Goal: Transaction & Acquisition: Purchase product/service

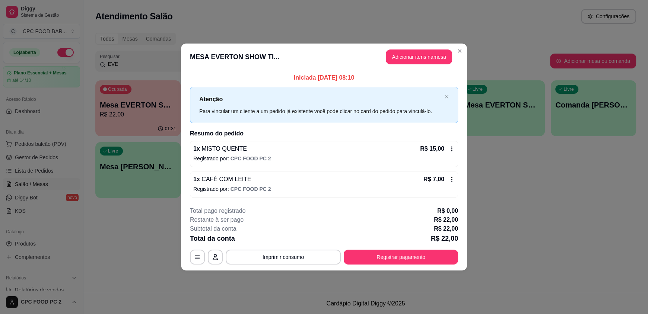
click at [452, 51] on header "MESA EVERTON SHOW TI... Adicionar itens na mesa" at bounding box center [324, 57] width 286 height 27
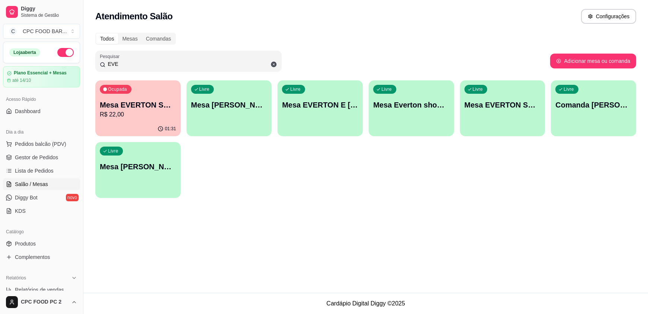
click at [222, 66] on input "EVE" at bounding box center [191, 63] width 172 height 7
click at [178, 64] on input "EVE" at bounding box center [191, 63] width 172 height 7
click at [178, 62] on input "EVE" at bounding box center [191, 63] width 172 height 7
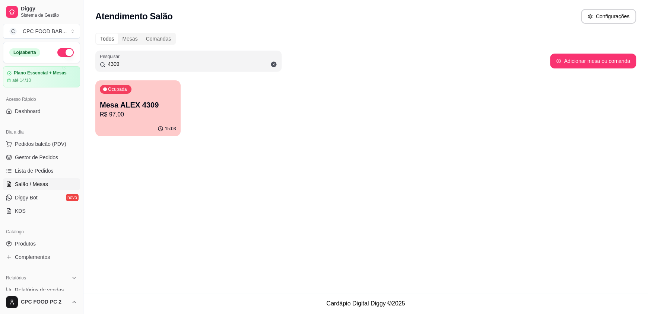
type input "4309"
click at [154, 110] on p "R$ 97,00" at bounding box center [138, 114] width 74 height 9
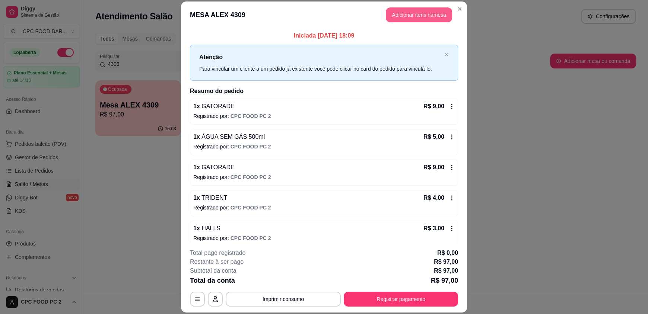
click at [400, 8] on button "Adicionar itens na mesa" at bounding box center [419, 14] width 66 height 15
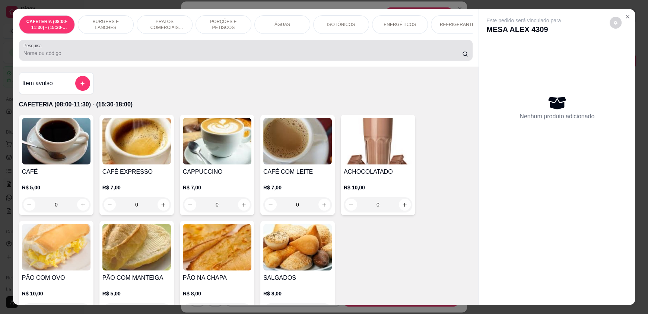
click at [237, 57] on input "Pesquisa" at bounding box center [242, 53] width 439 height 7
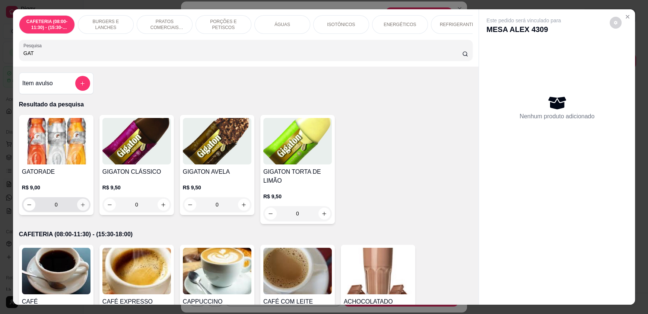
type input "GAT"
click at [82, 208] on icon "increase-product-quantity" at bounding box center [83, 205] width 6 height 6
type input "1"
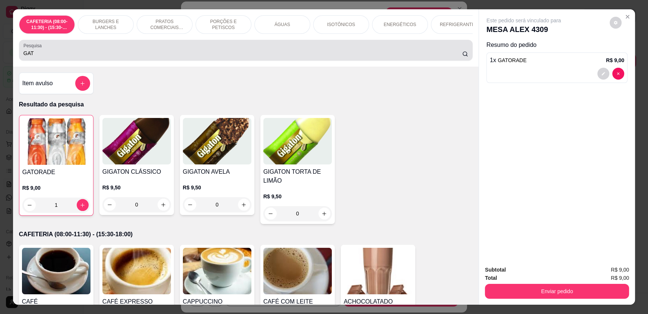
click at [64, 61] on div "Pesquisa GAT" at bounding box center [246, 50] width 454 height 21
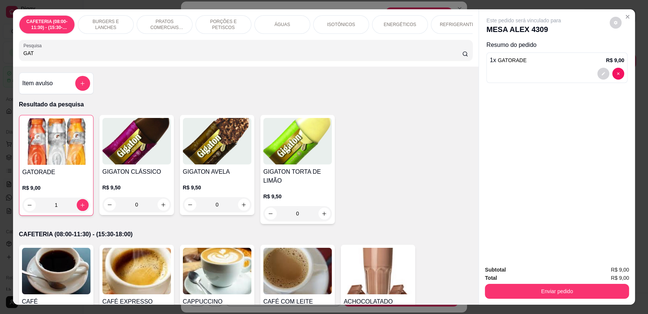
click at [64, 61] on div "Pesquisa GAT" at bounding box center [246, 50] width 454 height 21
click at [63, 57] on input "GAT" at bounding box center [242, 53] width 439 height 7
click at [285, 19] on div "ÁGUAS" at bounding box center [282, 24] width 56 height 19
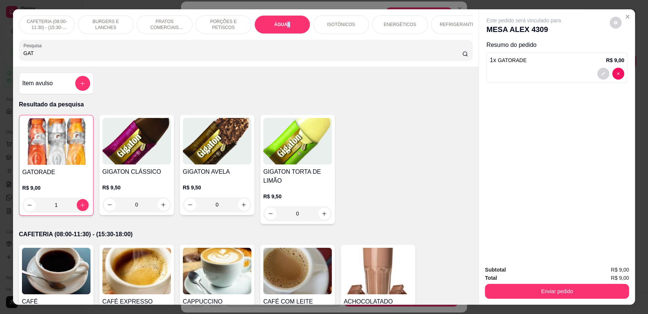
scroll to position [14, 0]
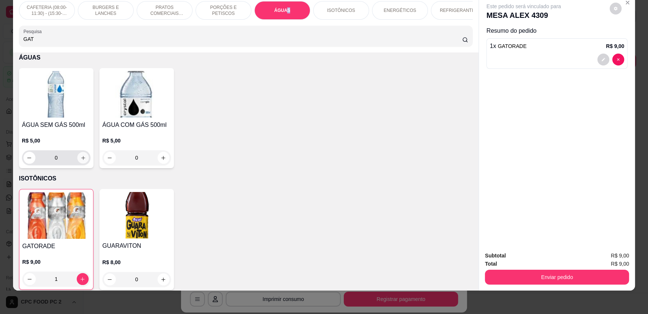
click at [80, 160] on icon "increase-product-quantity" at bounding box center [83, 158] width 6 height 6
type input "1"
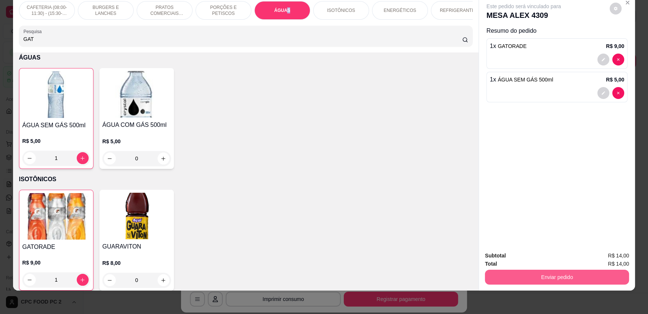
click at [560, 270] on button "Enviar pedido" at bounding box center [557, 277] width 144 height 15
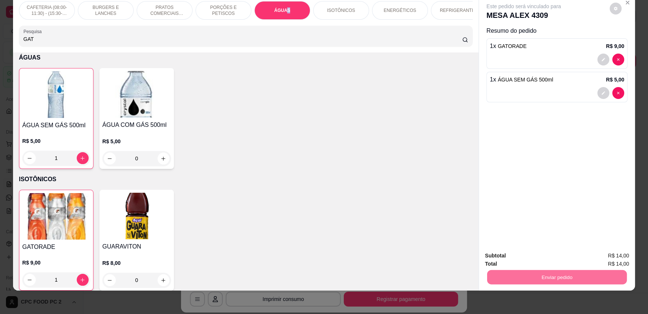
click at [600, 258] on button "Enviar pedido" at bounding box center [609, 259] width 41 height 14
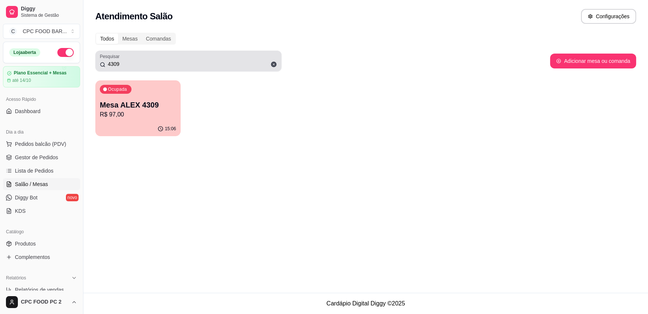
click at [171, 59] on div "4309" at bounding box center [188, 61] width 177 height 15
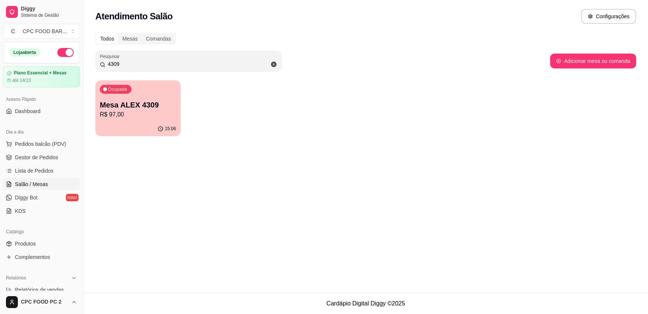
click at [166, 62] on input "4309" at bounding box center [191, 63] width 172 height 7
click at [166, 63] on input "4309" at bounding box center [191, 63] width 172 height 7
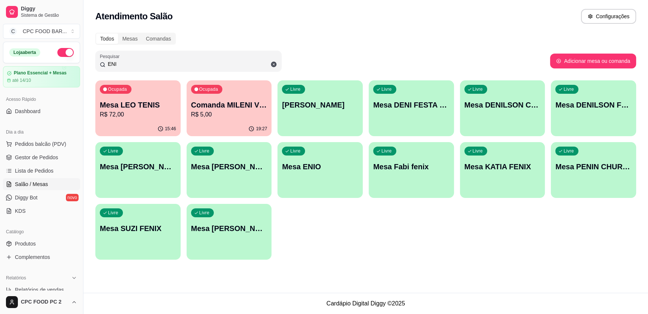
type input "ENI"
click at [321, 173] on div "Livre Mesa ENIO" at bounding box center [319, 165] width 85 height 47
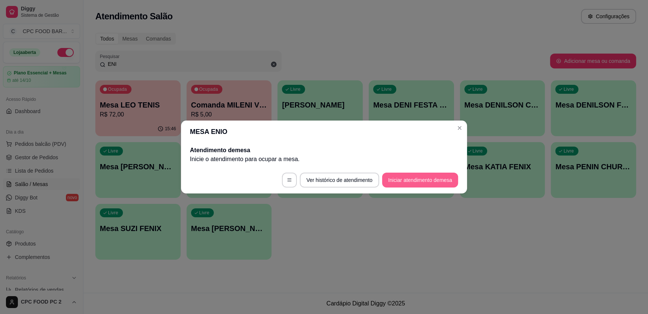
click at [420, 175] on button "Iniciar atendimento de mesa" at bounding box center [420, 180] width 76 height 15
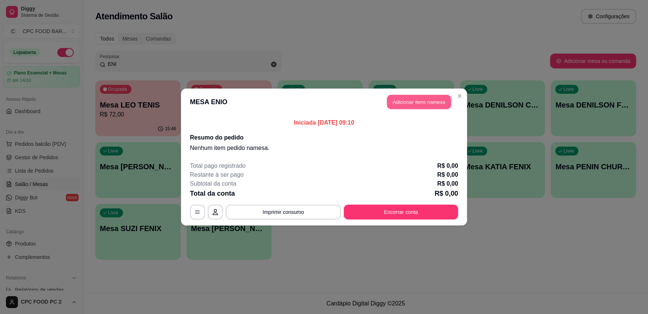
click at [414, 108] on button "Adicionar itens na mesa" at bounding box center [419, 102] width 64 height 15
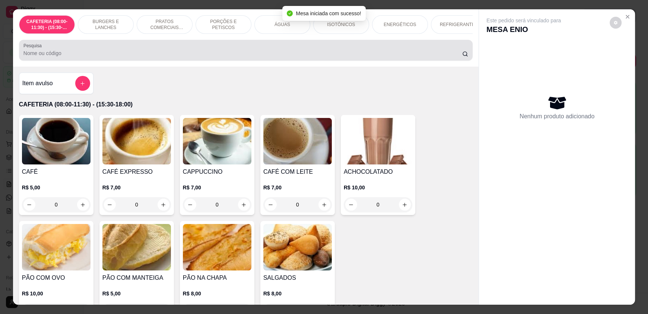
click at [379, 56] on input "Pesquisa" at bounding box center [242, 53] width 439 height 7
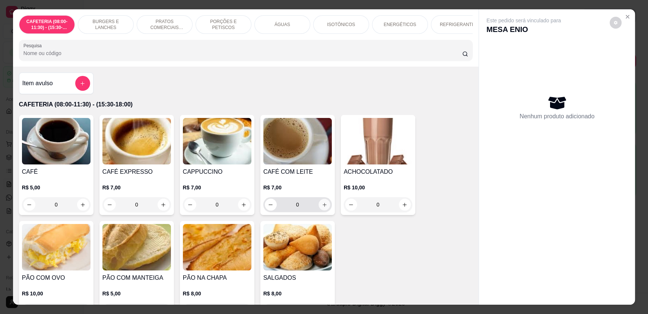
click at [322, 208] on icon "increase-product-quantity" at bounding box center [325, 205] width 6 height 6
type input "1"
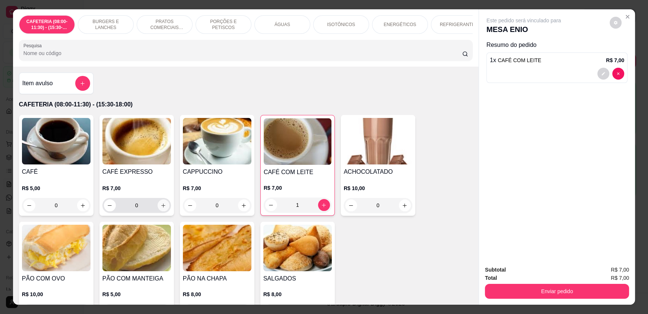
click at [161, 212] on button "increase-product-quantity" at bounding box center [164, 206] width 12 height 12
type input "1"
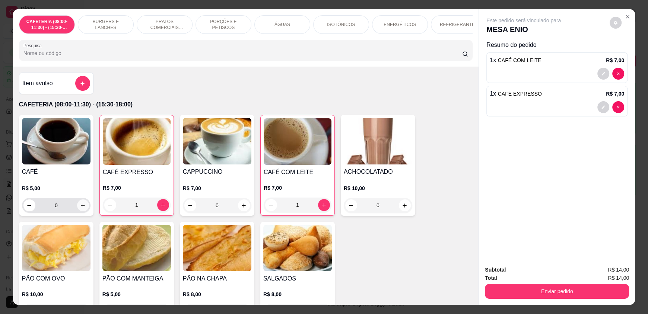
click at [79, 212] on button "increase-product-quantity" at bounding box center [83, 206] width 12 height 12
type input "1"
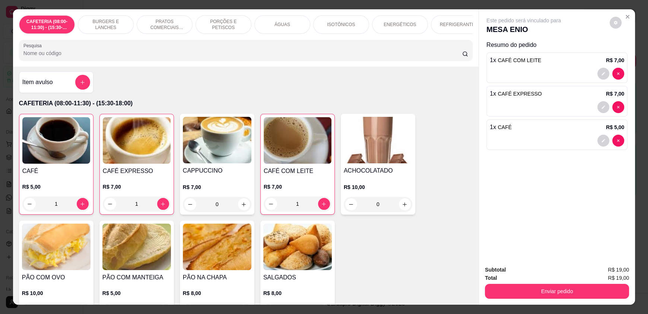
scroll to position [0, 0]
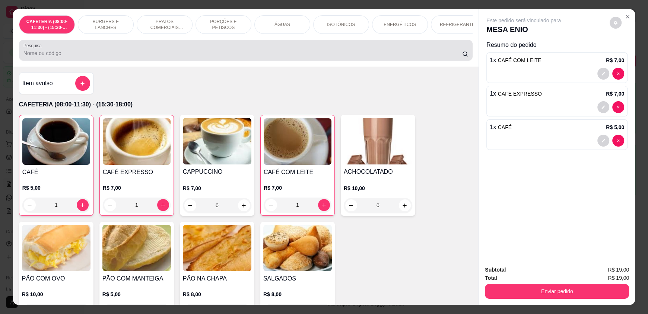
click at [82, 53] on div at bounding box center [245, 50] width 445 height 15
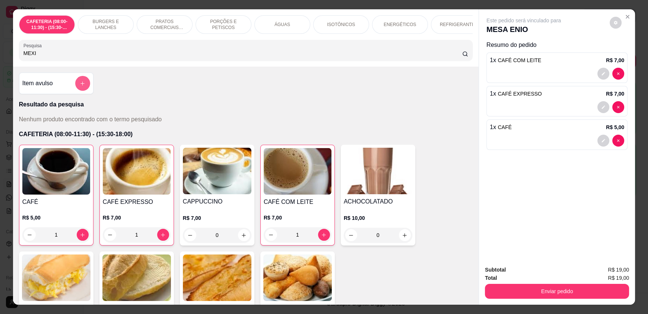
type input "MEXI"
click at [81, 86] on icon "add-separate-item" at bounding box center [83, 84] width 6 height 6
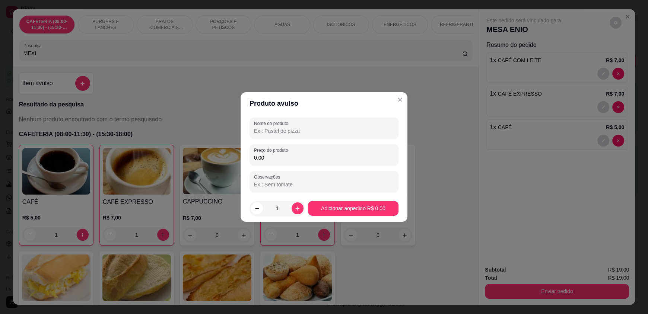
click at [318, 133] on input "Nome do produto" at bounding box center [324, 130] width 140 height 7
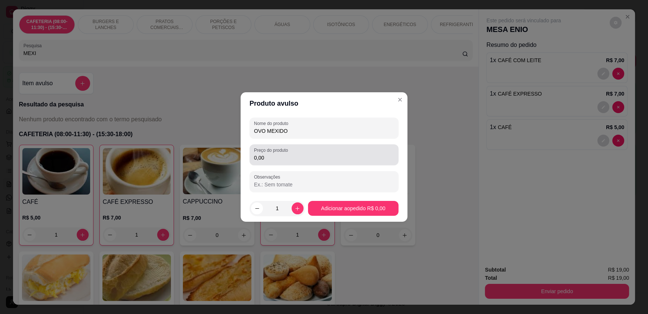
type input "OVO MEXIDO"
click at [321, 157] on input "0,00" at bounding box center [324, 157] width 140 height 7
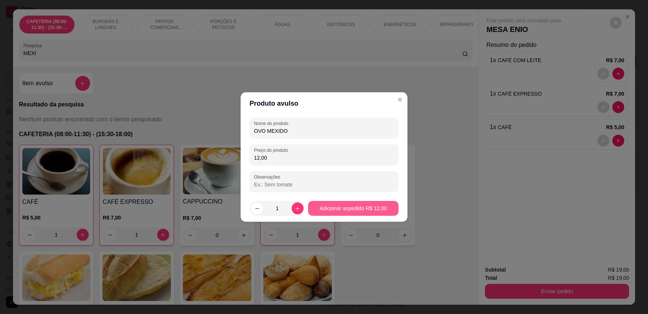
type input "12,00"
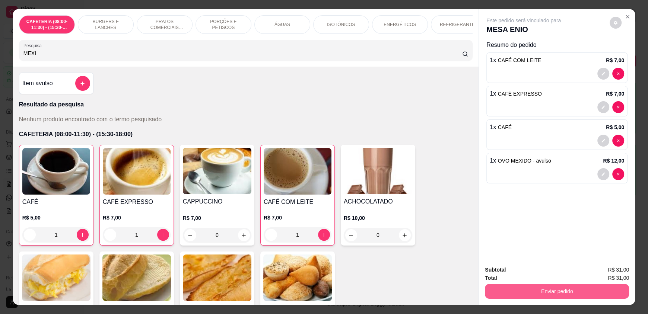
click at [529, 290] on button "Enviar pedido" at bounding box center [557, 291] width 144 height 15
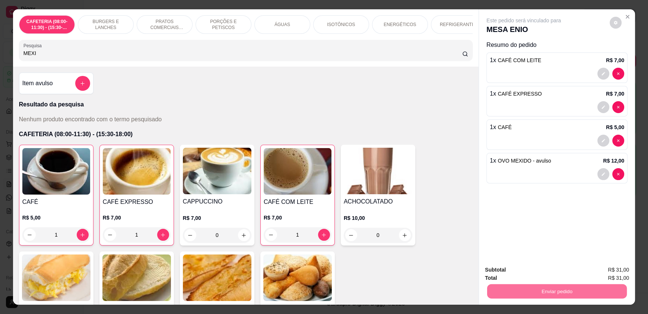
click at [598, 271] on button "Enviar pedido" at bounding box center [609, 273] width 42 height 14
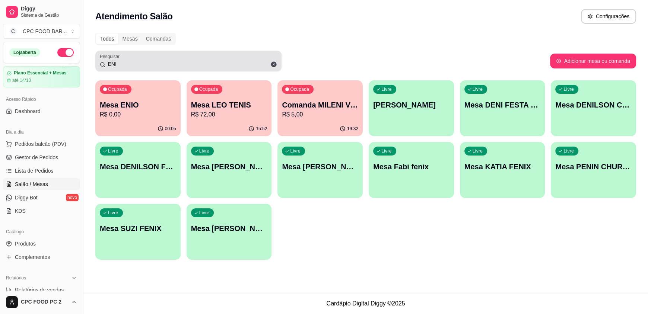
click at [121, 69] on div "Pesquisar ENI" at bounding box center [188, 61] width 186 height 21
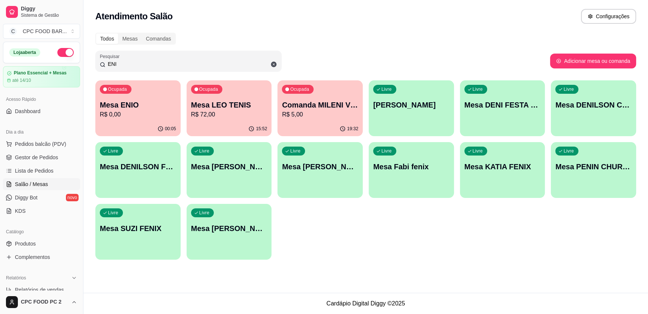
click at [122, 67] on input "ENI" at bounding box center [191, 63] width 172 height 7
click at [121, 64] on input "ENI" at bounding box center [191, 63] width 172 height 7
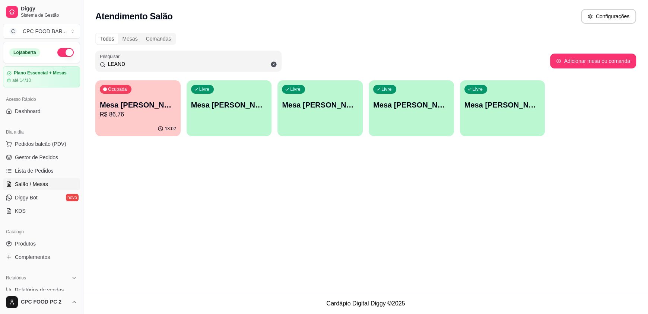
type input "LEAND"
click at [121, 105] on p "Mesa [PERSON_NAME] ARBITRO" at bounding box center [138, 105] width 74 height 10
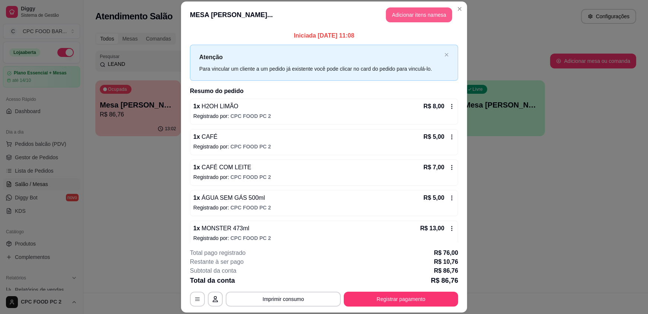
click at [398, 15] on button "Adicionar itens na mesa" at bounding box center [419, 14] width 66 height 15
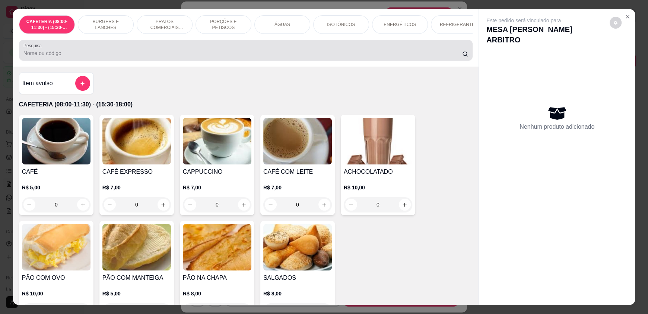
click at [206, 61] on div "Pesquisa" at bounding box center [246, 50] width 454 height 21
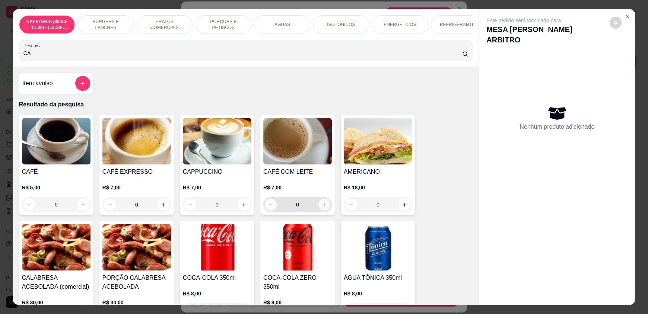
type input "CA"
click at [322, 207] on button "increase-product-quantity" at bounding box center [324, 205] width 12 height 12
type input "1"
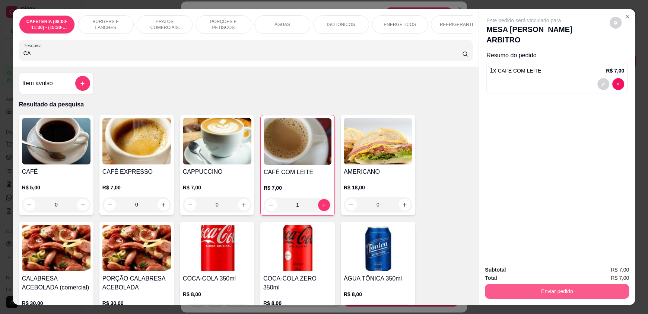
click at [498, 292] on button "Enviar pedido" at bounding box center [557, 291] width 144 height 15
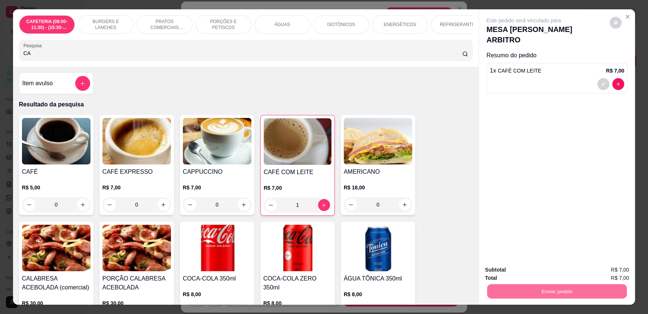
click at [614, 270] on button "Enviar pedido" at bounding box center [609, 273] width 42 height 14
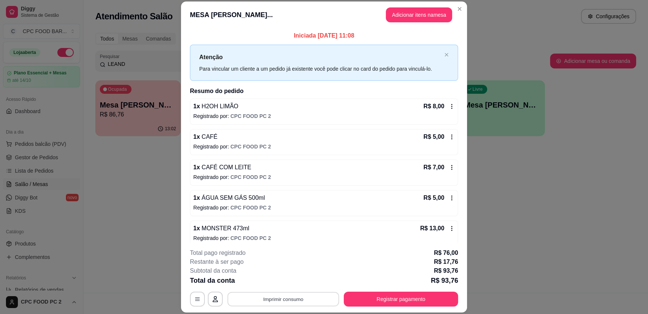
click at [271, 299] on button "Imprimir consumo" at bounding box center [284, 299] width 112 height 15
click at [273, 277] on button "IMPRESSORA" at bounding box center [283, 282] width 54 height 12
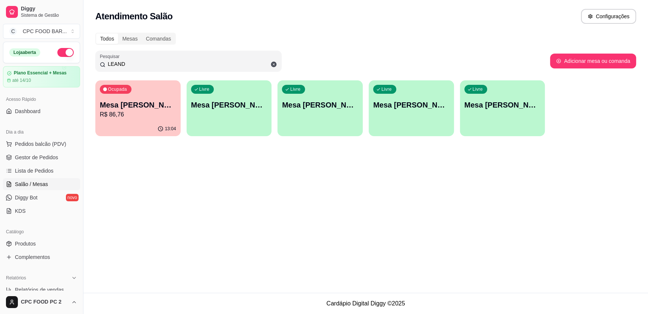
click at [130, 123] on div "13:04" at bounding box center [137, 129] width 85 height 15
click at [127, 63] on input "LEAND" at bounding box center [191, 63] width 172 height 7
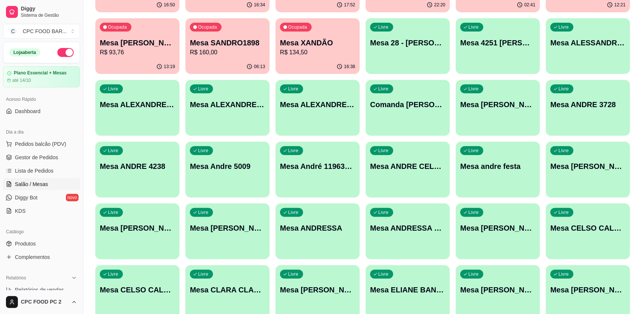
scroll to position [223, 0]
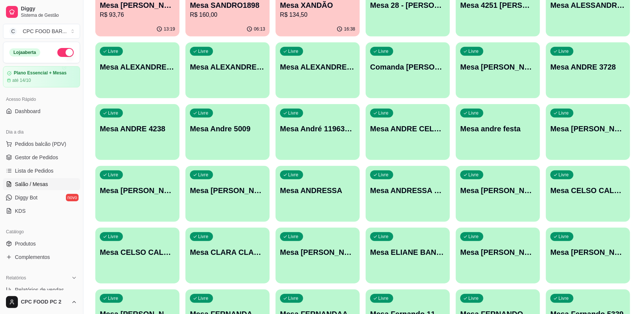
type input "AND"
click at [581, 72] on div "Livre Mesa ANDRE 3728" at bounding box center [588, 65] width 84 height 47
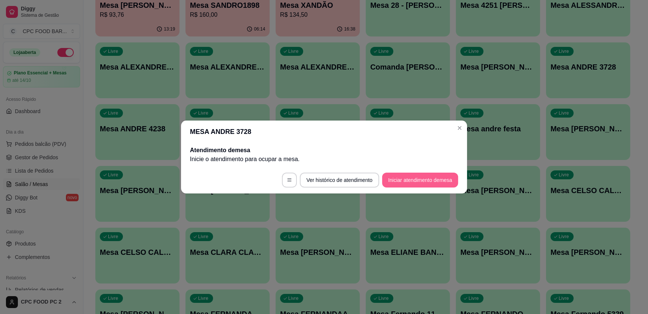
click at [413, 183] on button "Iniciar atendimento de mesa" at bounding box center [420, 180] width 76 height 15
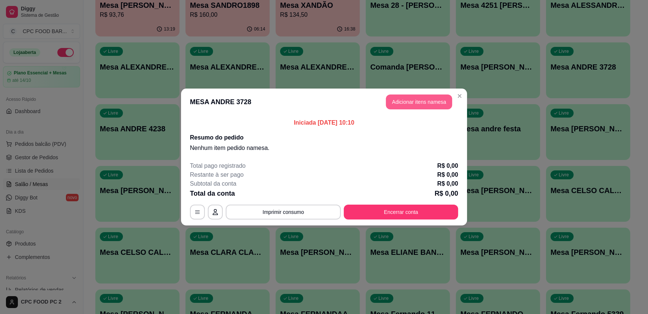
click at [404, 100] on button "Adicionar itens na mesa" at bounding box center [419, 102] width 66 height 15
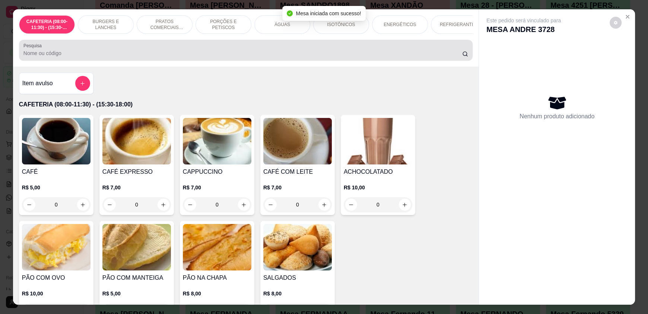
click at [104, 50] on div at bounding box center [245, 50] width 445 height 15
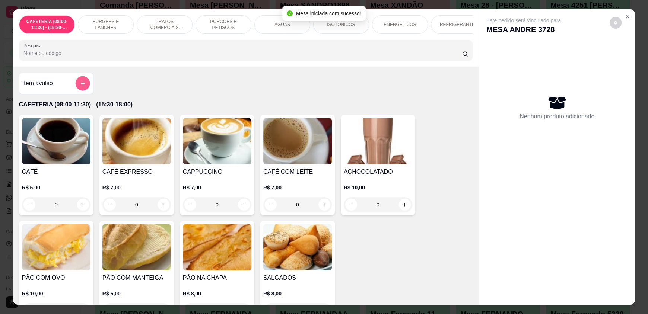
click at [80, 85] on button "add-separate-item" at bounding box center [82, 83] width 15 height 15
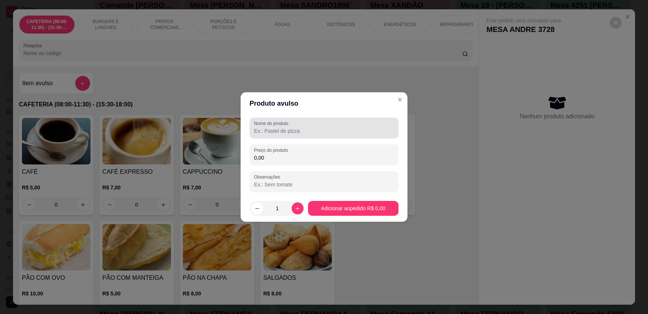
click at [307, 130] on input "Nome do produto" at bounding box center [324, 130] width 140 height 7
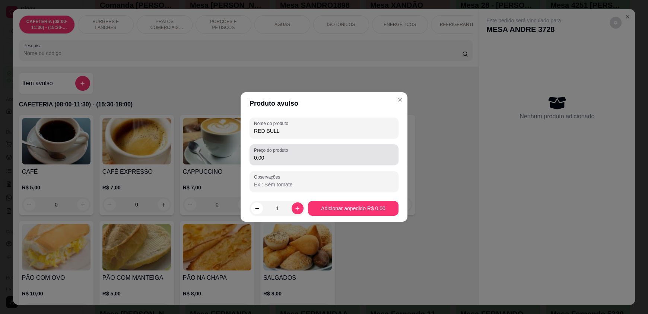
type input "RED BULL"
drag, startPoint x: 291, startPoint y: 157, endPoint x: 278, endPoint y: 168, distance: 16.4
click at [289, 157] on input "0,00" at bounding box center [324, 157] width 140 height 7
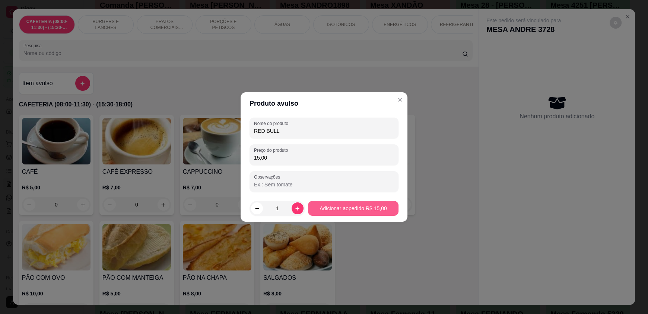
type input "15,00"
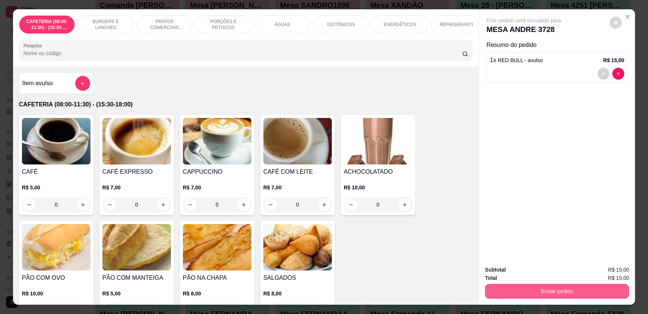
click at [536, 291] on button "Enviar pedido" at bounding box center [557, 291] width 144 height 15
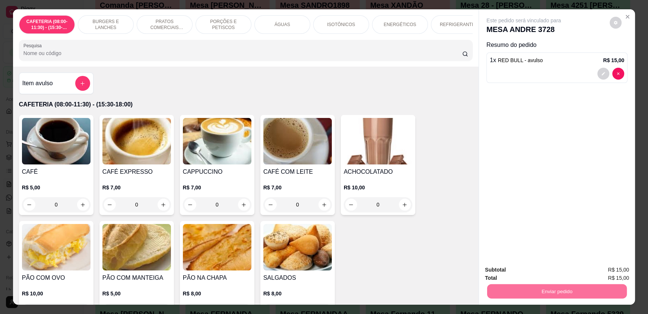
click at [616, 277] on button "Enviar pedido" at bounding box center [609, 273] width 41 height 14
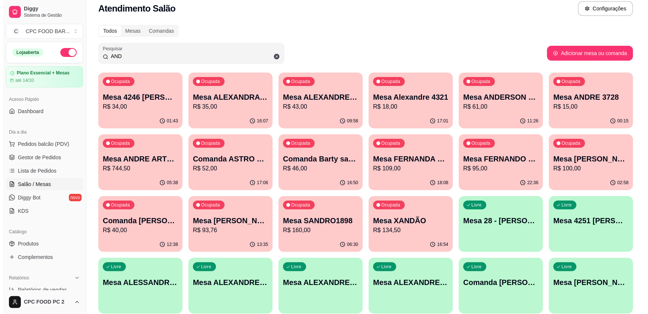
scroll to position [0, 0]
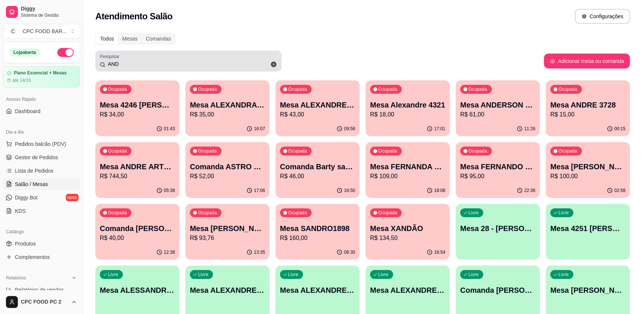
click at [188, 58] on div "AND" at bounding box center [188, 61] width 177 height 15
click at [187, 58] on div "AND" at bounding box center [188, 61] width 177 height 15
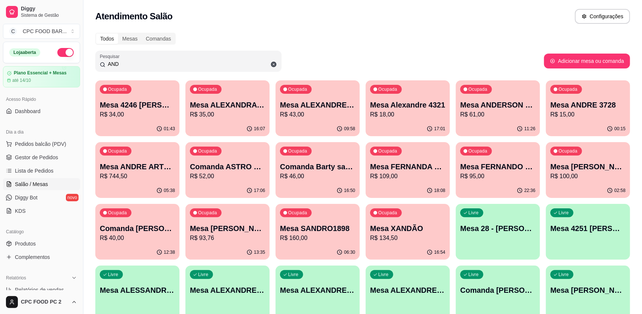
click at [178, 65] on input "AND" at bounding box center [191, 63] width 172 height 7
click at [175, 66] on input "AND" at bounding box center [191, 63] width 172 height 7
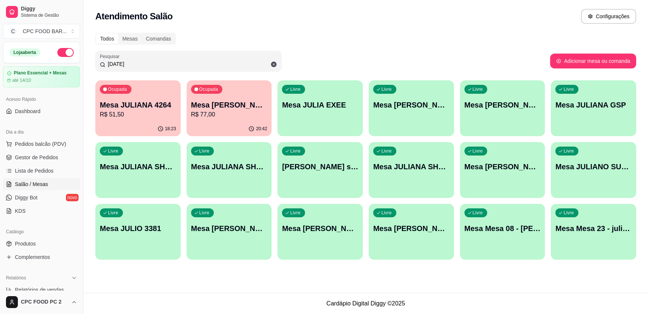
type input "[DATE]"
click at [130, 232] on p "Mesa JULIO 3381" at bounding box center [138, 228] width 76 height 10
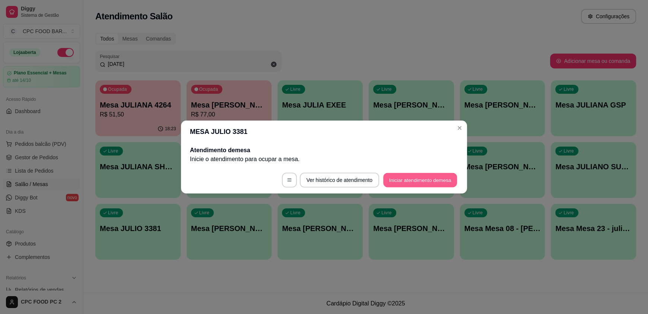
click at [404, 182] on button "Iniciar atendimento de mesa" at bounding box center [420, 180] width 74 height 15
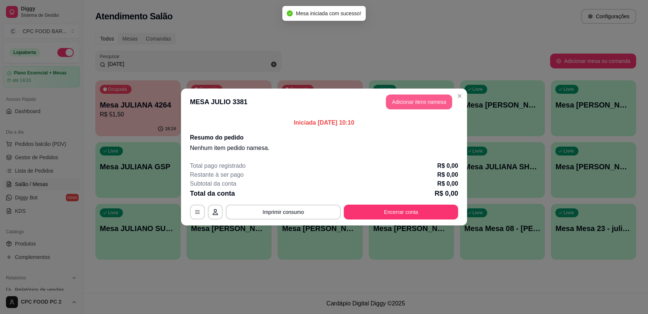
click at [416, 104] on button "Adicionar itens na mesa" at bounding box center [419, 102] width 66 height 15
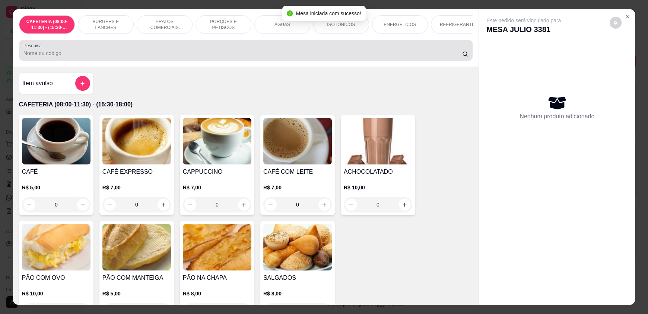
click at [230, 54] on div at bounding box center [245, 50] width 445 height 15
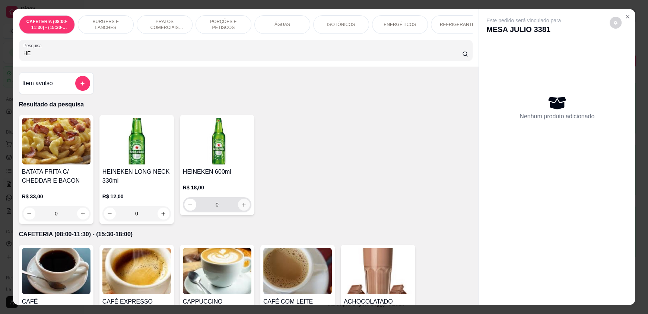
type input "HE"
click at [241, 208] on icon "increase-product-quantity" at bounding box center [244, 205] width 6 height 6
type input "1"
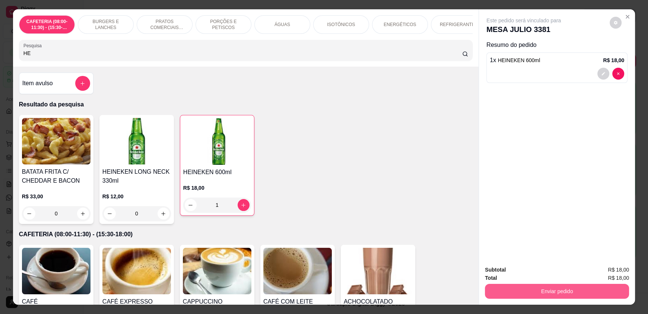
click at [533, 296] on button "Enviar pedido" at bounding box center [557, 291] width 144 height 15
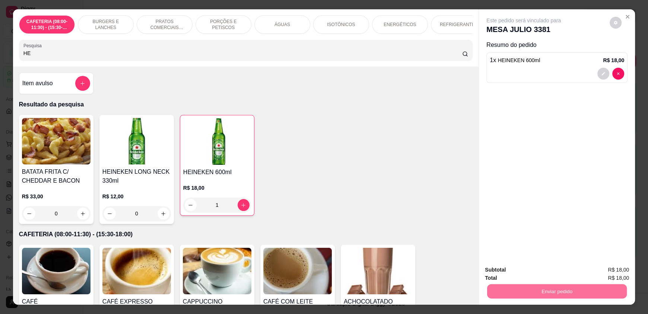
click at [607, 273] on button "Enviar pedido" at bounding box center [609, 273] width 42 height 14
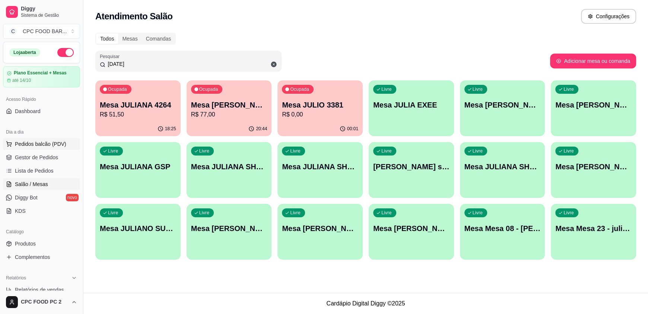
click at [38, 140] on span "Pedidos balcão (PDV)" at bounding box center [40, 143] width 51 height 7
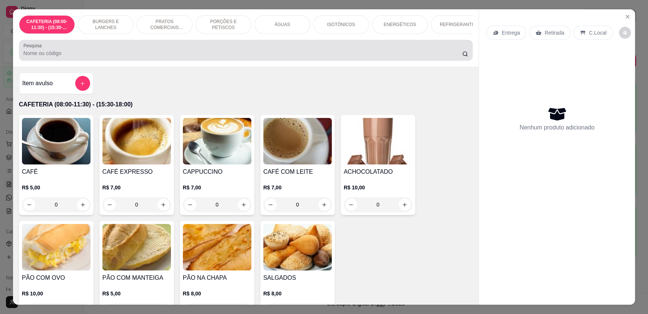
click at [171, 57] on input "Pesquisa" at bounding box center [242, 53] width 439 height 7
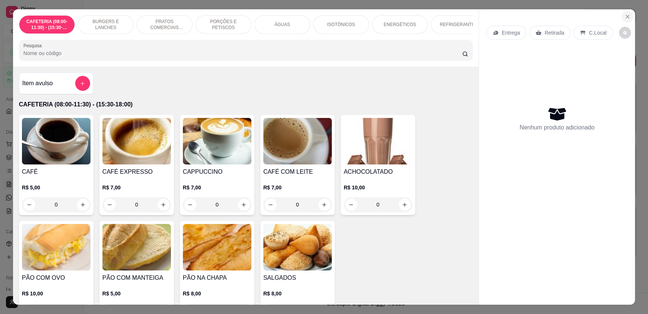
click at [628, 16] on button "Close" at bounding box center [628, 17] width 12 height 12
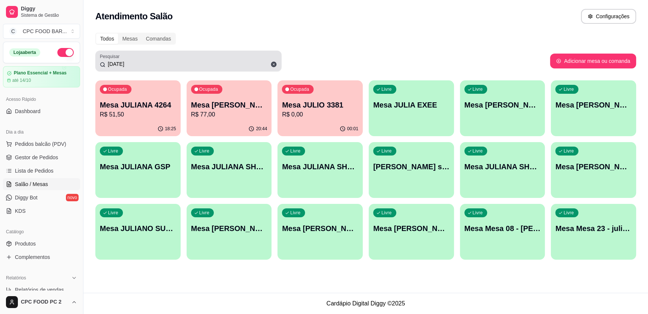
click at [274, 66] on icon at bounding box center [274, 65] width 6 height 6
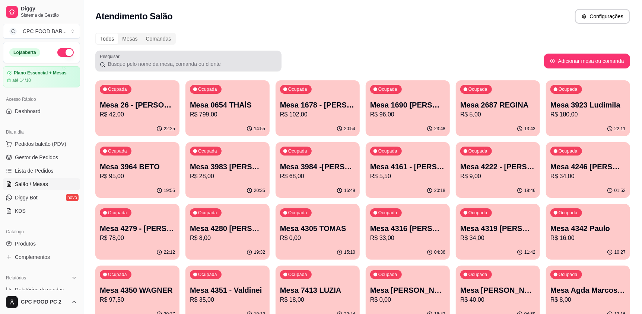
click at [269, 70] on div "Pesquisar" at bounding box center [188, 61] width 186 height 21
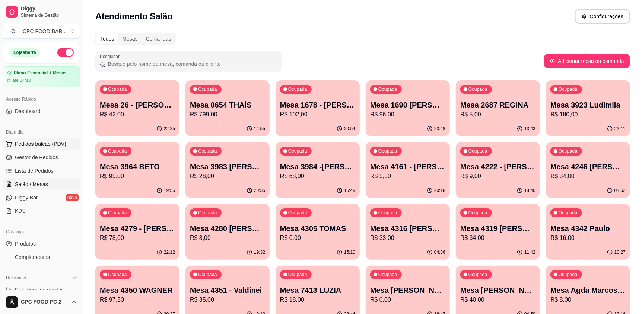
click at [38, 139] on button "Pedidos balcão (PDV)" at bounding box center [41, 144] width 77 height 12
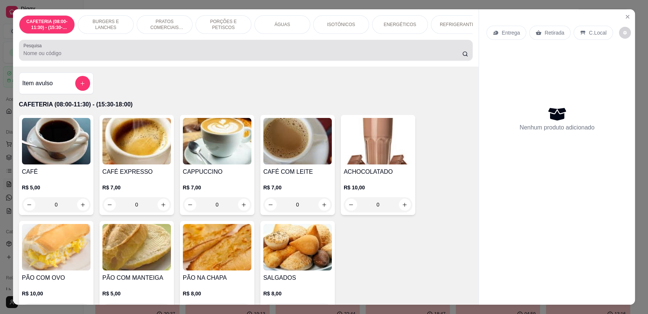
click at [159, 58] on div at bounding box center [245, 50] width 445 height 15
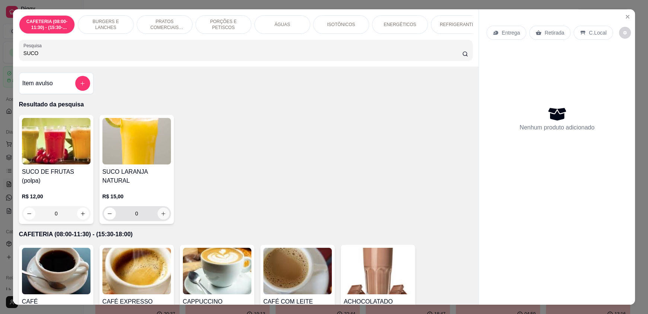
type input "SUCO"
click at [162, 213] on icon "increase-product-quantity" at bounding box center [164, 214] width 6 height 6
type input "1"
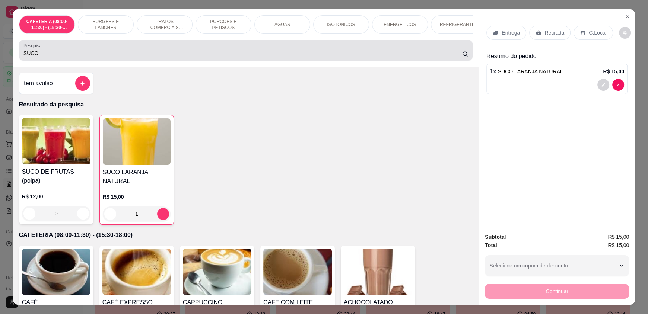
click at [80, 61] on div "Pesquisa SUCO" at bounding box center [246, 50] width 454 height 21
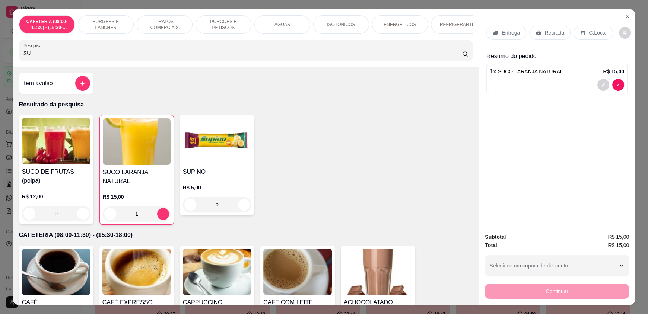
type input "S"
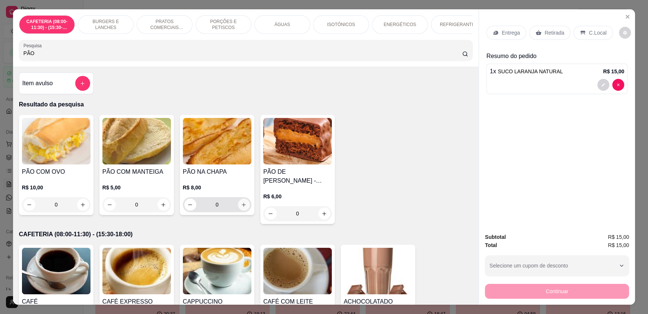
type input "PÃO"
click at [241, 207] on icon "increase-product-quantity" at bounding box center [244, 205] width 6 height 6
type input "1"
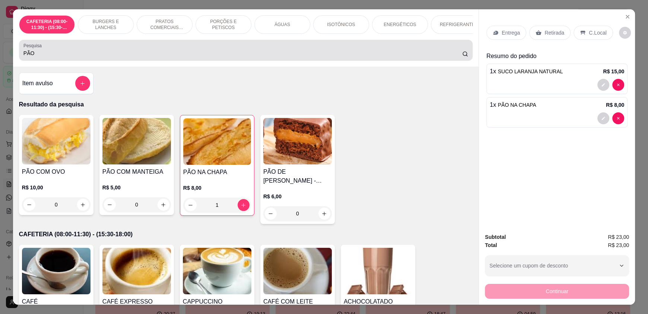
click at [143, 61] on div "Pesquisa PÃO" at bounding box center [246, 50] width 454 height 21
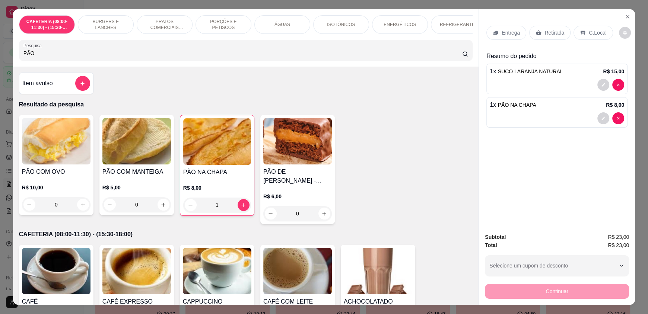
click at [145, 56] on input "PÃO" at bounding box center [242, 53] width 439 height 7
type input "P"
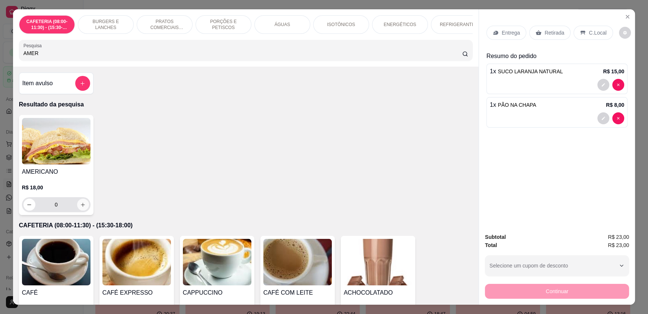
type input "AMER"
click at [80, 207] on icon "increase-product-quantity" at bounding box center [83, 205] width 6 height 6
type input "1"
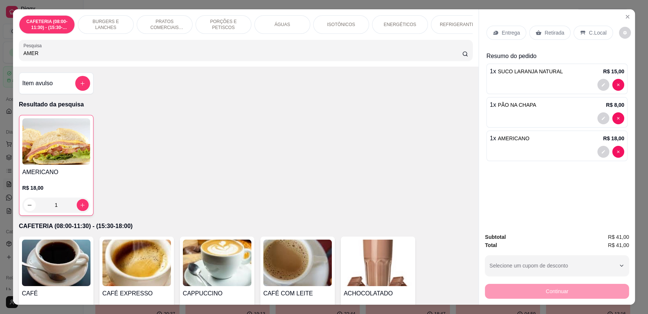
click at [79, 57] on input "AMER" at bounding box center [242, 53] width 439 height 7
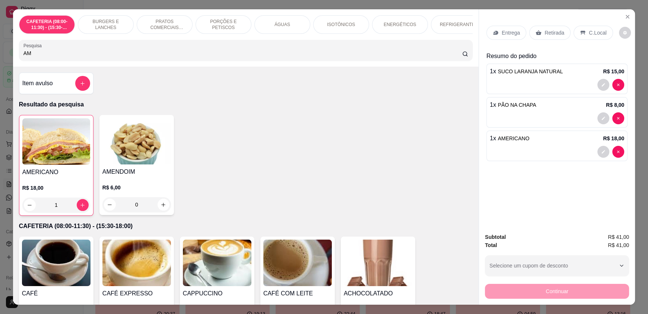
type input "A"
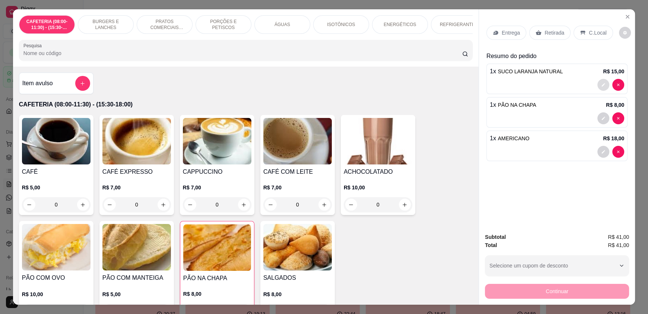
click at [601, 83] on icon "decrease-product-quantity" at bounding box center [603, 85] width 4 height 4
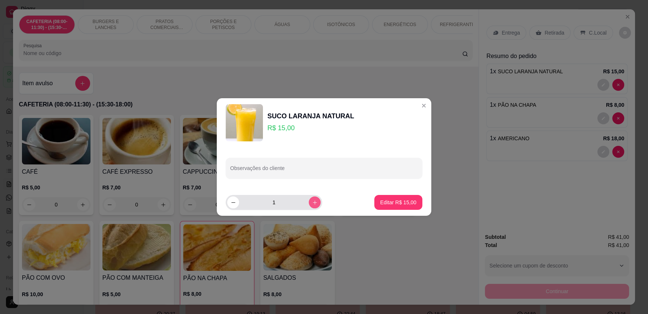
click at [312, 203] on icon "increase-product-quantity" at bounding box center [315, 203] width 6 height 6
type input "2"
click at [386, 203] on p "Editar R$ 30,00" at bounding box center [398, 202] width 35 height 7
type input "2"
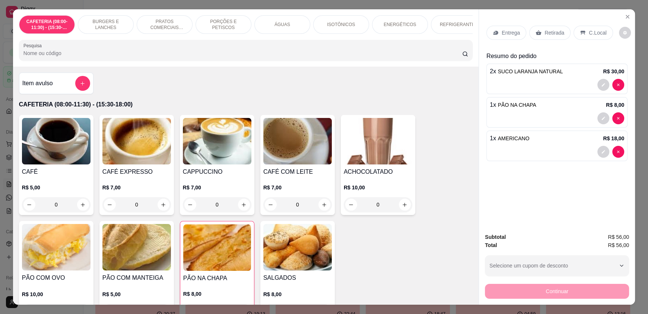
click at [551, 37] on div "Retirada" at bounding box center [549, 33] width 41 height 14
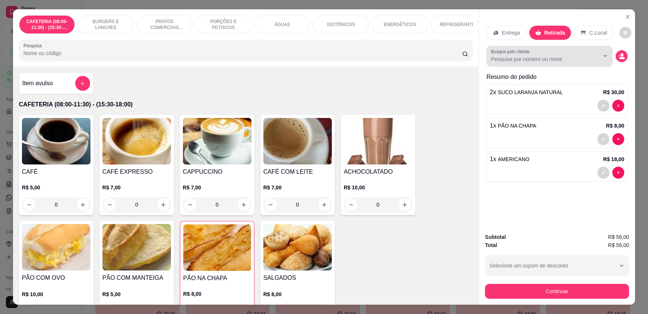
click at [547, 57] on input "Busque pelo cliente" at bounding box center [539, 58] width 96 height 7
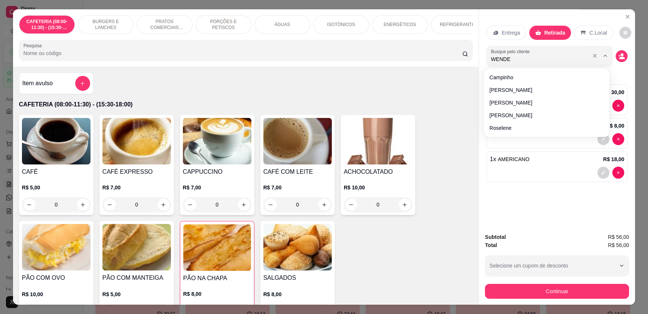
type input "WENDEL"
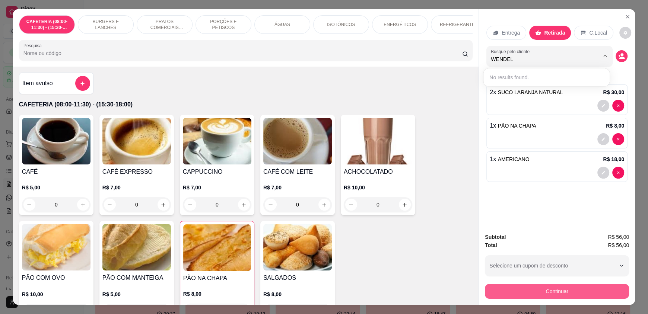
click at [596, 287] on button "Continuar" at bounding box center [557, 291] width 144 height 15
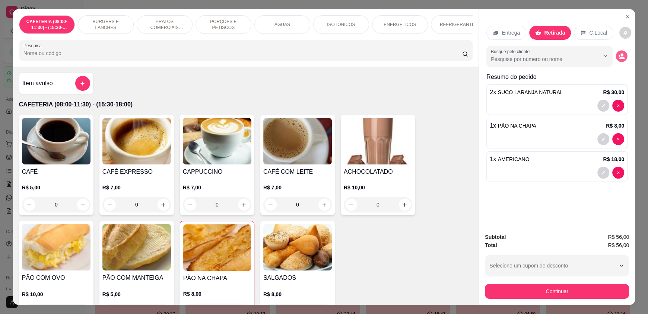
click at [619, 58] on icon "decrease-product-quantity" at bounding box center [621, 58] width 5 height 3
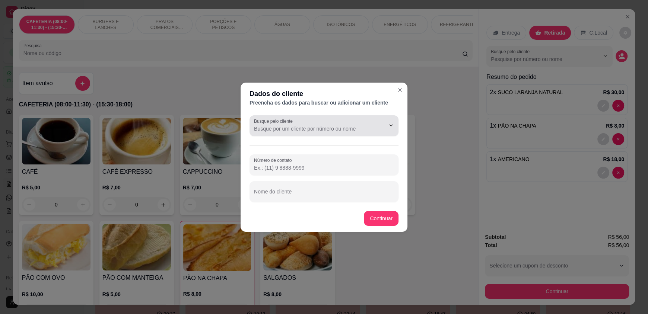
click at [338, 125] on input "Busque pelo cliente" at bounding box center [313, 128] width 119 height 7
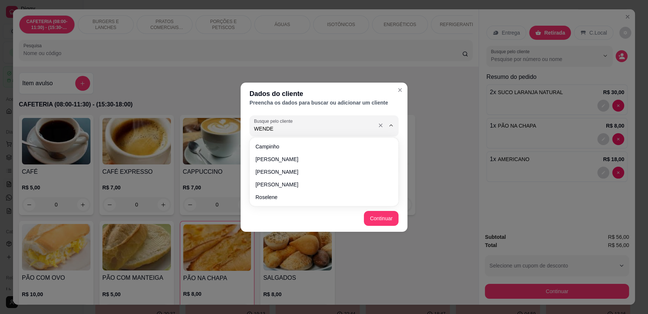
type input "WENDEL"
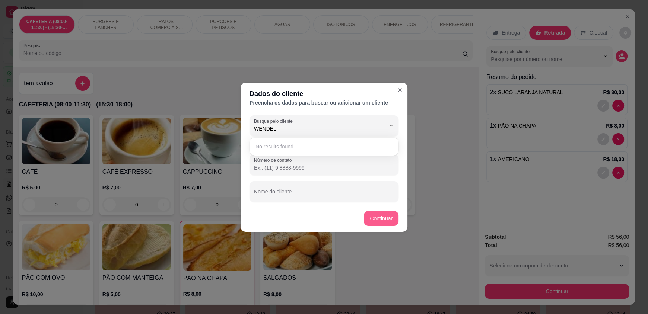
click at [387, 218] on button "Continuar" at bounding box center [381, 218] width 35 height 15
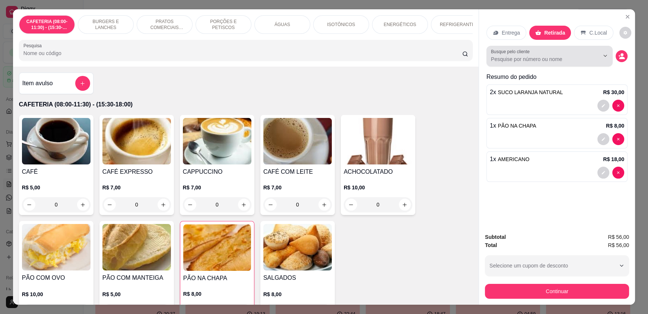
click at [504, 60] on input "Busque pelo cliente" at bounding box center [539, 58] width 96 height 7
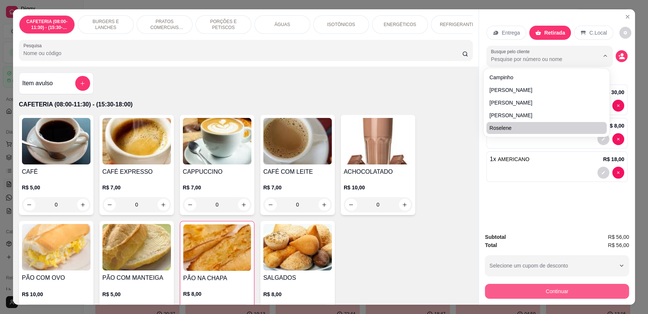
click at [598, 296] on button "Continuar" at bounding box center [557, 291] width 144 height 15
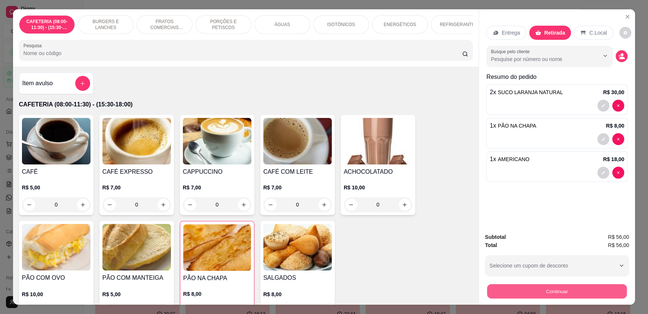
click at [600, 290] on button "Continuar" at bounding box center [557, 291] width 140 height 15
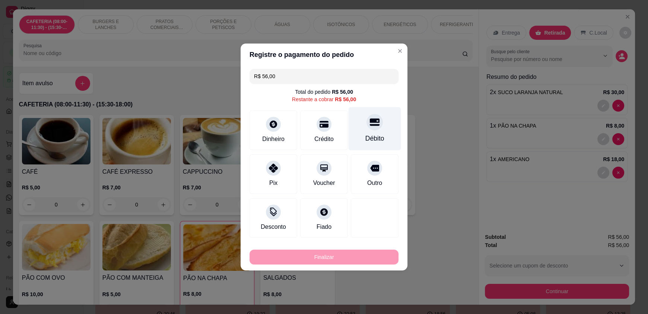
click at [357, 131] on div "Débito" at bounding box center [375, 129] width 53 height 44
type input "R$ 0,00"
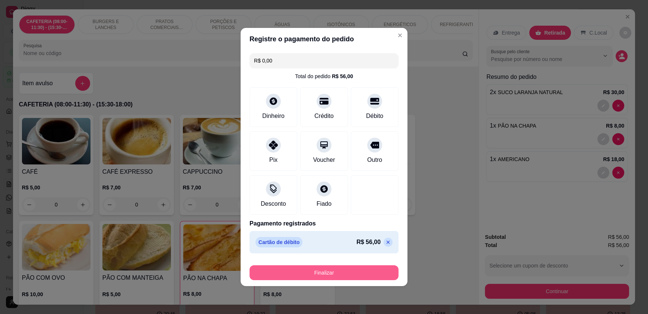
click at [325, 273] on button "Finalizar" at bounding box center [323, 273] width 149 height 15
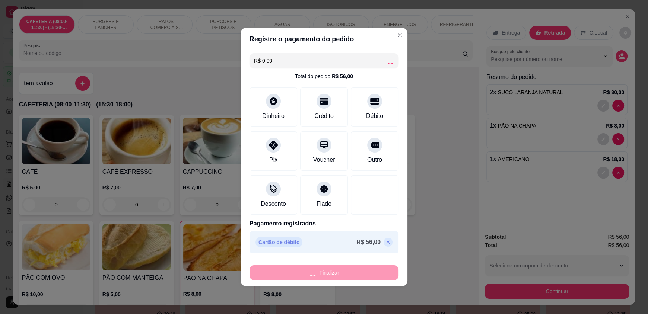
type input "0"
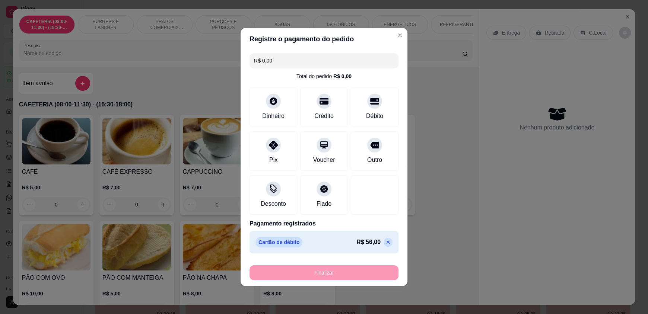
type input "-R$ 56,00"
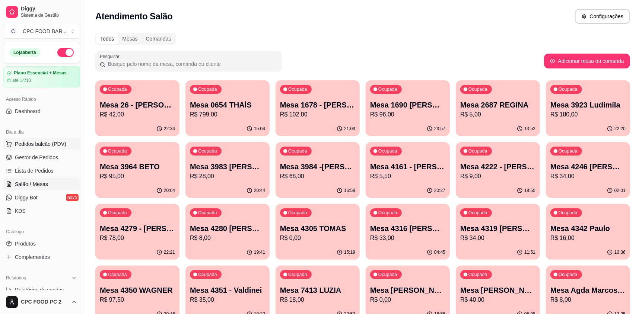
click at [49, 146] on span "Pedidos balcão (PDV)" at bounding box center [40, 143] width 51 height 7
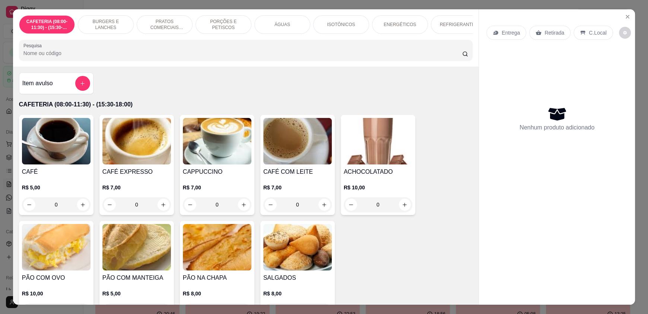
click at [121, 57] on input "Pesquisa" at bounding box center [242, 53] width 439 height 7
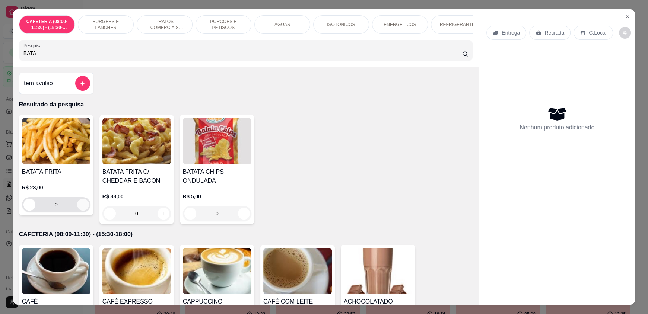
type input "BATA"
click at [80, 208] on icon "increase-product-quantity" at bounding box center [83, 205] width 6 height 6
type input "1"
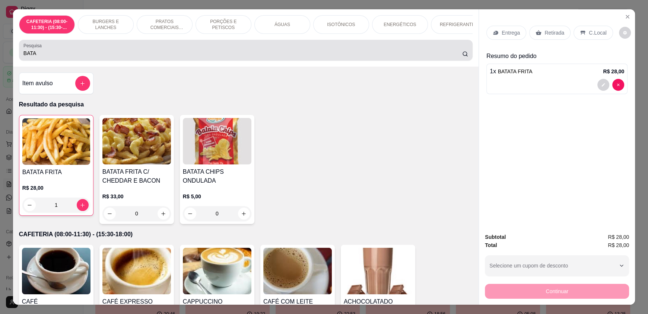
click at [89, 57] on input "BATA" at bounding box center [242, 53] width 439 height 7
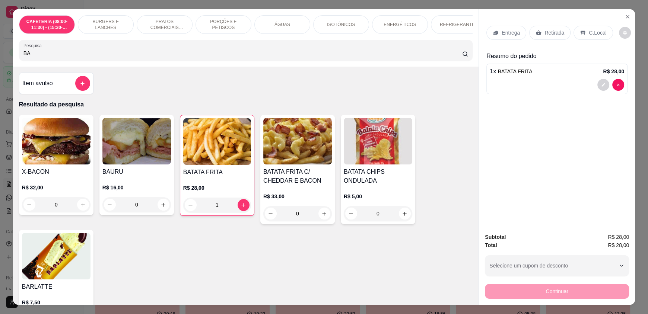
type input "B"
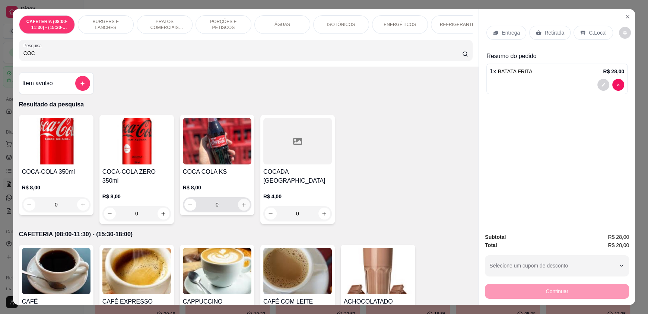
type input "COC"
click at [238, 211] on button "increase-product-quantity" at bounding box center [244, 205] width 12 height 12
type input "1"
click at [550, 34] on p "Retirada" at bounding box center [554, 32] width 20 height 7
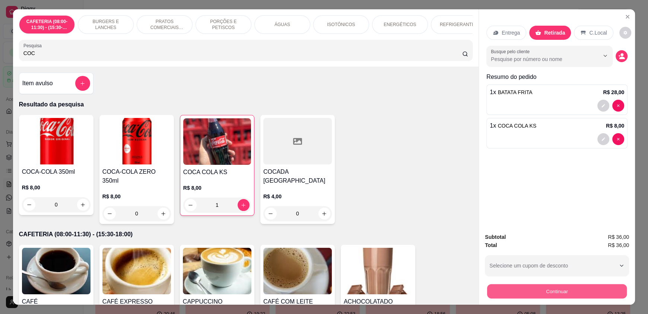
click at [582, 290] on button "Continuar" at bounding box center [557, 291] width 140 height 15
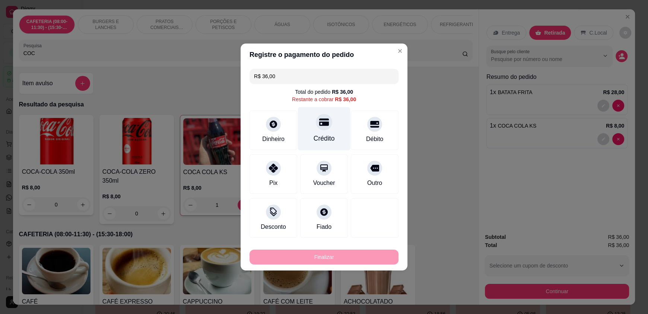
click at [318, 133] on div "Crédito" at bounding box center [324, 129] width 53 height 44
type input "R$ 0,00"
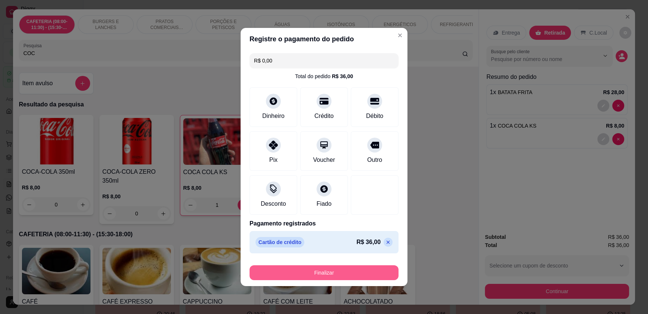
click at [341, 271] on button "Finalizar" at bounding box center [323, 273] width 149 height 15
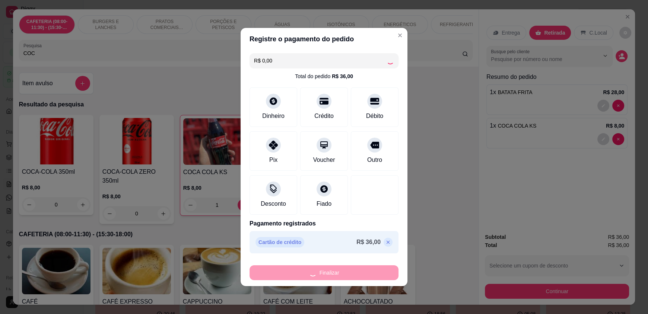
type input "0"
type input "-R$ 36,00"
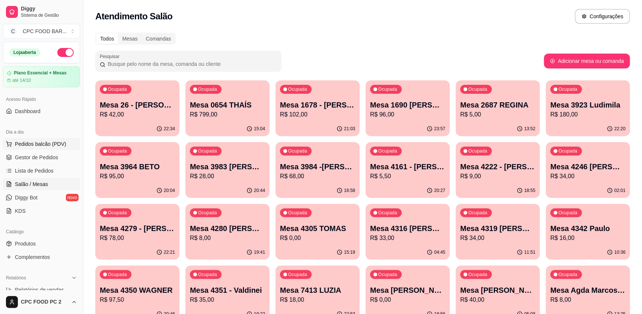
click at [55, 140] on span "Pedidos balcão (PDV)" at bounding box center [40, 143] width 51 height 7
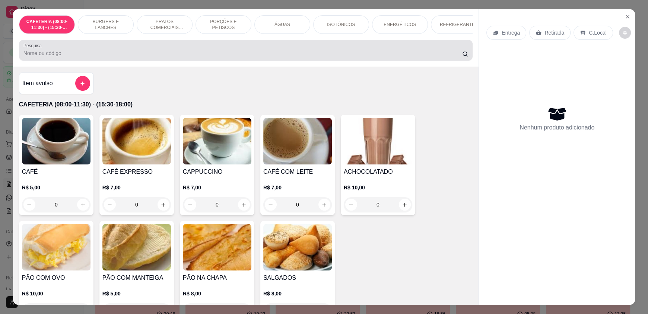
click at [127, 57] on input "Pesquisa" at bounding box center [242, 53] width 439 height 7
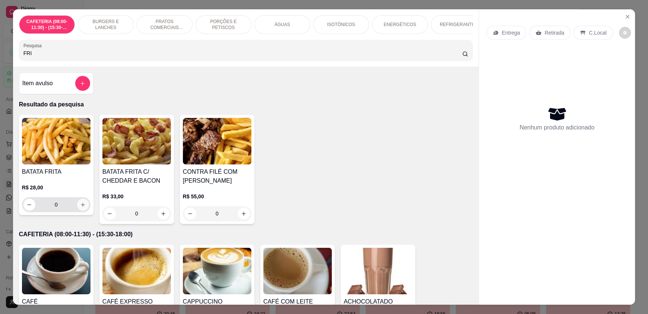
type input "FRI"
click at [80, 207] on icon "increase-product-quantity" at bounding box center [83, 205] width 6 height 6
type input "1"
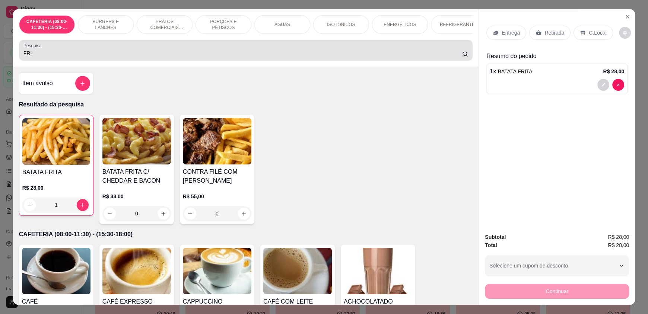
click at [58, 57] on input "FRI" at bounding box center [242, 53] width 439 height 7
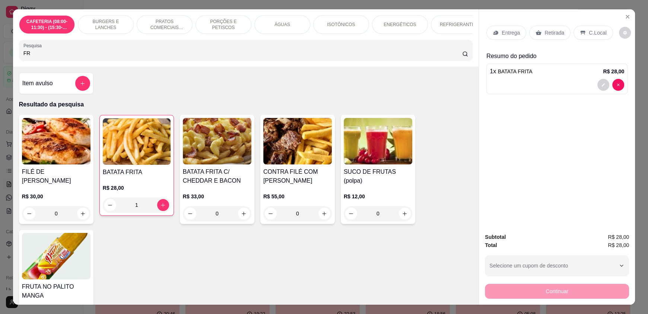
type input "F"
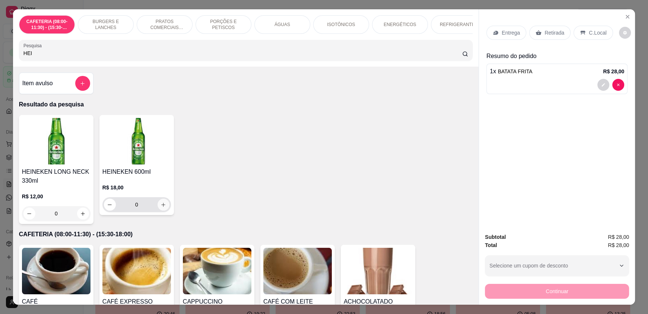
type input "HEI"
click at [158, 210] on button "increase-product-quantity" at bounding box center [164, 205] width 12 height 12
type input "1"
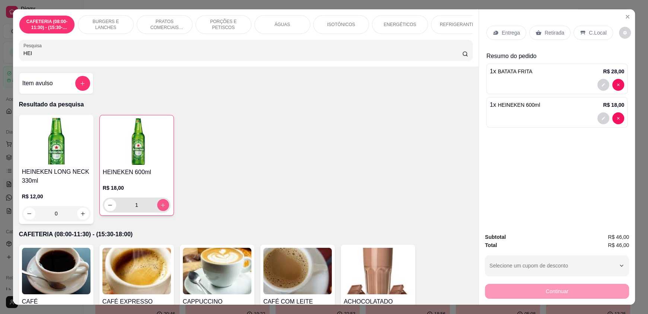
click at [161, 207] on icon "increase-product-quantity" at bounding box center [163, 205] width 4 height 4
type input "2"
click at [589, 32] on p "C.Local" at bounding box center [598, 32] width 18 height 7
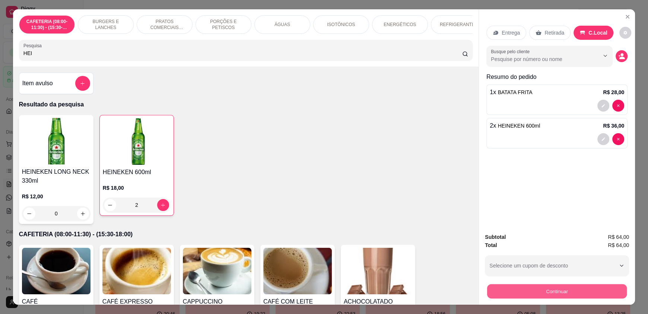
click at [584, 293] on button "Continuar" at bounding box center [557, 291] width 140 height 15
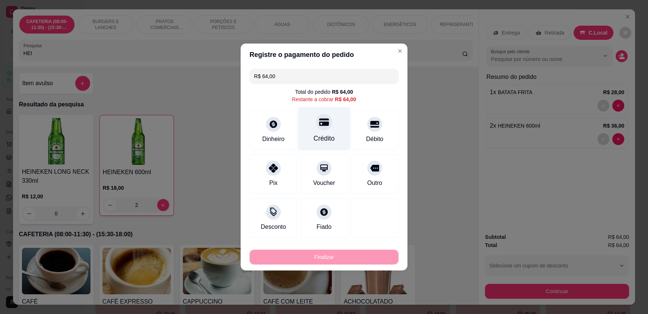
click at [313, 131] on div "Crédito" at bounding box center [324, 129] width 53 height 44
type input "R$ 0,00"
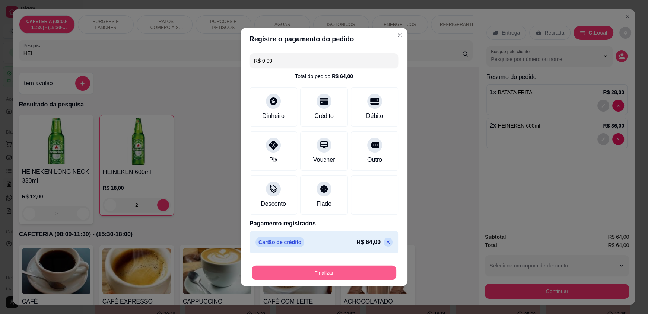
click at [345, 272] on button "Finalizar" at bounding box center [324, 273] width 144 height 15
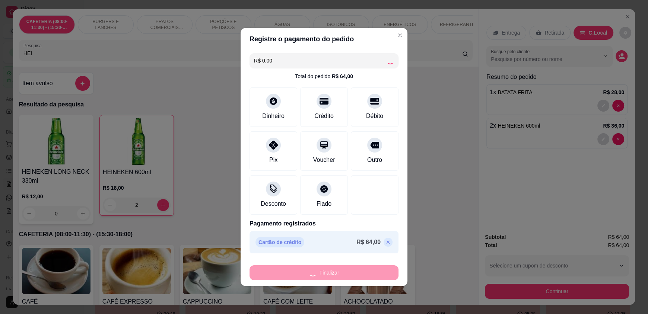
type input "0"
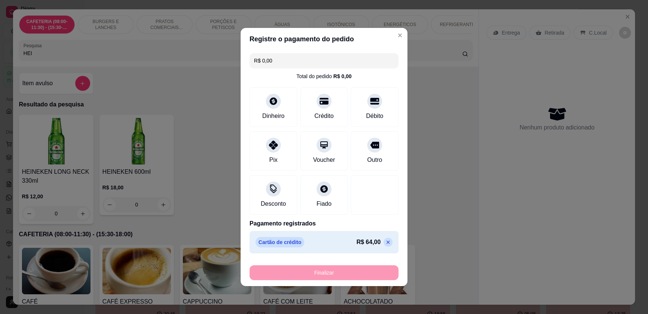
type input "-R$ 64,00"
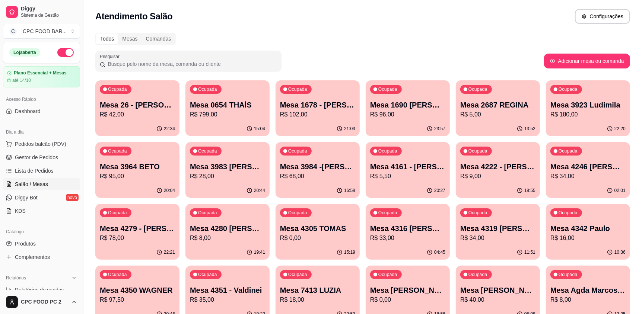
click at [219, 60] on input "Pesquisar" at bounding box center [191, 63] width 172 height 7
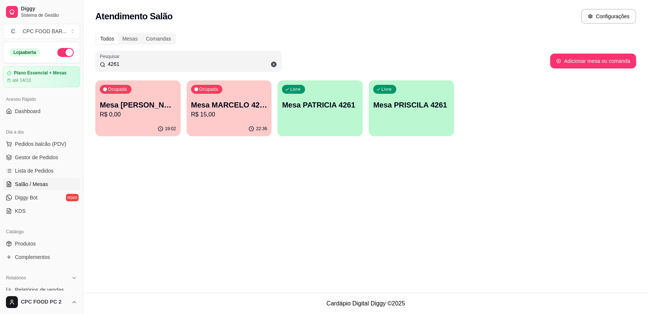
type input "4261"
click at [242, 109] on p "Mesa MARCELO 4261" at bounding box center [229, 105] width 76 height 10
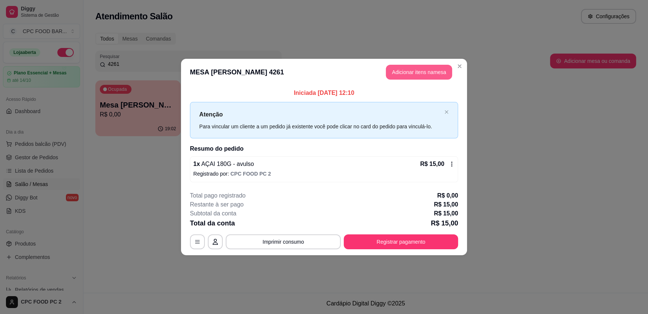
click at [408, 76] on button "Adicionar itens na mesa" at bounding box center [419, 72] width 66 height 15
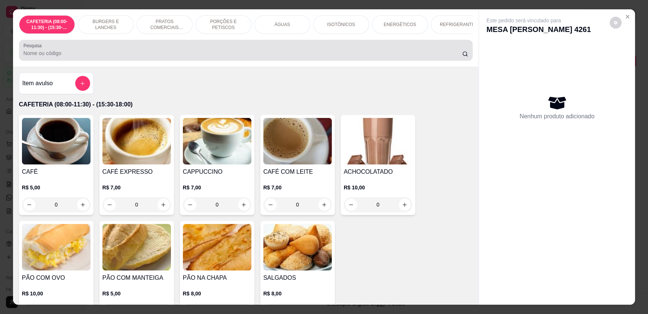
click at [274, 58] on div at bounding box center [245, 50] width 445 height 15
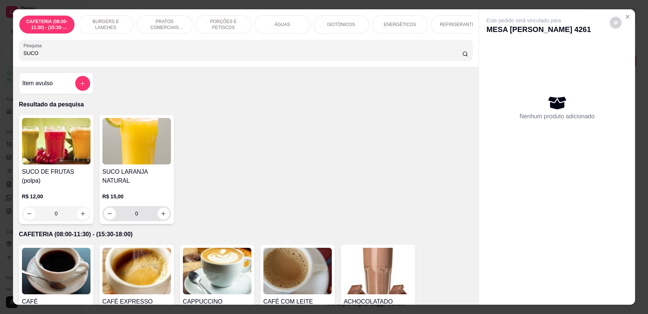
type input "SUCO"
click at [163, 211] on button "increase-product-quantity" at bounding box center [164, 214] width 12 height 12
type input "1"
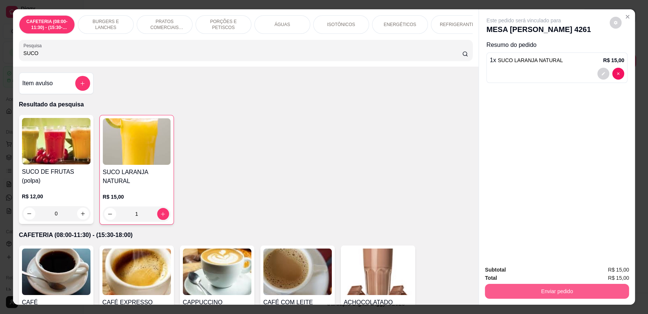
click at [547, 291] on button "Enviar pedido" at bounding box center [557, 291] width 144 height 15
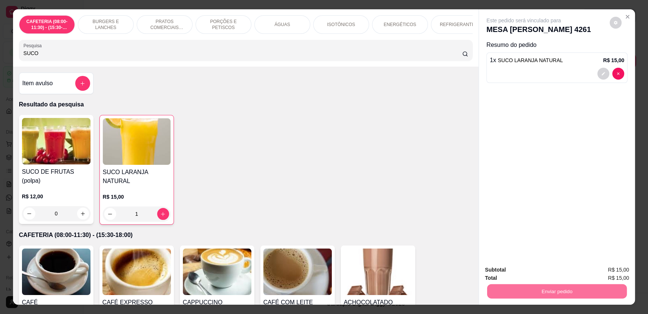
click at [603, 269] on button "Enviar pedido" at bounding box center [609, 273] width 41 height 14
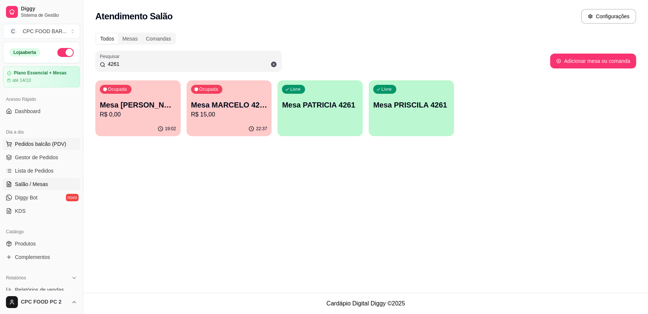
click at [65, 140] on button "Pedidos balcão (PDV)" at bounding box center [41, 144] width 77 height 12
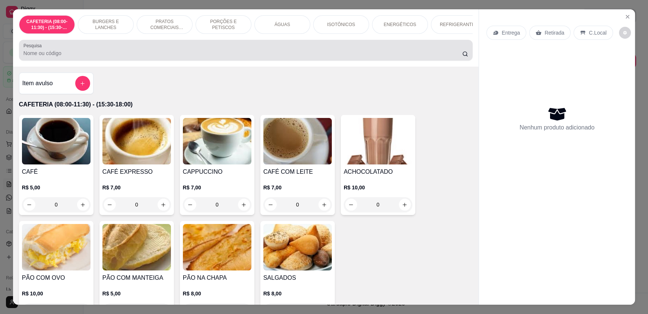
click at [96, 54] on div at bounding box center [245, 50] width 445 height 15
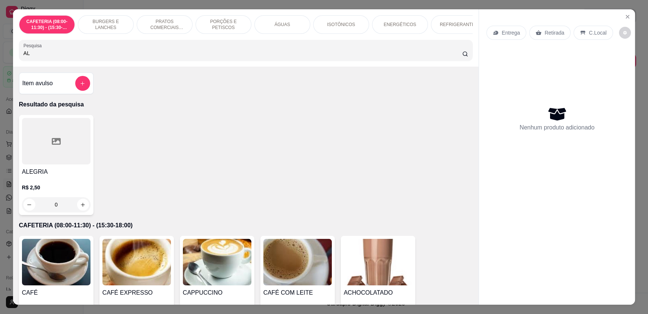
type input "A"
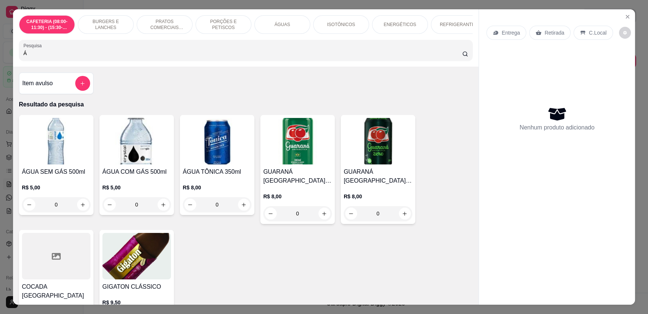
type input "Á"
click at [626, 15] on icon "Close" at bounding box center [627, 16] width 3 height 3
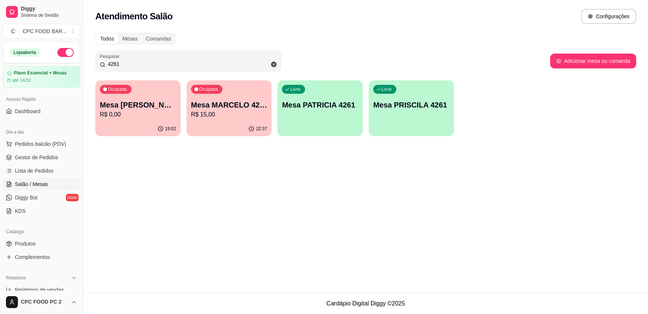
click at [194, 70] on div "Pesquisar 4261" at bounding box center [188, 61] width 186 height 21
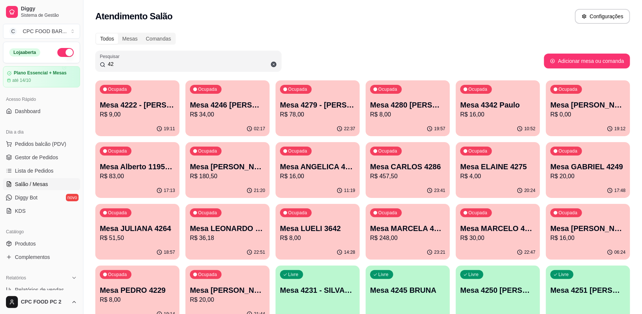
type input "4"
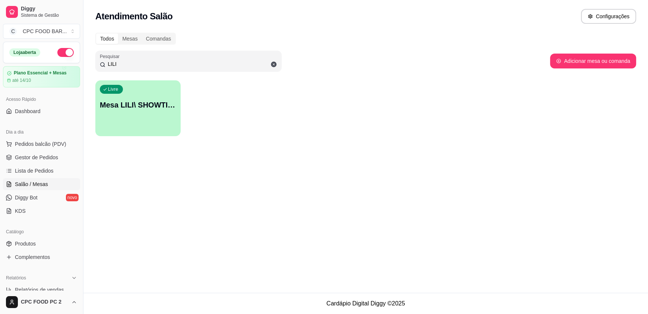
type input "LILI"
click at [149, 104] on p "Mesa LILI\ SHOWTIME" at bounding box center [138, 105] width 76 height 10
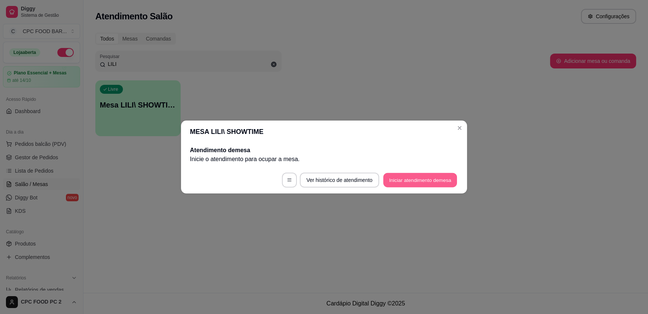
click at [405, 177] on button "Iniciar atendimento de mesa" at bounding box center [420, 180] width 74 height 15
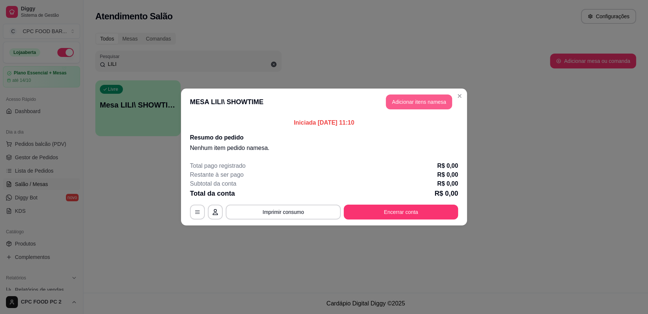
click at [408, 100] on button "Adicionar itens na mesa" at bounding box center [419, 102] width 66 height 15
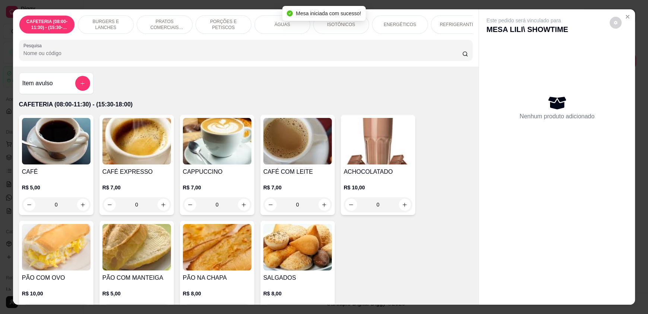
click at [285, 57] on input "Pesquisa" at bounding box center [242, 53] width 439 height 7
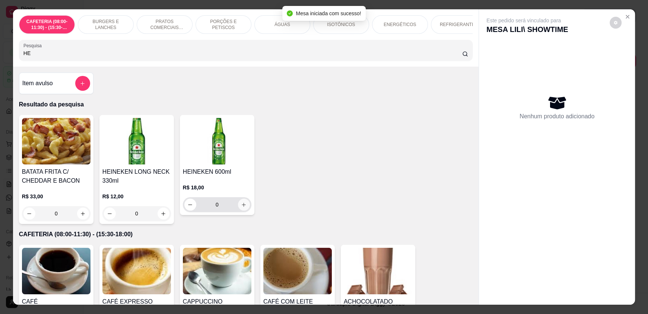
type input "HE"
click at [241, 208] on icon "increase-product-quantity" at bounding box center [244, 205] width 6 height 6
type input "1"
click at [241, 208] on icon "increase-product-quantity" at bounding box center [244, 205] width 6 height 6
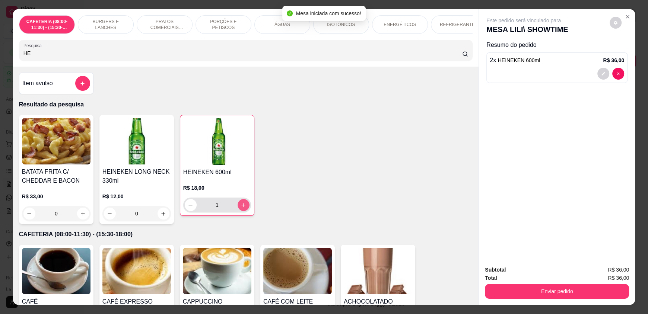
type input "2"
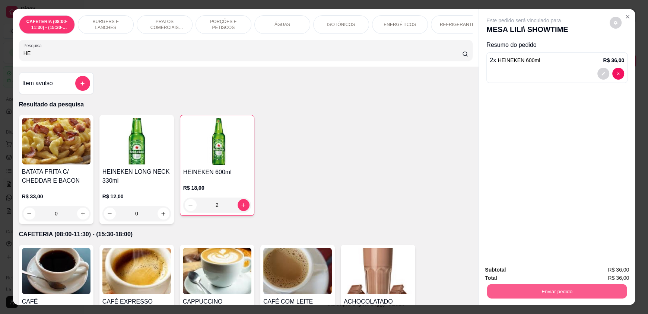
click at [515, 293] on button "Enviar pedido" at bounding box center [557, 291] width 140 height 15
click at [607, 268] on button "Enviar pedido" at bounding box center [609, 273] width 42 height 14
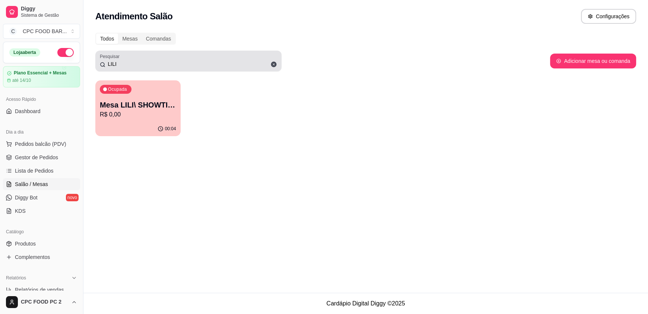
click at [271, 64] on icon at bounding box center [274, 65] width 6 height 6
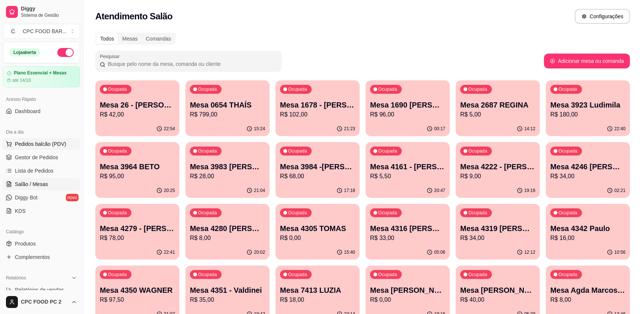
click at [54, 142] on span "Pedidos balcão (PDV)" at bounding box center [40, 143] width 51 height 7
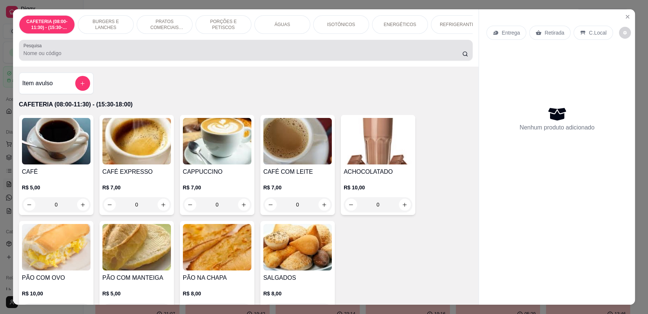
click at [131, 57] on input "Pesquisa" at bounding box center [242, 53] width 439 height 7
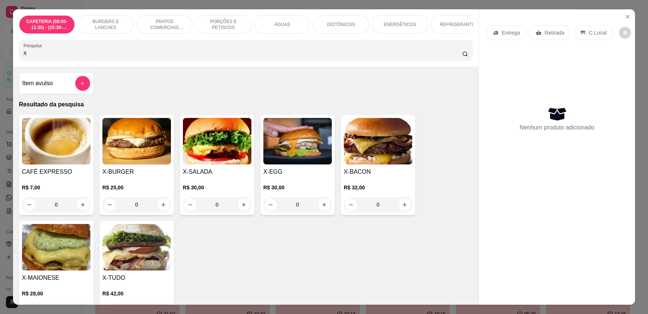
type input "X"
click at [241, 212] on div "0" at bounding box center [217, 204] width 69 height 15
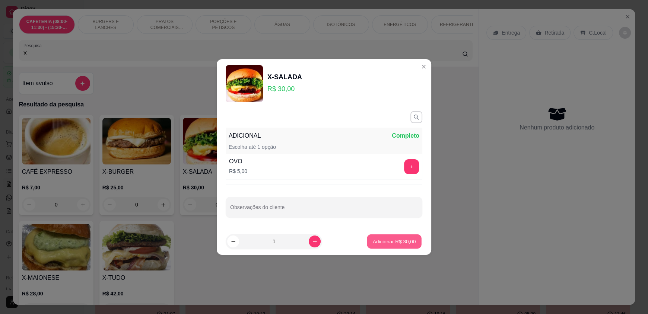
click at [387, 241] on p "Adicionar R$ 30,00" at bounding box center [394, 241] width 43 height 7
type input "1"
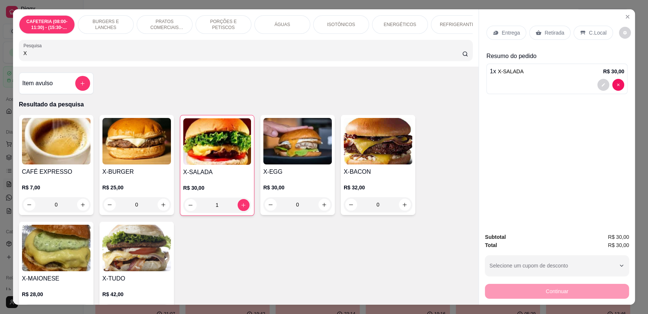
click at [403, 211] on div "0" at bounding box center [378, 204] width 69 height 15
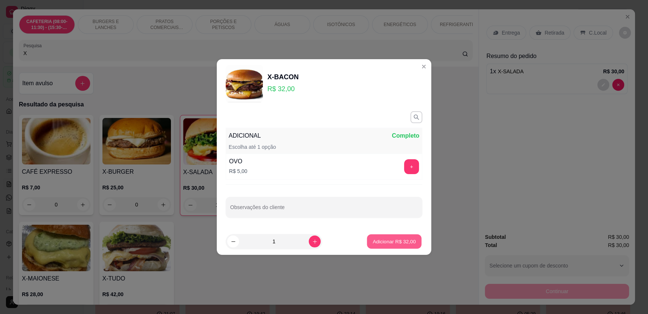
click at [409, 239] on p "Adicionar R$ 32,00" at bounding box center [394, 241] width 43 height 7
type input "1"
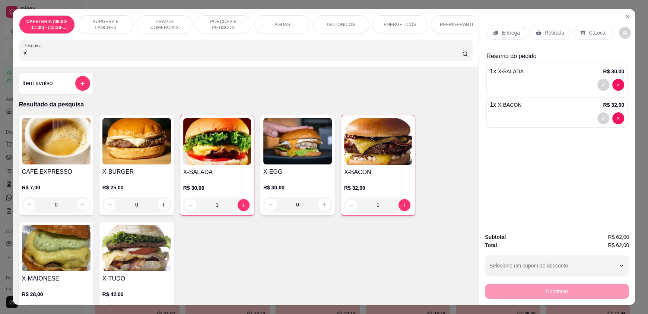
click at [400, 209] on div "1" at bounding box center [378, 205] width 68 height 15
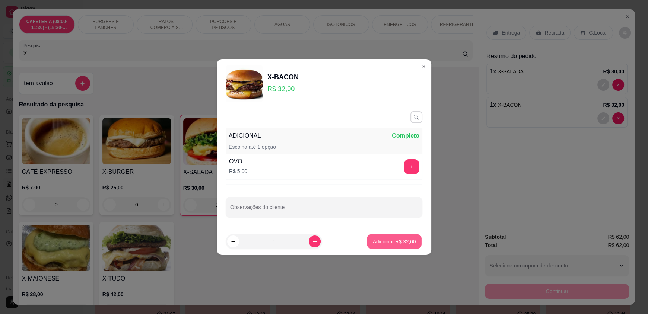
click at [408, 238] on p "Adicionar R$ 32,00" at bounding box center [394, 241] width 43 height 7
type input "2"
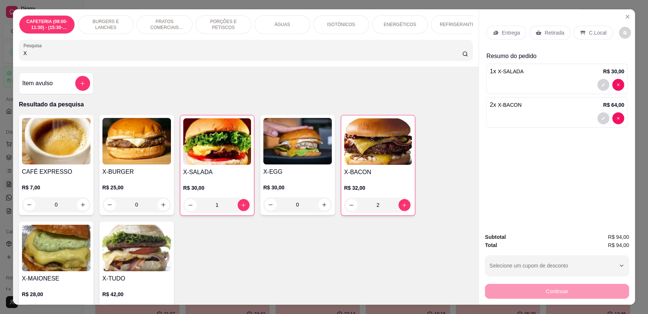
click at [309, 57] on input "X" at bounding box center [242, 53] width 439 height 7
click at [624, 18] on icon "Close" at bounding box center [627, 17] width 6 height 6
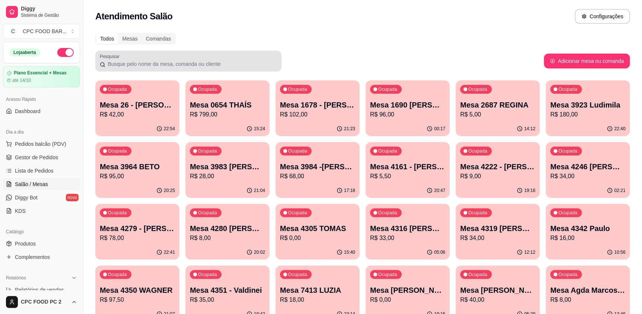
click at [182, 61] on input "Pesquisar" at bounding box center [191, 63] width 172 height 7
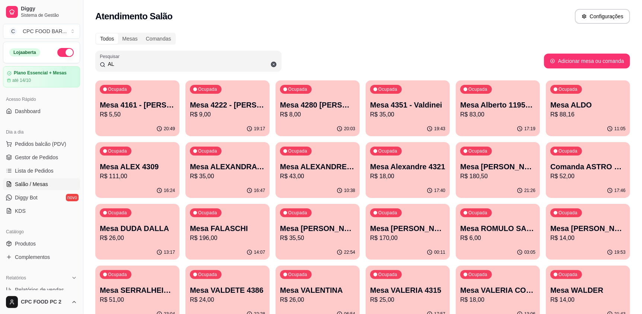
type input "A"
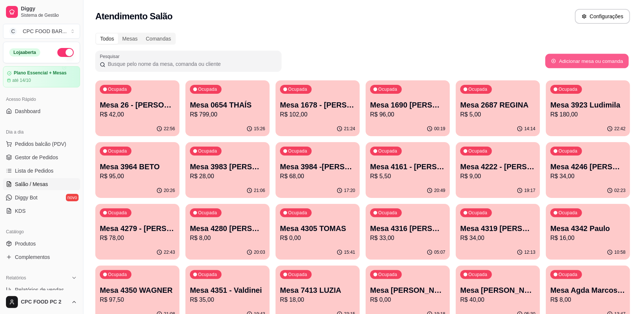
click at [612, 60] on button "Adicionar mesa ou comanda" at bounding box center [586, 61] width 83 height 15
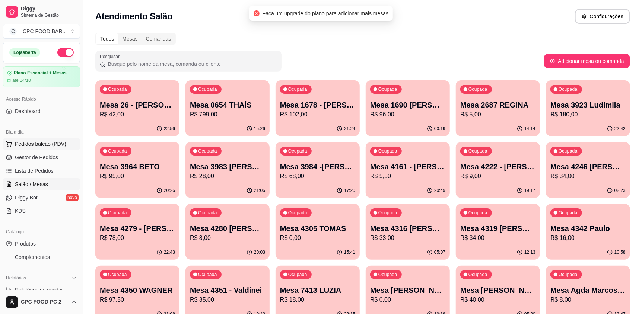
click at [29, 148] on button "Pedidos balcão (PDV)" at bounding box center [41, 144] width 77 height 12
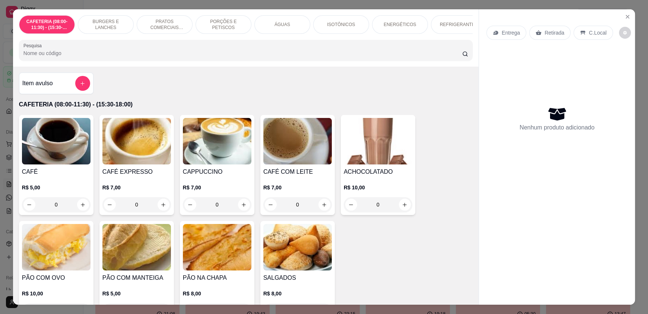
click at [277, 57] on input "Pesquisa" at bounding box center [242, 53] width 439 height 7
click at [624, 17] on icon "Close" at bounding box center [627, 17] width 6 height 6
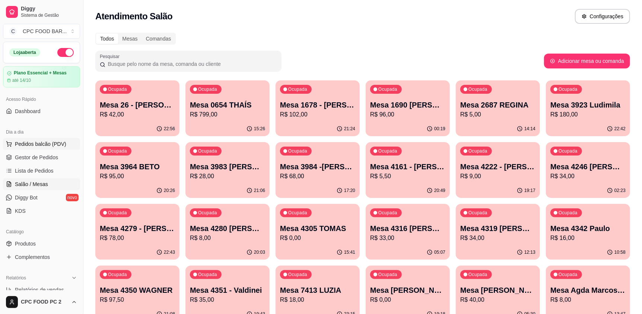
click at [54, 143] on span "Pedidos balcão (PDV)" at bounding box center [40, 143] width 51 height 7
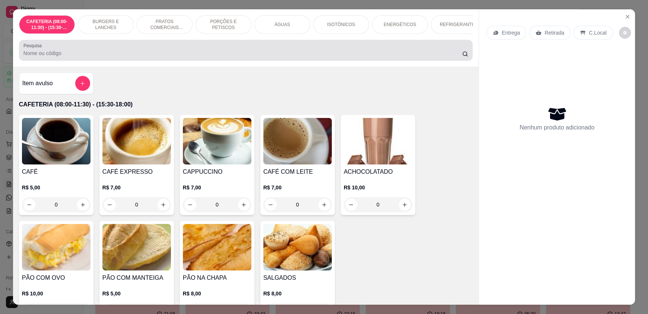
click at [149, 61] on div "Pesquisa" at bounding box center [246, 50] width 454 height 21
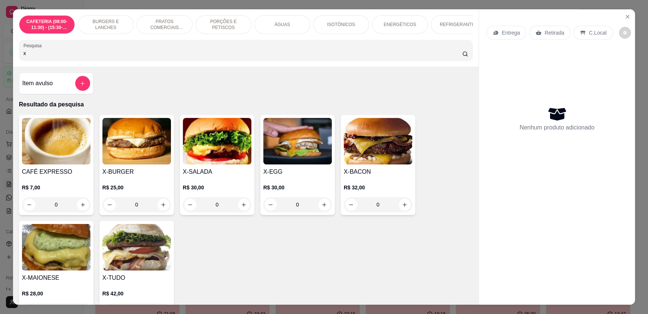
type input "x"
click at [403, 210] on div "0" at bounding box center [378, 204] width 69 height 15
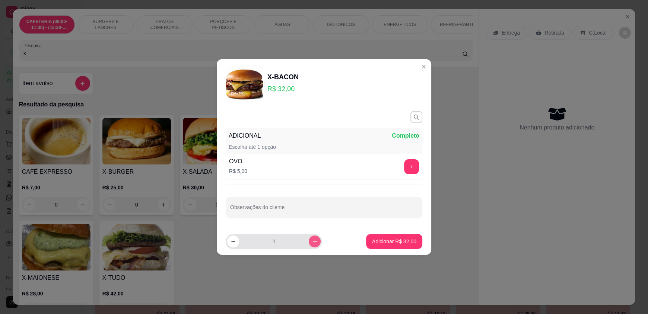
click at [312, 244] on icon "increase-product-quantity" at bounding box center [315, 242] width 6 height 6
type input "2"
click at [379, 245] on p "Adicionar R$ 64,00" at bounding box center [394, 241] width 44 height 7
type input "2"
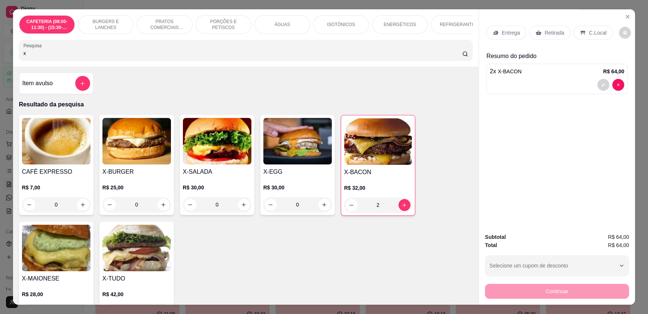
click at [242, 212] on div "0" at bounding box center [217, 204] width 69 height 15
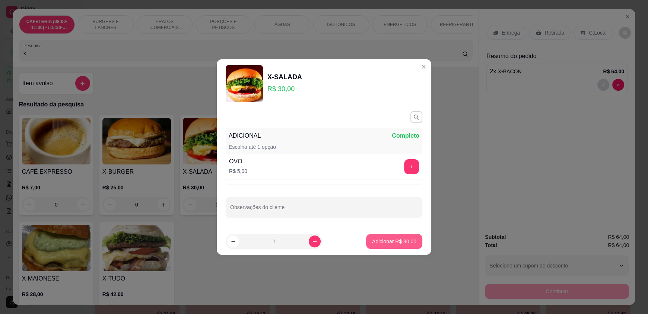
click at [384, 241] on p "Adicionar R$ 30,00" at bounding box center [394, 241] width 44 height 7
type input "1"
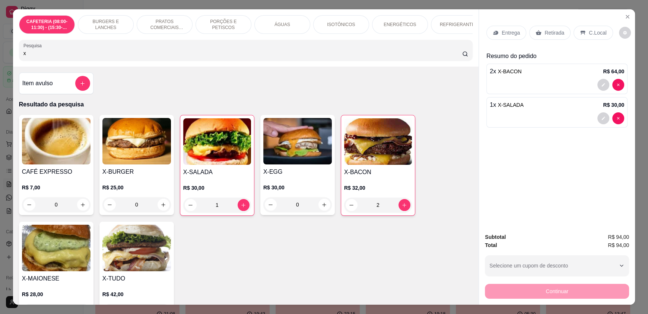
click at [154, 57] on input "x" at bounding box center [242, 53] width 439 height 7
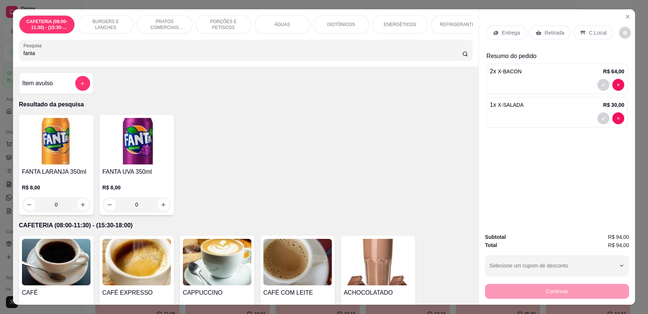
type input "fanta"
click at [163, 208] on icon "increase-product-quantity" at bounding box center [164, 205] width 6 height 6
type input "1"
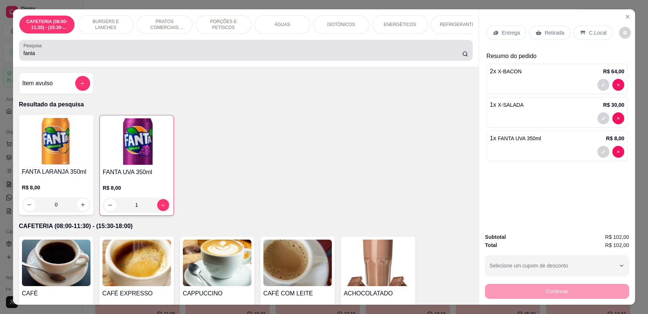
click at [86, 61] on div "Pesquisa fanta" at bounding box center [246, 50] width 454 height 21
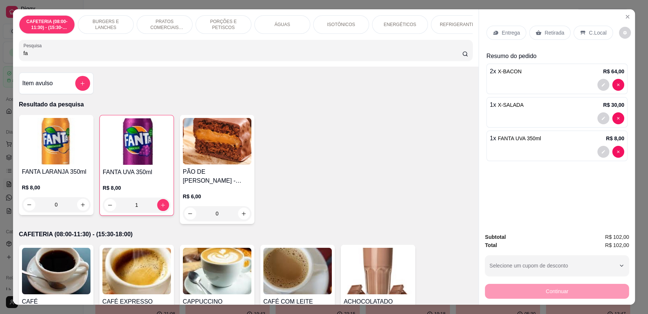
type input "f"
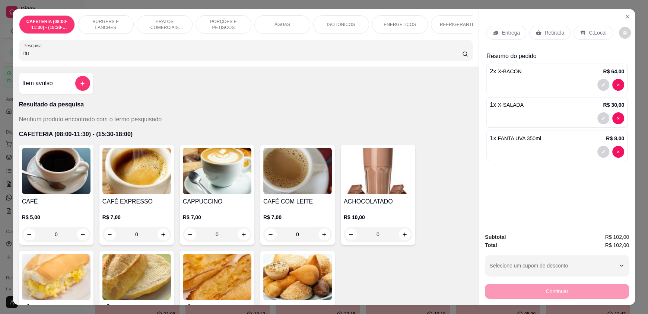
type input "itu"
click at [70, 88] on div "Item avulso" at bounding box center [56, 83] width 68 height 15
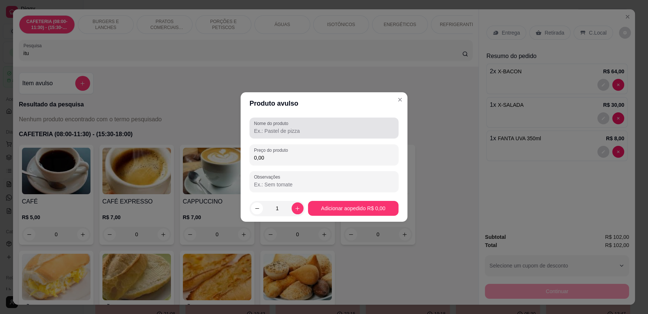
click at [278, 124] on label "Nome do produto" at bounding box center [272, 123] width 37 height 6
click at [278, 127] on input "Nome do produto" at bounding box center [324, 130] width 140 height 7
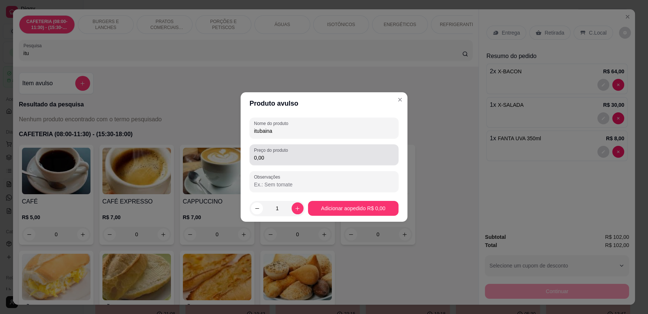
type input "itubaina"
click at [279, 158] on input "0,00" at bounding box center [324, 157] width 140 height 7
type input "8,00"
click at [288, 132] on input "itubaina" at bounding box center [324, 130] width 140 height 7
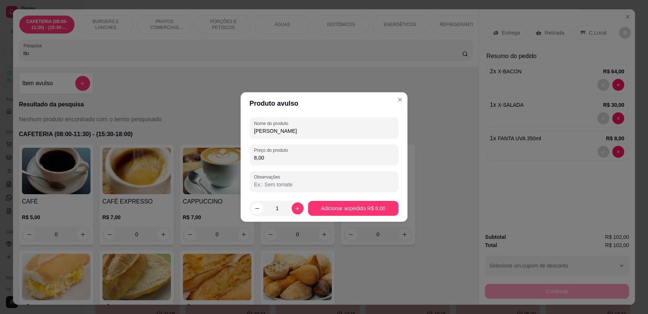
type input "itubaina"
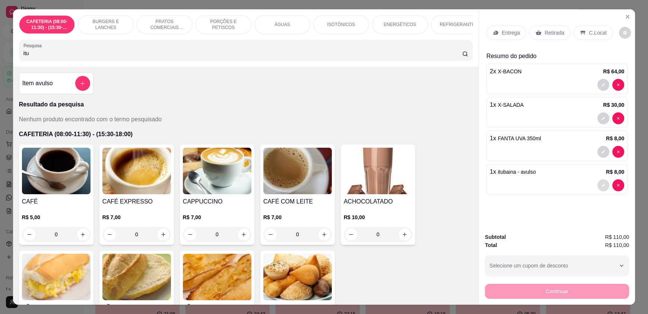
click at [603, 184] on button "decrease-product-quantity" at bounding box center [603, 185] width 12 height 12
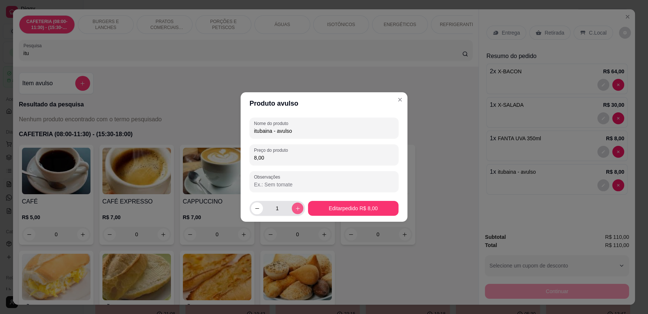
click at [298, 207] on button "increase-product-quantity" at bounding box center [298, 209] width 12 height 12
type input "2"
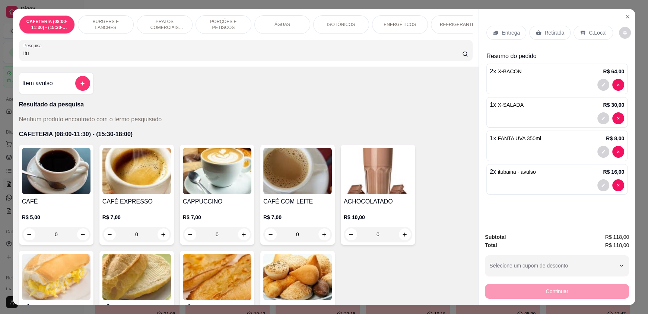
click at [592, 32] on p "C.Local" at bounding box center [598, 32] width 18 height 7
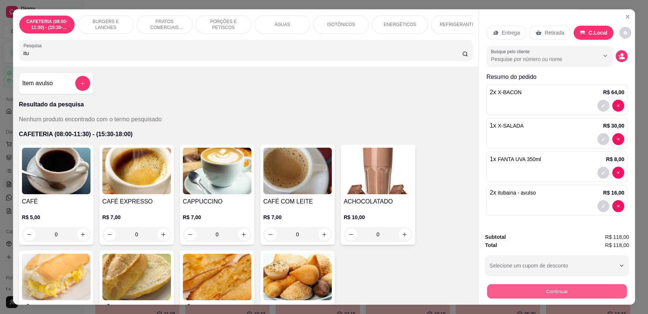
click at [568, 293] on button "Continuar" at bounding box center [557, 291] width 140 height 15
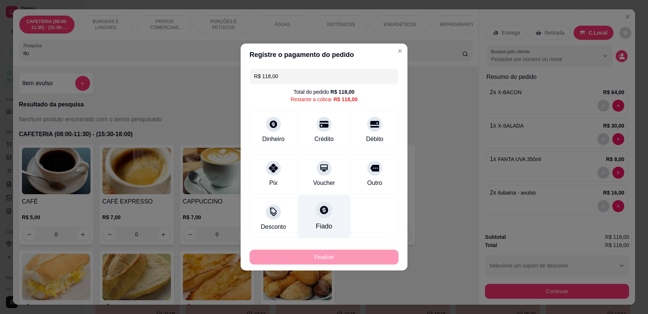
click at [321, 217] on div at bounding box center [324, 210] width 16 height 16
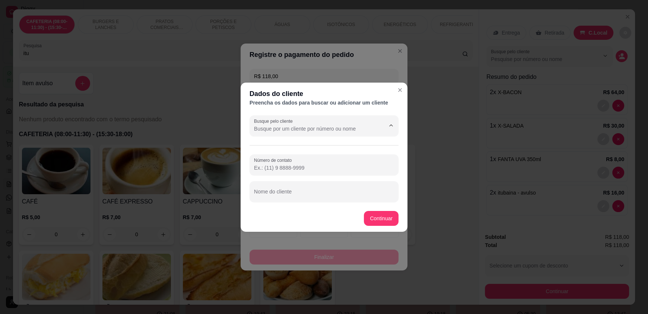
click at [317, 129] on input "Busque pelo cliente" at bounding box center [313, 128] width 119 height 7
type input "coordenaççao continental"
click at [378, 218] on button "Continuar" at bounding box center [381, 218] width 35 height 15
click at [311, 184] on div at bounding box center [324, 191] width 140 height 15
type input "coordenaçãso continetal"
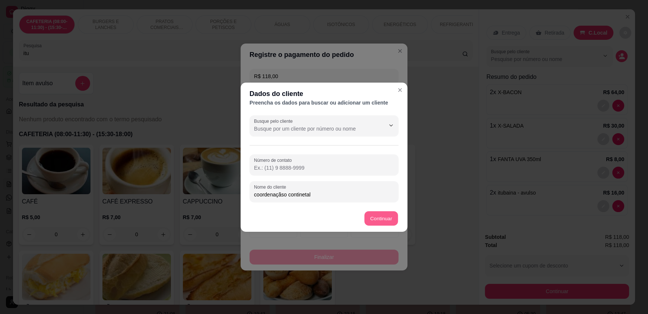
click at [390, 220] on button "Continuar" at bounding box center [382, 218] width 34 height 15
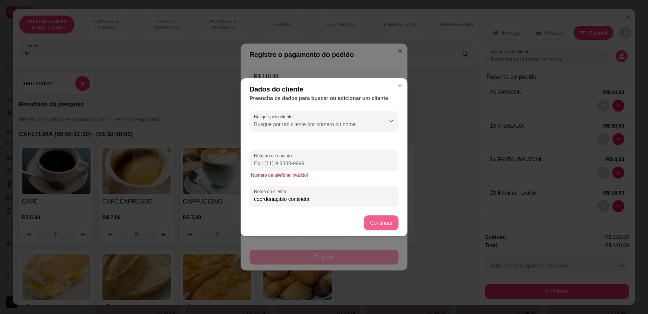
click at [390, 220] on button "Continuar" at bounding box center [381, 223] width 35 height 15
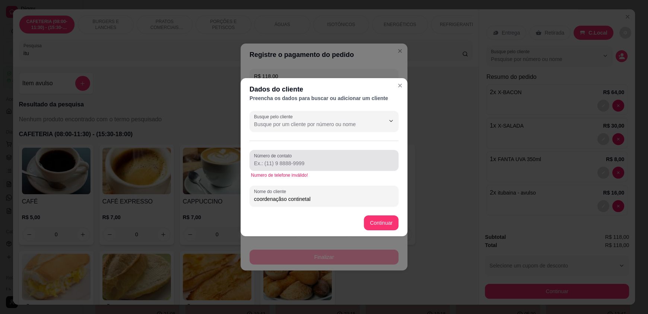
click at [301, 156] on div at bounding box center [324, 160] width 140 height 15
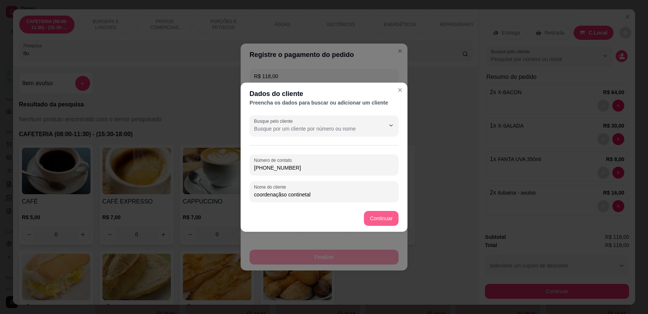
type input "[PHONE_NUMBER]"
type input "R$ 0,00"
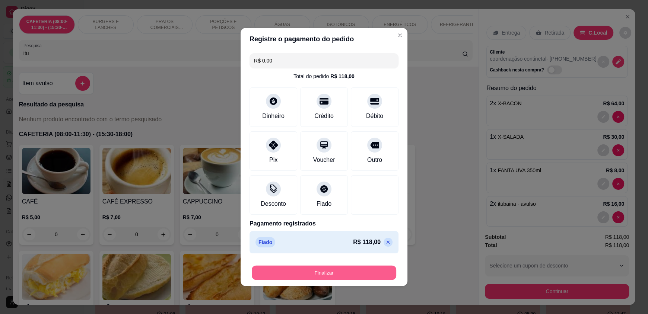
click at [363, 271] on button "Finalizar" at bounding box center [324, 273] width 144 height 15
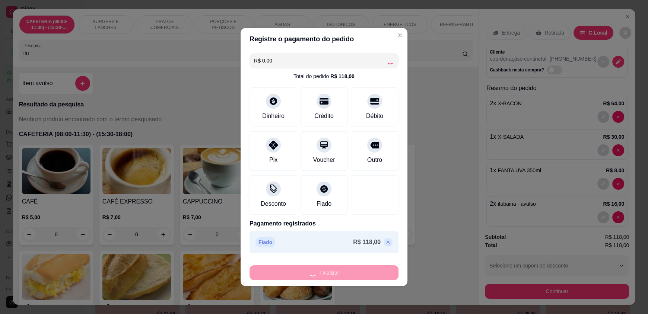
type input "0"
type input "-R$ 118,00"
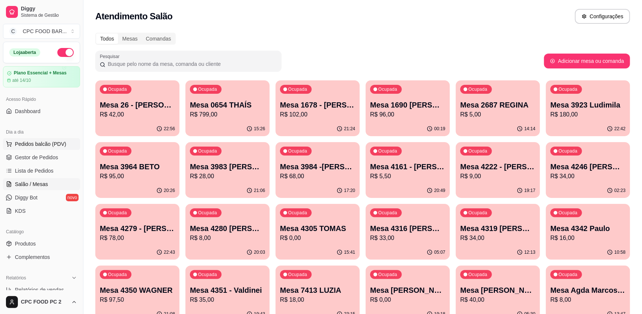
drag, startPoint x: 43, startPoint y: 143, endPoint x: 46, endPoint y: 148, distance: 5.7
click at [43, 143] on span "Pedidos balcão (PDV)" at bounding box center [40, 143] width 51 height 7
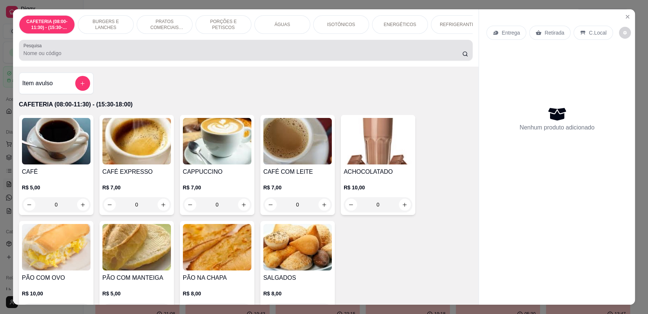
drag, startPoint x: 127, startPoint y: 54, endPoint x: 130, endPoint y: 57, distance: 4.5
click at [128, 55] on div at bounding box center [245, 50] width 445 height 15
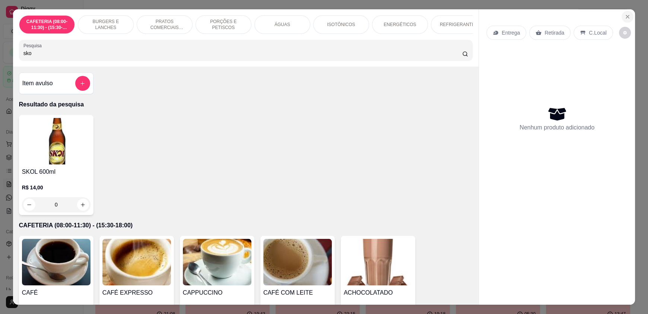
type input "sko"
click at [625, 19] on icon "Close" at bounding box center [627, 17] width 6 height 6
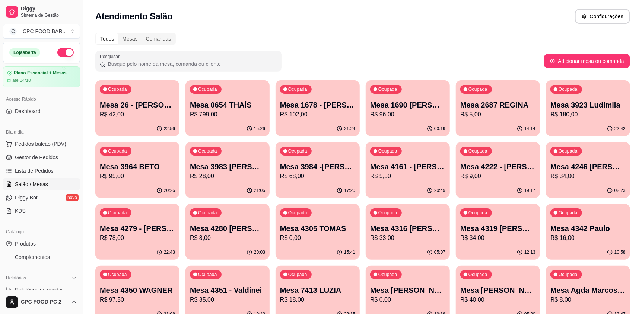
click at [253, 62] on input "Pesquisar" at bounding box center [191, 63] width 172 height 7
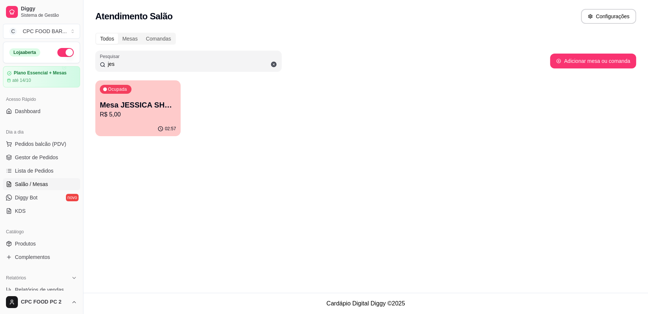
type input "jes"
click at [155, 108] on p "Mesa JESSICA SHOWTIME" at bounding box center [138, 105] width 76 height 10
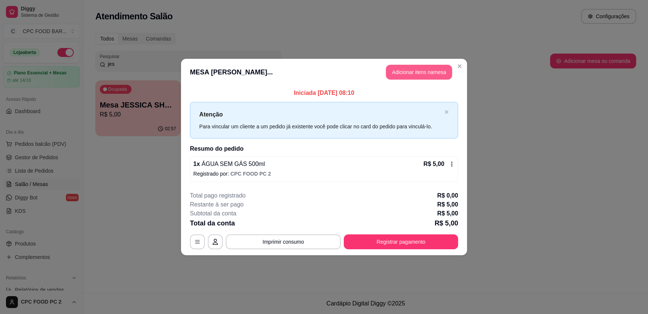
click at [411, 71] on button "Adicionar itens na mesa" at bounding box center [419, 72] width 66 height 15
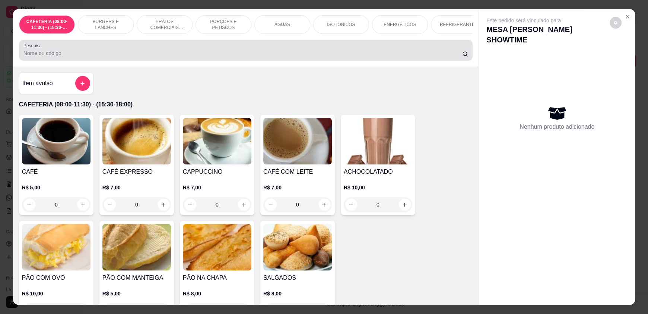
click at [242, 57] on input "Pesquisa" at bounding box center [242, 53] width 439 height 7
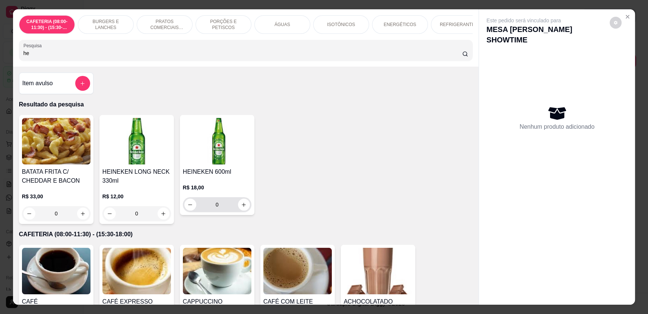
type input "he"
click at [238, 211] on button "increase-product-quantity" at bounding box center [244, 205] width 12 height 12
type input "1"
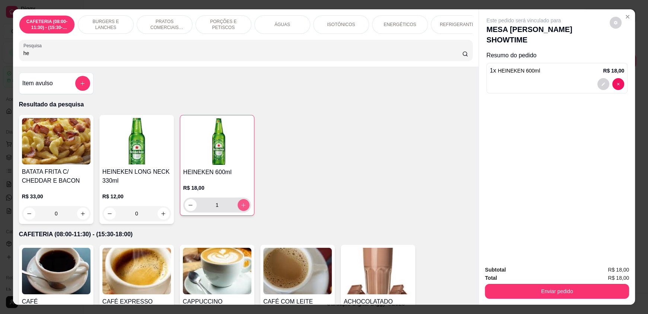
click at [243, 208] on icon "increase-product-quantity" at bounding box center [244, 206] width 6 height 6
type input "2"
click at [243, 208] on icon "increase-product-quantity" at bounding box center [244, 206] width 6 height 6
type input "3"
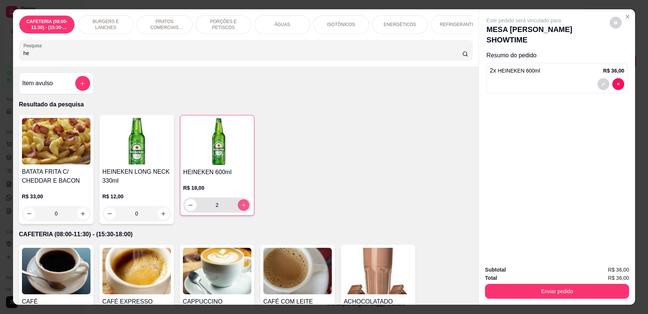
type input "3"
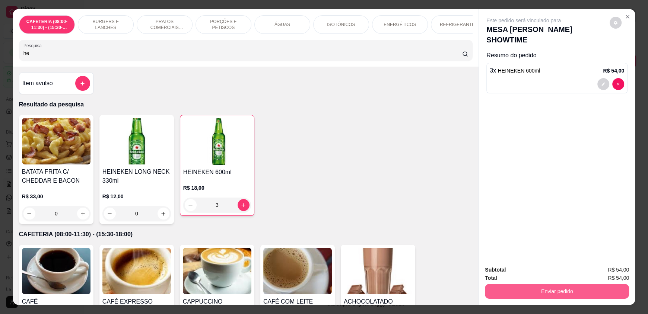
click at [545, 290] on button "Enviar pedido" at bounding box center [557, 291] width 144 height 15
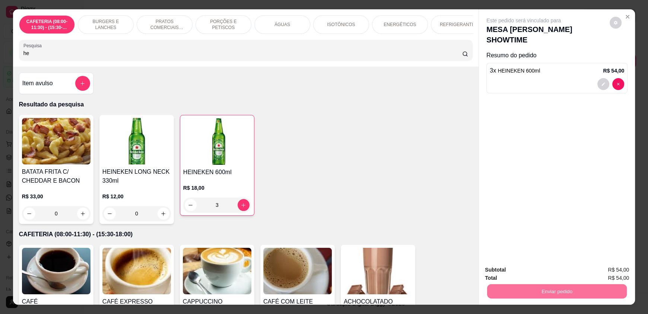
click at [607, 272] on button "Enviar pedido" at bounding box center [609, 273] width 41 height 14
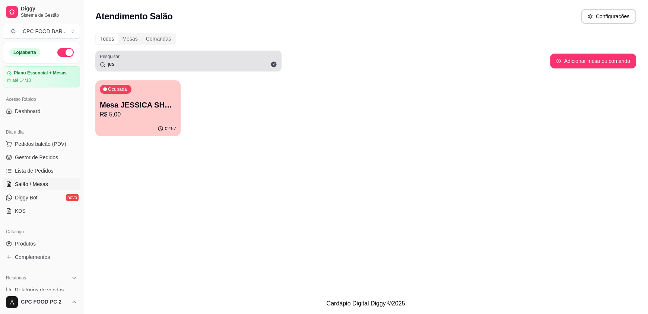
click at [275, 64] on icon at bounding box center [274, 65] width 6 height 6
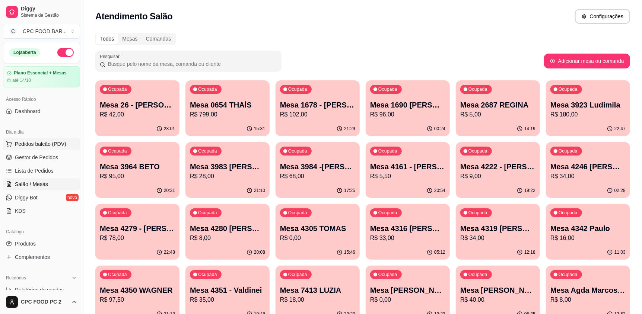
click at [42, 145] on span "Pedidos balcão (PDV)" at bounding box center [40, 143] width 51 height 7
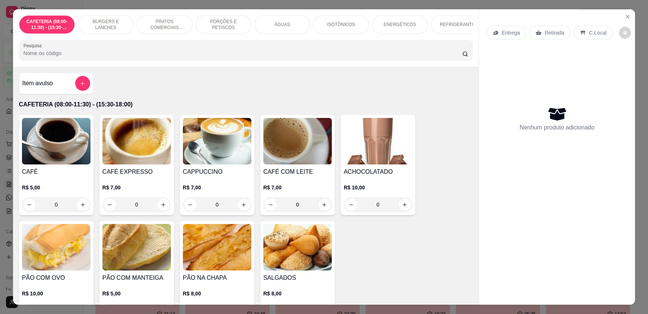
click at [146, 57] on input "Pesquisa" at bounding box center [242, 53] width 439 height 7
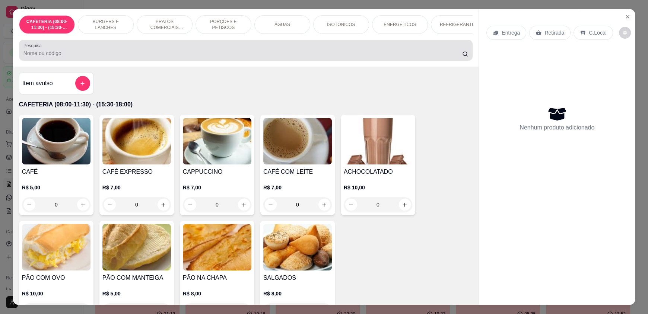
click at [71, 55] on div at bounding box center [245, 50] width 445 height 15
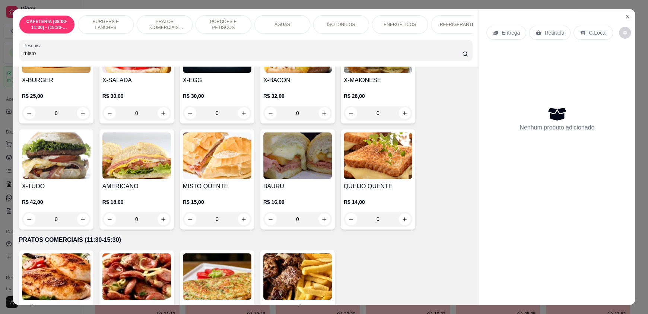
scroll to position [372, 0]
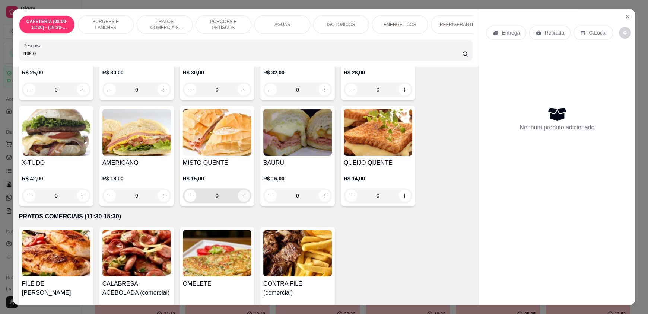
type input "misto"
click at [243, 199] on icon "increase-product-quantity" at bounding box center [244, 196] width 6 height 6
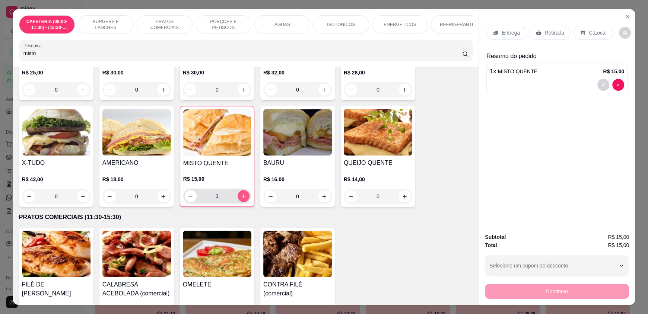
type input "1"
click at [552, 31] on p "Retirada" at bounding box center [554, 32] width 20 height 7
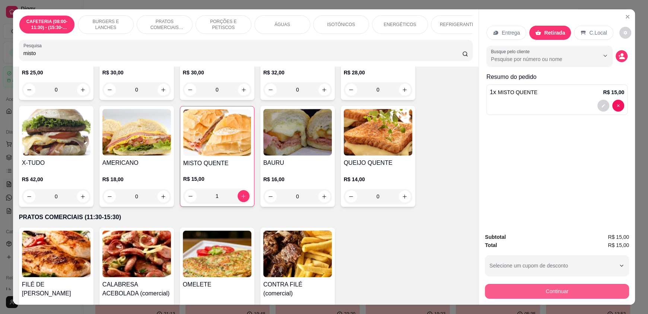
click at [568, 294] on button "Continuar" at bounding box center [557, 291] width 144 height 15
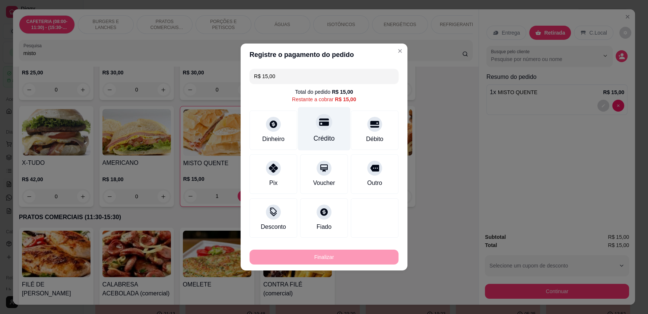
click at [315, 141] on div "Crédito" at bounding box center [324, 139] width 21 height 10
type input "R$ 0,00"
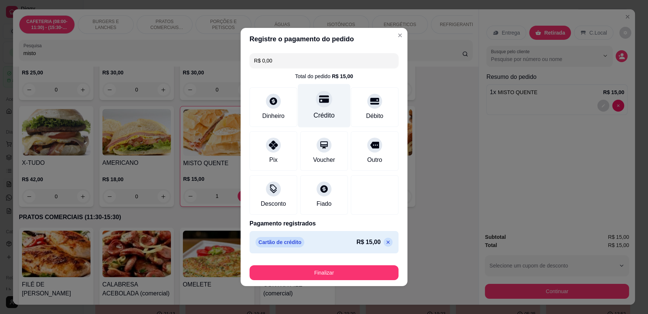
click at [324, 126] on div "Crédito" at bounding box center [324, 106] width 53 height 44
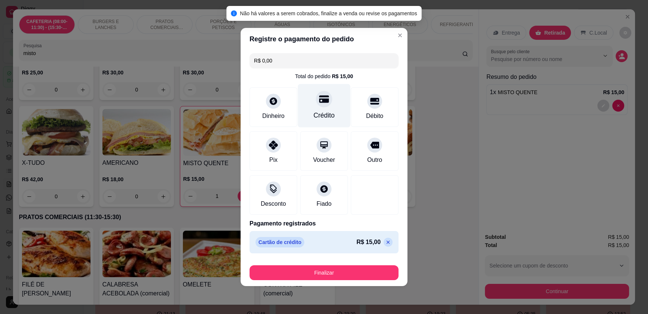
click at [320, 115] on div "Crédito" at bounding box center [324, 116] width 21 height 10
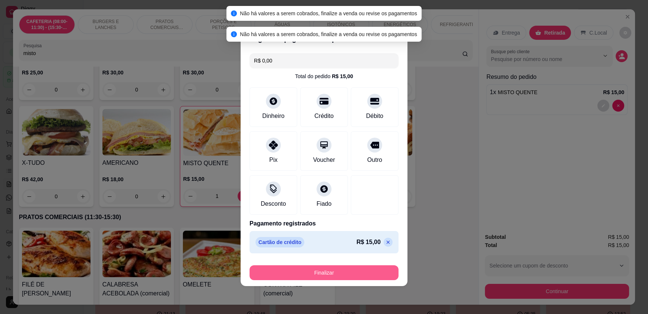
click at [354, 270] on button "Finalizar" at bounding box center [323, 273] width 149 height 15
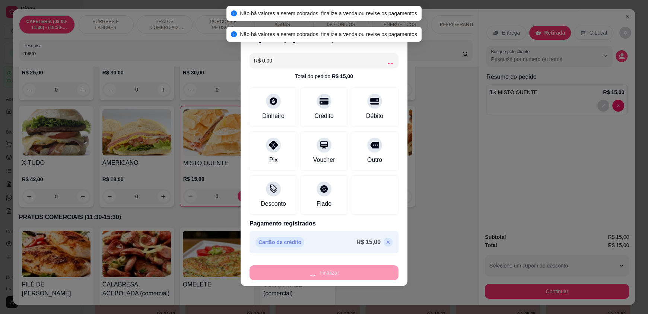
type input "0"
type input "-R$ 15,00"
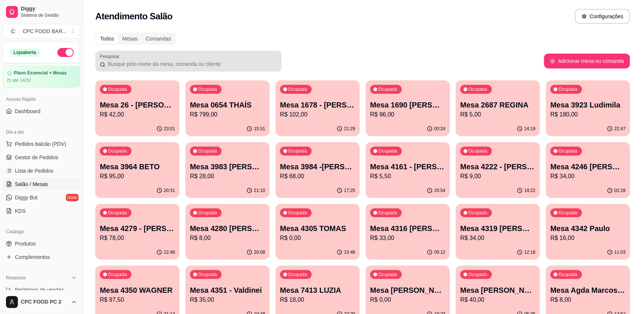
click at [182, 55] on div at bounding box center [188, 61] width 177 height 15
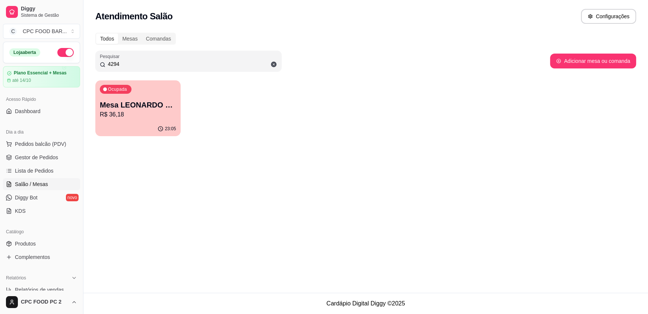
type input "4294"
click at [124, 96] on div "Ocupada Mesa LEONARDO 4294 R$ 36,18" at bounding box center [137, 100] width 85 height 41
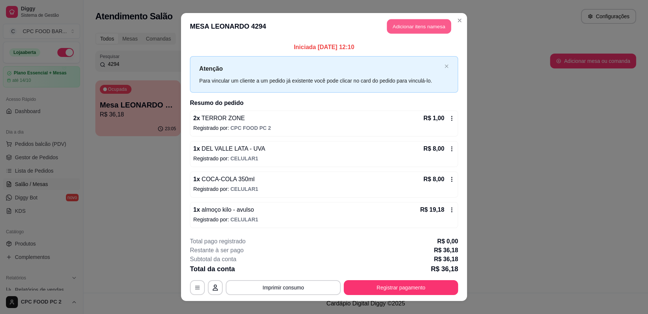
click at [390, 21] on button "Adicionar itens na mesa" at bounding box center [419, 26] width 64 height 15
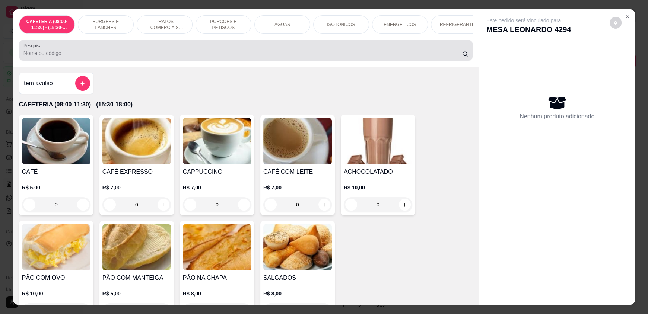
click at [291, 55] on div at bounding box center [245, 50] width 445 height 15
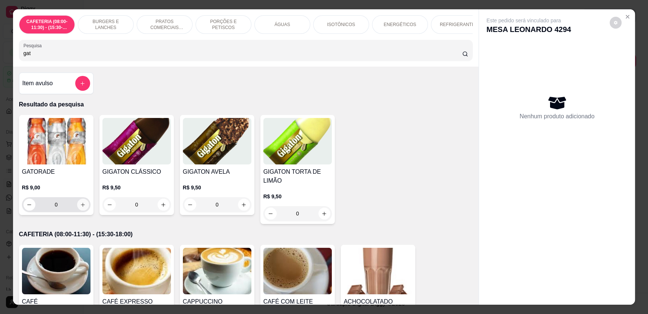
type input "gat"
click at [80, 208] on icon "increase-product-quantity" at bounding box center [83, 205] width 6 height 6
type input "1"
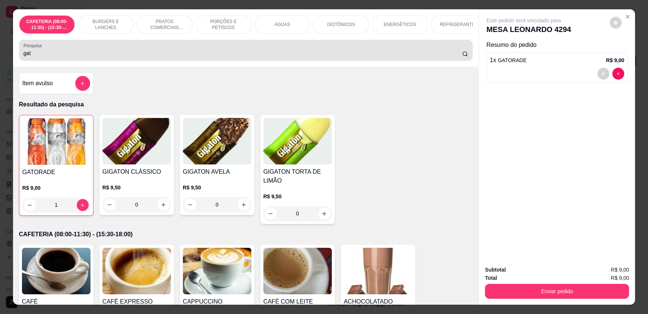
click at [211, 49] on div "gat" at bounding box center [245, 50] width 445 height 15
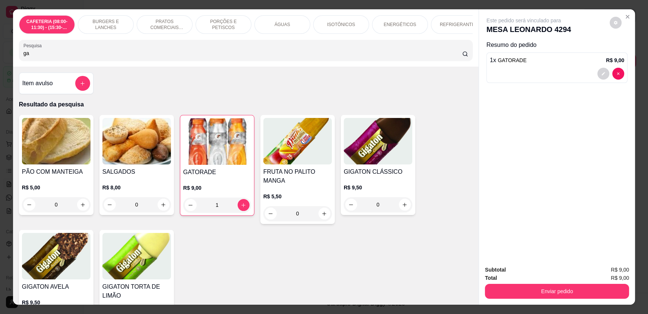
type input "g"
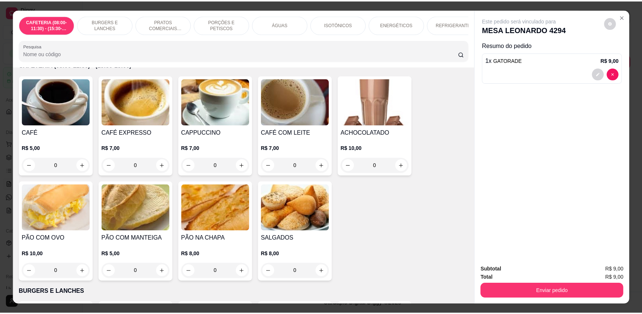
scroll to position [74, 0]
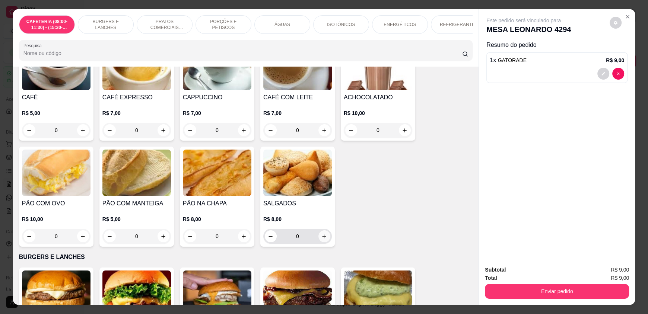
click at [318, 238] on button "increase-product-quantity" at bounding box center [324, 237] width 12 height 12
type input "1"
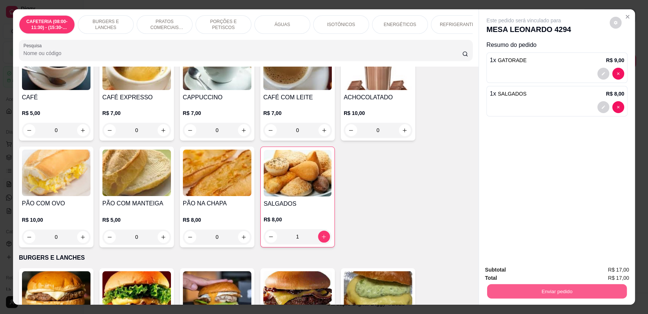
click at [510, 288] on button "Enviar pedido" at bounding box center [557, 291] width 140 height 15
click at [604, 270] on button "Enviar pedido" at bounding box center [609, 273] width 41 height 14
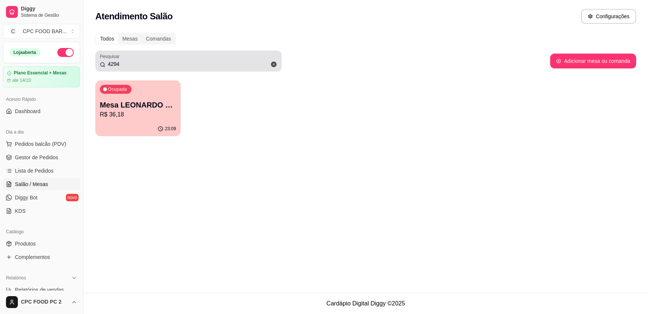
click at [275, 66] on icon at bounding box center [274, 65] width 6 height 6
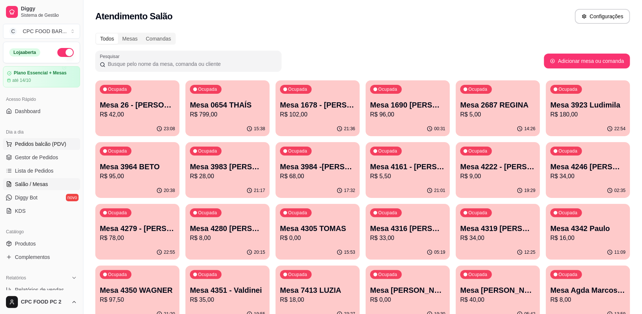
click at [55, 141] on span "Pedidos balcão (PDV)" at bounding box center [40, 143] width 51 height 7
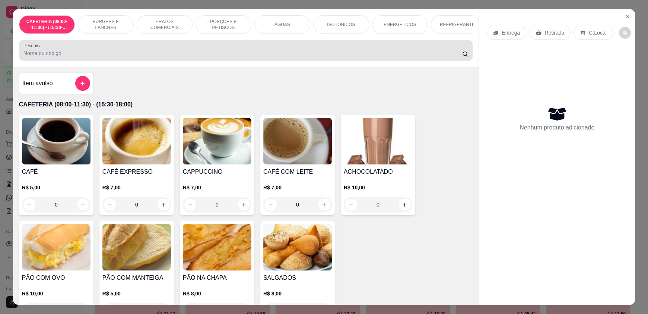
click at [92, 55] on input "Pesquisa" at bounding box center [242, 53] width 439 height 7
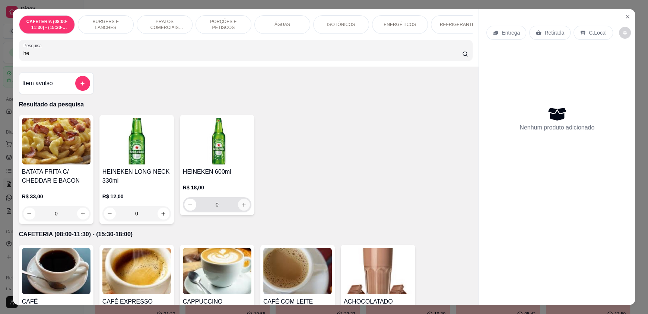
type input "he"
click at [241, 208] on icon "increase-product-quantity" at bounding box center [244, 205] width 6 height 6
type input "1"
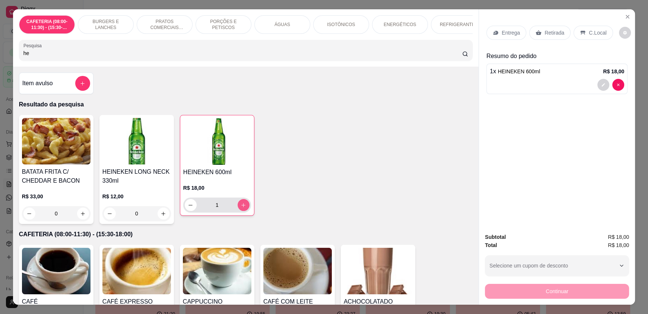
click at [242, 208] on icon "increase-product-quantity" at bounding box center [244, 206] width 6 height 6
type input "2"
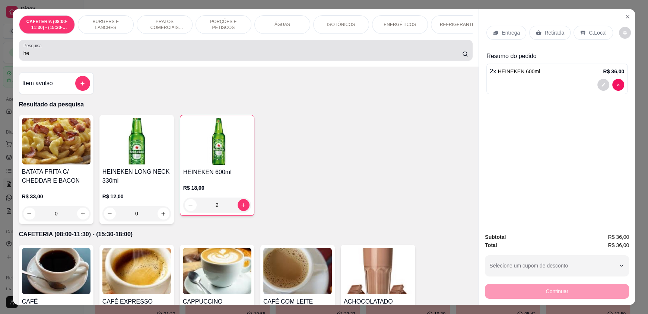
click at [105, 51] on div "he" at bounding box center [245, 50] width 445 height 15
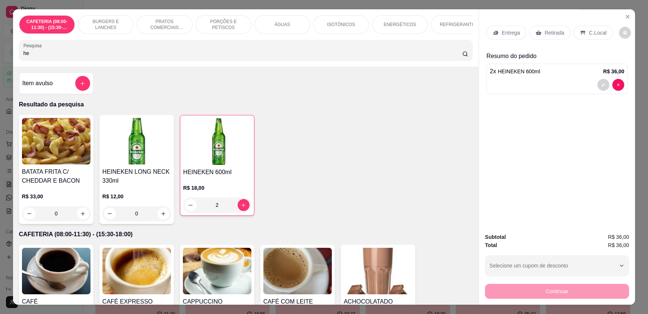
type input "h"
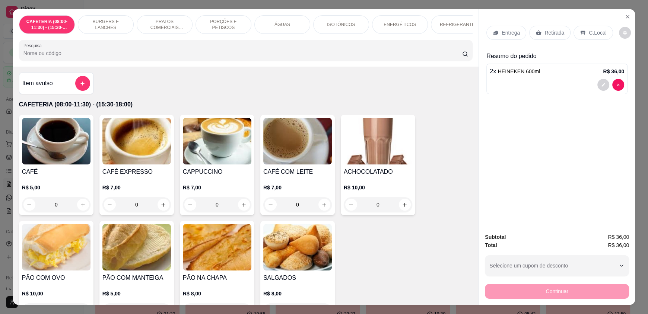
type input "ã"
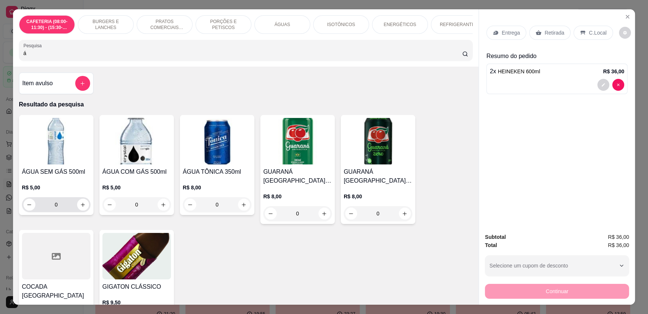
type input "á"
click at [83, 207] on button "increase-product-quantity" at bounding box center [83, 205] width 12 height 12
type input "1"
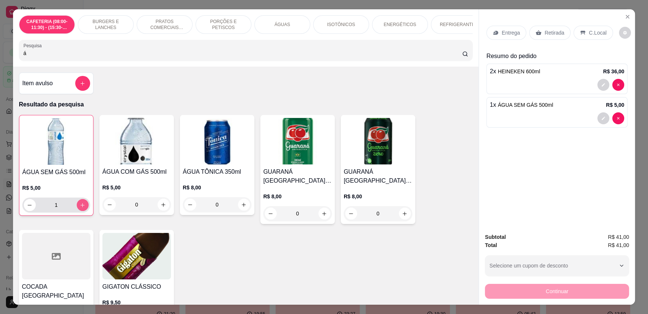
click at [83, 207] on button "increase-product-quantity" at bounding box center [83, 205] width 12 height 12
type input "2"
click at [83, 207] on button "increase-product-quantity" at bounding box center [83, 205] width 12 height 12
type input "3"
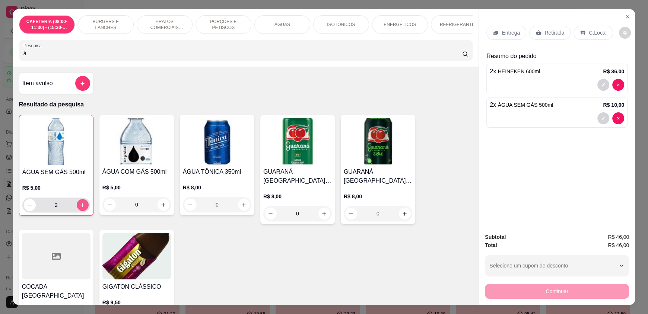
type input "3"
click at [83, 207] on button "increase-product-quantity" at bounding box center [83, 206] width 12 height 12
type input "4"
click at [624, 17] on icon "Close" at bounding box center [627, 17] width 6 height 6
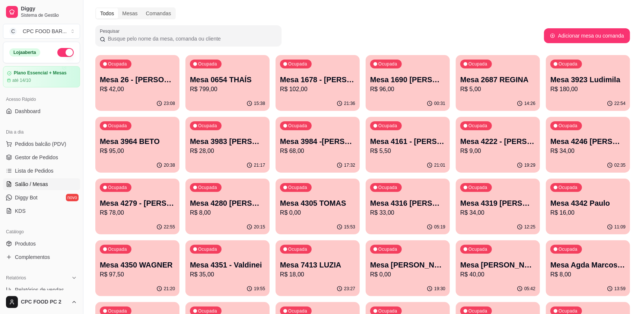
scroll to position [37, 0]
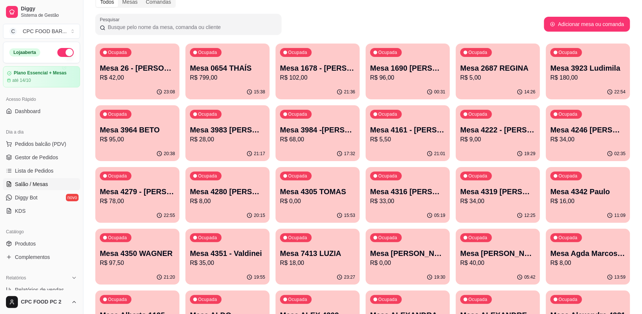
click at [178, 28] on input "Pesquisar" at bounding box center [191, 26] width 172 height 7
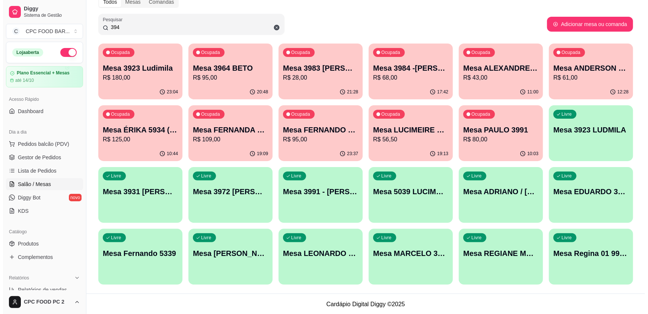
scroll to position [0, 0]
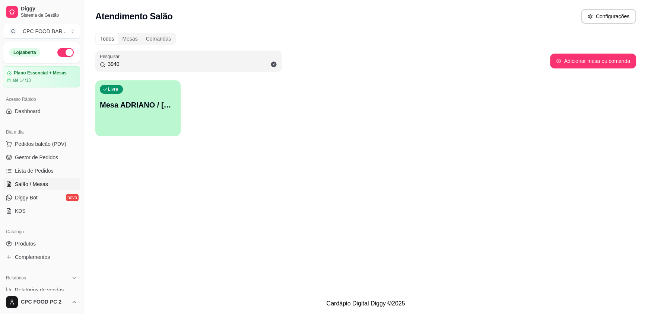
type input "3940"
click at [150, 101] on p "Mesa ADRIANO / [PERSON_NAME] 3940" at bounding box center [138, 105] width 76 height 10
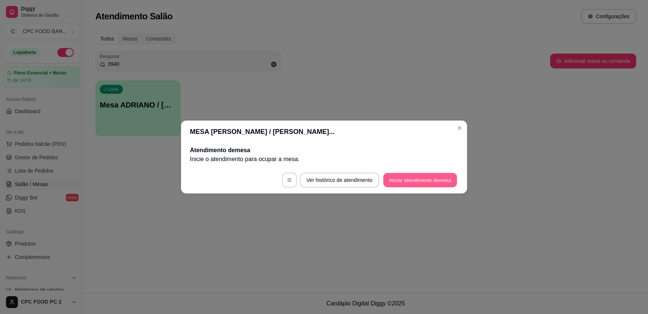
click at [396, 181] on button "Iniciar atendimento de mesa" at bounding box center [420, 180] width 74 height 15
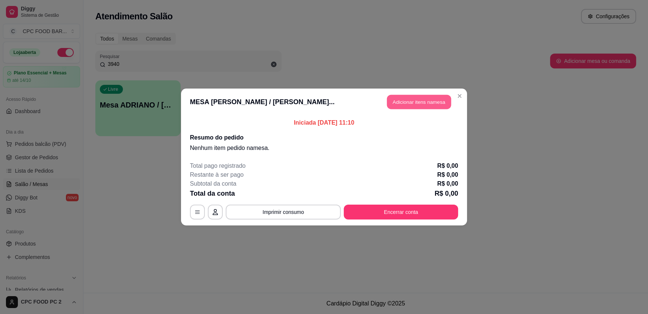
click at [414, 102] on button "Adicionar itens na mesa" at bounding box center [419, 102] width 64 height 15
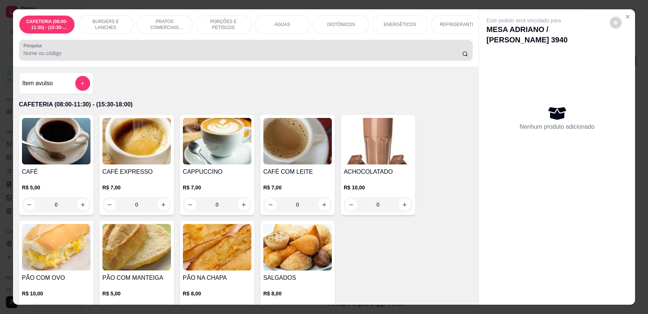
click at [226, 57] on input "Pesquisa" at bounding box center [242, 53] width 439 height 7
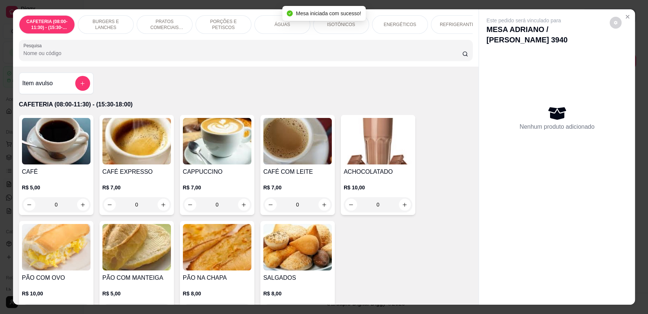
scroll to position [37, 0]
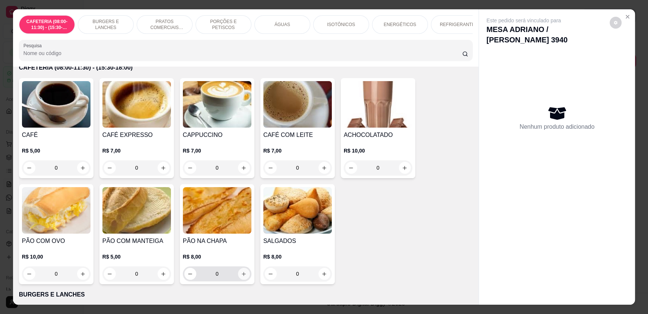
click at [243, 277] on icon "increase-product-quantity" at bounding box center [244, 274] width 6 height 6
type input "1"
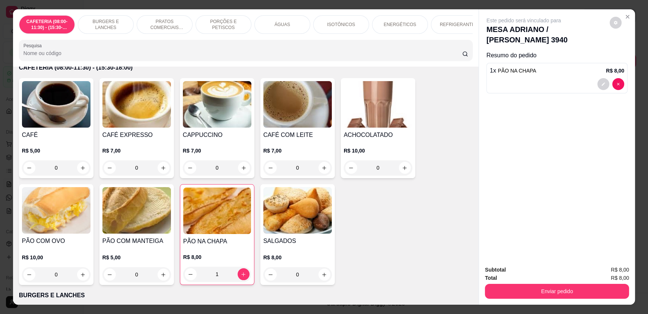
click at [460, 22] on p "REFRIGERANTES" at bounding box center [459, 25] width 38 height 6
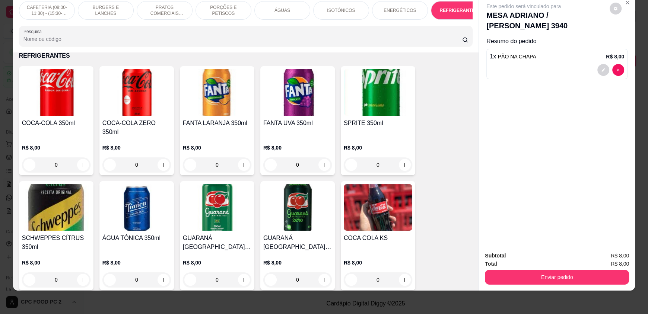
scroll to position [1217, 0]
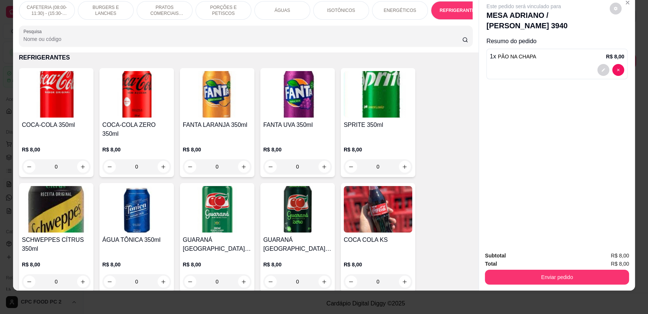
click at [275, 12] on p "ÁGUAS" at bounding box center [282, 10] width 16 height 6
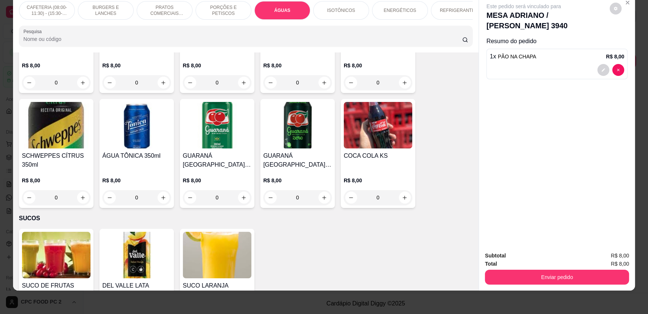
scroll to position [1376, 0]
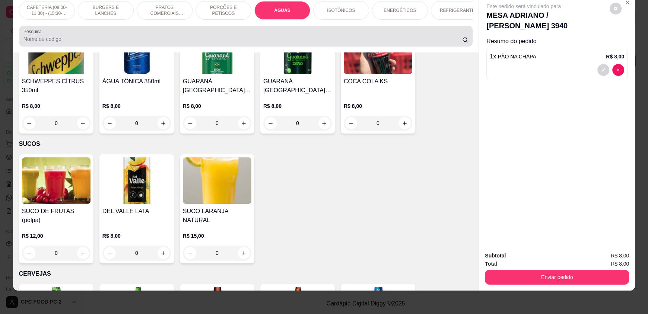
click at [82, 36] on div at bounding box center [245, 36] width 445 height 15
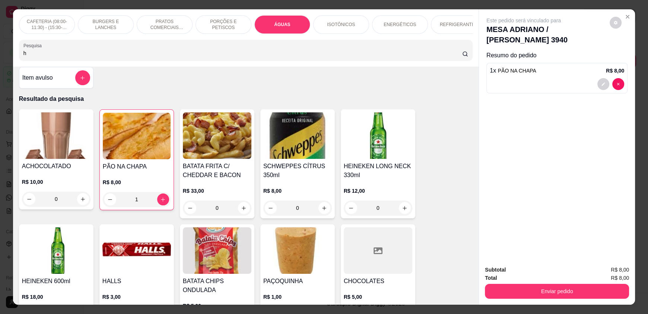
scroll to position [0, 0]
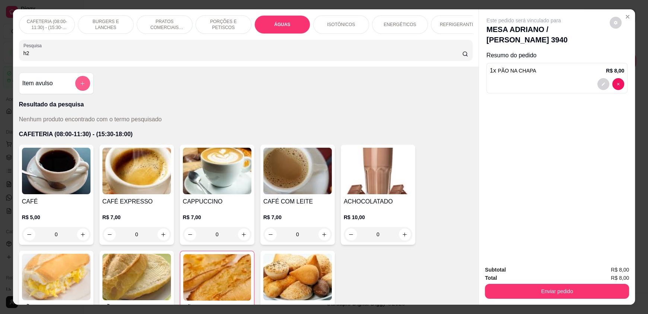
type input "h2"
click at [79, 86] on button "add-separate-item" at bounding box center [82, 83] width 15 height 15
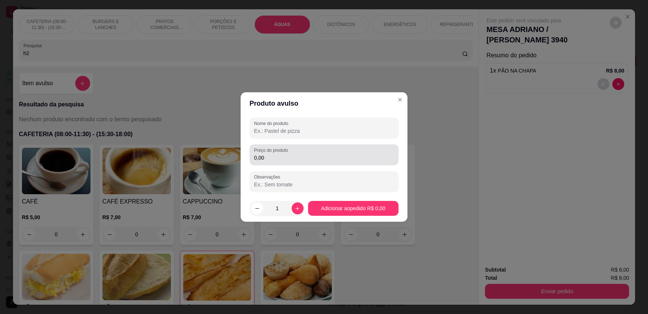
click at [265, 160] on input "0,00" at bounding box center [324, 157] width 140 height 7
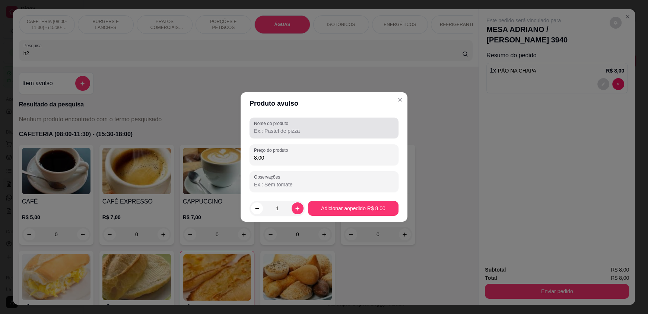
type input "8,00"
click at [275, 133] on input "Nome do produto" at bounding box center [324, 130] width 140 height 7
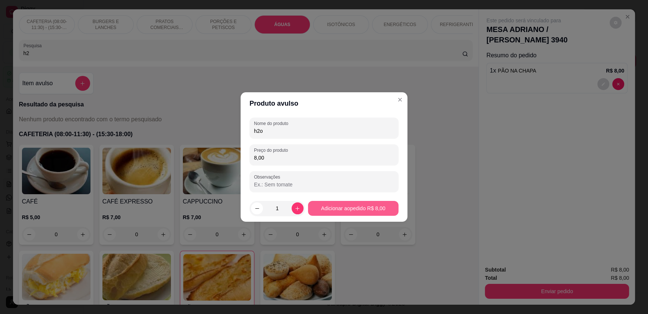
type input "h2o"
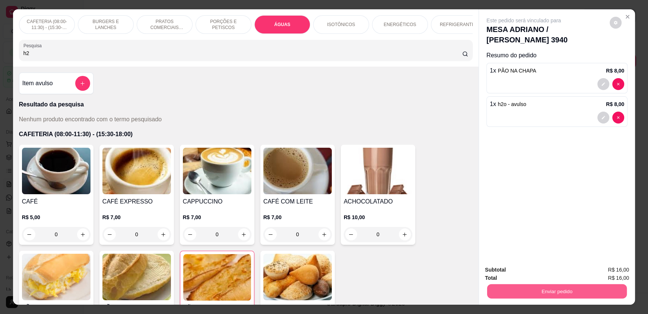
click at [601, 291] on button "Enviar pedido" at bounding box center [557, 291] width 140 height 15
click at [619, 270] on button "Enviar pedido" at bounding box center [609, 273] width 42 height 14
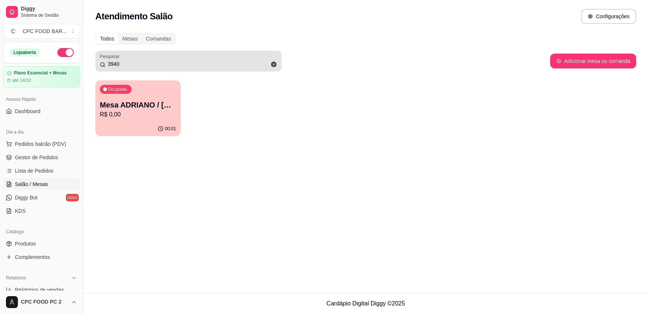
click at [196, 52] on div "Pesquisar 3940" at bounding box center [188, 61] width 186 height 21
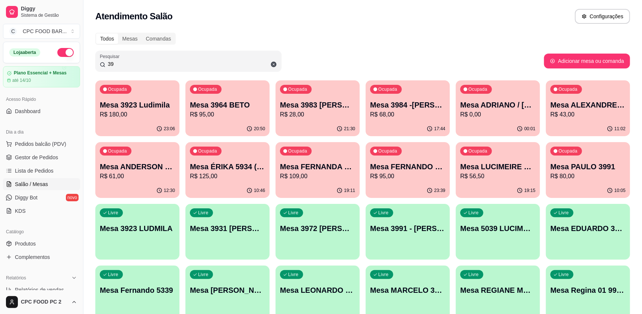
type input "3"
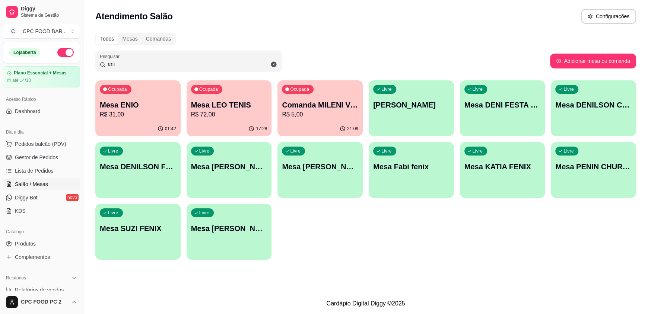
type input "eni"
click at [158, 95] on div "Ocupada Mesa ENIO R$ 31,00" at bounding box center [137, 101] width 83 height 40
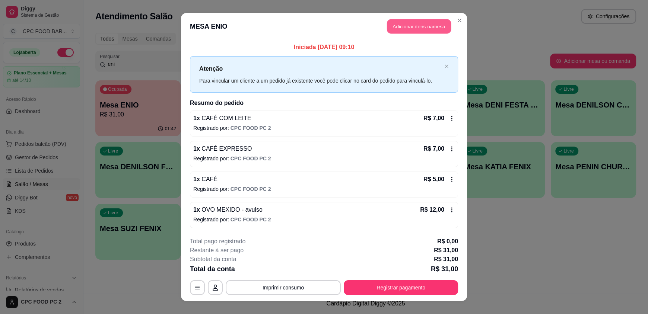
click at [411, 29] on button "Adicionar itens na mesa" at bounding box center [419, 26] width 64 height 15
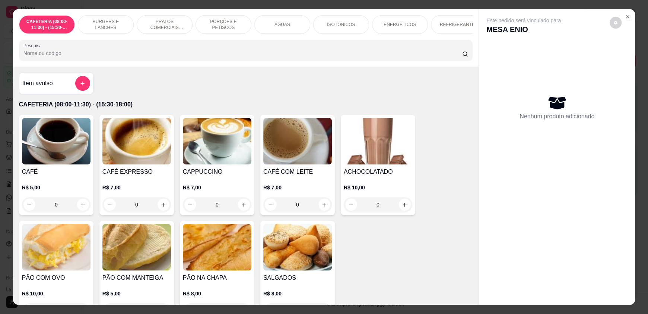
click at [268, 21] on div "ÁGUAS" at bounding box center [282, 24] width 56 height 19
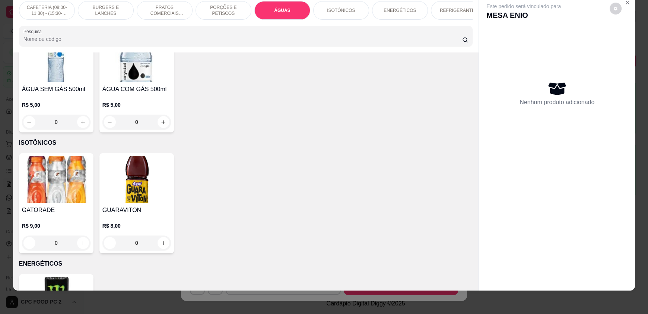
scroll to position [928, 0]
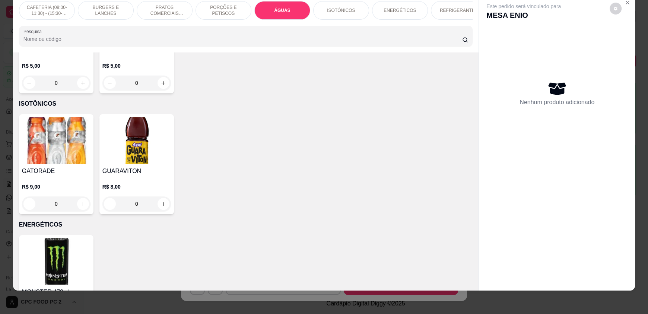
click at [442, 7] on div "REFRIGERANTES" at bounding box center [459, 10] width 56 height 19
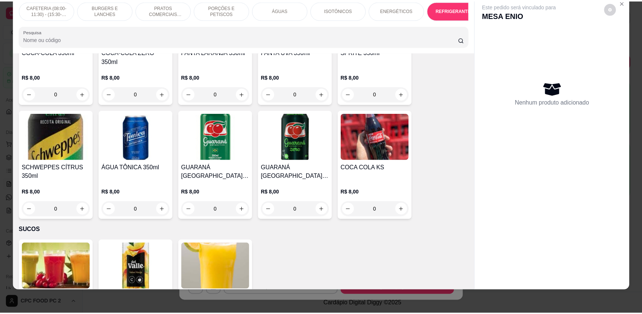
scroll to position [1291, 0]
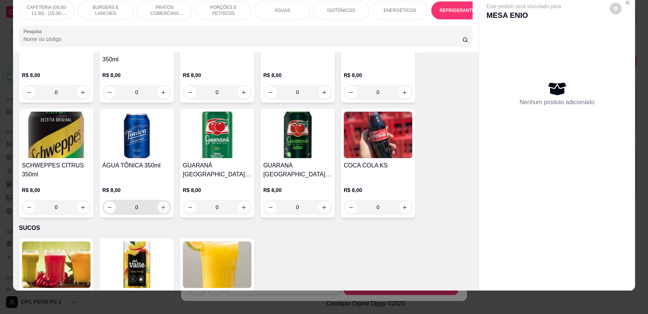
click at [160, 201] on button "increase-product-quantity" at bounding box center [164, 207] width 12 height 12
type input "1"
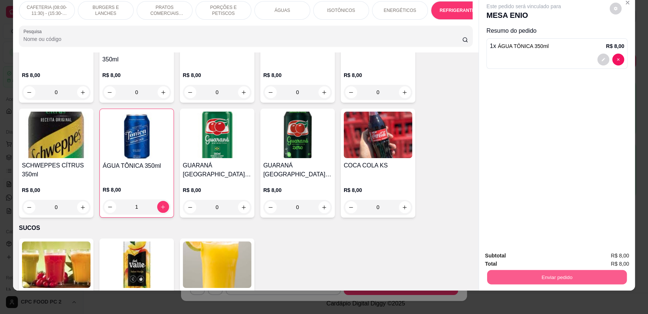
click at [533, 274] on button "Enviar pedido" at bounding box center [557, 277] width 140 height 15
click at [601, 258] on button "Enviar pedido" at bounding box center [609, 259] width 41 height 14
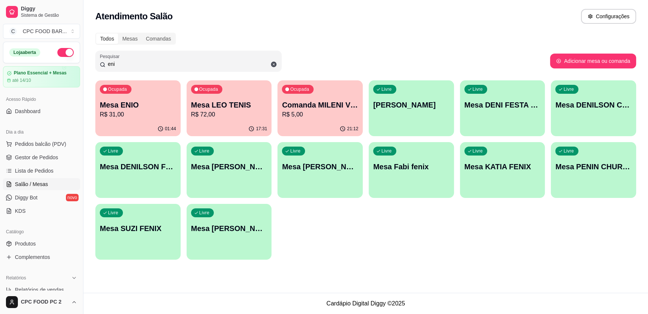
click at [459, 25] on div "Atendimento Salão Configurações" at bounding box center [365, 14] width 565 height 28
click at [43, 147] on button "Pedidos balcão (PDV)" at bounding box center [41, 144] width 77 height 12
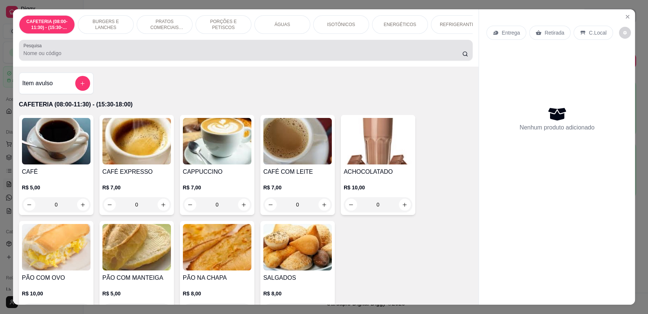
click at [136, 57] on input "Pesquisa" at bounding box center [242, 53] width 439 height 7
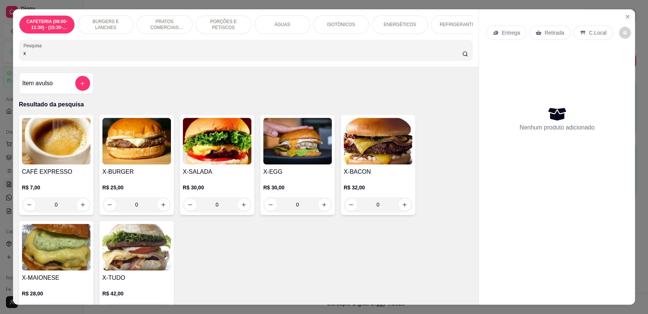
type input "x"
click at [237, 210] on div "0" at bounding box center [217, 204] width 69 height 15
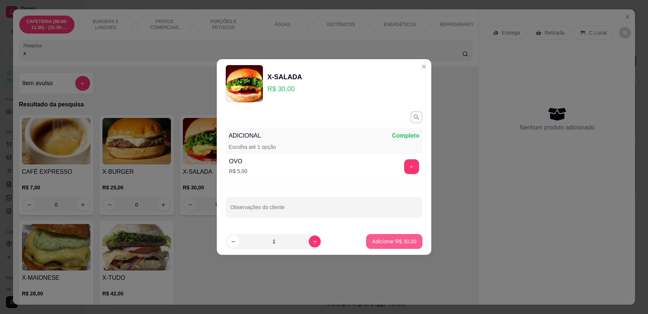
click at [376, 241] on p "Adicionar R$ 30,00" at bounding box center [394, 241] width 44 height 7
type input "1"
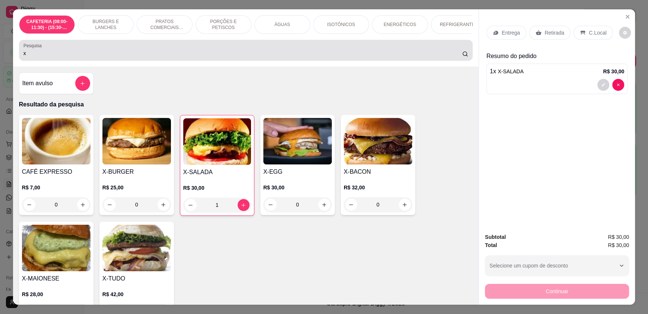
click at [110, 50] on div "x" at bounding box center [245, 50] width 445 height 15
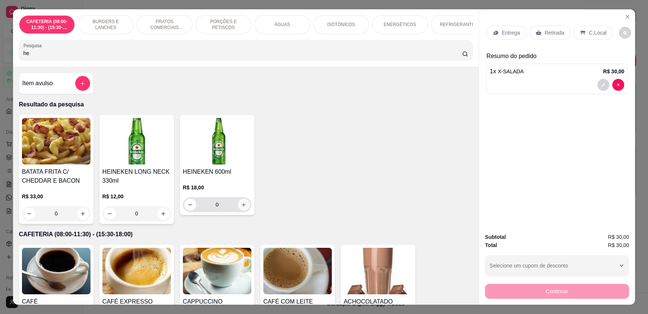
type input "he"
click at [238, 207] on button "increase-product-quantity" at bounding box center [244, 205] width 12 height 12
type input "1"
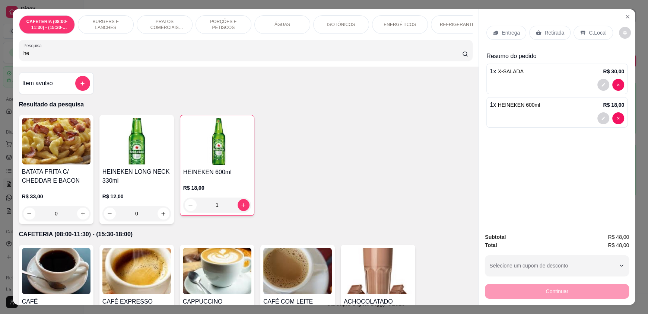
click at [122, 57] on input "he" at bounding box center [242, 53] width 439 height 7
type input "h"
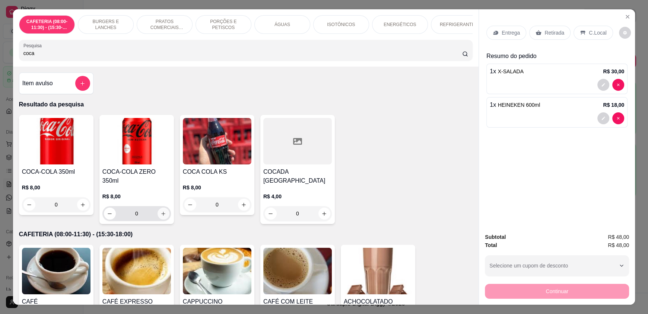
type input "coca"
click at [162, 211] on icon "increase-product-quantity" at bounding box center [164, 214] width 6 height 6
type input "1"
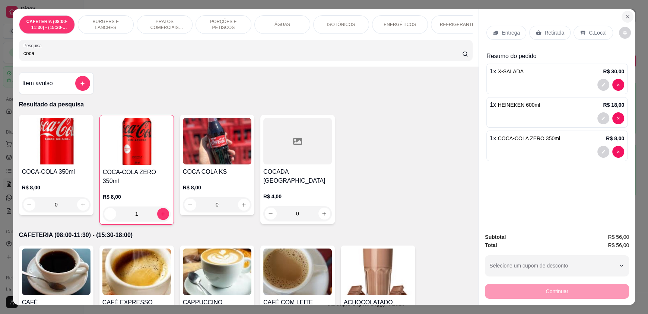
click at [625, 18] on icon "Close" at bounding box center [627, 17] width 6 height 6
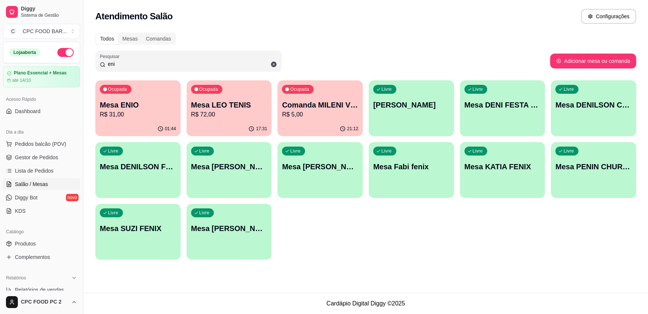
click at [152, 66] on input "eni" at bounding box center [191, 63] width 172 height 7
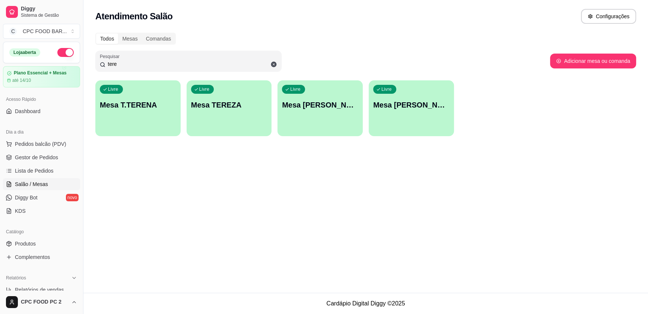
type input "tere"
click at [222, 118] on div "Livre Mesa TEREZA" at bounding box center [229, 103] width 83 height 45
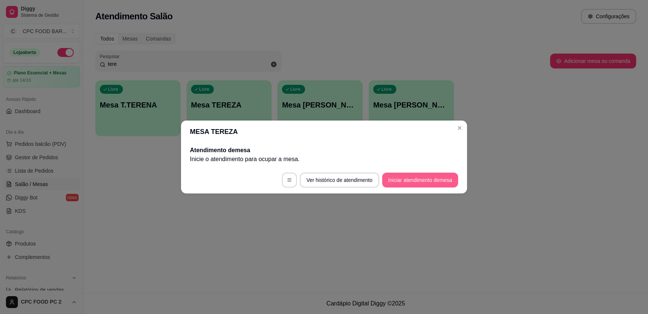
click at [411, 178] on button "Iniciar atendimento de mesa" at bounding box center [420, 180] width 76 height 15
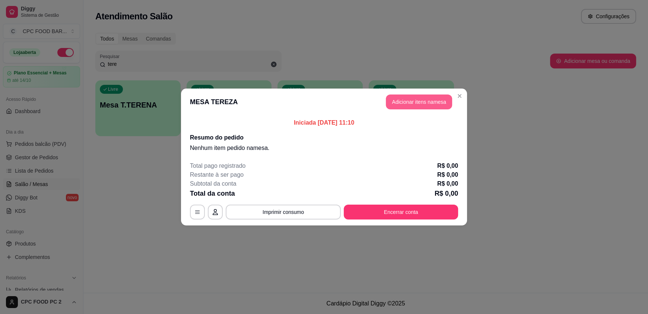
click at [398, 102] on button "Adicionar itens na mesa" at bounding box center [419, 102] width 66 height 15
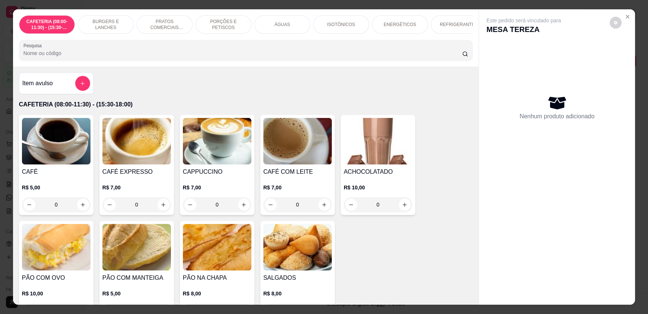
click at [302, 57] on input "Pesquisa" at bounding box center [242, 53] width 439 height 7
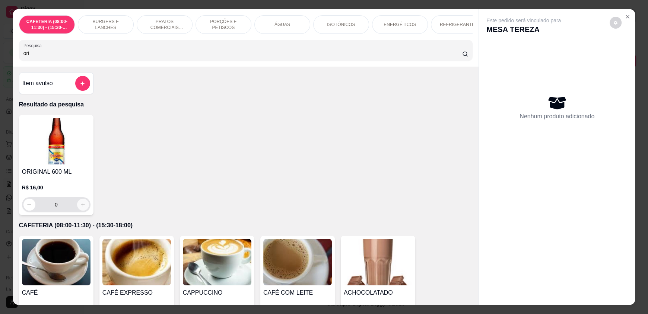
type input "ori"
click at [80, 208] on icon "increase-product-quantity" at bounding box center [83, 205] width 6 height 6
type input "1"
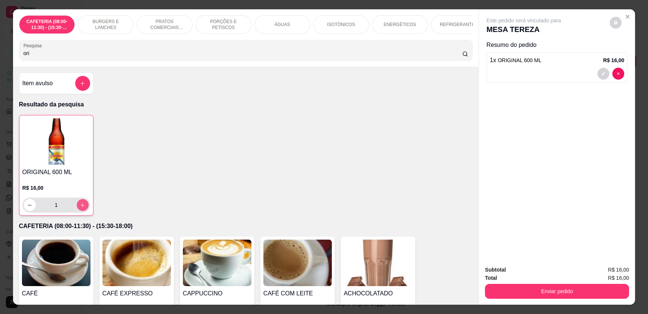
click at [80, 208] on icon "increase-product-quantity" at bounding box center [83, 206] width 6 height 6
type input "2"
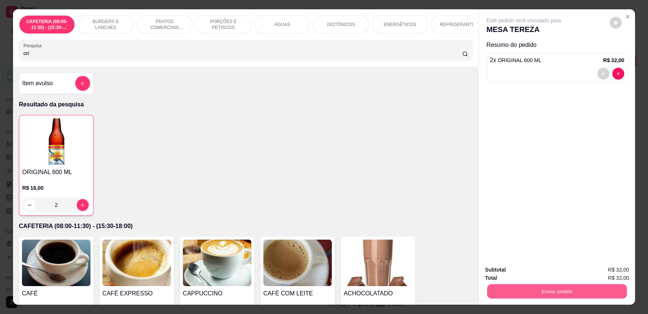
click at [572, 289] on button "Enviar pedido" at bounding box center [557, 291] width 140 height 15
click at [607, 274] on button "Enviar pedido" at bounding box center [609, 273] width 42 height 14
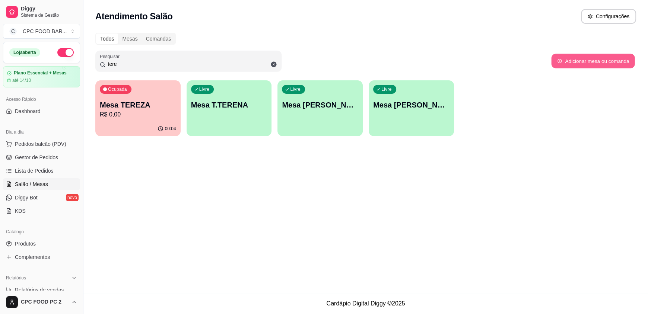
click at [604, 63] on button "Adicionar mesa ou comanda" at bounding box center [592, 61] width 83 height 15
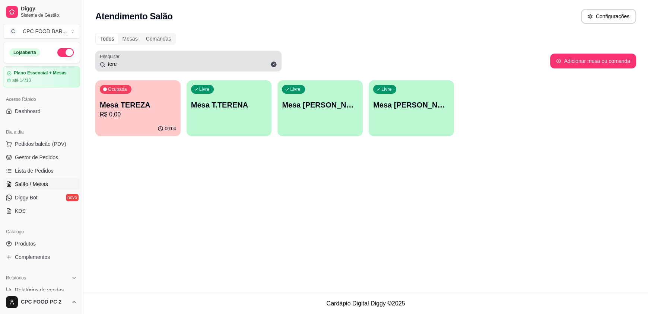
click at [273, 62] on icon at bounding box center [274, 65] width 6 height 6
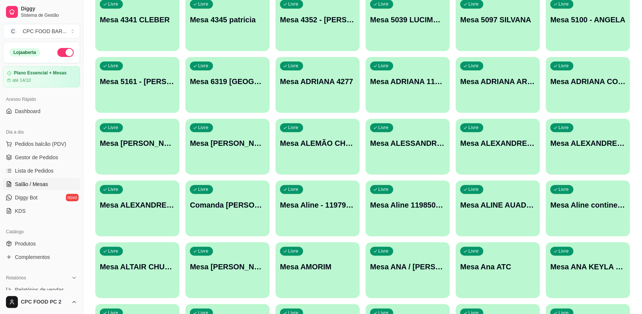
scroll to position [2979, 0]
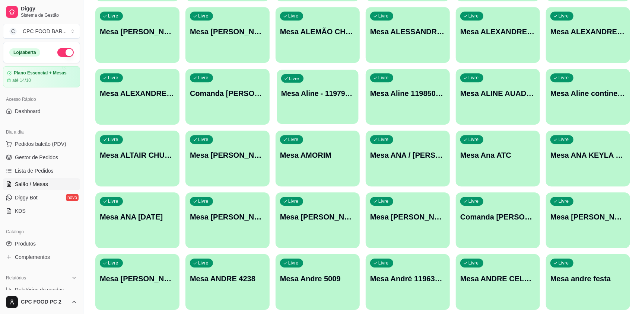
click at [329, 93] on p "Mesa Aline - 11979543047" at bounding box center [317, 94] width 73 height 10
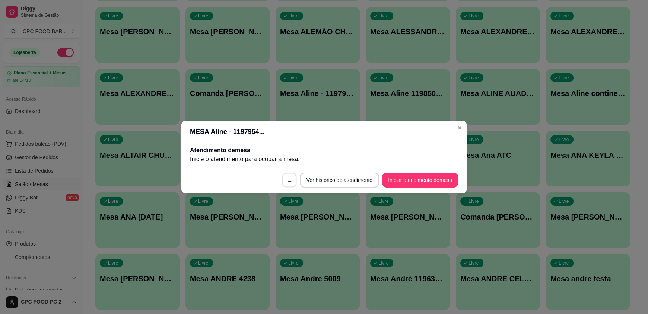
click at [287, 178] on icon "button" at bounding box center [289, 180] width 5 height 5
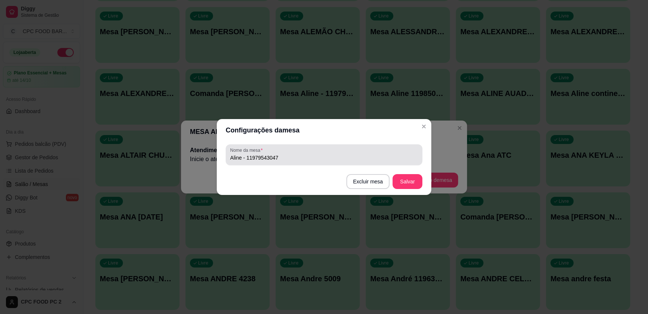
click at [301, 157] on input "Aline - 11979543047" at bounding box center [324, 157] width 188 height 7
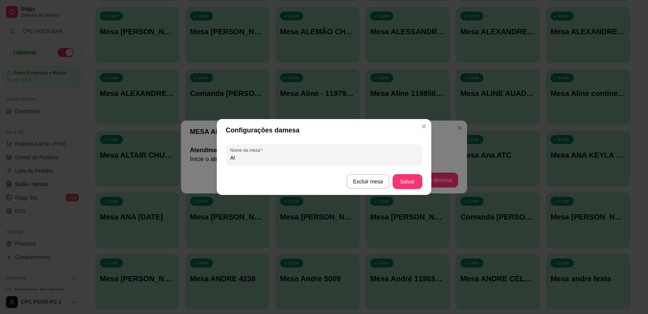
type input "A"
type input "4355 [PERSON_NAME]"
click at [407, 177] on button "Salvar" at bounding box center [407, 181] width 30 height 15
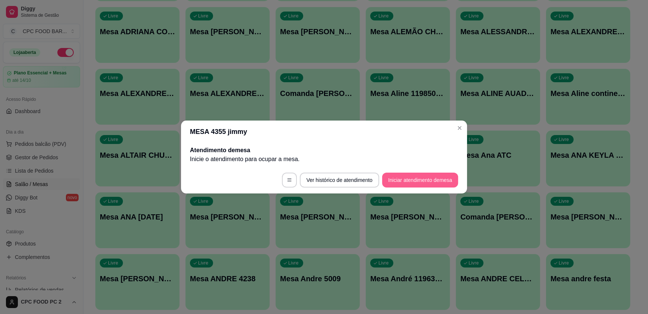
click at [405, 178] on button "Iniciar atendimento de mesa" at bounding box center [420, 180] width 76 height 15
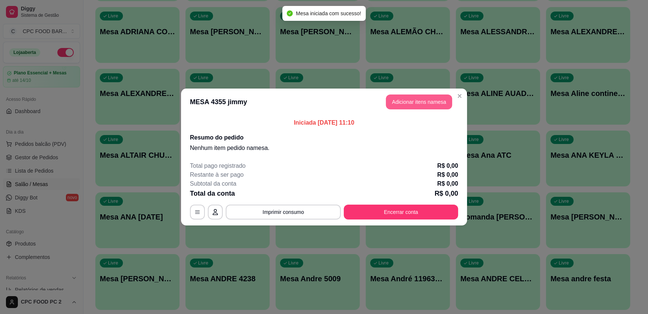
click at [407, 99] on button "Adicionar itens na mesa" at bounding box center [419, 102] width 66 height 15
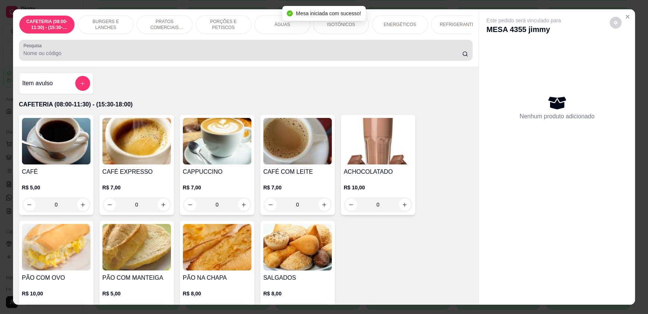
click at [169, 61] on div "Pesquisa" at bounding box center [246, 50] width 454 height 21
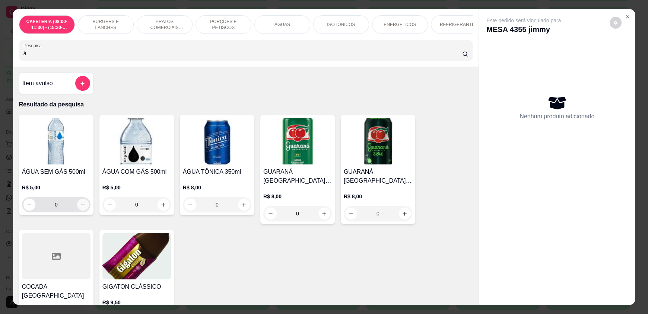
type input "á"
click at [80, 208] on icon "increase-product-quantity" at bounding box center [83, 205] width 6 height 6
type input "1"
click at [81, 207] on icon "increase-product-quantity" at bounding box center [83, 205] width 4 height 4
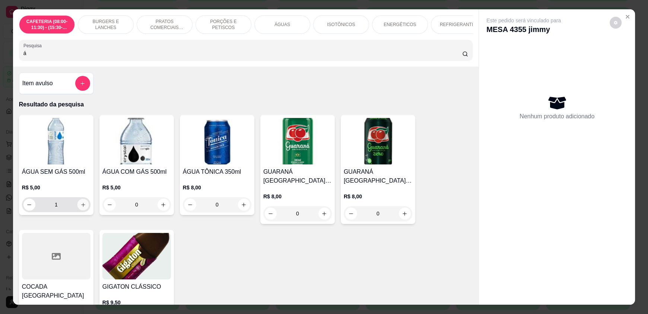
type input "2"
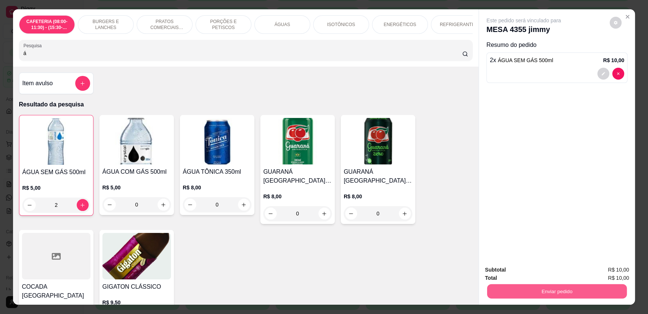
click at [530, 288] on button "Enviar pedido" at bounding box center [557, 291] width 140 height 15
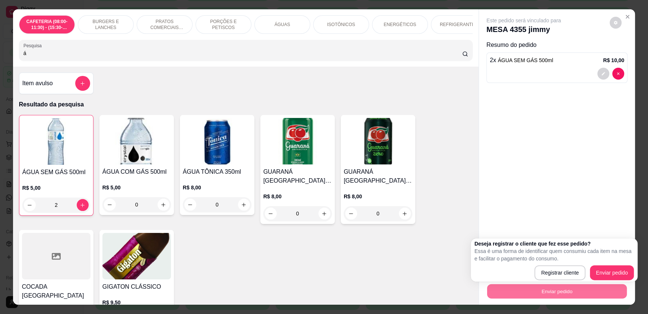
click at [606, 279] on div "Deseja registrar o cliente que fez esse pedido? Essa é uma forma de identificar…" at bounding box center [554, 260] width 167 height 43
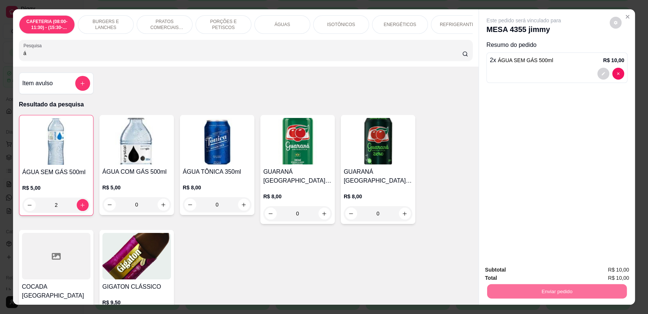
click at [606, 273] on button "Enviar pedido" at bounding box center [609, 273] width 42 height 14
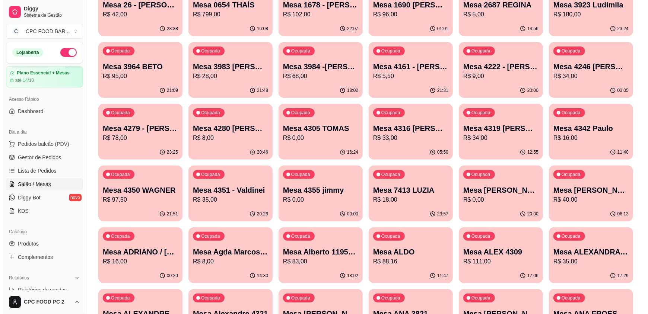
scroll to position [0, 0]
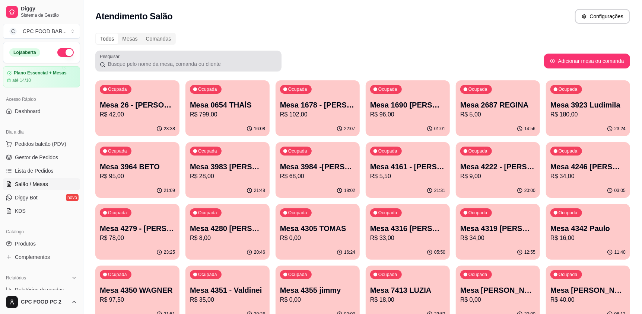
click at [207, 59] on div at bounding box center [188, 61] width 177 height 15
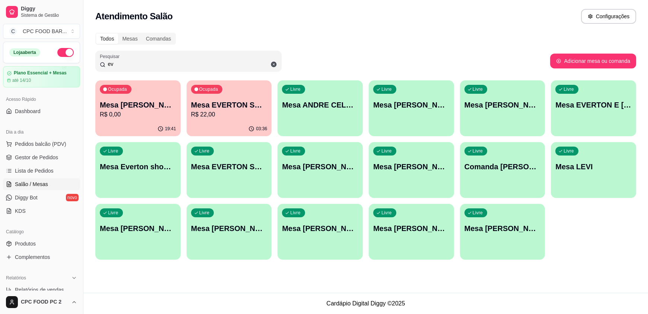
type input "ev"
click at [258, 103] on p "Mesa EVERTON SHOW TIME" at bounding box center [229, 105] width 76 height 10
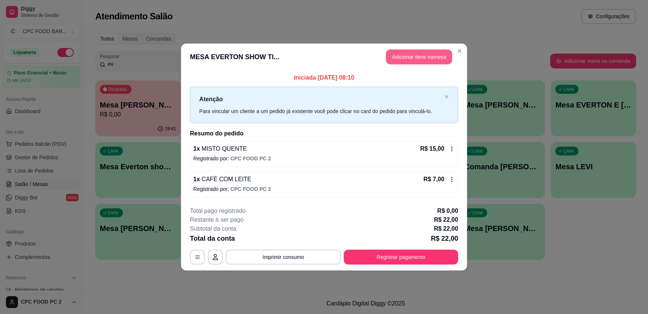
click at [397, 50] on button "Adicionar itens na mesa" at bounding box center [419, 57] width 66 height 15
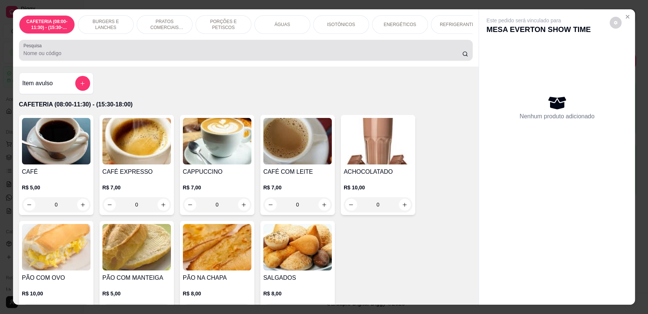
click at [264, 53] on div at bounding box center [245, 50] width 445 height 15
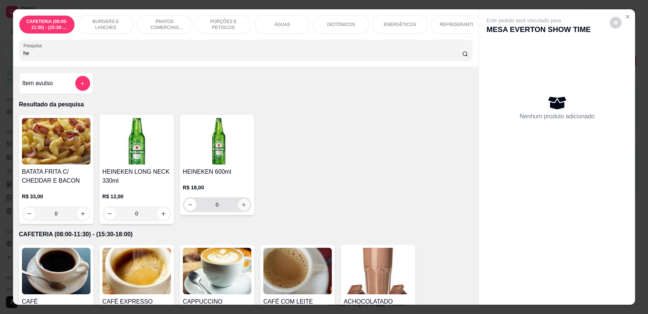
type input "he"
click at [241, 208] on icon "increase-product-quantity" at bounding box center [244, 205] width 6 height 6
type input "1"
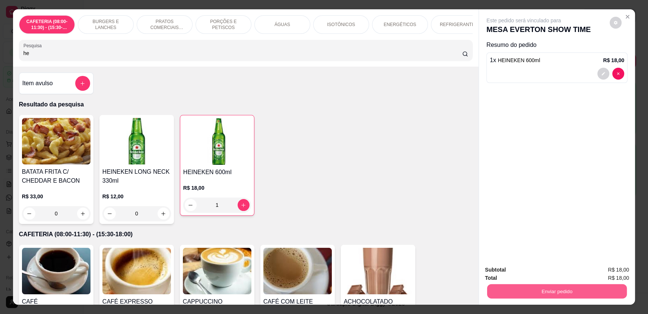
click at [596, 290] on button "Enviar pedido" at bounding box center [557, 291] width 140 height 15
click at [614, 269] on button "Enviar pedido" at bounding box center [609, 273] width 41 height 14
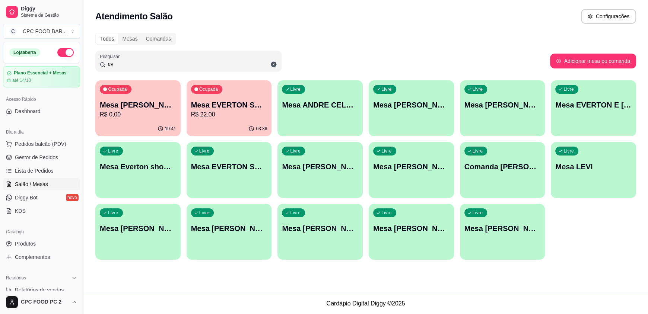
click at [127, 66] on input "ev" at bounding box center [191, 63] width 172 height 7
type input "e"
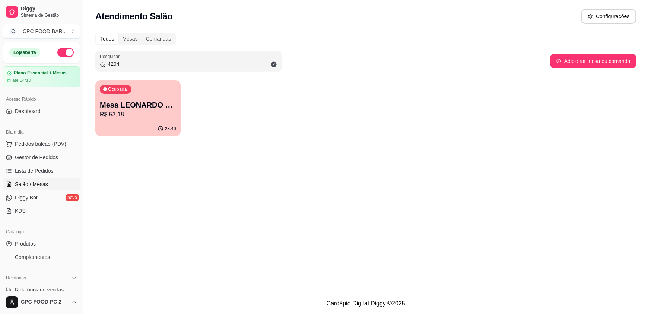
type input "4294"
click at [112, 126] on div "23:40" at bounding box center [137, 129] width 85 height 15
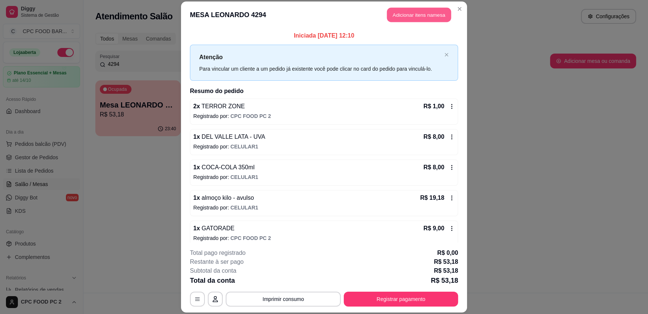
click at [392, 14] on button "Adicionar itens na mesa" at bounding box center [419, 15] width 64 height 15
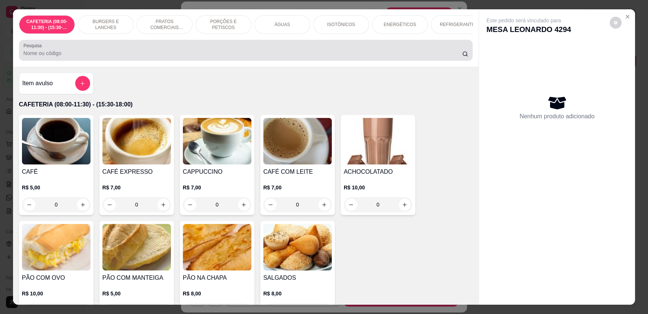
click at [207, 57] on input "Pesquisa" at bounding box center [242, 53] width 439 height 7
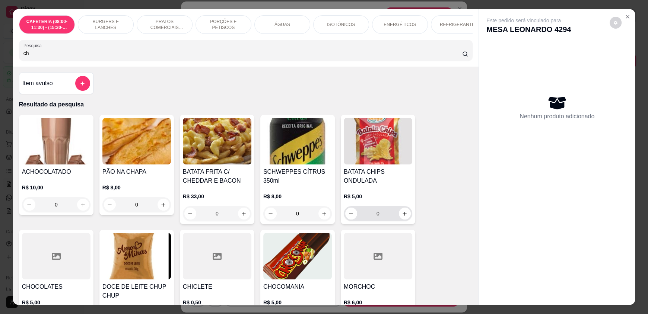
scroll to position [37, 0]
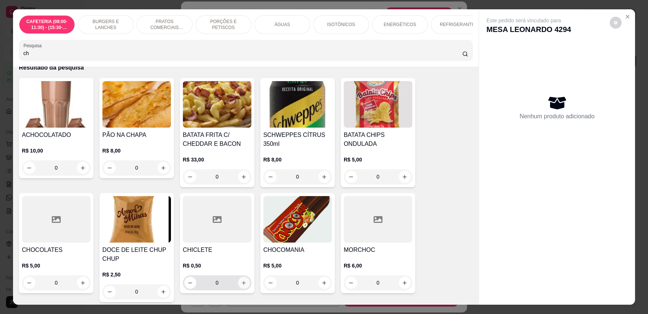
type input "ch"
click at [238, 287] on button "increase-product-quantity" at bounding box center [244, 283] width 12 height 12
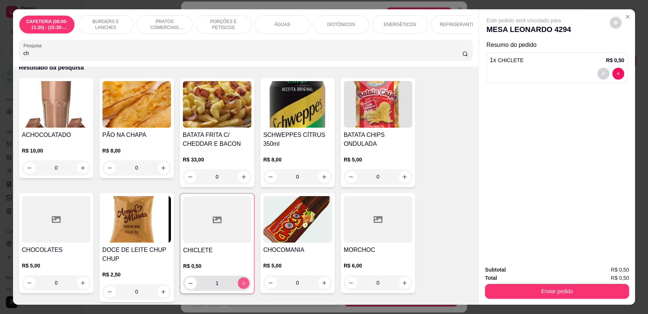
click at [241, 286] on icon "increase-product-quantity" at bounding box center [244, 284] width 6 height 6
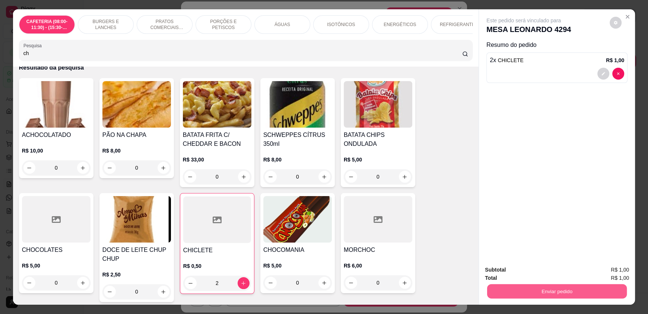
click at [495, 287] on button "Enviar pedido" at bounding box center [557, 291] width 140 height 15
click at [597, 270] on button "Enviar pedido" at bounding box center [609, 273] width 42 height 14
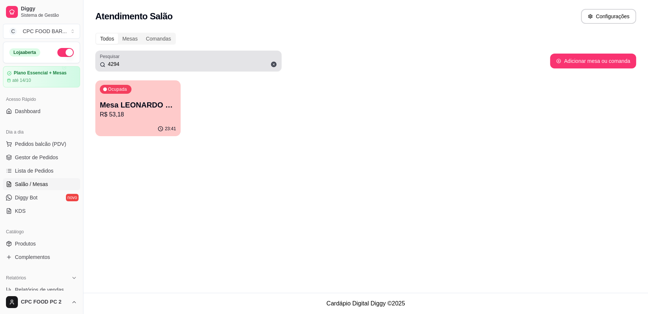
click at [172, 69] on div "Pesquisar 4294" at bounding box center [188, 61] width 186 height 21
click at [171, 58] on div "4294" at bounding box center [188, 61] width 177 height 15
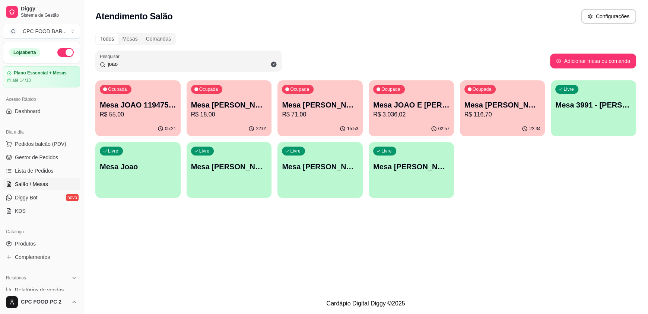
click at [398, 103] on p "Mesa JOAO E [PERSON_NAME]" at bounding box center [411, 105] width 76 height 10
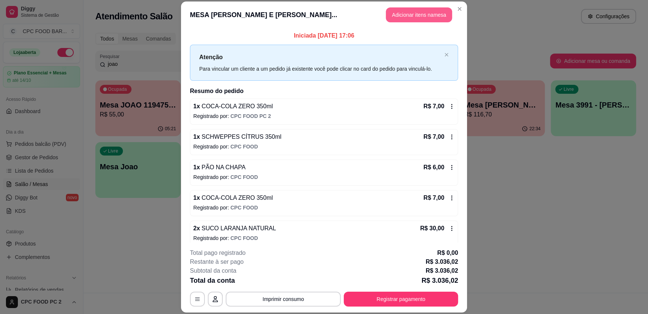
click at [394, 9] on button "Adicionar itens na mesa" at bounding box center [419, 14] width 66 height 15
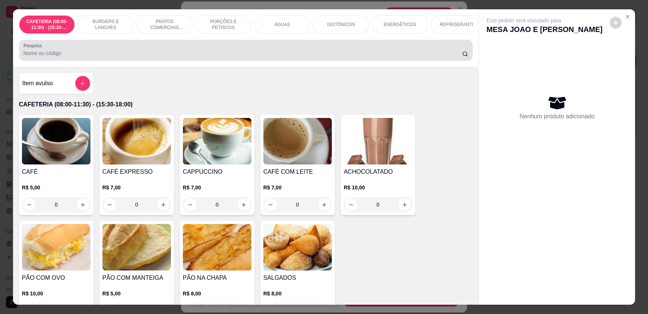
click at [174, 51] on div at bounding box center [245, 50] width 445 height 15
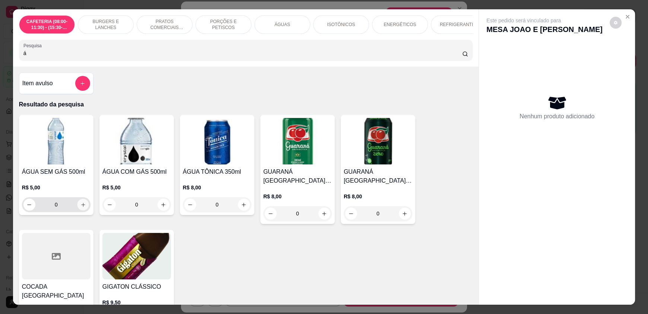
click at [77, 210] on button "increase-product-quantity" at bounding box center [83, 205] width 12 height 12
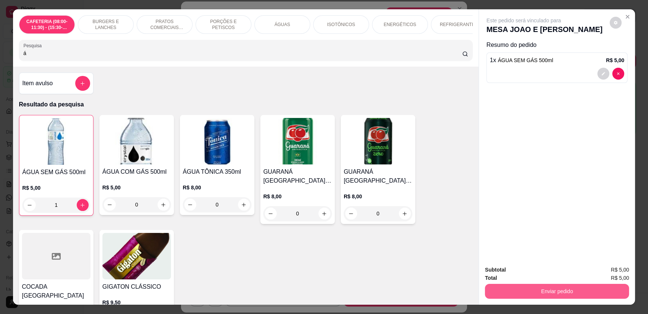
click at [572, 291] on button "Enviar pedido" at bounding box center [557, 291] width 144 height 15
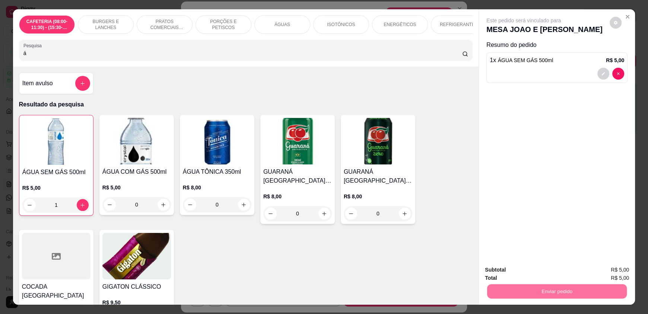
click at [596, 270] on button "Enviar pedido" at bounding box center [609, 273] width 42 height 14
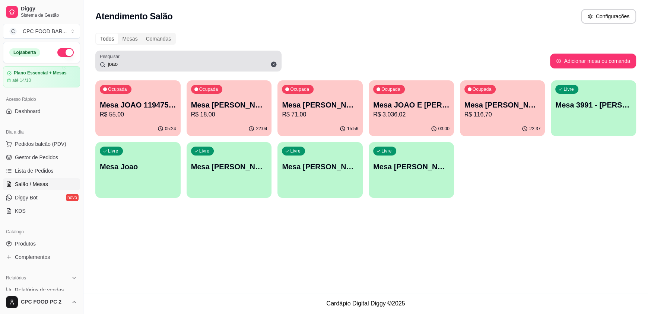
click at [129, 66] on input "joao" at bounding box center [191, 63] width 172 height 7
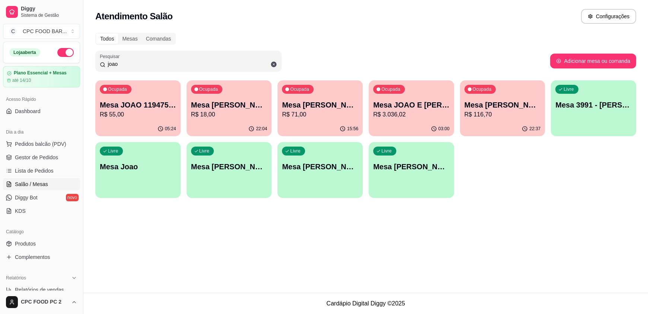
click at [129, 66] on input "joao" at bounding box center [191, 63] width 172 height 7
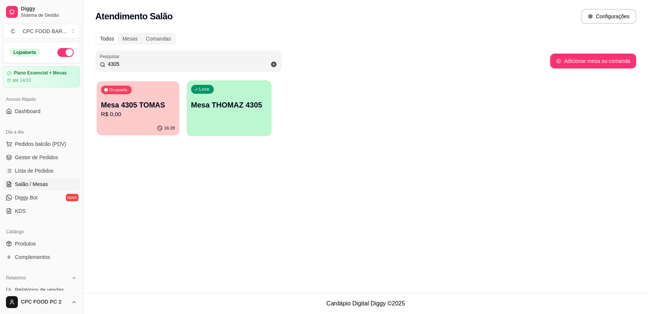
click at [121, 120] on div "Ocupada Mesa 4305 TOMAS R$ 0,00" at bounding box center [137, 101] width 83 height 40
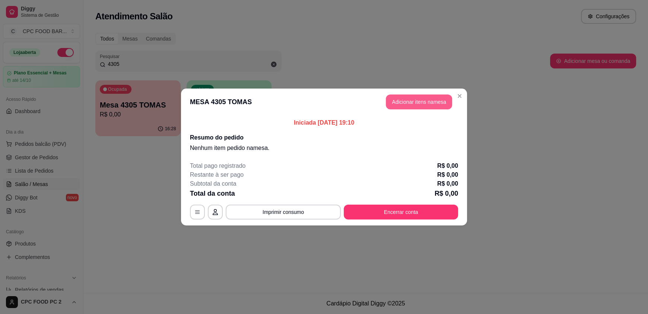
click at [433, 102] on button "Adicionar itens na mesa" at bounding box center [419, 102] width 66 height 15
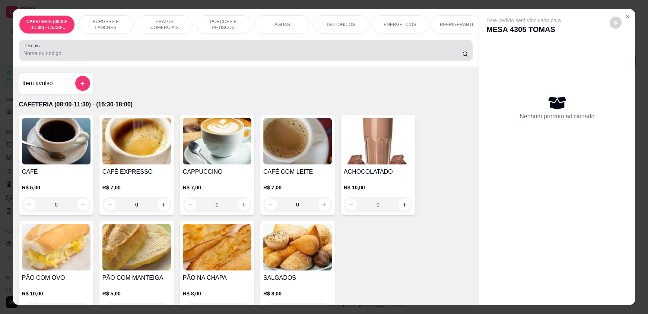
click at [296, 57] on input "Pesquisa" at bounding box center [242, 53] width 439 height 7
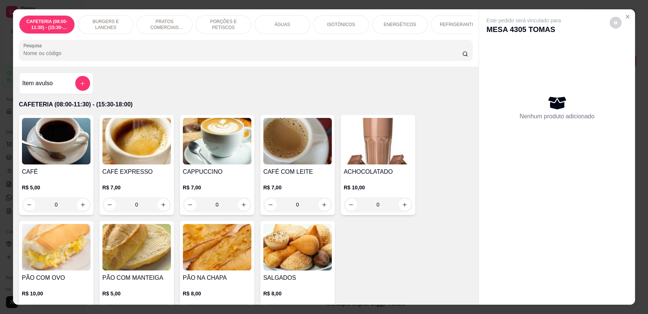
click at [290, 26] on div "ÁGUAS" at bounding box center [282, 24] width 56 height 19
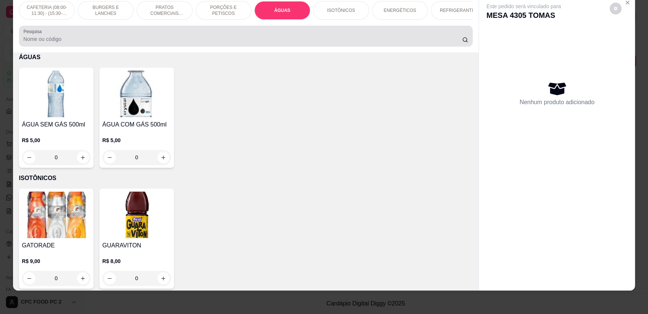
click at [147, 41] on input "Pesquisa" at bounding box center [242, 38] width 439 height 7
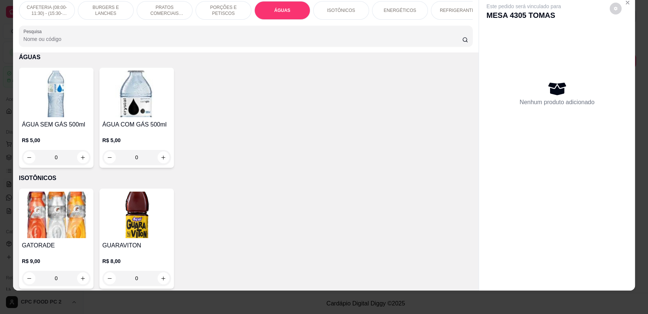
click at [147, 41] on input "Pesquisa" at bounding box center [242, 38] width 439 height 7
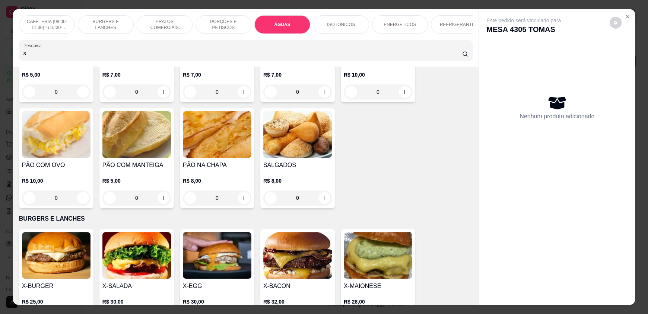
scroll to position [767, 0]
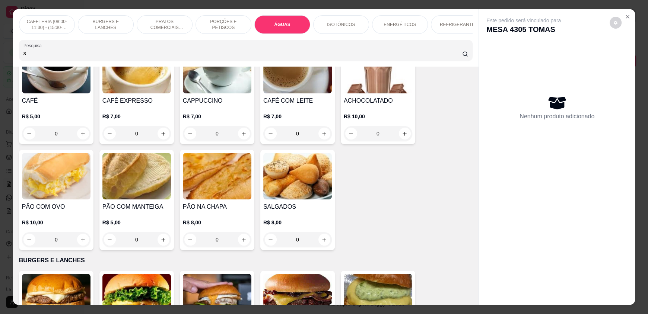
click at [267, 21] on div "ÁGUAS" at bounding box center [282, 24] width 56 height 19
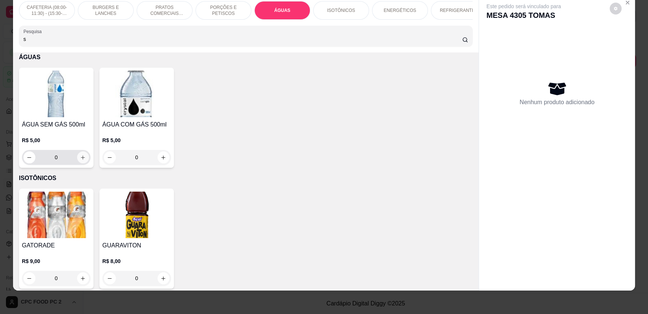
click at [83, 162] on button "increase-product-quantity" at bounding box center [83, 158] width 12 height 12
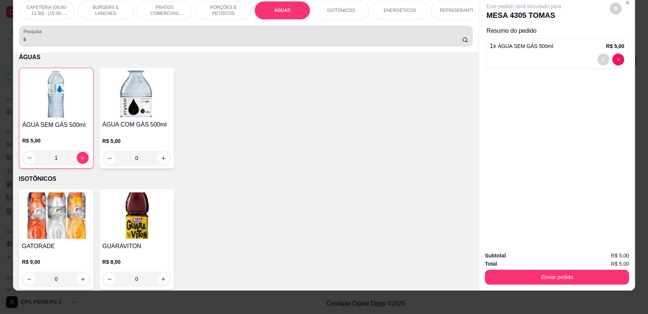
click at [43, 44] on div "s" at bounding box center [245, 36] width 445 height 15
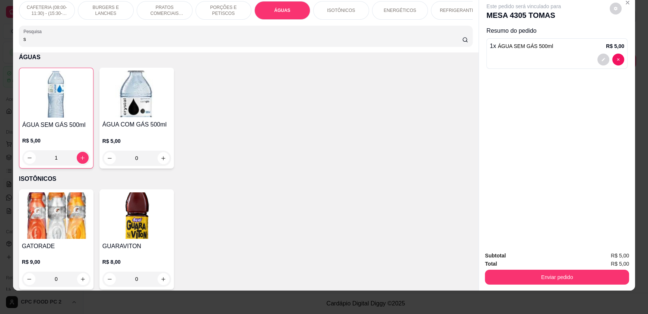
click at [43, 43] on input "s" at bounding box center [242, 38] width 439 height 7
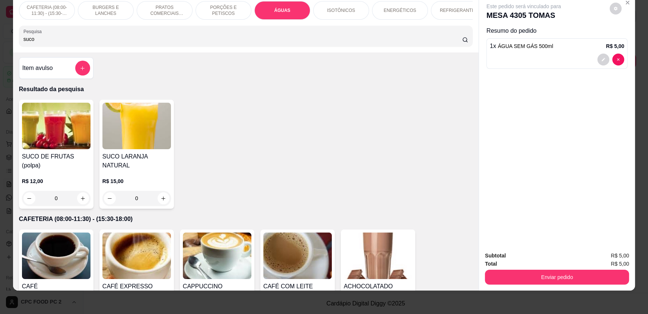
scroll to position [0, 0]
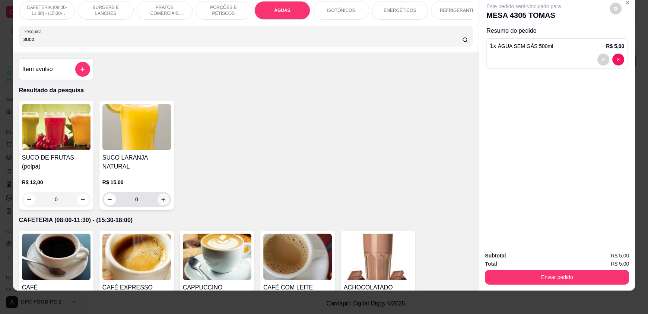
click at [164, 196] on button "increase-product-quantity" at bounding box center [164, 200] width 12 height 12
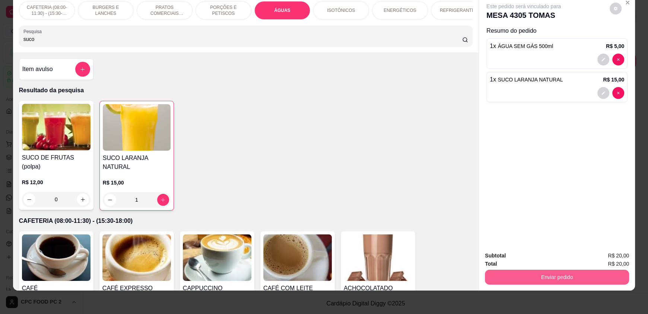
click at [525, 275] on button "Enviar pedido" at bounding box center [557, 277] width 144 height 15
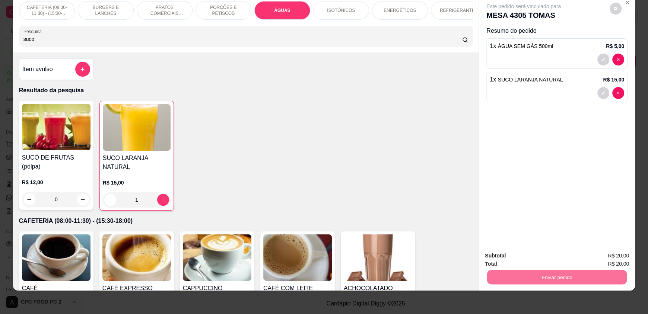
click at [600, 260] on button "Enviar pedido" at bounding box center [609, 259] width 41 height 14
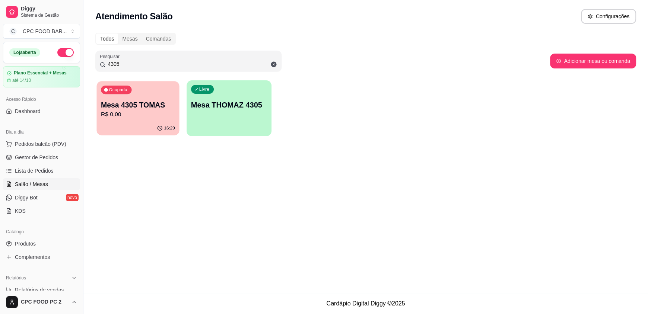
click at [139, 108] on p "Mesa 4305 TOMAS" at bounding box center [138, 105] width 74 height 10
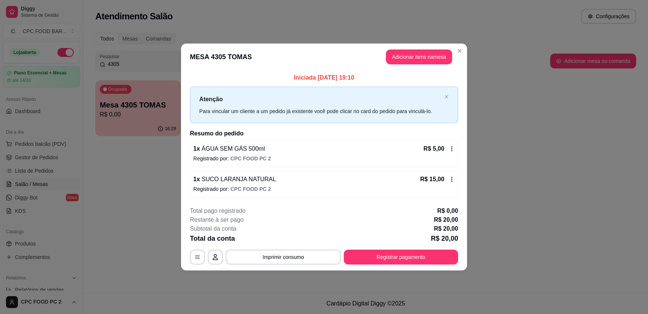
click at [410, 49] on header "MESA 4305 TOMAS Adicionar itens na mesa" at bounding box center [324, 57] width 286 height 27
click at [441, 60] on button "Adicionar itens na mesa" at bounding box center [419, 57] width 64 height 15
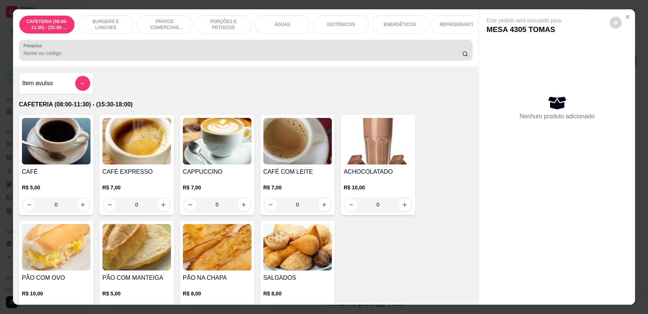
click at [234, 53] on div at bounding box center [245, 50] width 445 height 15
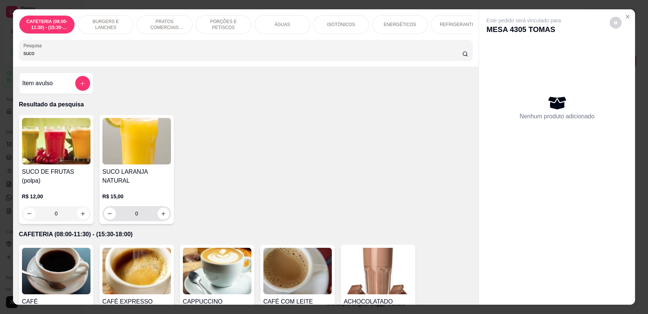
click at [165, 214] on div "0" at bounding box center [137, 213] width 66 height 15
click at [162, 212] on icon "increase-product-quantity" at bounding box center [164, 214] width 6 height 6
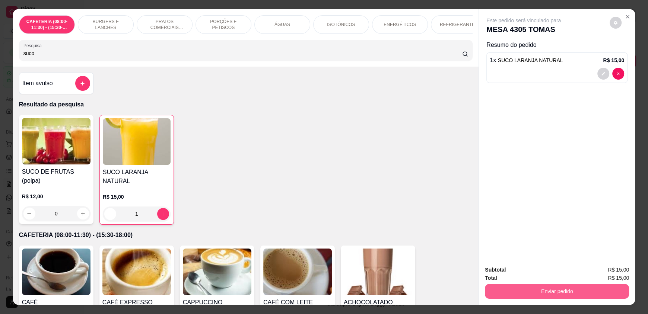
click at [551, 296] on button "Enviar pedido" at bounding box center [557, 291] width 144 height 15
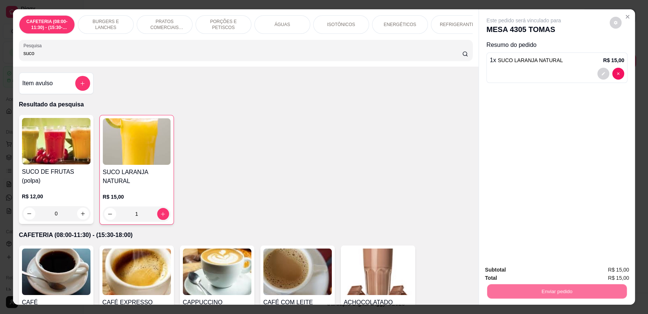
click at [603, 270] on button "Enviar pedido" at bounding box center [609, 273] width 42 height 14
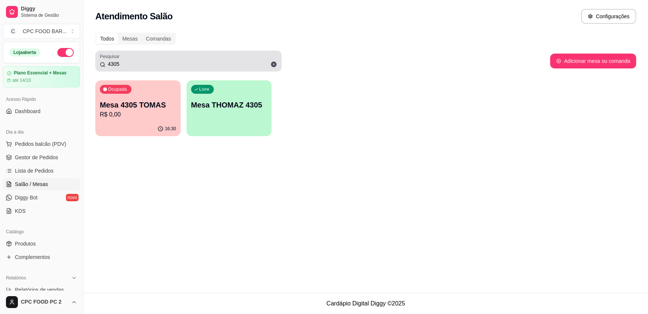
click at [130, 65] on input "4305" at bounding box center [191, 63] width 172 height 7
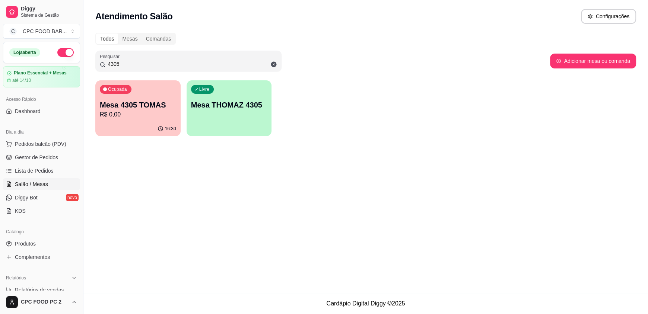
click at [130, 65] on input "4305" at bounding box center [191, 63] width 172 height 7
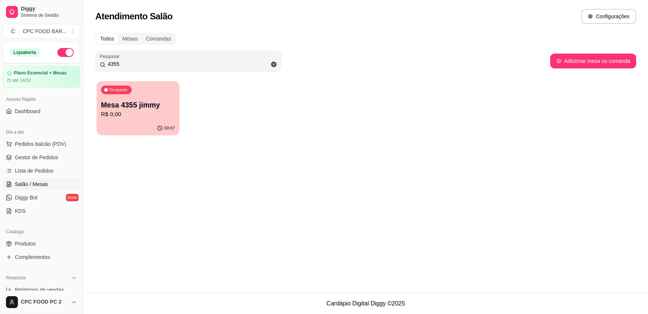
click at [125, 119] on div "Ocupada Mesa 4355 [PERSON_NAME]$ 0,00" at bounding box center [137, 101] width 83 height 40
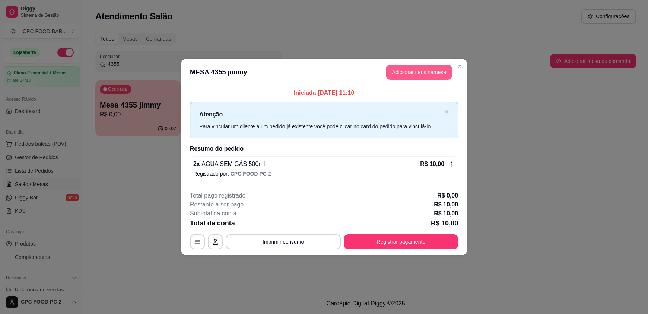
click at [413, 75] on button "Adicionar itens na mesa" at bounding box center [419, 72] width 66 height 15
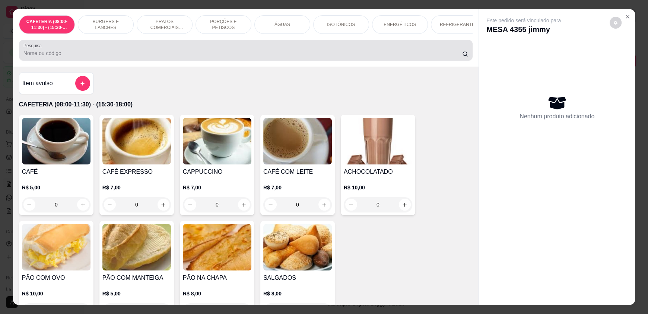
click at [198, 54] on div at bounding box center [245, 50] width 445 height 15
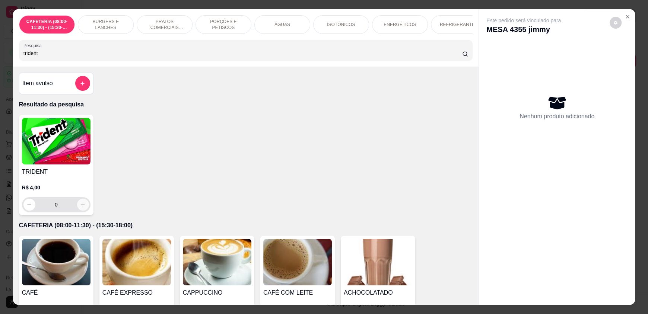
click at [80, 208] on icon "increase-product-quantity" at bounding box center [83, 205] width 6 height 6
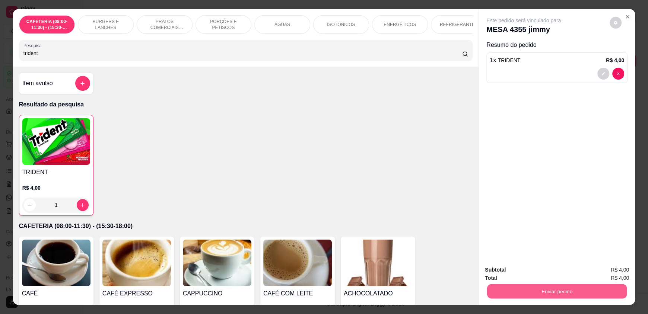
click at [525, 290] on button "Enviar pedido" at bounding box center [557, 291] width 140 height 15
click at [604, 273] on button "Enviar pedido" at bounding box center [609, 273] width 42 height 14
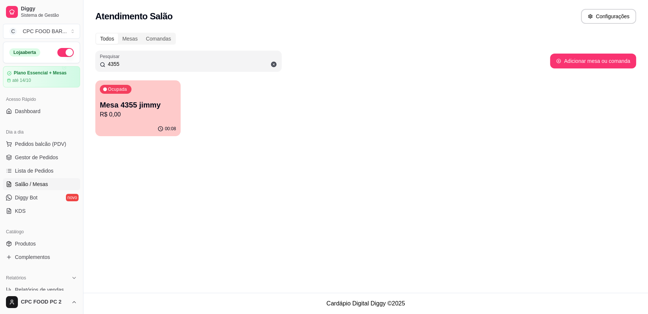
click at [167, 61] on input "4355" at bounding box center [191, 63] width 172 height 7
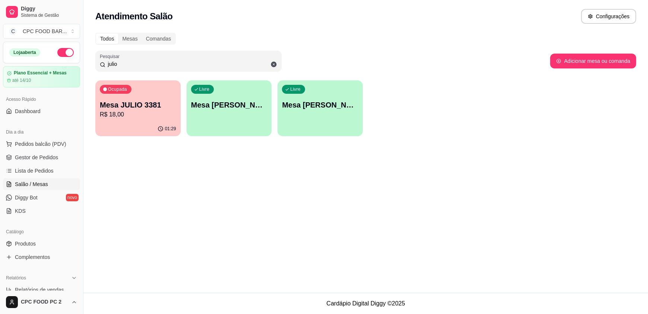
click at [138, 123] on div "01:29" at bounding box center [137, 129] width 85 height 15
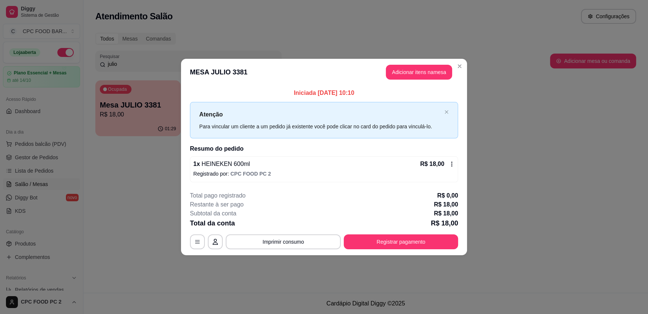
click at [402, 61] on header "MESA JULIO 3381 Adicionar itens na mesa" at bounding box center [324, 72] width 286 height 27
click at [403, 66] on button "Adicionar itens na mesa" at bounding box center [419, 72] width 64 height 15
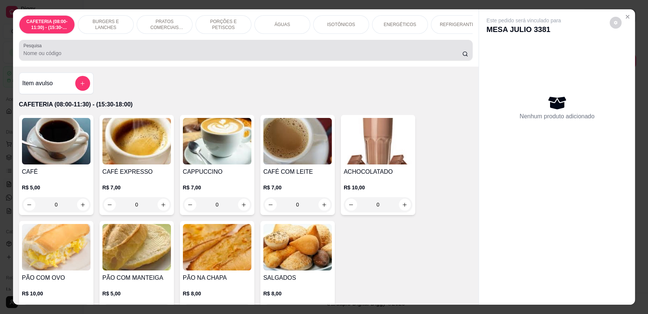
click at [247, 61] on div "Pesquisa" at bounding box center [246, 50] width 454 height 21
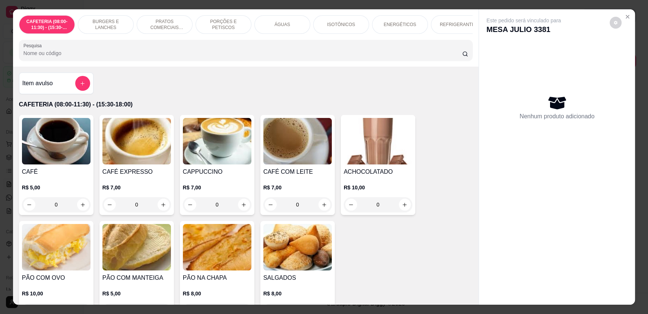
click at [201, 57] on input "Pesquisa" at bounding box center [242, 53] width 439 height 7
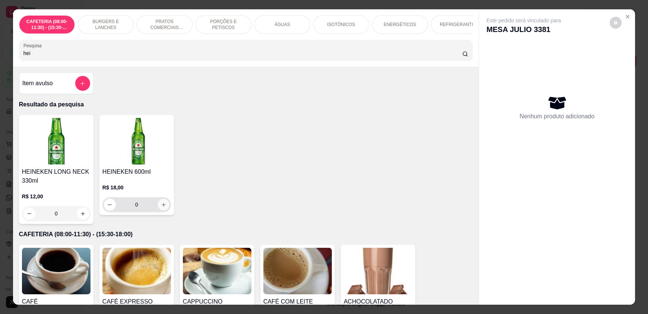
click at [162, 208] on icon "increase-product-quantity" at bounding box center [164, 205] width 6 height 6
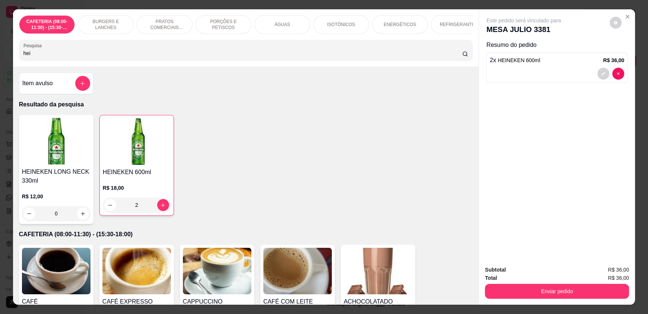
click at [549, 303] on div "Subtotal R$ 36,00 Total R$ 36,00 Enviar pedido" at bounding box center [557, 282] width 156 height 45
click at [541, 286] on button "Enviar pedido" at bounding box center [557, 291] width 144 height 15
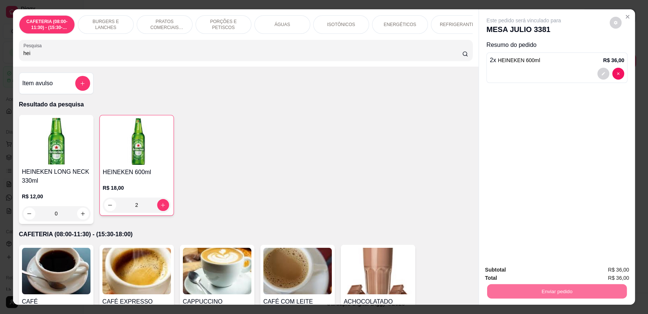
click at [620, 270] on button "Enviar pedido" at bounding box center [609, 273] width 41 height 14
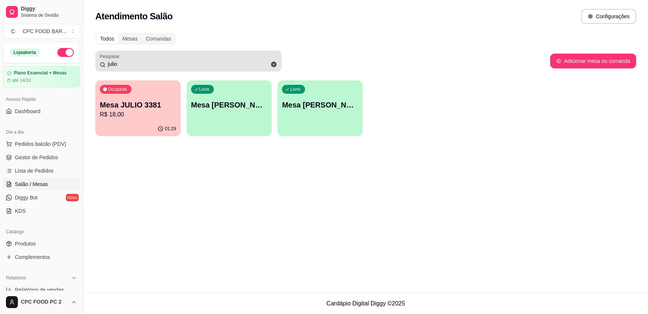
click at [141, 62] on input "julio" at bounding box center [191, 63] width 172 height 7
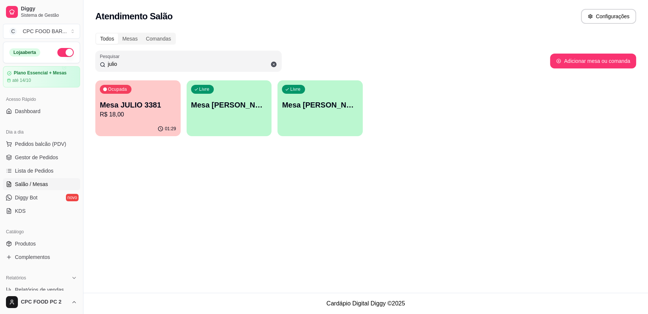
click at [140, 62] on input "julio" at bounding box center [191, 63] width 172 height 7
click at [132, 111] on p "R$ 16,00" at bounding box center [138, 114] width 74 height 9
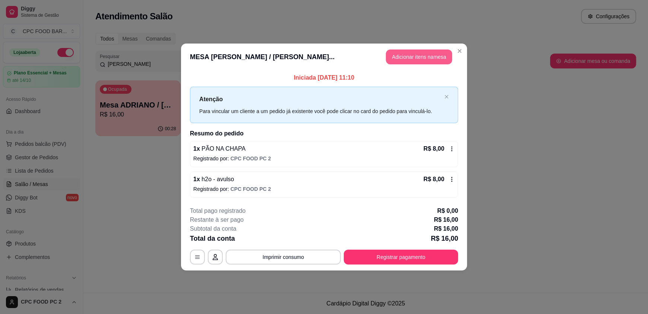
click at [417, 54] on button "Adicionar itens na mesa" at bounding box center [419, 57] width 66 height 15
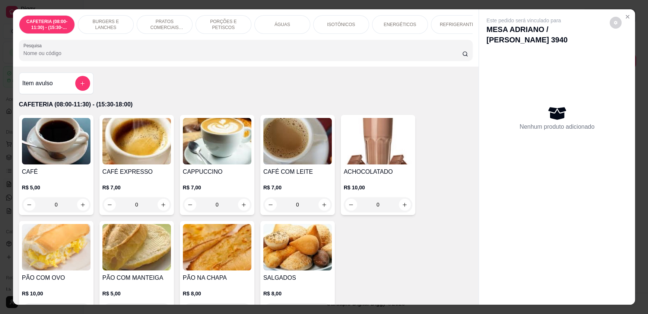
click at [231, 57] on input "Pesquisa" at bounding box center [242, 53] width 439 height 7
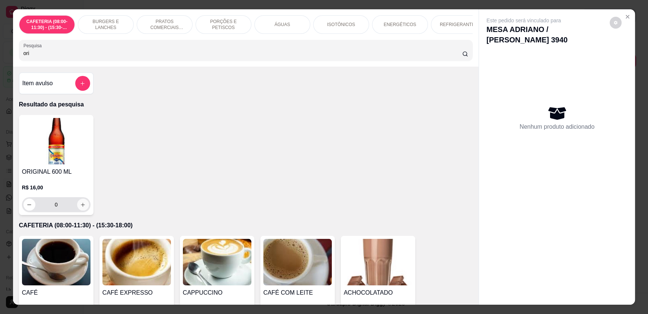
click at [80, 208] on icon "increase-product-quantity" at bounding box center [83, 205] width 6 height 6
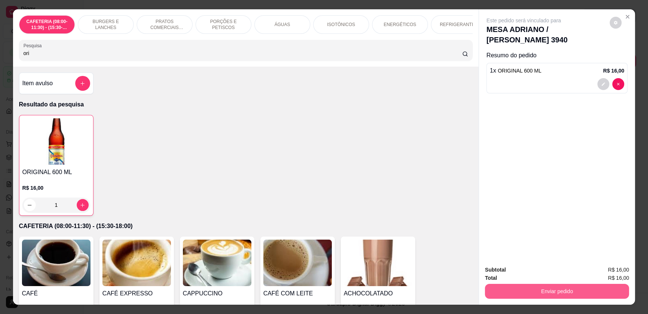
click at [512, 287] on button "Enviar pedido" at bounding box center [557, 291] width 144 height 15
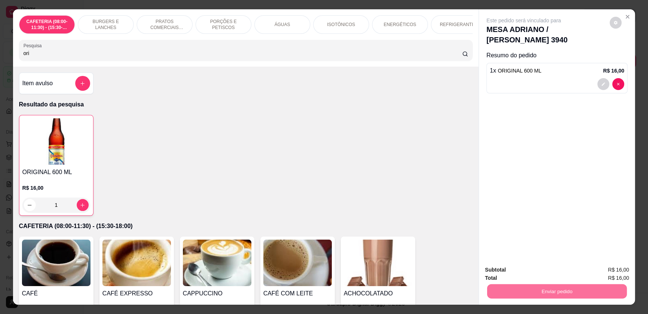
click at [601, 272] on button "Enviar pedido" at bounding box center [612, 273] width 44 height 15
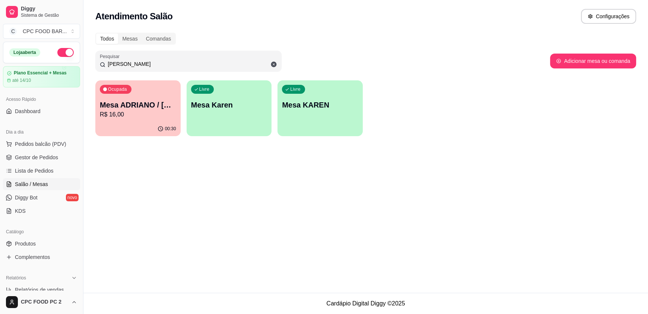
click at [130, 60] on input "[PERSON_NAME]" at bounding box center [191, 63] width 172 height 7
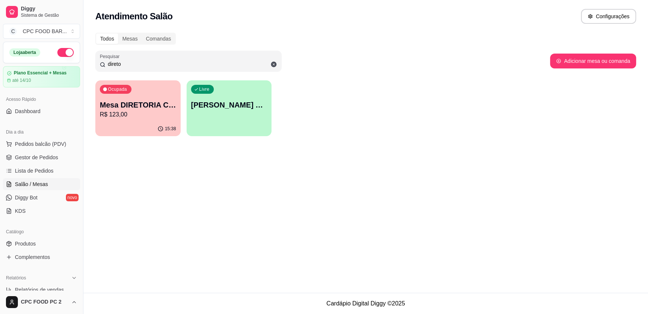
click at [145, 118] on p "R$ 123,00" at bounding box center [138, 114] width 76 height 9
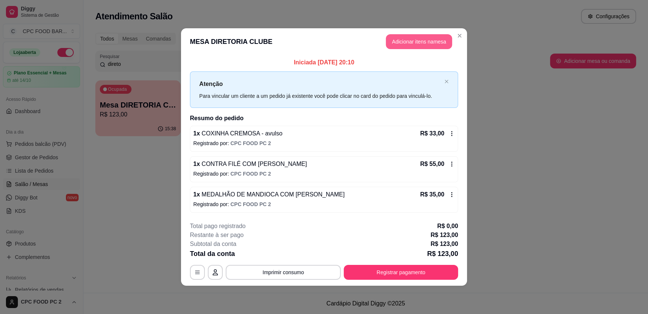
click at [419, 39] on button "Adicionar itens na mesa" at bounding box center [419, 41] width 66 height 15
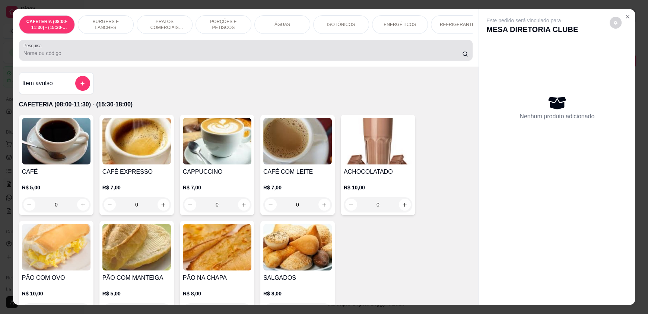
click at [95, 53] on div at bounding box center [245, 50] width 445 height 15
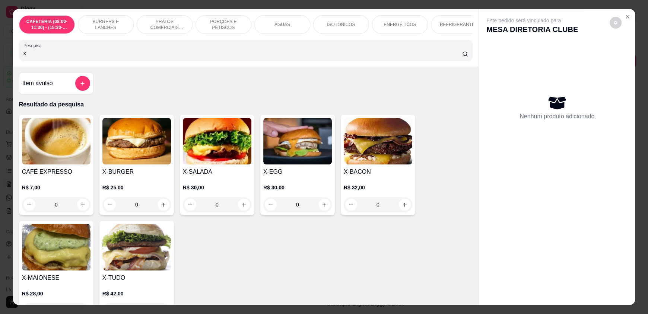
click at [402, 212] on div "0" at bounding box center [378, 204] width 69 height 15
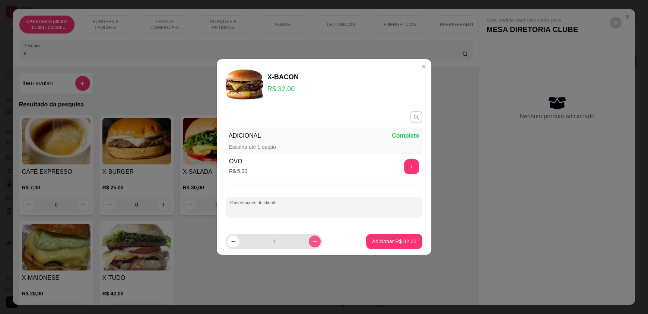
click at [302, 241] on input "1" at bounding box center [274, 241] width 70 height 15
click at [312, 240] on icon "increase-product-quantity" at bounding box center [315, 242] width 6 height 6
click at [392, 244] on p "Adicionar R$ 96,00" at bounding box center [394, 241] width 44 height 7
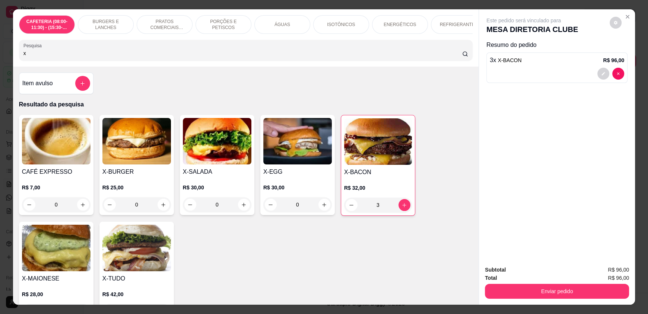
click at [160, 211] on div "0" at bounding box center [136, 204] width 69 height 15
click at [159, 210] on div "0" at bounding box center [136, 204] width 69 height 15
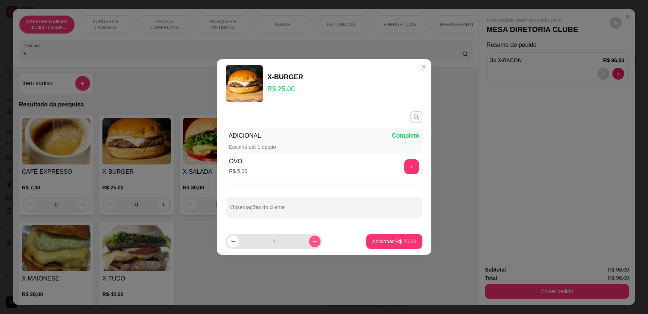
click at [311, 244] on button "increase-product-quantity" at bounding box center [315, 242] width 12 height 12
click at [370, 246] on button "Adicionar R$ 75,00" at bounding box center [394, 242] width 55 height 15
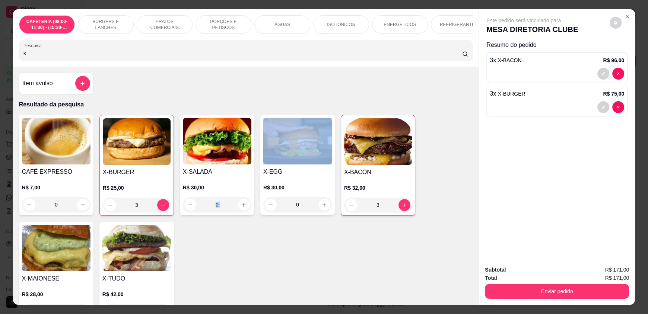
drag, startPoint x: 240, startPoint y: 228, endPoint x: 287, endPoint y: 225, distance: 47.4
click at [250, 226] on div "CAFÉ EXPRESSO R$ 7,00 0 X-BURGER R$ 25,00 3 X-SALADA R$ 30,00 0 X-EGG R$ 30,00 …" at bounding box center [246, 218] width 454 height 207
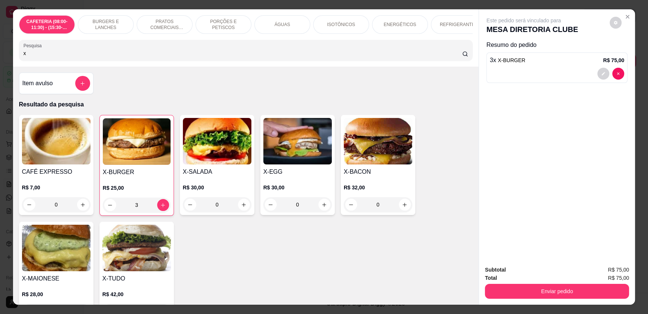
click at [400, 207] on div "0" at bounding box center [378, 204] width 69 height 15
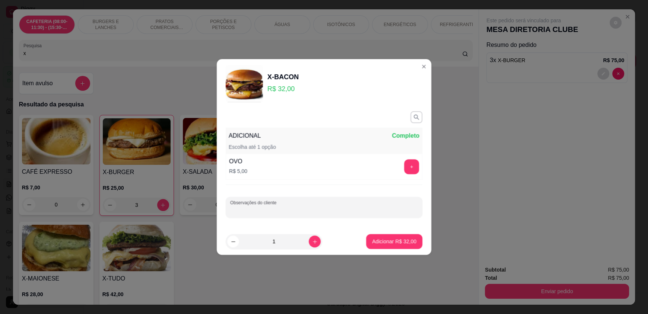
click at [401, 207] on input "Observações do cliente" at bounding box center [324, 210] width 188 height 7
click at [312, 241] on icon "increase-product-quantity" at bounding box center [315, 242] width 6 height 6
click at [384, 239] on p "Adicionar R$ 128,00" at bounding box center [392, 241] width 47 height 7
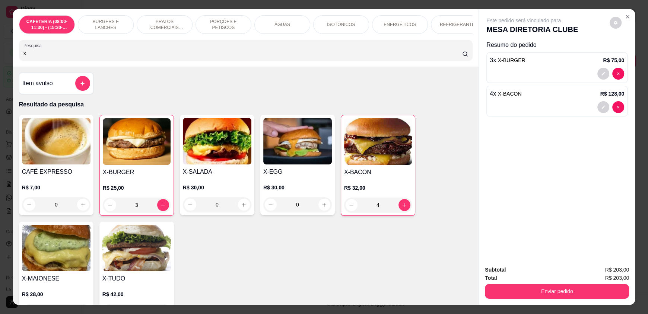
click at [239, 210] on div "0" at bounding box center [217, 204] width 69 height 15
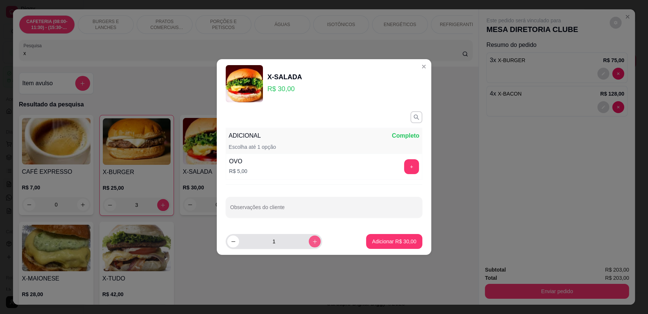
click at [309, 244] on button "increase-product-quantity" at bounding box center [315, 242] width 12 height 12
click at [401, 239] on p "Adicionar R$ 90,00" at bounding box center [394, 241] width 44 height 7
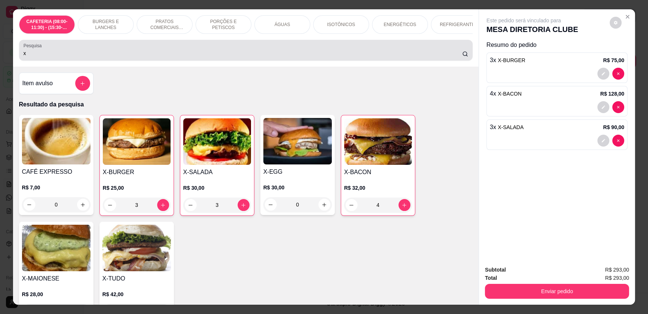
click at [33, 57] on input "x" at bounding box center [242, 53] width 439 height 7
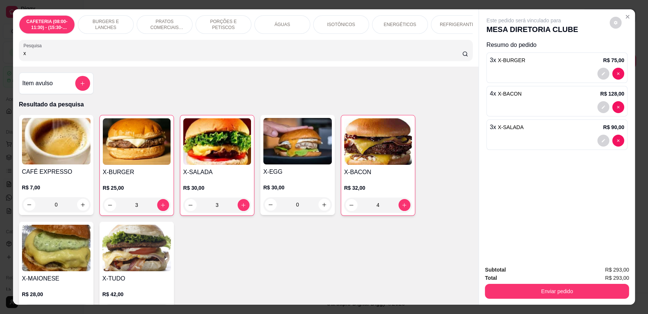
click at [33, 57] on input "x" at bounding box center [242, 53] width 439 height 7
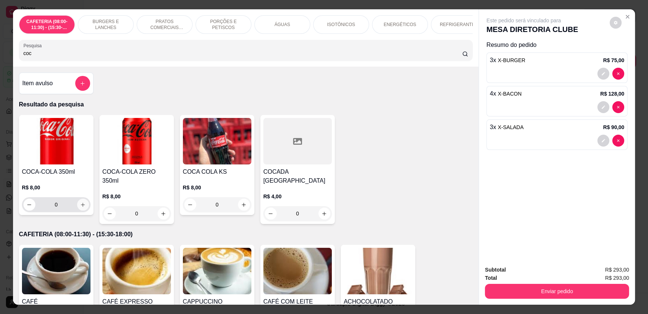
click at [80, 208] on icon "increase-product-quantity" at bounding box center [83, 205] width 6 height 6
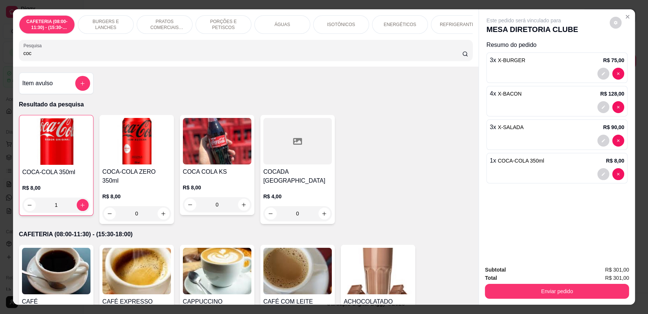
click at [44, 57] on input "coc" at bounding box center [242, 53] width 439 height 7
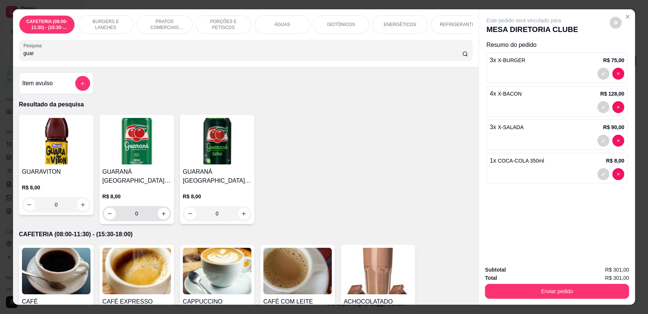
click at [165, 216] on div "0" at bounding box center [137, 213] width 66 height 15
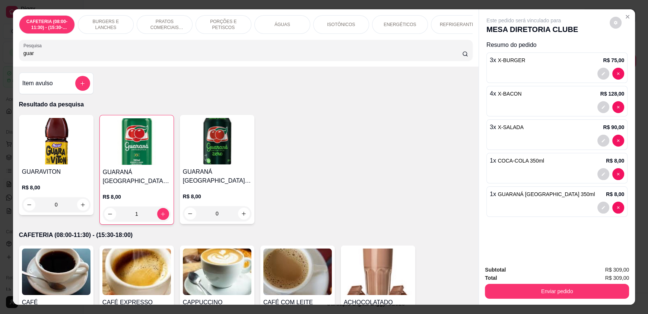
click at [100, 57] on input "guar" at bounding box center [242, 53] width 439 height 7
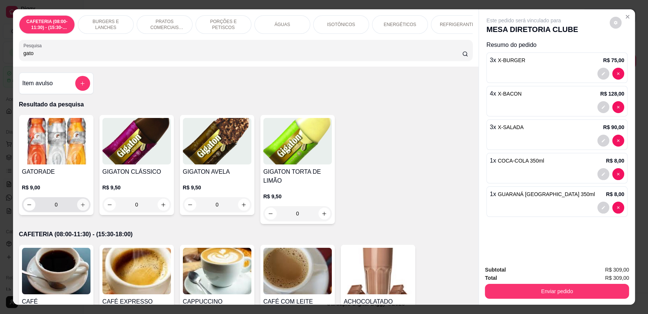
click at [82, 207] on icon "increase-product-quantity" at bounding box center [83, 205] width 4 height 4
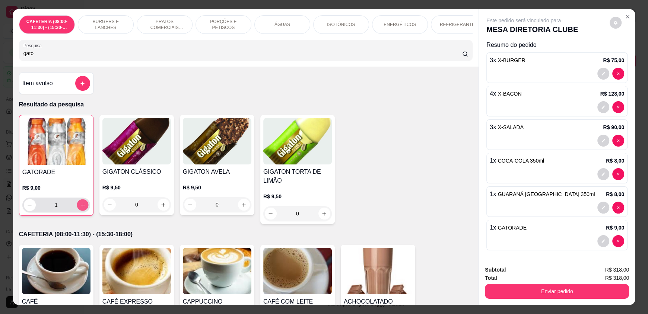
click at [77, 210] on button "increase-product-quantity" at bounding box center [83, 206] width 12 height 12
click at [65, 57] on input "gato" at bounding box center [242, 53] width 439 height 7
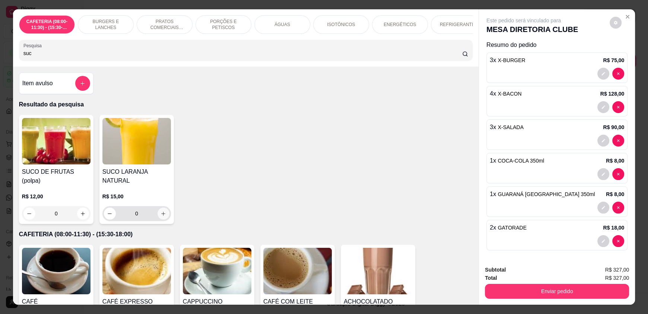
click at [165, 210] on button "increase-product-quantity" at bounding box center [164, 214] width 12 height 12
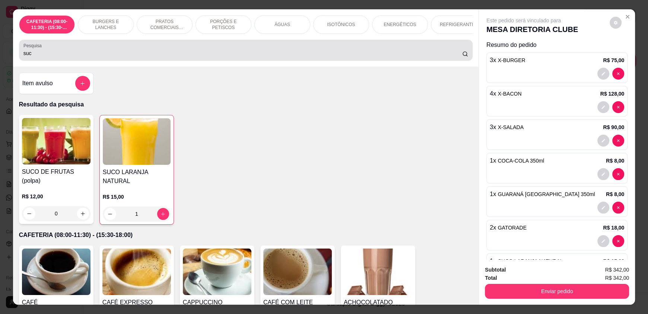
click at [44, 57] on input "suc" at bounding box center [242, 53] width 439 height 7
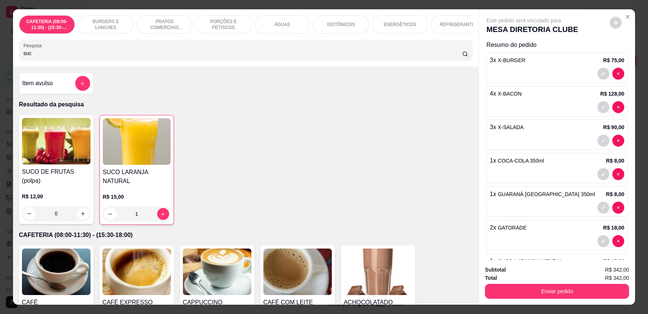
click at [44, 57] on input "suc" at bounding box center [242, 53] width 439 height 7
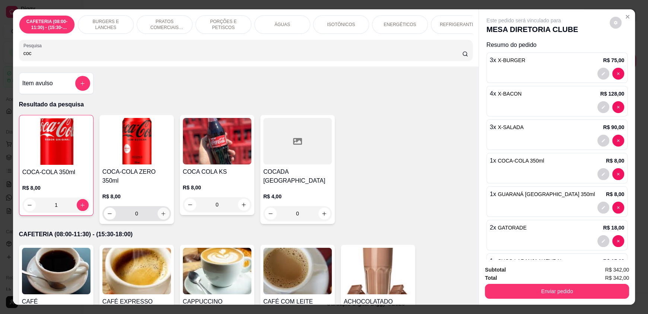
click at [162, 212] on icon "increase-product-quantity" at bounding box center [163, 214] width 6 height 6
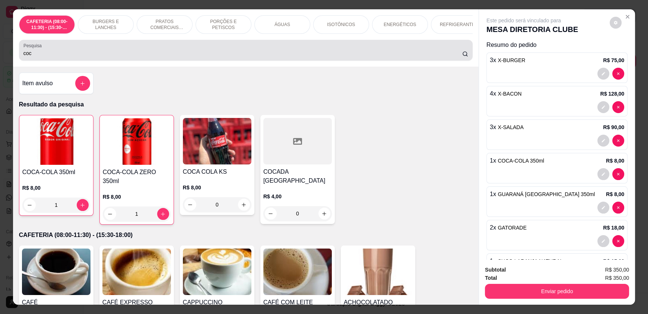
click at [60, 57] on input "coc" at bounding box center [242, 53] width 439 height 7
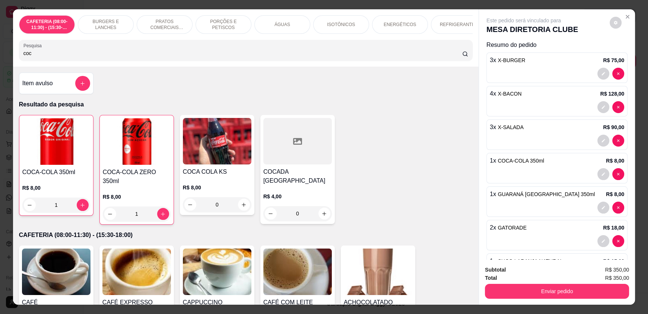
click at [60, 57] on input "coc" at bounding box center [242, 53] width 439 height 7
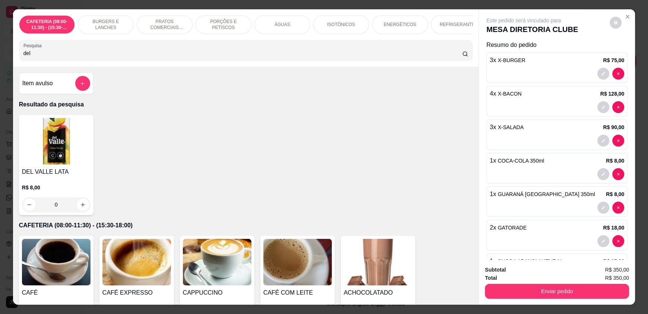
click at [82, 210] on div "0" at bounding box center [56, 204] width 69 height 15
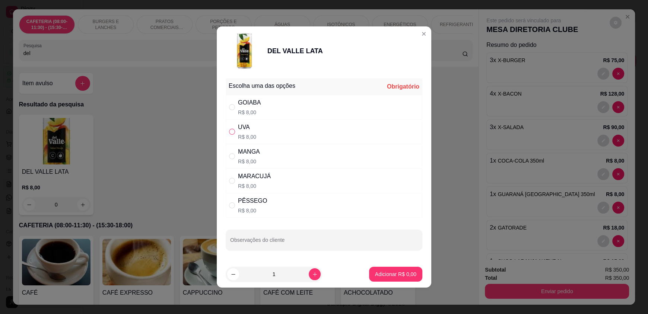
click at [230, 129] on input "" at bounding box center [232, 132] width 6 height 6
click at [369, 269] on button "Adicionar R$ 8,00" at bounding box center [395, 274] width 53 height 15
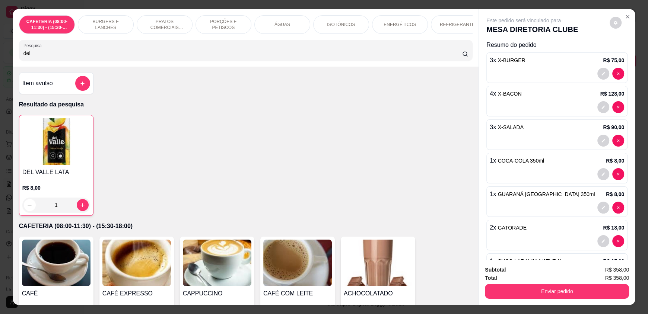
click at [44, 56] on input "del" at bounding box center [242, 53] width 439 height 7
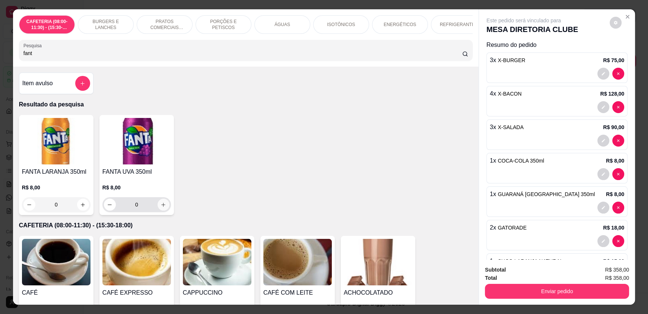
click at [161, 208] on icon "increase-product-quantity" at bounding box center [163, 205] width 6 height 6
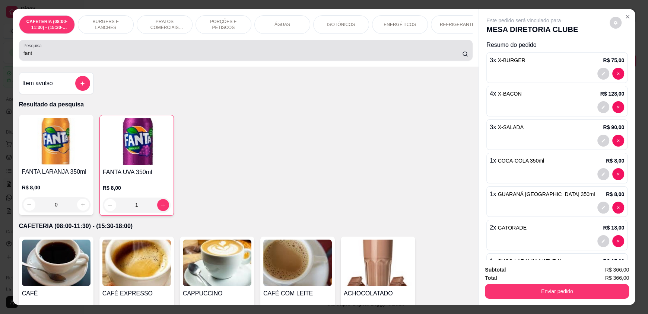
click at [31, 58] on div "fant" at bounding box center [245, 50] width 445 height 15
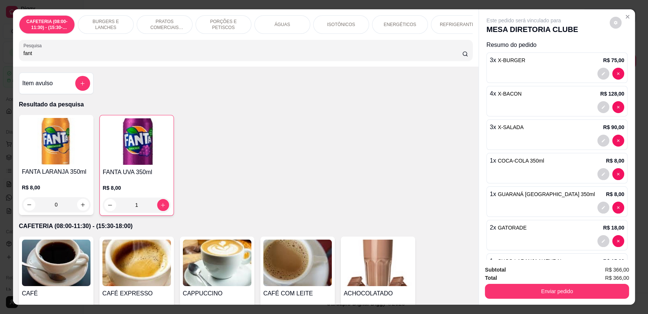
click at [31, 57] on input "fant" at bounding box center [242, 53] width 439 height 7
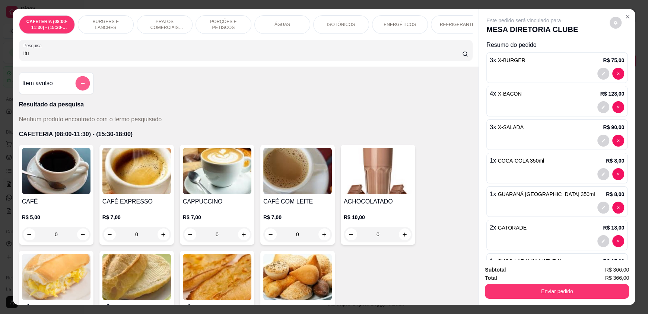
click at [80, 86] on icon "add-separate-item" at bounding box center [83, 84] width 6 height 6
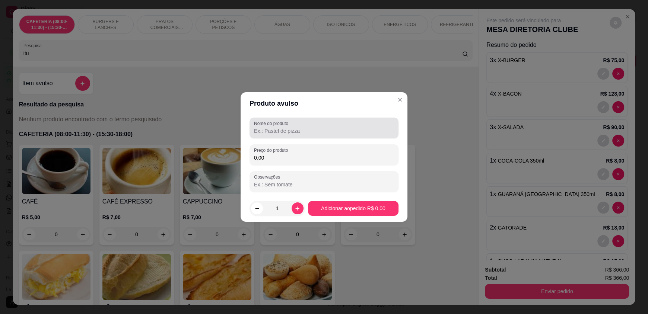
click at [361, 130] on input "Nome do produto" at bounding box center [324, 130] width 140 height 7
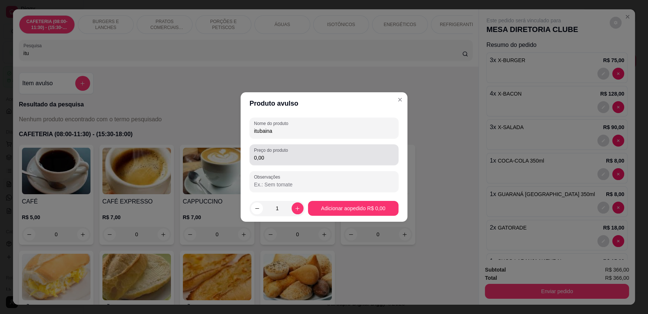
click at [379, 159] on input "0,00" at bounding box center [324, 157] width 140 height 7
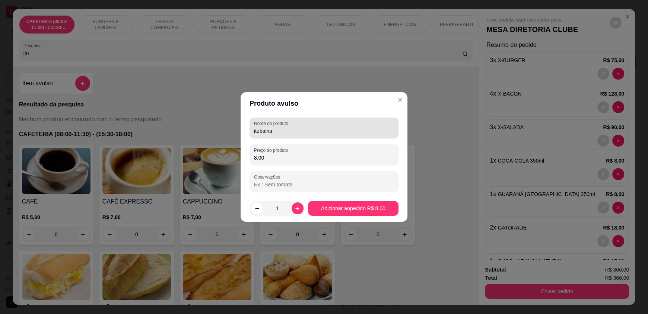
click at [286, 131] on input "itubaina" at bounding box center [324, 130] width 140 height 7
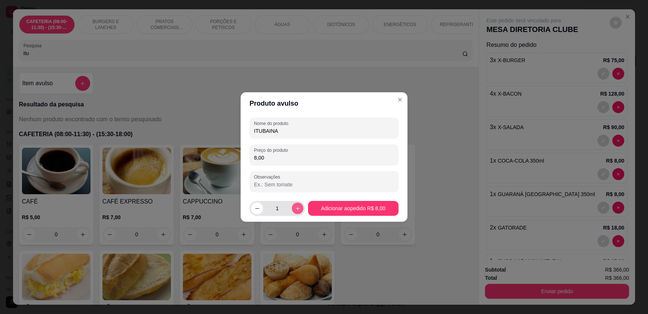
click at [295, 208] on icon "increase-product-quantity" at bounding box center [298, 209] width 6 height 6
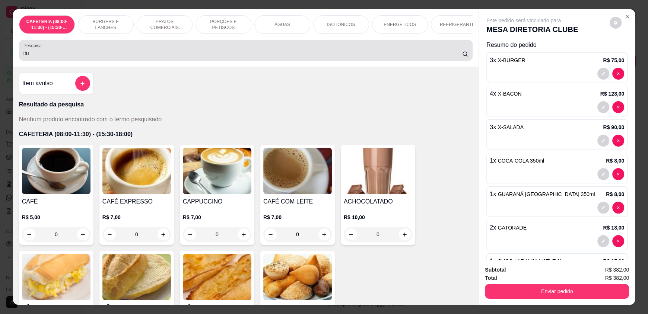
click at [29, 57] on input "itu" at bounding box center [242, 53] width 439 height 7
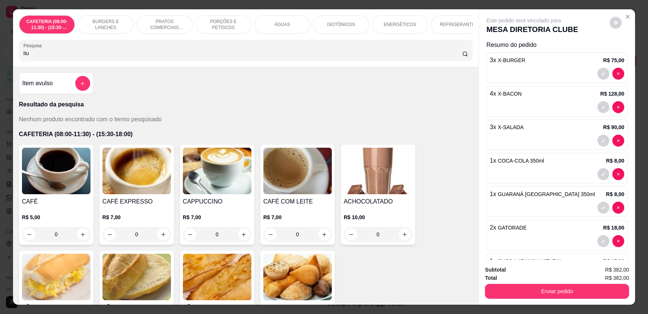
click at [29, 57] on input "itu" at bounding box center [242, 53] width 439 height 7
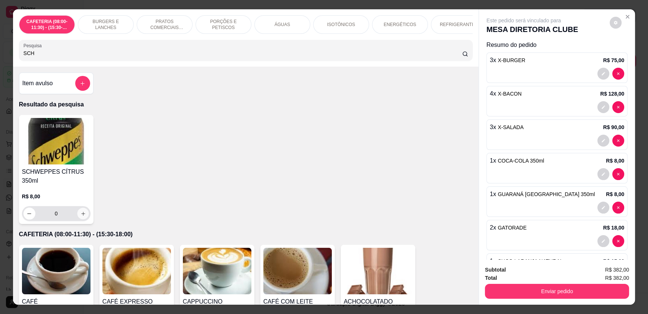
click at [81, 217] on icon "increase-product-quantity" at bounding box center [83, 214] width 6 height 6
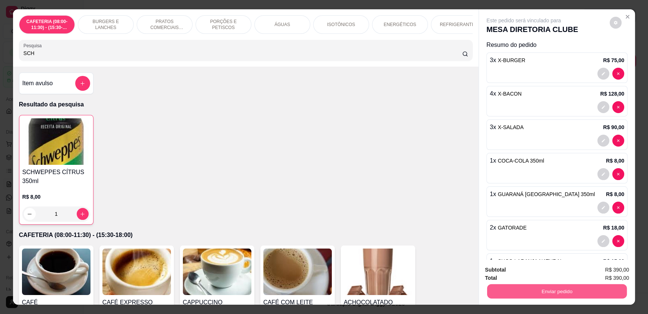
click at [508, 289] on button "Enviar pedido" at bounding box center [557, 291] width 140 height 15
click at [615, 276] on button "Enviar pedido" at bounding box center [609, 273] width 42 height 14
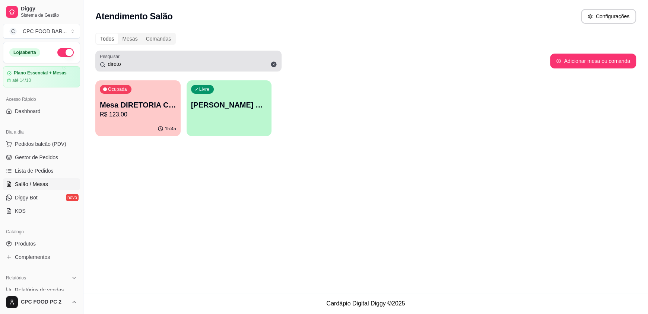
click at [123, 66] on input "direto" at bounding box center [191, 63] width 172 height 7
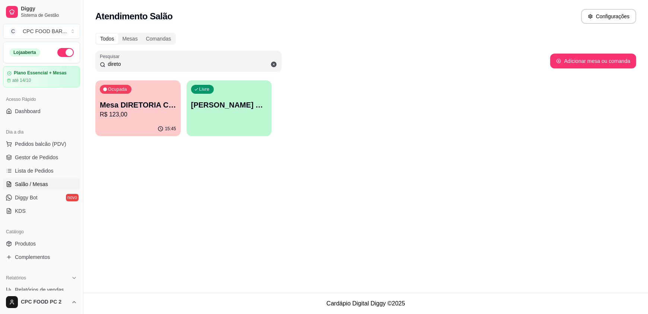
click at [124, 66] on input "direto" at bounding box center [191, 63] width 172 height 7
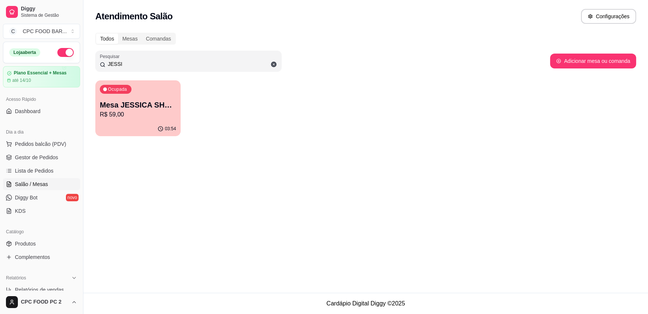
click at [117, 116] on p "R$ 59,00" at bounding box center [138, 114] width 76 height 9
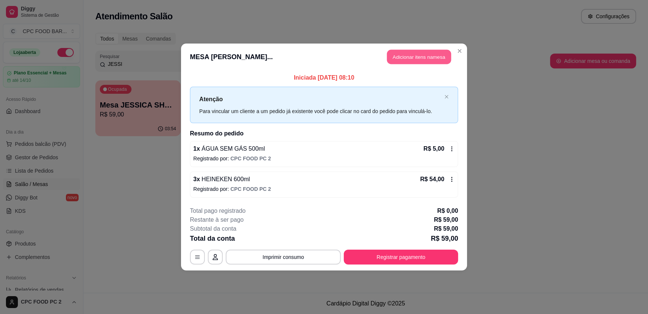
click at [399, 57] on button "Adicionar itens na mesa" at bounding box center [419, 57] width 64 height 15
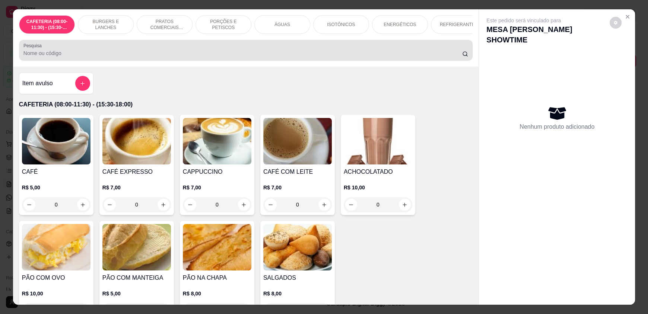
click at [246, 57] on input "Pesquisa" at bounding box center [242, 53] width 439 height 7
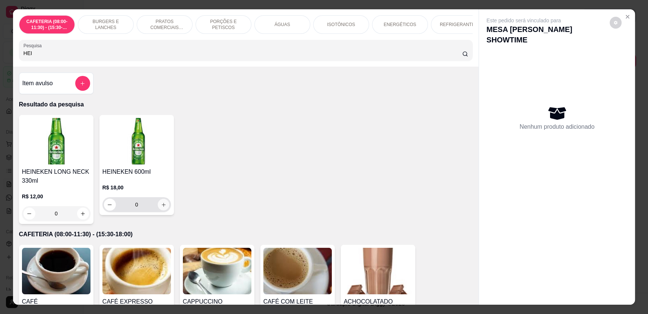
click at [160, 207] on button "increase-product-quantity" at bounding box center [164, 205] width 12 height 12
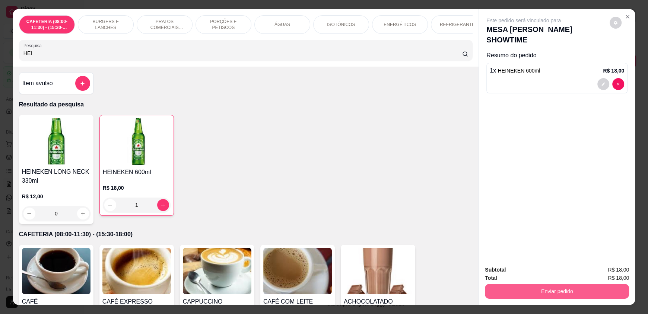
click at [505, 292] on button "Enviar pedido" at bounding box center [557, 291] width 144 height 15
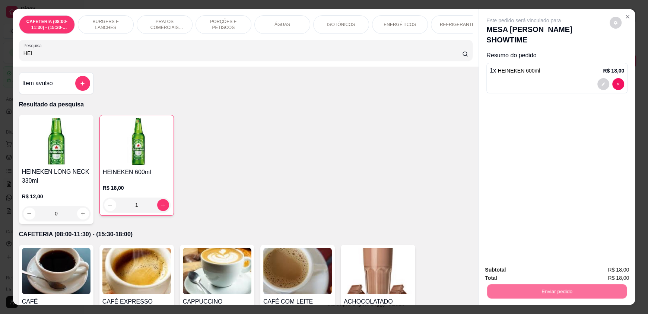
click at [616, 274] on button "Enviar pedido" at bounding box center [609, 273] width 41 height 14
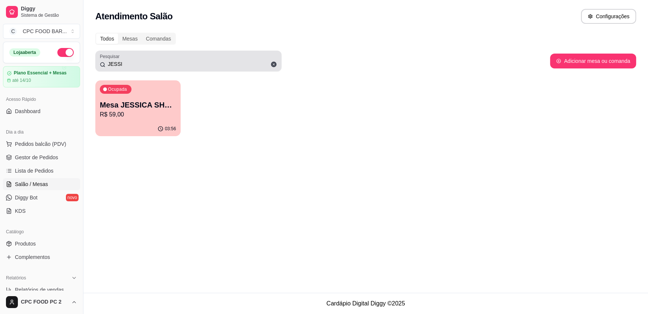
click at [132, 65] on input "JESSI" at bounding box center [191, 63] width 172 height 7
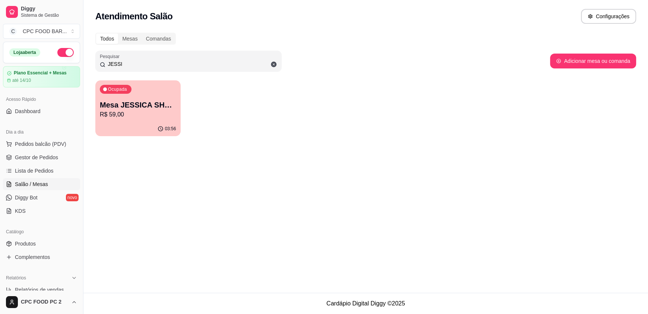
click at [132, 64] on input "JESSI" at bounding box center [191, 63] width 172 height 7
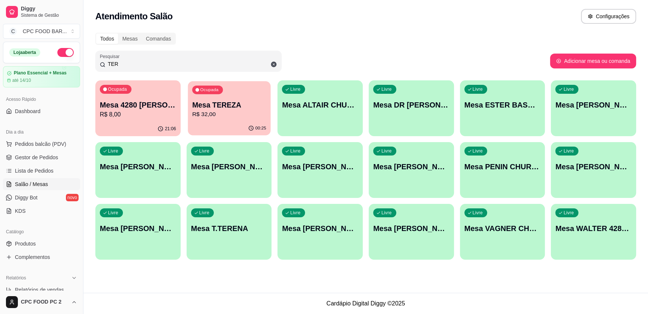
click at [220, 123] on div "00:25" at bounding box center [229, 128] width 83 height 14
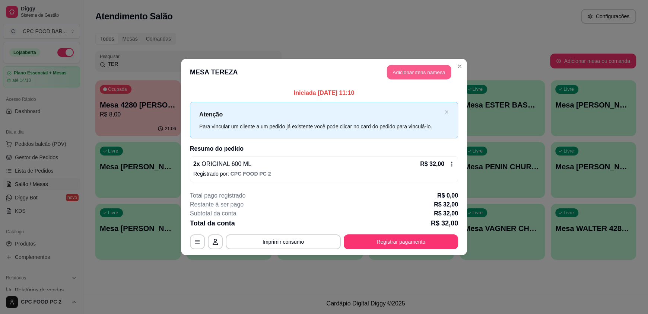
click at [430, 76] on button "Adicionar itens na mesa" at bounding box center [419, 72] width 64 height 15
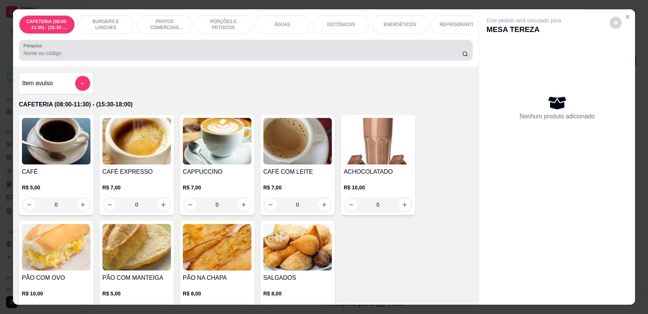
click at [143, 57] on input "Pesquisa" at bounding box center [242, 53] width 439 height 7
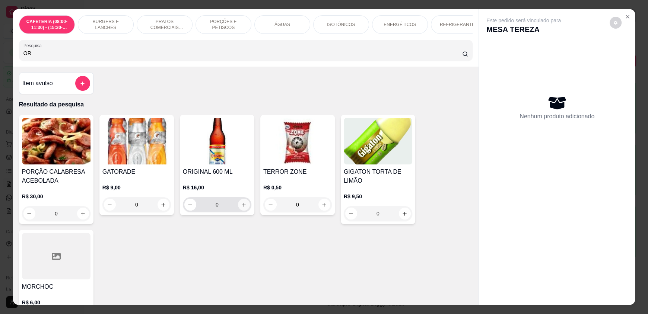
click at [241, 208] on icon "increase-product-quantity" at bounding box center [244, 205] width 6 height 6
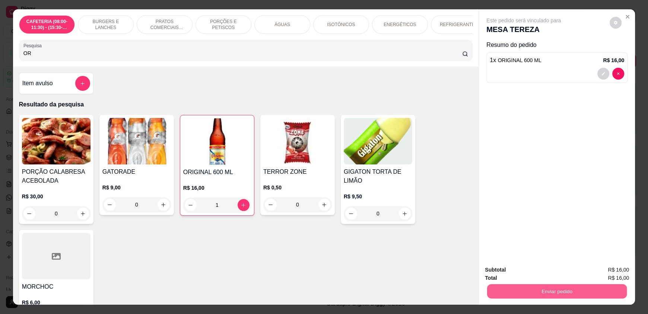
click at [548, 289] on button "Enviar pedido" at bounding box center [557, 291] width 140 height 15
click at [597, 277] on button "Enviar pedido" at bounding box center [609, 273] width 41 height 14
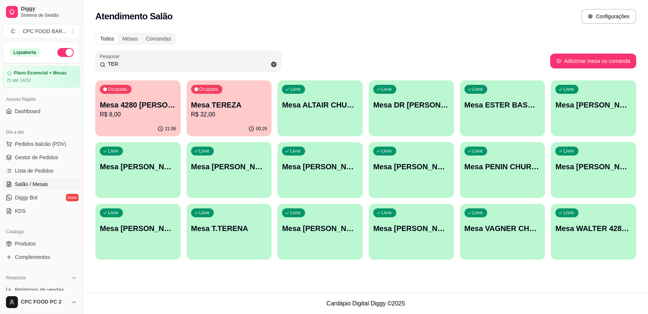
click at [203, 64] on input "TER" at bounding box center [191, 63] width 172 height 7
click at [203, 63] on input "TER" at bounding box center [191, 63] width 172 height 7
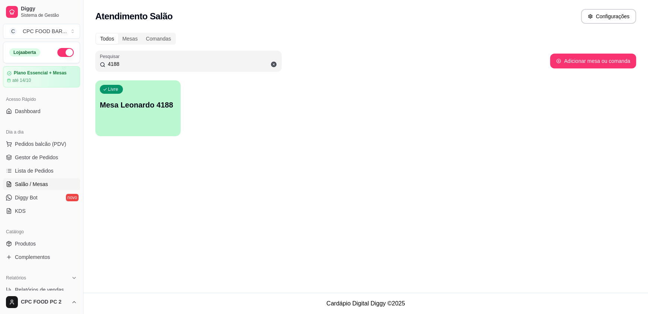
click at [150, 116] on div "Livre Mesa Leonardo 4188" at bounding box center [137, 103] width 85 height 47
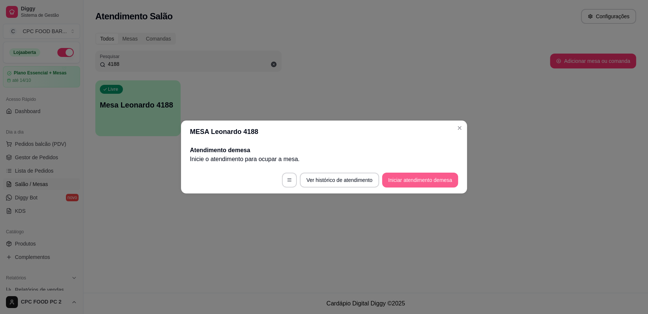
click at [396, 181] on button "Iniciar atendimento de mesa" at bounding box center [420, 180] width 76 height 15
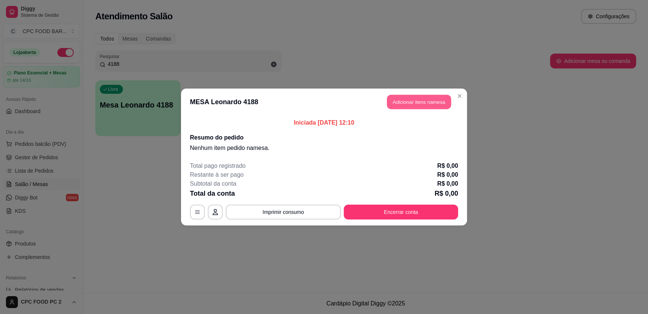
click at [432, 101] on button "Adicionar itens na mesa" at bounding box center [419, 102] width 64 height 15
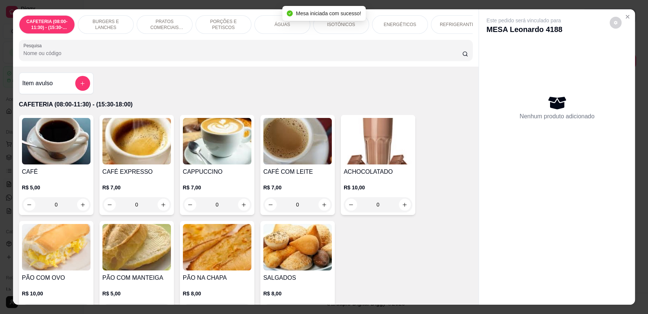
click at [138, 57] on input "Pesquisa" at bounding box center [242, 53] width 439 height 7
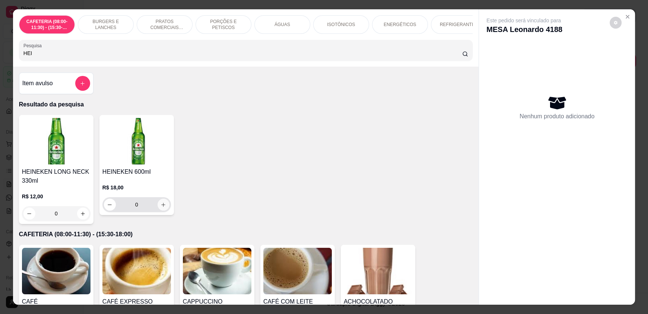
click at [165, 211] on button "increase-product-quantity" at bounding box center [164, 205] width 12 height 12
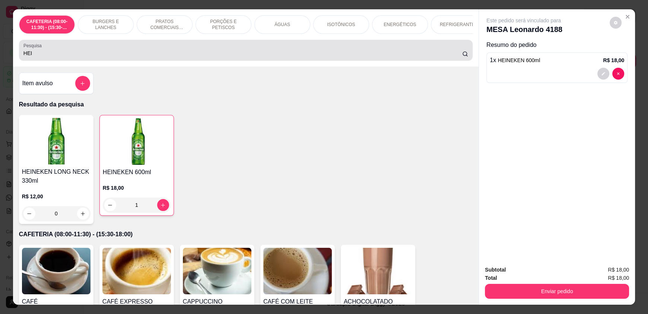
click at [45, 57] on input "HEI" at bounding box center [242, 53] width 439 height 7
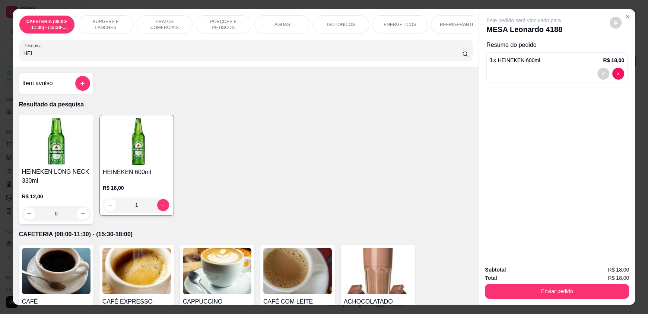
click at [45, 57] on input "HEI" at bounding box center [242, 53] width 439 height 7
drag, startPoint x: 43, startPoint y: 60, endPoint x: 39, endPoint y: 60, distance: 4.1
click at [39, 57] on input "HEI" at bounding box center [242, 53] width 439 height 7
drag, startPoint x: 39, startPoint y: 60, endPoint x: 35, endPoint y: 59, distance: 4.0
click at [36, 57] on input "HEI" at bounding box center [242, 53] width 439 height 7
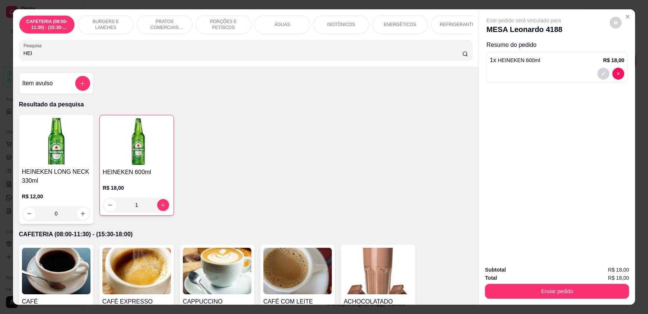
click at [32, 57] on input "HEI" at bounding box center [242, 53] width 439 height 7
drag, startPoint x: 31, startPoint y: 57, endPoint x: 0, endPoint y: 57, distance: 30.5
click at [0, 57] on div "CAFETERIA (08:00-11:30) - (15:30-18:00) BURGERS E LANCHES PRATOS COMERCIAIS (11…" at bounding box center [324, 157] width 648 height 314
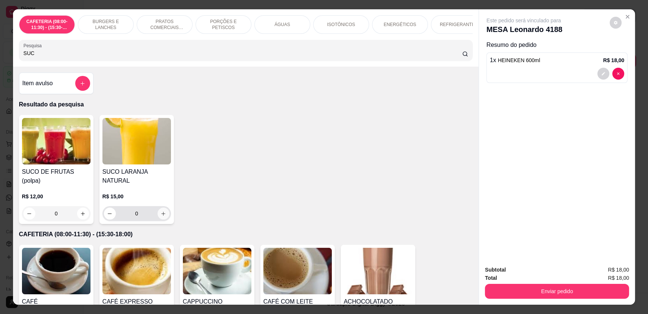
click at [162, 211] on icon "increase-product-quantity" at bounding box center [163, 214] width 6 height 6
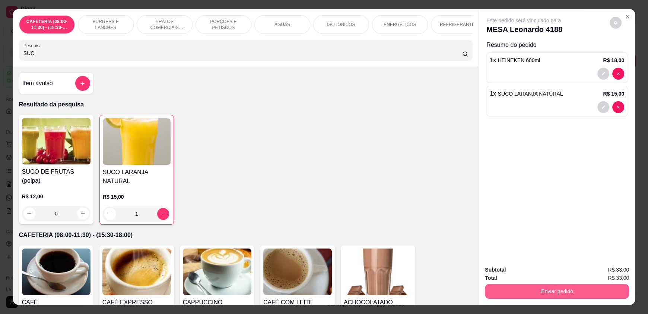
click at [523, 292] on button "Enviar pedido" at bounding box center [557, 291] width 144 height 15
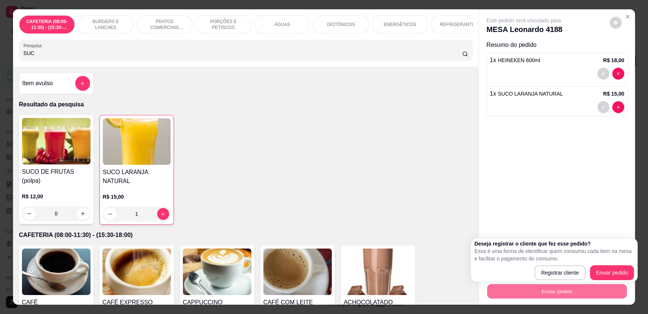
drag, startPoint x: 625, startPoint y: 263, endPoint x: 622, endPoint y: 274, distance: 11.7
click at [625, 264] on div "Deseja registrar o cliente que fez esse pedido? Essa é uma forma de identificar…" at bounding box center [553, 260] width 159 height 40
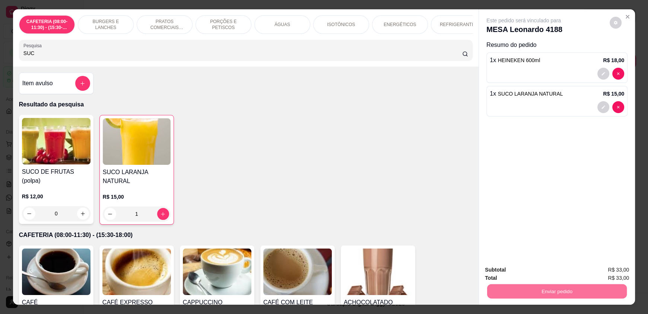
click at [622, 274] on button "Enviar pedido" at bounding box center [609, 273] width 41 height 14
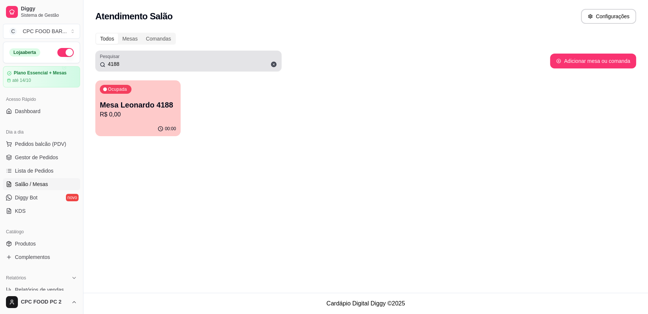
click at [126, 63] on input "4188" at bounding box center [191, 63] width 172 height 7
click at [122, 57] on div "4188" at bounding box center [188, 61] width 177 height 15
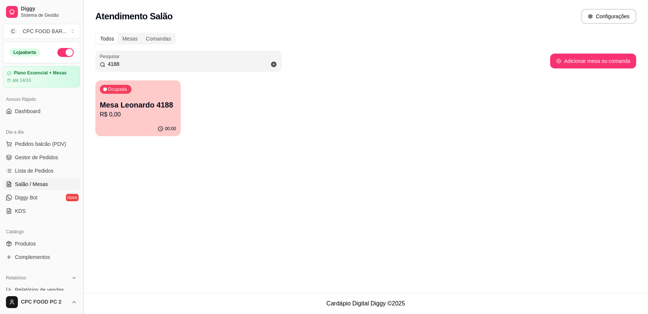
drag, startPoint x: 122, startPoint y: 63, endPoint x: 82, endPoint y: 63, distance: 40.2
click at [82, 63] on div "Diggy Sistema de Gestão C CPC FOOD BAR ... Loja aberta Plano Essencial + Mesas …" at bounding box center [324, 157] width 648 height 314
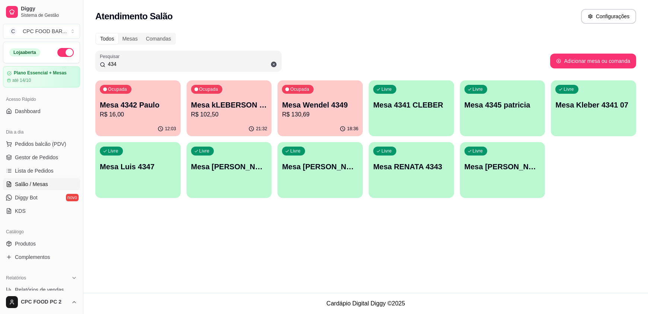
click at [150, 171] on p "Mesa Luis 4347" at bounding box center [138, 167] width 76 height 10
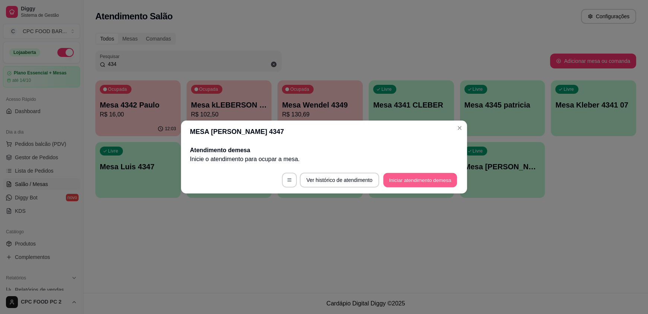
click at [435, 182] on button "Iniciar atendimento de mesa" at bounding box center [420, 180] width 74 height 15
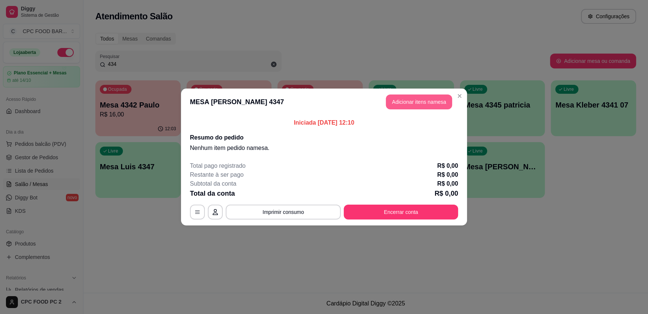
click at [409, 99] on button "Adicionar itens na mesa" at bounding box center [419, 102] width 66 height 15
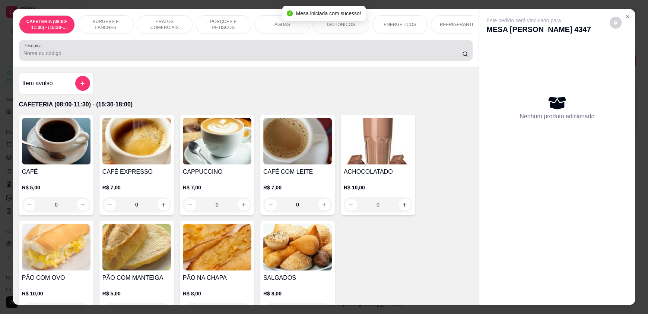
click at [173, 55] on input "Pesquisa" at bounding box center [242, 53] width 439 height 7
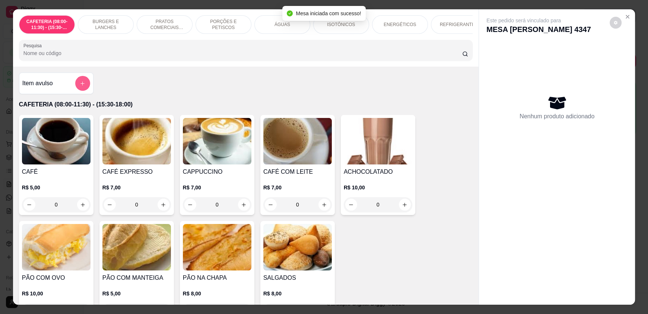
click at [82, 86] on icon "add-separate-item" at bounding box center [83, 84] width 6 height 6
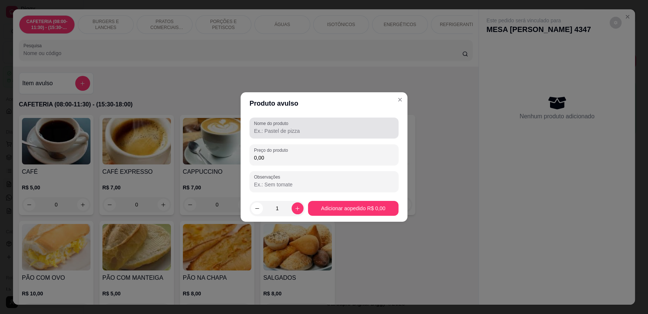
click at [279, 134] on input "Nome do produto" at bounding box center [324, 130] width 140 height 7
click at [271, 160] on input "0,00" at bounding box center [324, 157] width 140 height 7
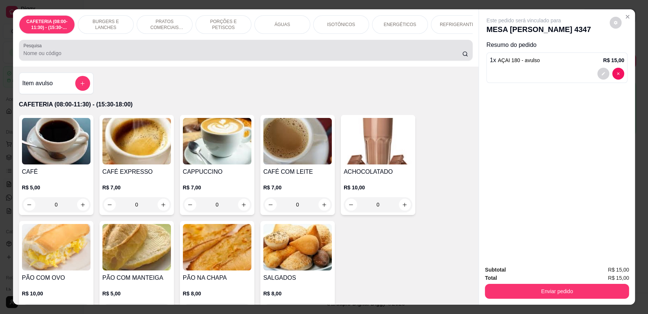
click at [157, 57] on input "Pesquisa" at bounding box center [242, 53] width 439 height 7
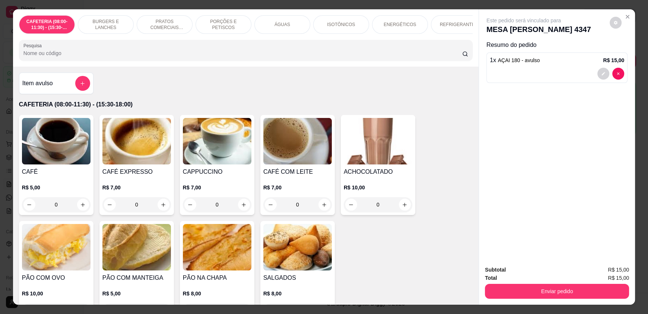
click at [157, 57] on input "Pesquisa" at bounding box center [242, 53] width 439 height 7
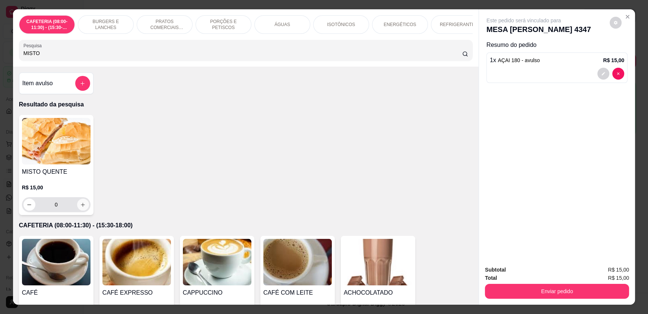
click at [81, 208] on icon "increase-product-quantity" at bounding box center [83, 205] width 6 height 6
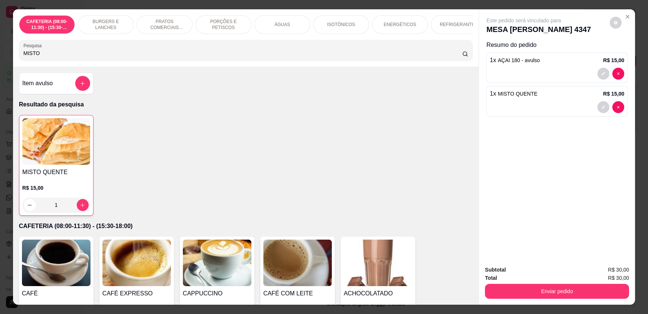
click at [39, 57] on input "MISTO" at bounding box center [242, 53] width 439 height 7
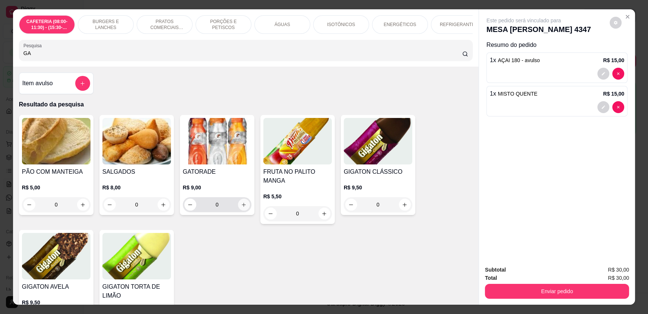
click at [242, 208] on icon "increase-product-quantity" at bounding box center [244, 205] width 6 height 6
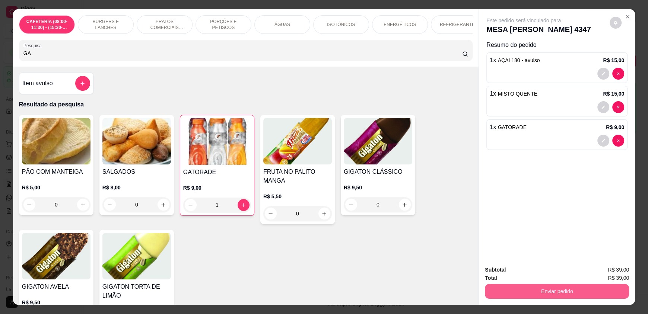
click at [541, 291] on button "Enviar pedido" at bounding box center [557, 291] width 144 height 15
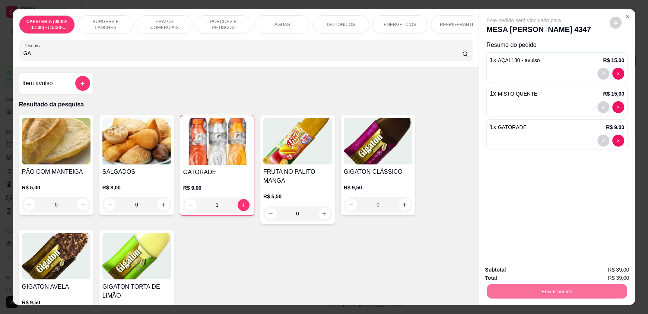
click at [603, 271] on button "Enviar pedido" at bounding box center [609, 273] width 42 height 14
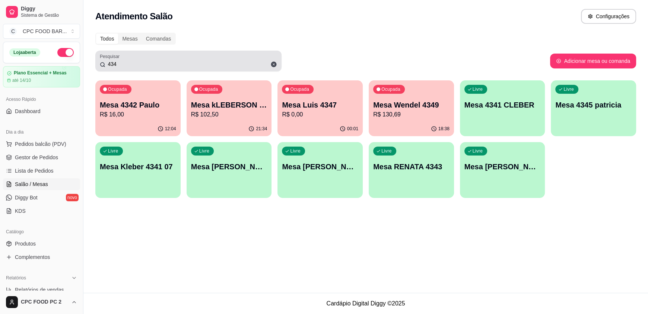
click at [131, 65] on input "434" at bounding box center [191, 63] width 172 height 7
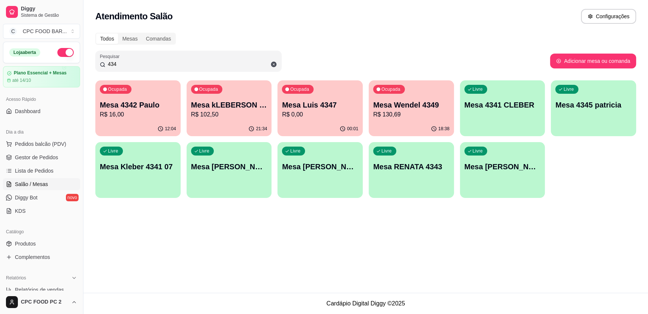
click at [131, 65] on input "434" at bounding box center [191, 63] width 172 height 7
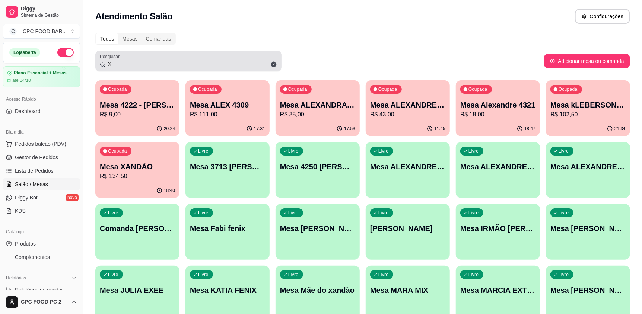
click at [118, 68] on div "X" at bounding box center [188, 61] width 177 height 15
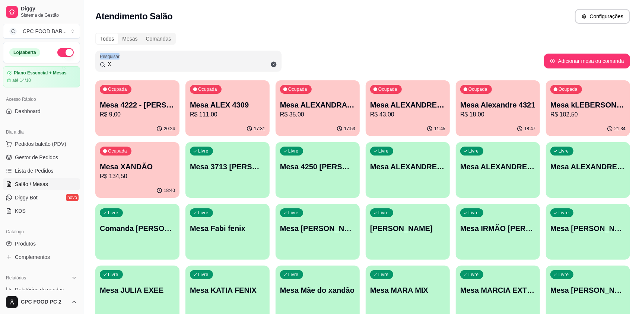
click at [118, 68] on div "X" at bounding box center [188, 61] width 177 height 15
click at [117, 65] on input "X" at bounding box center [191, 63] width 172 height 7
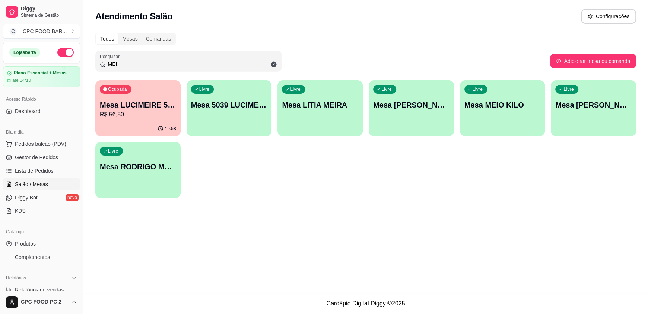
click at [523, 124] on div "Livre Mesa MEIO KILO" at bounding box center [502, 103] width 85 height 47
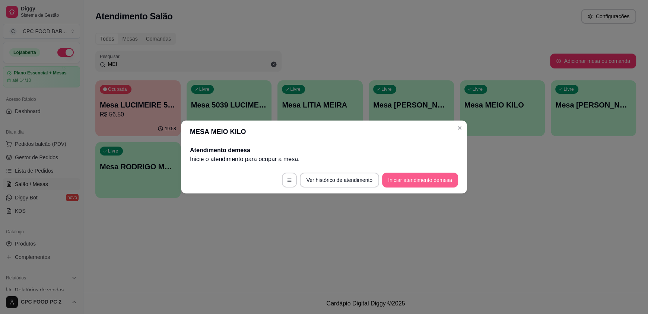
click at [396, 176] on button "Iniciar atendimento de mesa" at bounding box center [420, 180] width 76 height 15
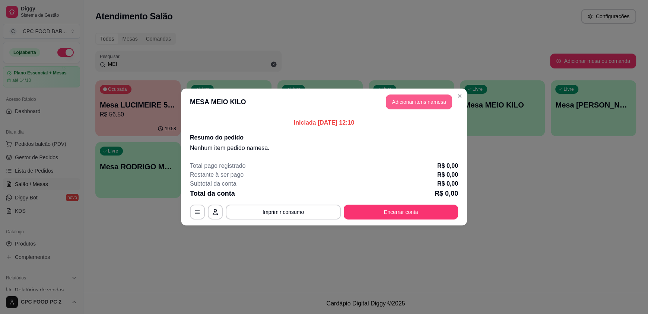
click at [403, 98] on button "Adicionar itens na mesa" at bounding box center [419, 102] width 66 height 15
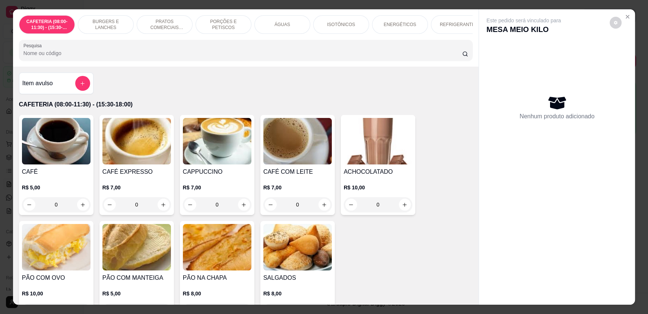
click at [71, 55] on input "Pesquisa" at bounding box center [242, 53] width 439 height 7
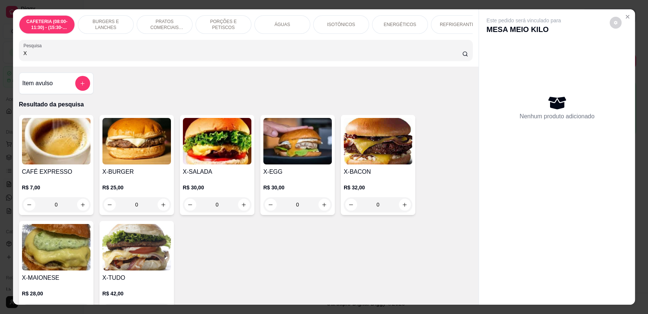
click at [240, 205] on div "0" at bounding box center [217, 204] width 69 height 15
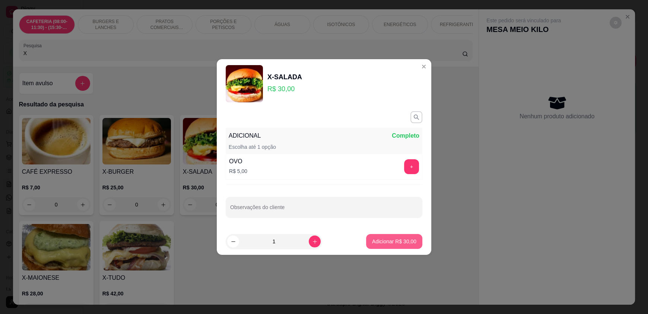
click at [394, 241] on p "Adicionar R$ 30,00" at bounding box center [394, 241] width 44 height 7
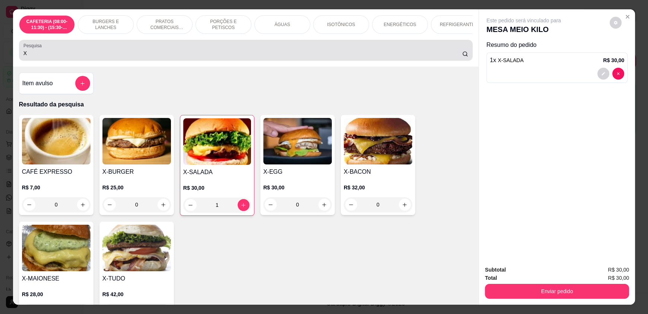
click at [127, 57] on input "X" at bounding box center [242, 53] width 439 height 7
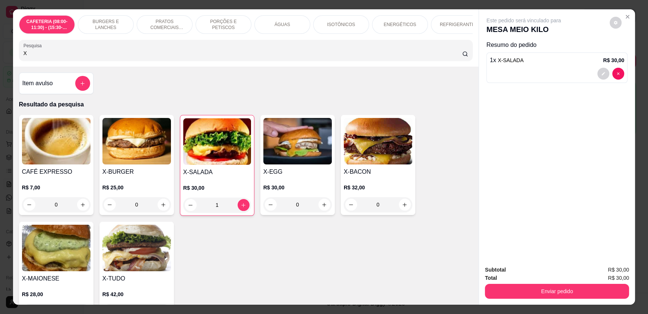
click at [127, 57] on input "X" at bounding box center [242, 53] width 439 height 7
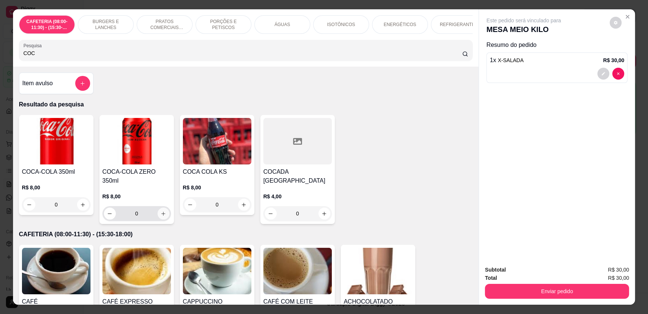
click at [163, 210] on button "increase-product-quantity" at bounding box center [164, 214] width 12 height 12
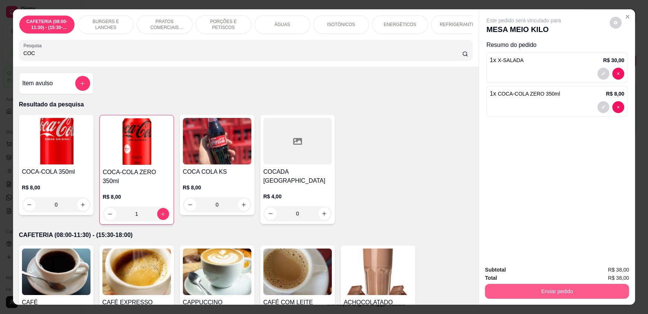
click at [548, 298] on button "Enviar pedido" at bounding box center [557, 291] width 144 height 15
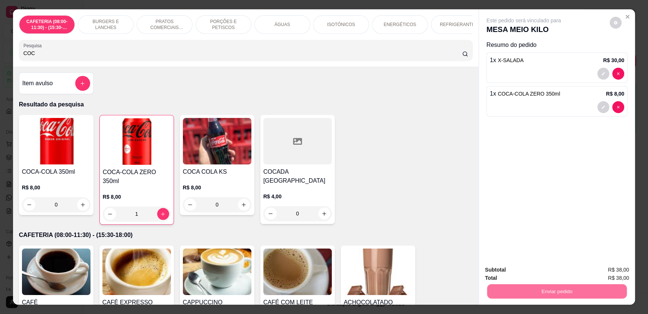
click at [609, 277] on button "Enviar pedido" at bounding box center [609, 273] width 41 height 14
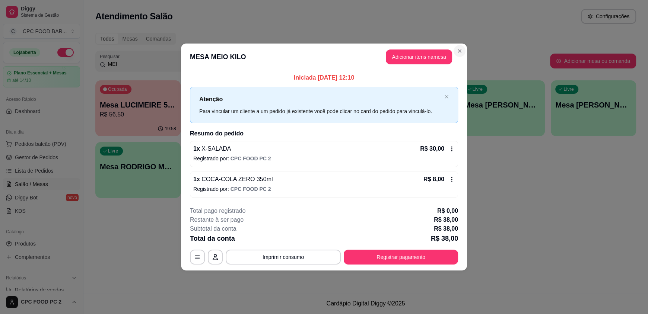
click at [449, 57] on section "**********" at bounding box center [324, 157] width 286 height 227
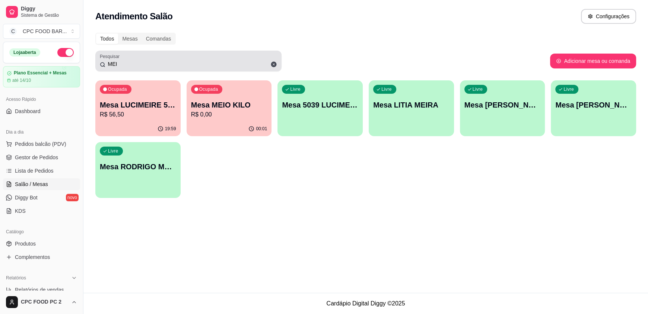
click at [183, 63] on input "MEI" at bounding box center [191, 63] width 172 height 7
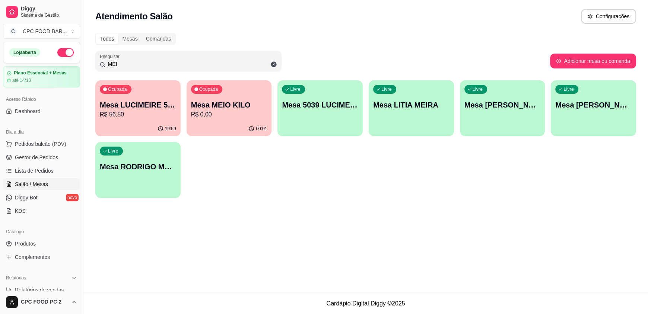
click at [183, 62] on input "MEI" at bounding box center [191, 63] width 172 height 7
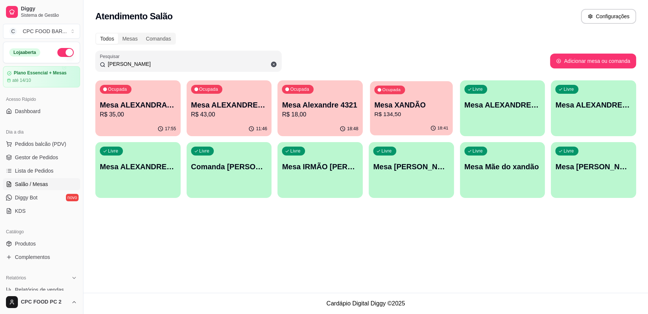
click at [422, 118] on p "R$ 134,50" at bounding box center [411, 114] width 74 height 9
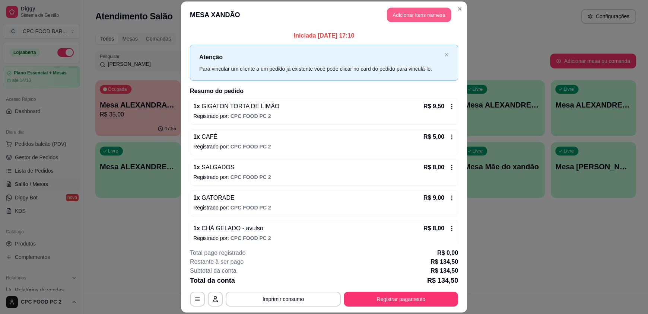
click at [406, 16] on button "Adicionar itens na mesa" at bounding box center [419, 15] width 64 height 15
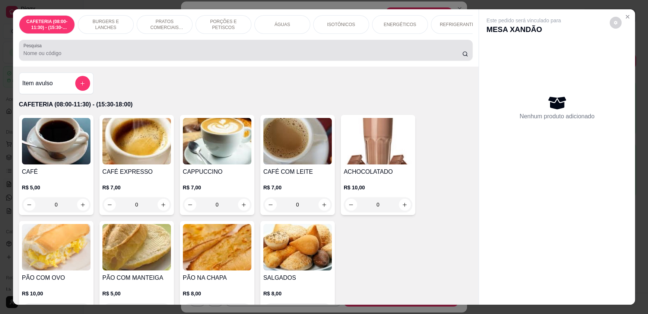
click at [204, 57] on input "Pesquisa" at bounding box center [242, 53] width 439 height 7
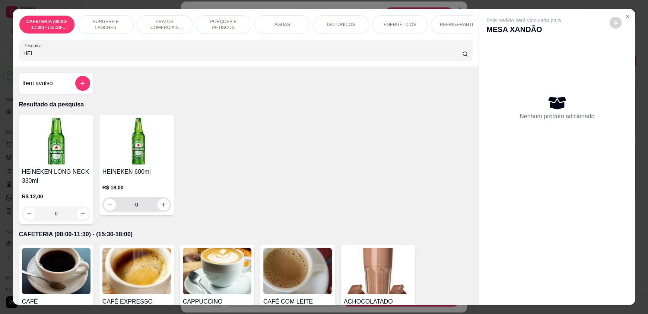
click at [162, 212] on div "0" at bounding box center [137, 204] width 66 height 15
click at [163, 208] on icon "increase-product-quantity" at bounding box center [163, 205] width 6 height 6
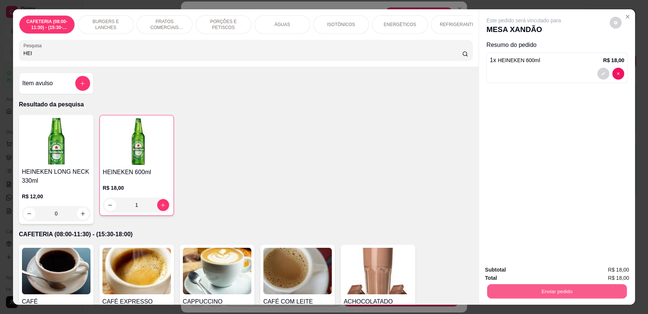
click at [519, 297] on button "Enviar pedido" at bounding box center [557, 291] width 140 height 15
click at [603, 272] on button "Enviar pedido" at bounding box center [612, 273] width 42 height 15
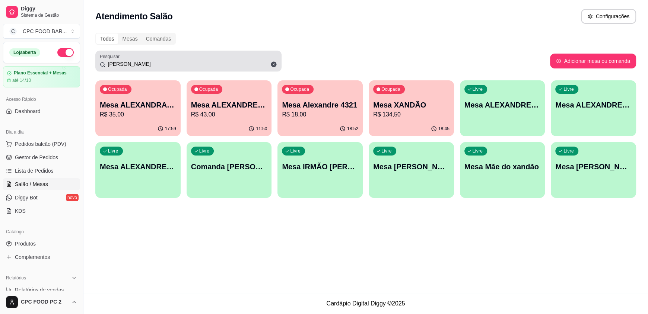
click at [228, 61] on input "[PERSON_NAME]" at bounding box center [191, 63] width 172 height 7
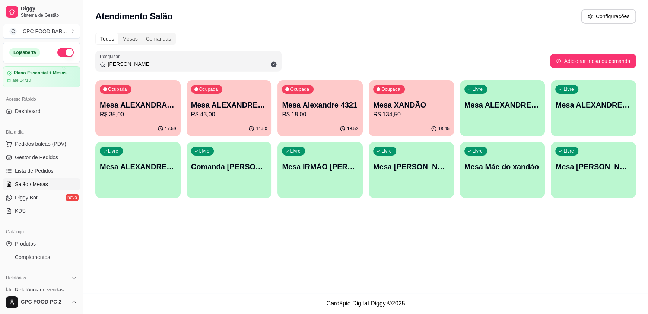
click at [228, 61] on input "[PERSON_NAME]" at bounding box center [191, 63] width 172 height 7
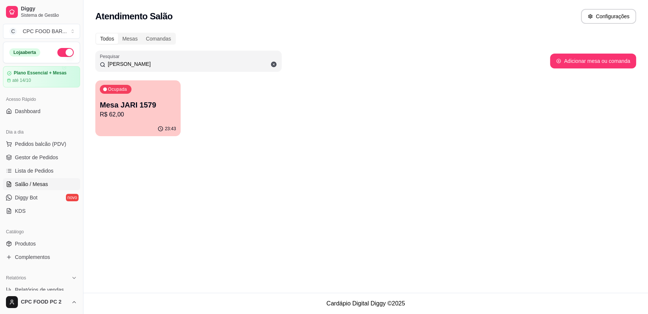
click at [157, 102] on p "Mesa JARI 1579" at bounding box center [138, 105] width 76 height 10
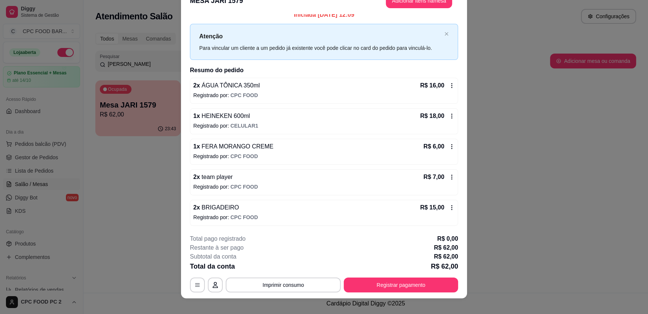
scroll to position [22, 0]
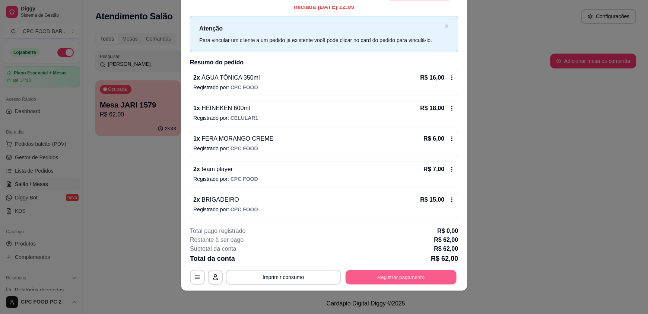
click at [390, 280] on button "Registrar pagamento" at bounding box center [401, 277] width 111 height 15
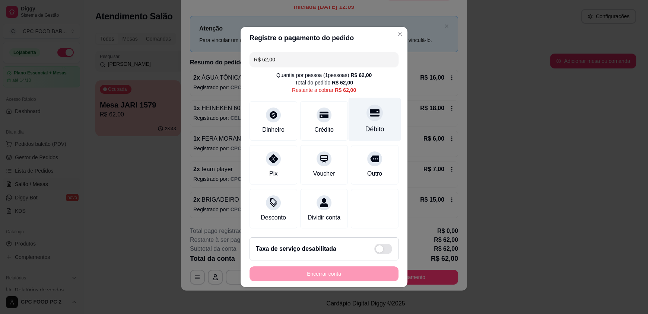
click at [369, 124] on div "Débito" at bounding box center [374, 129] width 19 height 10
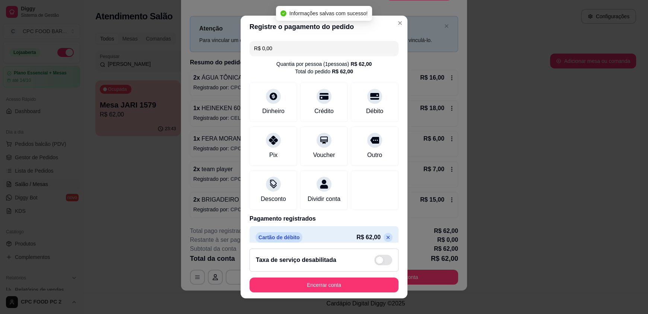
click at [290, 274] on footer "Taxa de serviço desabilitada Encerrar conta" at bounding box center [324, 271] width 167 height 56
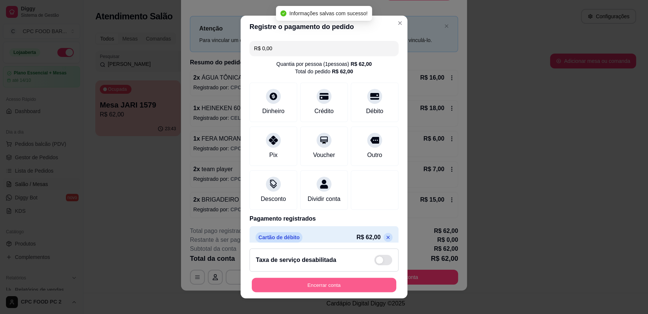
click at [288, 282] on button "Encerrar conta" at bounding box center [324, 285] width 144 height 15
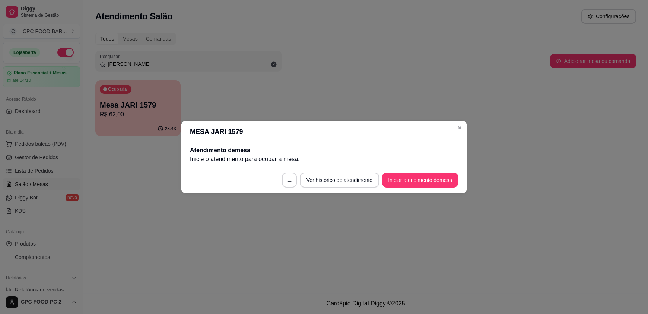
scroll to position [0, 0]
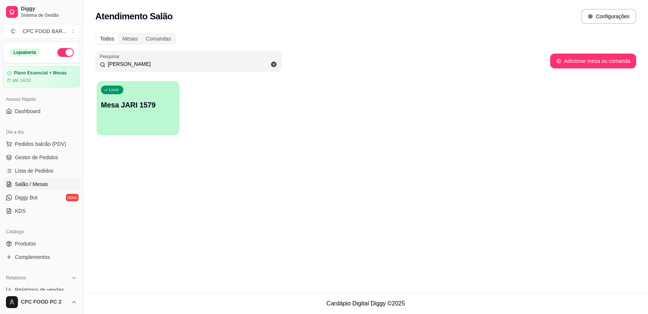
click at [137, 117] on div "Livre Mesa JARI 1579" at bounding box center [137, 103] width 83 height 45
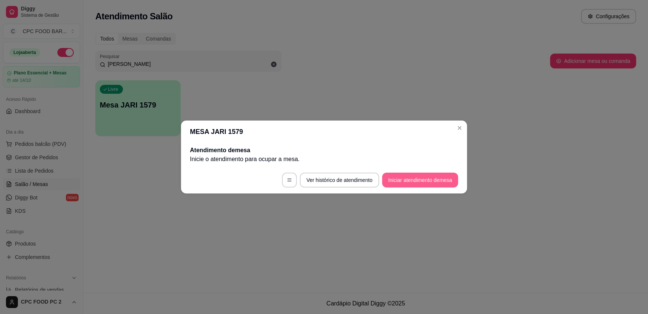
click at [410, 177] on button "Iniciar atendimento de mesa" at bounding box center [420, 180] width 76 height 15
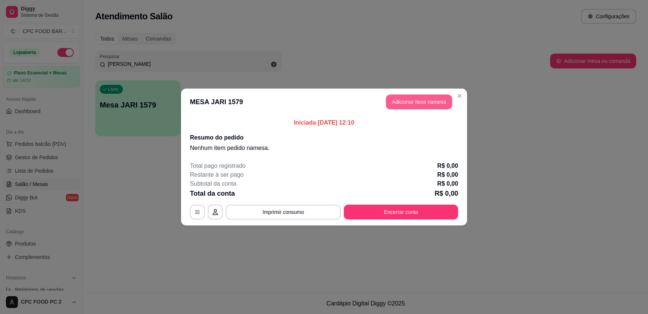
click at [407, 97] on button "Adicionar itens na mesa" at bounding box center [419, 102] width 66 height 15
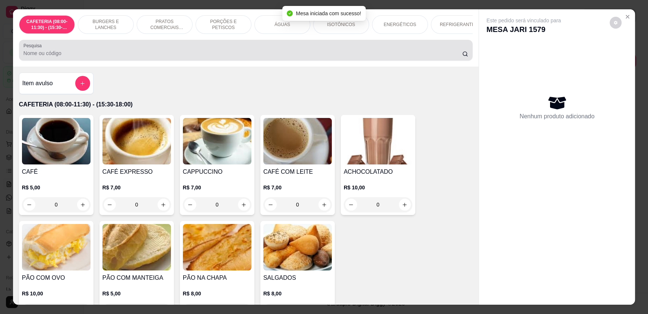
click at [71, 61] on div "Pesquisa" at bounding box center [246, 50] width 454 height 21
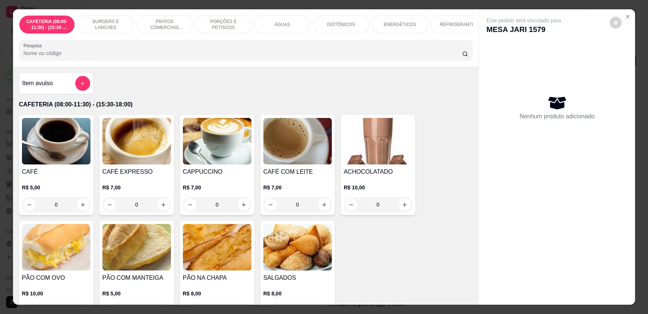
click at [104, 57] on input "Pesquisa" at bounding box center [242, 53] width 439 height 7
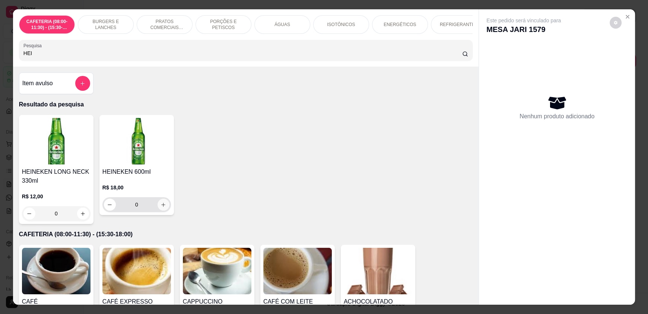
click at [160, 208] on icon "increase-product-quantity" at bounding box center [163, 205] width 6 height 6
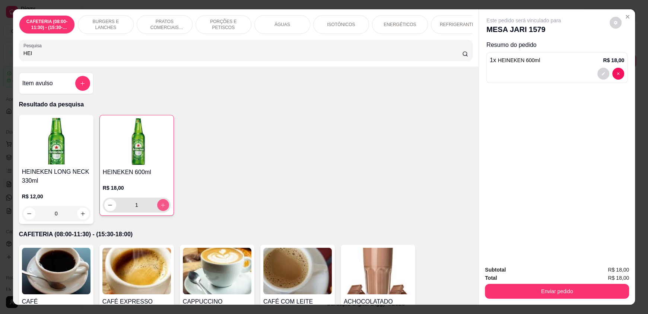
click at [160, 208] on icon "increase-product-quantity" at bounding box center [163, 206] width 6 height 6
click at [42, 57] on input "HEI" at bounding box center [242, 53] width 439 height 7
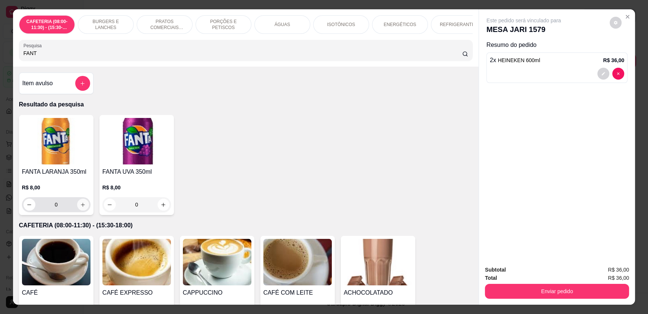
click at [77, 211] on button "increase-product-quantity" at bounding box center [83, 205] width 12 height 12
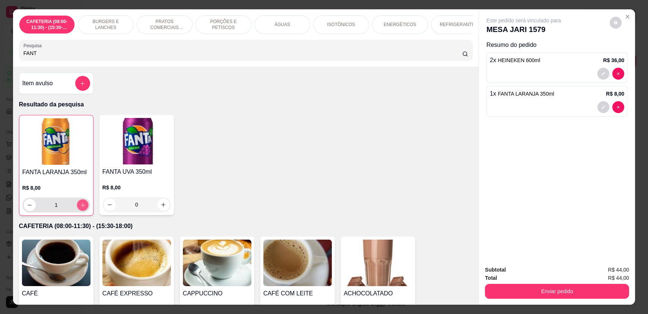
click at [80, 208] on icon "increase-product-quantity" at bounding box center [83, 206] width 6 height 6
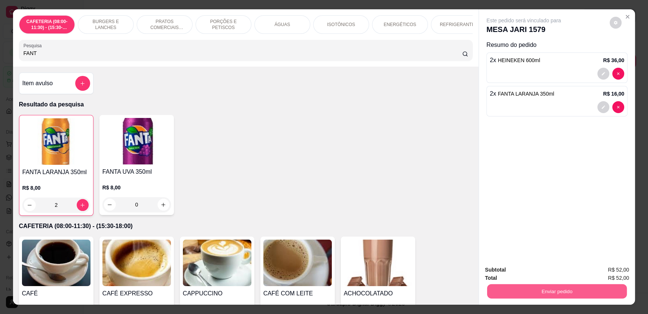
click at [512, 294] on button "Enviar pedido" at bounding box center [557, 291] width 140 height 15
click at [596, 272] on button "Enviar pedido" at bounding box center [609, 273] width 42 height 14
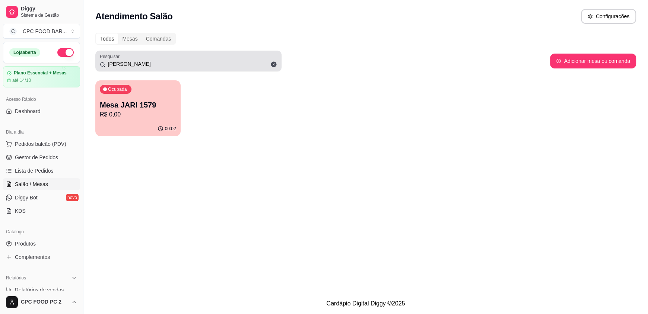
click at [163, 64] on input "[PERSON_NAME]" at bounding box center [191, 63] width 172 height 7
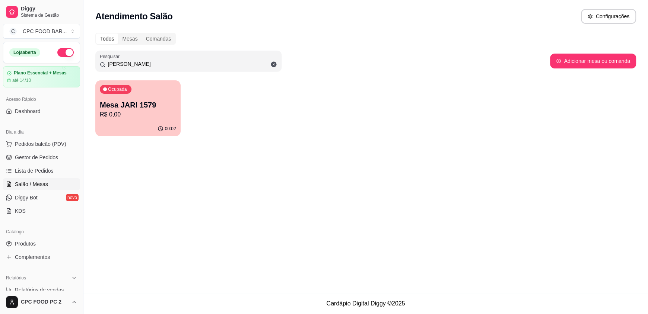
click at [163, 64] on input "[PERSON_NAME]" at bounding box center [191, 63] width 172 height 7
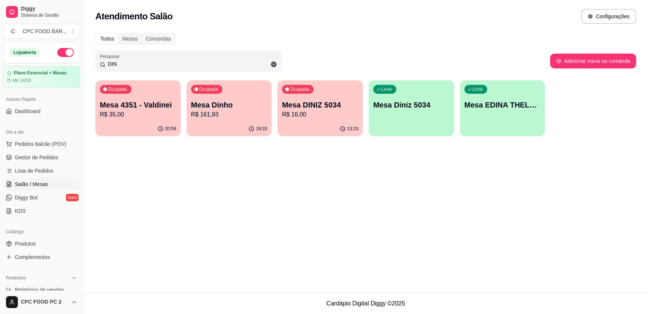
click at [228, 115] on p "R$ 161,93" at bounding box center [229, 114] width 76 height 9
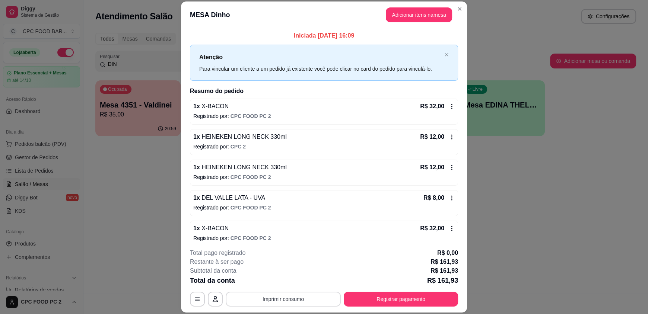
click at [293, 296] on button "Imprimir consumo" at bounding box center [283, 299] width 115 height 15
click at [280, 282] on button "IMPRESSORA" at bounding box center [283, 282] width 54 height 12
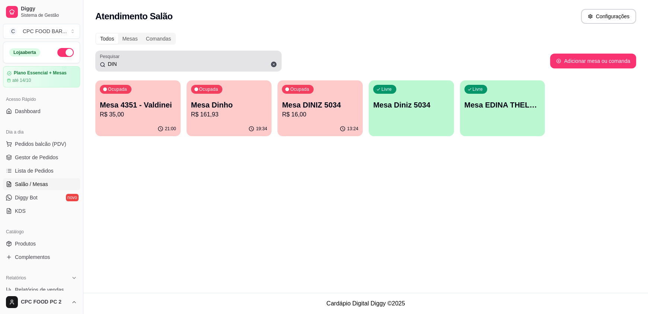
click at [238, 62] on input "DIN" at bounding box center [191, 63] width 172 height 7
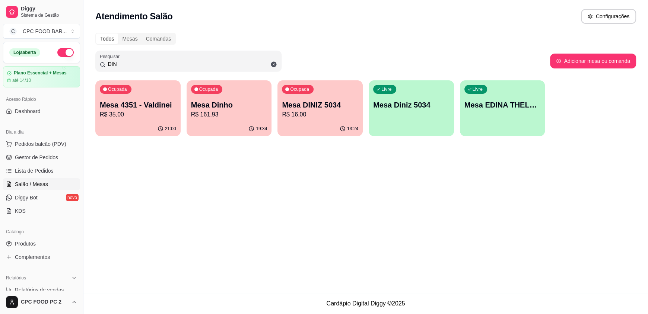
click at [238, 62] on input "DIN" at bounding box center [191, 63] width 172 height 7
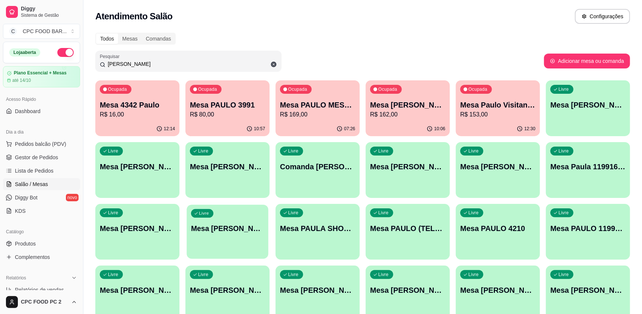
click at [206, 246] on div "Livre Mesa [PERSON_NAME]" at bounding box center [228, 227] width 82 height 45
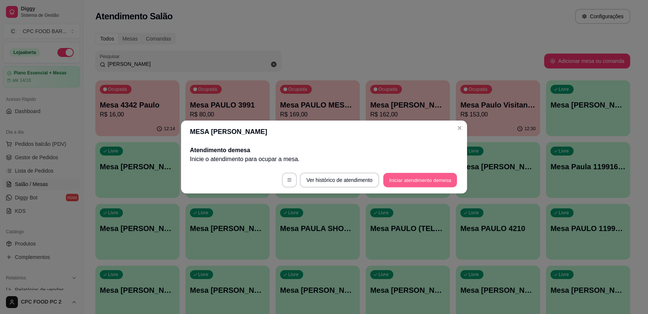
click at [414, 178] on button "Iniciar atendimento de mesa" at bounding box center [420, 180] width 74 height 15
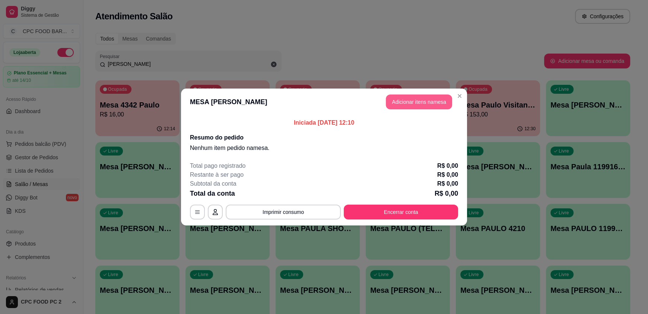
click at [403, 103] on button "Adicionar itens na mesa" at bounding box center [419, 102] width 66 height 15
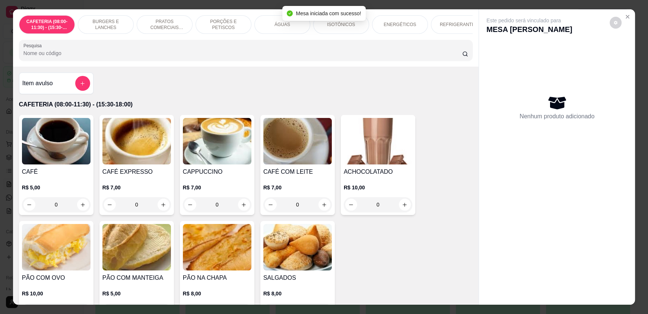
click at [75, 85] on div at bounding box center [82, 83] width 15 height 15
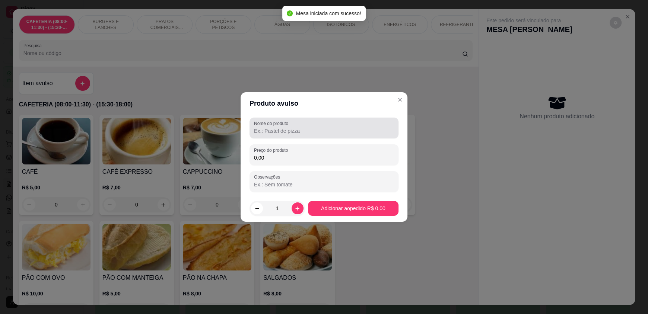
click at [264, 125] on label "Nome do produto" at bounding box center [272, 123] width 37 height 6
click at [264, 127] on input "Nome do produto" at bounding box center [324, 130] width 140 height 7
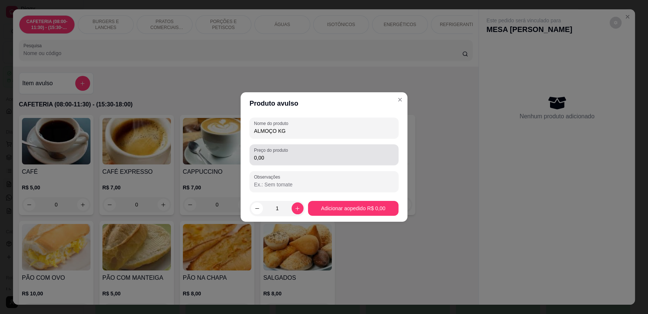
click at [281, 158] on input "0,00" at bounding box center [324, 157] width 140 height 7
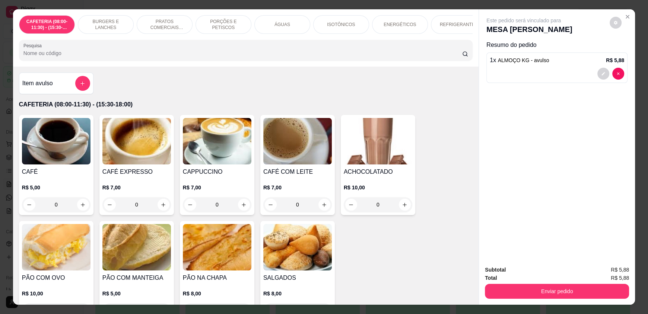
drag, startPoint x: 392, startPoint y: 195, endPoint x: 391, endPoint y: 204, distance: 9.7
drag, startPoint x: 391, startPoint y: 204, endPoint x: 388, endPoint y: 210, distance: 6.5
drag, startPoint x: 388, startPoint y: 210, endPoint x: 585, endPoint y: 197, distance: 197.8
click at [585, 197] on div "Este pedido será vinculado para MESA [PERSON_NAME] Resumo do pedido 1 x ALMOÇO …" at bounding box center [557, 134] width 156 height 250
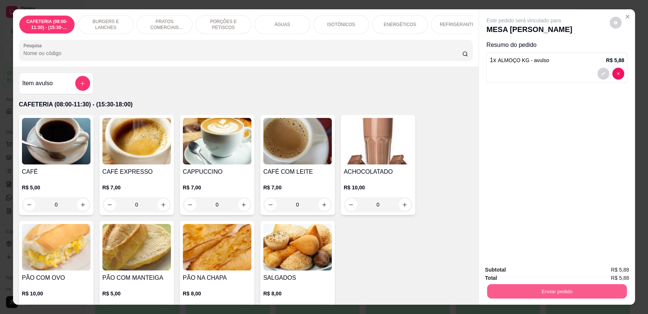
click at [539, 292] on button "Enviar pedido" at bounding box center [557, 291] width 140 height 15
click at [616, 273] on button "Enviar pedido" at bounding box center [609, 273] width 42 height 14
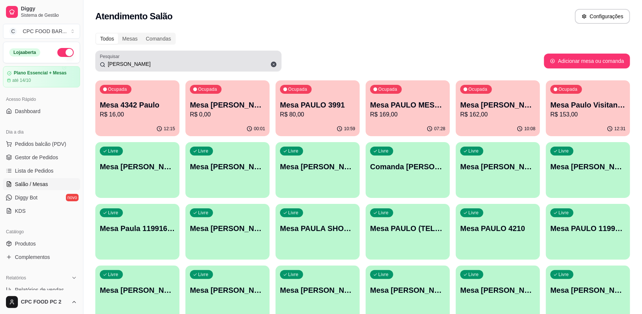
click at [215, 63] on input "[PERSON_NAME]" at bounding box center [191, 63] width 172 height 7
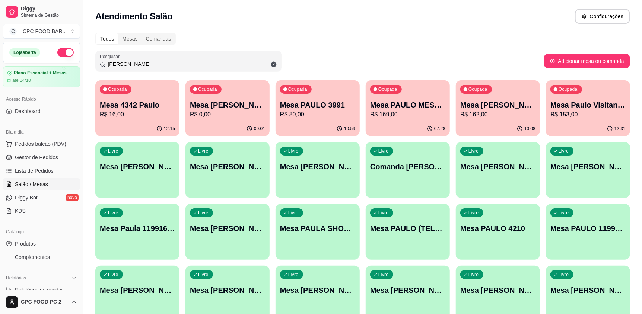
click at [215, 63] on input "[PERSON_NAME]" at bounding box center [191, 63] width 172 height 7
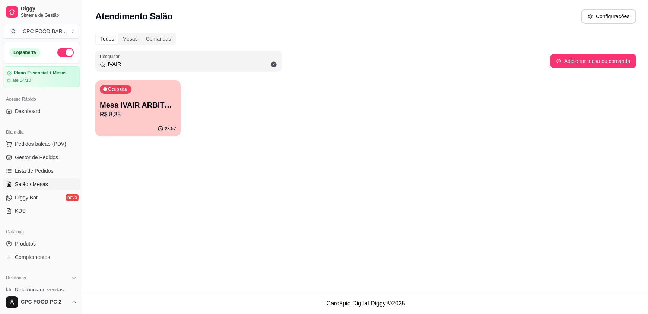
click at [131, 117] on p "R$ 8,35" at bounding box center [138, 114] width 76 height 9
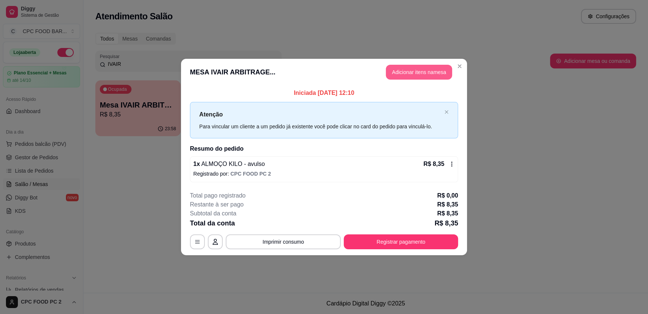
click at [414, 71] on button "Adicionar itens na mesa" at bounding box center [419, 72] width 66 height 15
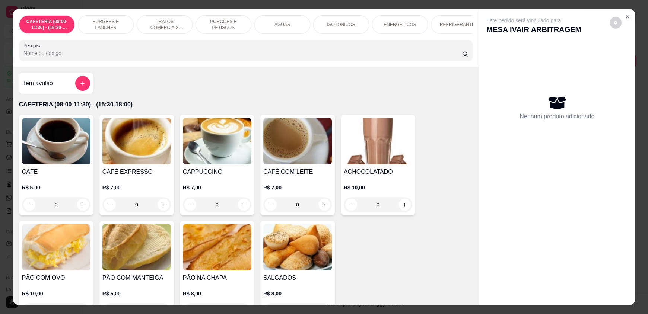
click at [75, 87] on button "add-separate-item" at bounding box center [82, 83] width 15 height 15
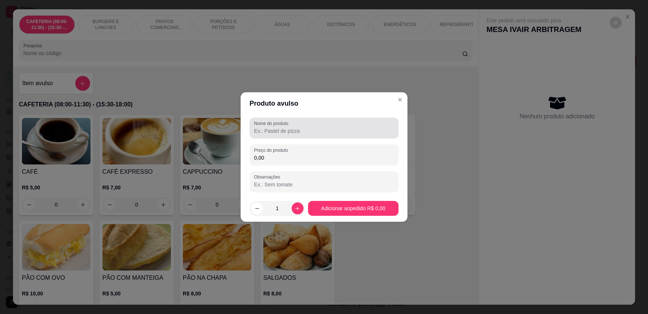
drag, startPoint x: 267, startPoint y: 132, endPoint x: 253, endPoint y: 127, distance: 15.4
click at [267, 132] on input "Nome do produto" at bounding box center [324, 130] width 140 height 7
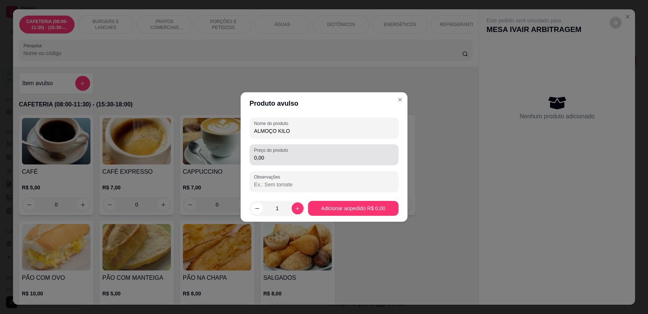
click at [266, 153] on label "Preço do produto" at bounding box center [272, 150] width 36 height 6
click at [266, 154] on input "0,00" at bounding box center [324, 157] width 140 height 7
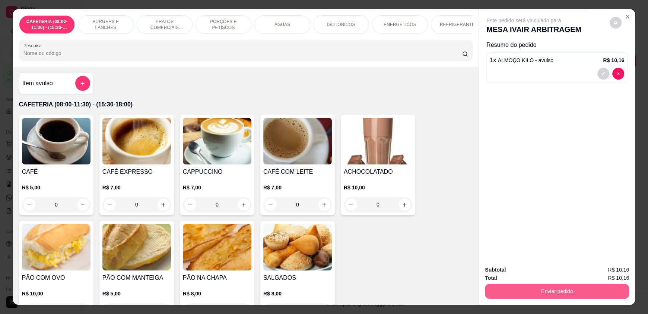
click at [559, 289] on button "Enviar pedido" at bounding box center [557, 291] width 144 height 15
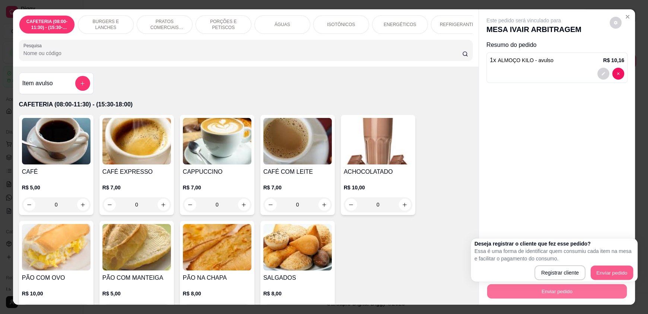
click at [607, 278] on button "Enviar pedido" at bounding box center [612, 273] width 42 height 15
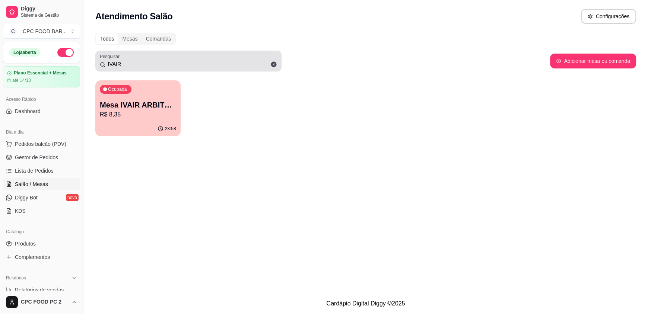
click at [139, 69] on div "Pesquisar IVAIR" at bounding box center [188, 61] width 186 height 21
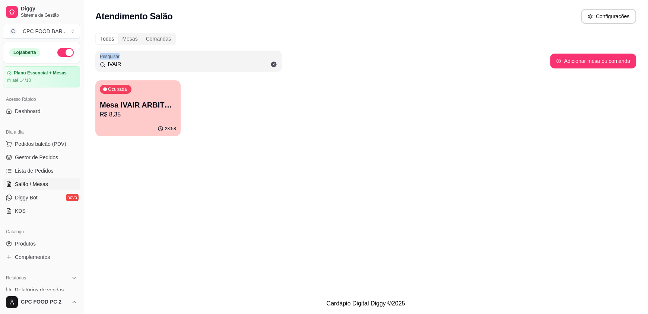
click at [139, 69] on div "Pesquisar IVAIR" at bounding box center [188, 61] width 186 height 21
click at [139, 67] on input "IVAIR" at bounding box center [191, 63] width 172 height 7
click at [138, 67] on input "IVAIR" at bounding box center [191, 63] width 172 height 7
click at [130, 124] on div "17:06" at bounding box center [137, 128] width 83 height 14
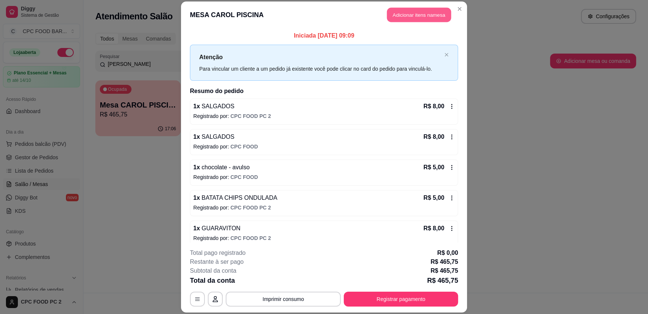
click at [420, 9] on button "Adicionar itens na mesa" at bounding box center [419, 15] width 64 height 15
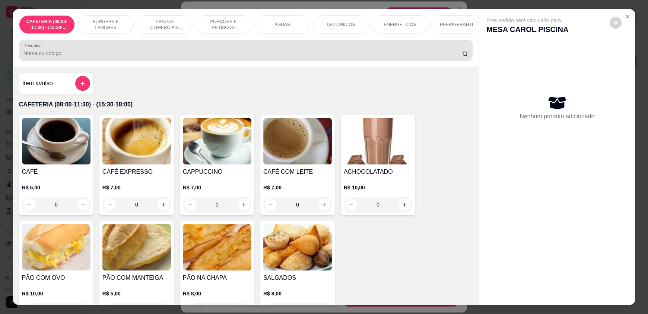
click at [148, 54] on div at bounding box center [245, 50] width 445 height 15
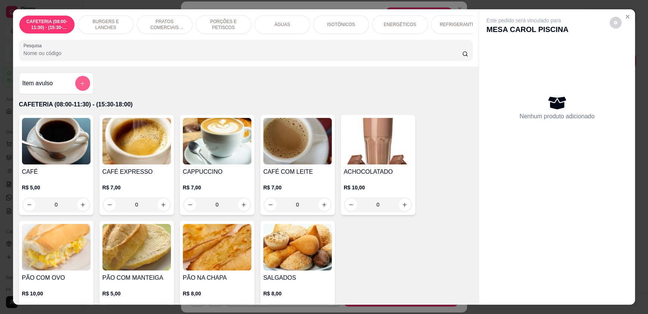
click at [81, 86] on button "add-separate-item" at bounding box center [82, 83] width 15 height 15
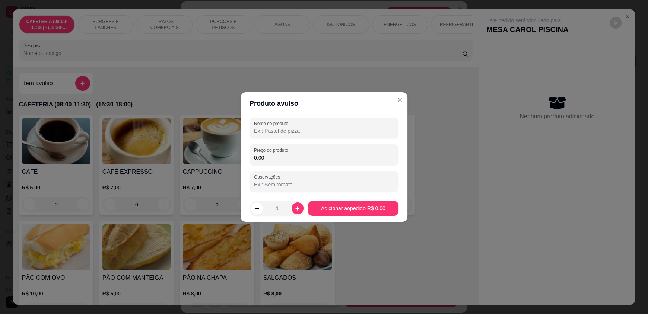
click at [275, 127] on div at bounding box center [324, 128] width 140 height 15
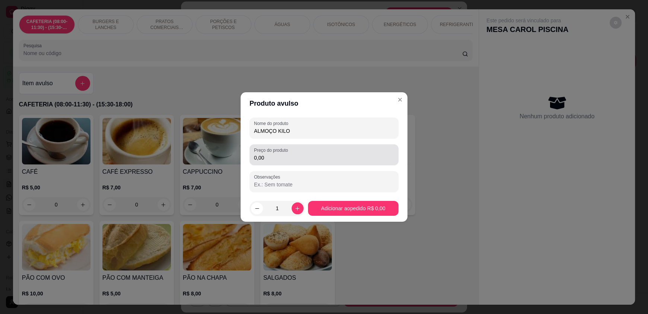
click at [275, 155] on input "0,00" at bounding box center [324, 157] width 140 height 7
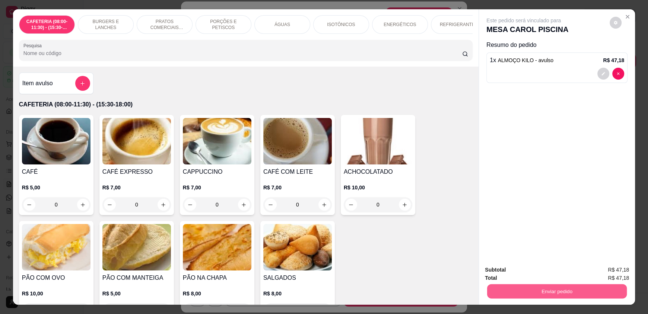
click at [527, 291] on button "Enviar pedido" at bounding box center [557, 291] width 140 height 15
click at [623, 272] on button "Enviar pedido" at bounding box center [609, 273] width 42 height 14
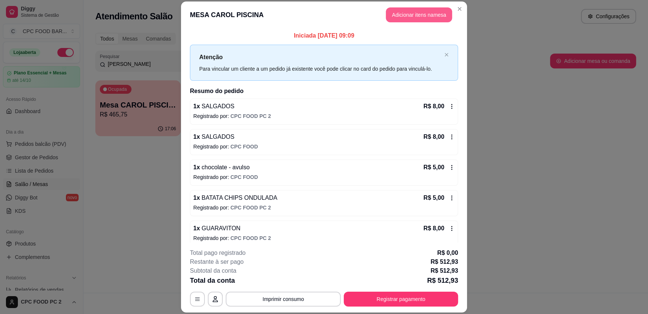
click at [397, 17] on button "Adicionar itens na mesa" at bounding box center [419, 14] width 66 height 15
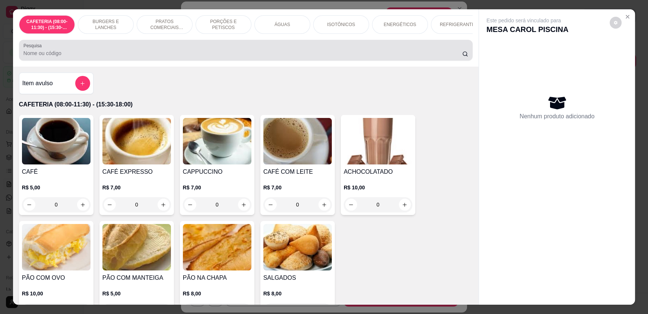
click at [68, 57] on input "Pesquisa" at bounding box center [242, 53] width 439 height 7
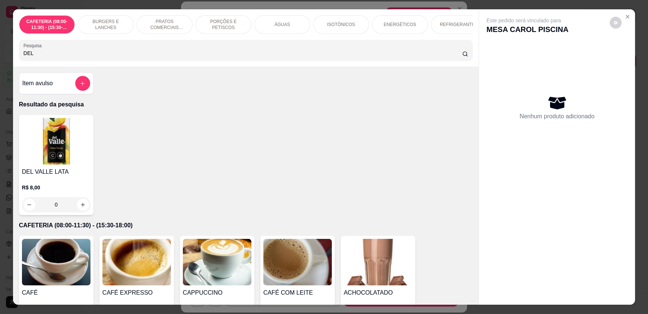
click at [83, 210] on div "0" at bounding box center [56, 204] width 69 height 15
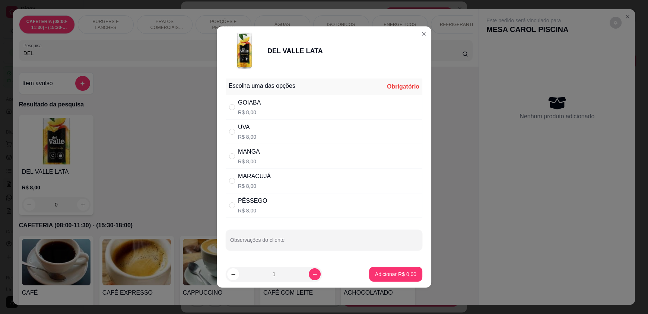
drag, startPoint x: 230, startPoint y: 133, endPoint x: 240, endPoint y: 149, distance: 19.7
click at [230, 132] on input "" at bounding box center [232, 132] width 6 height 6
click at [391, 277] on p "Adicionar R$ 8,00" at bounding box center [395, 274] width 41 height 7
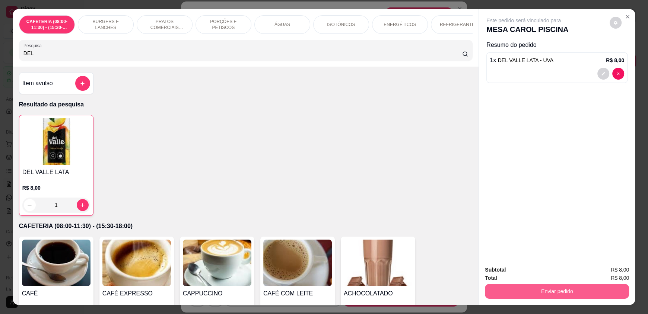
click at [514, 289] on button "Enviar pedido" at bounding box center [557, 291] width 144 height 15
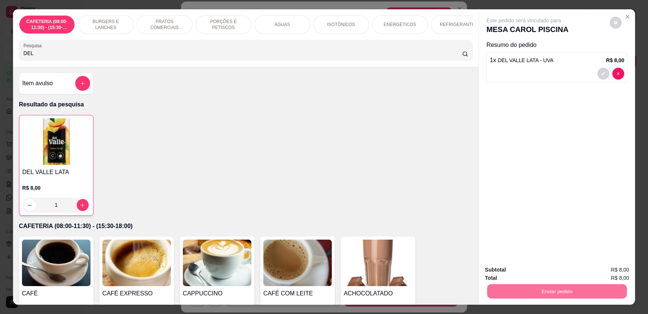
click at [608, 268] on button "Enviar pedido" at bounding box center [609, 273] width 41 height 14
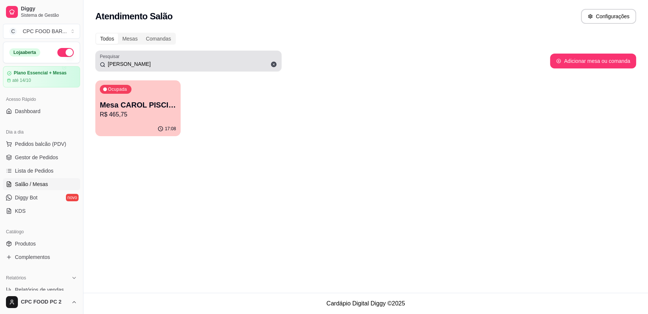
click at [196, 64] on input "[PERSON_NAME]" at bounding box center [191, 63] width 172 height 7
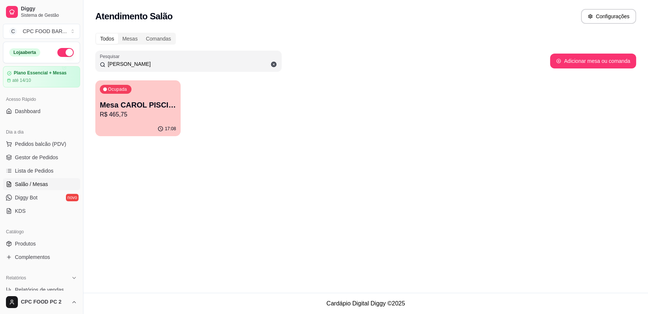
click at [196, 64] on input "[PERSON_NAME]" at bounding box center [191, 63] width 172 height 7
click at [135, 115] on p "R$ 77,00" at bounding box center [138, 114] width 76 height 9
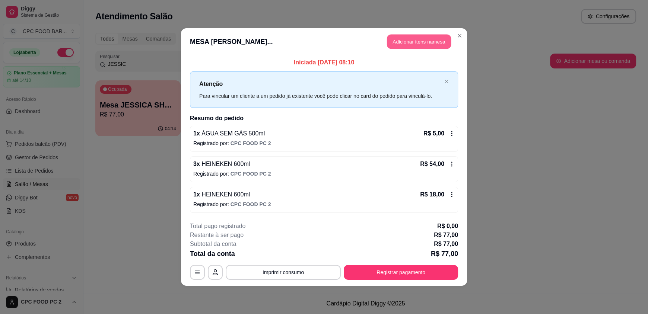
click at [402, 41] on button "Adicionar itens na mesa" at bounding box center [419, 42] width 64 height 15
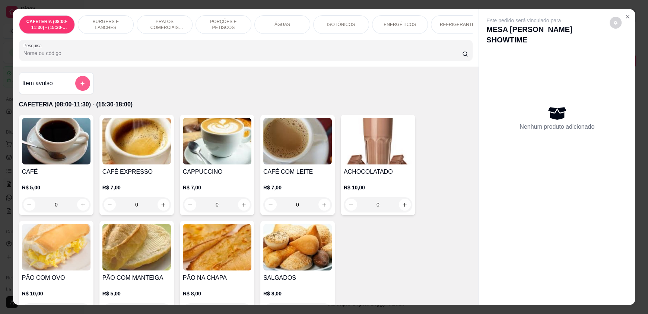
click at [81, 86] on icon "add-separate-item" at bounding box center [83, 84] width 6 height 6
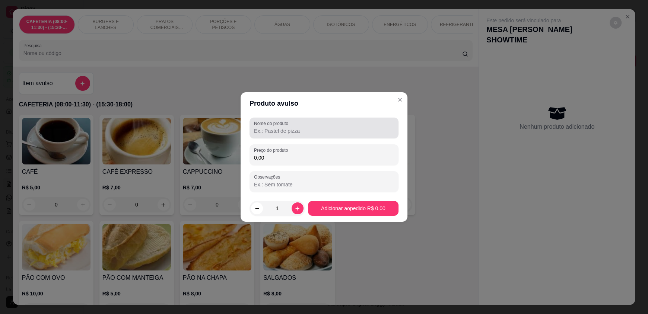
drag, startPoint x: 286, startPoint y: 131, endPoint x: 282, endPoint y: 131, distance: 3.7
click at [283, 131] on input "Nome do produto" at bounding box center [324, 130] width 140 height 7
click at [289, 156] on input "0,00" at bounding box center [324, 157] width 140 height 7
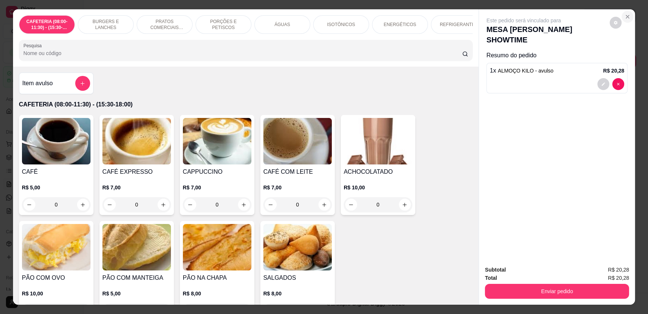
click at [626, 14] on icon "Close" at bounding box center [627, 17] width 6 height 6
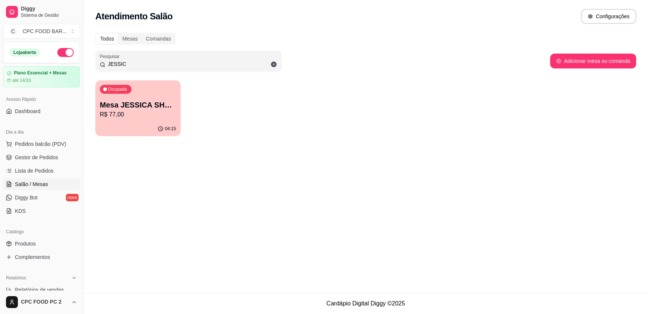
click at [124, 63] on input "JESSIC" at bounding box center [191, 63] width 172 height 7
click at [123, 63] on input "JESSIC" at bounding box center [191, 63] width 172 height 7
click at [124, 62] on input "JESSIC" at bounding box center [191, 63] width 172 height 7
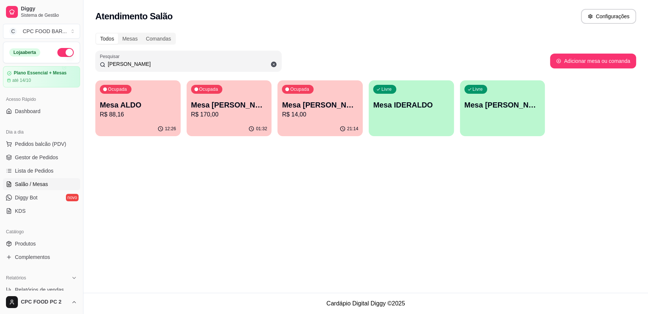
click at [124, 104] on p "Mesa ALDO" at bounding box center [138, 105] width 76 height 10
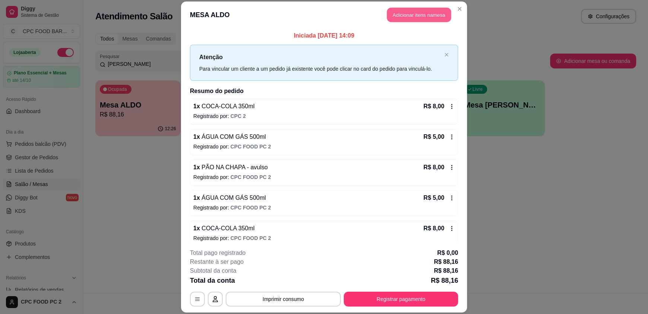
click at [406, 9] on button "Adicionar itens na mesa" at bounding box center [419, 15] width 64 height 15
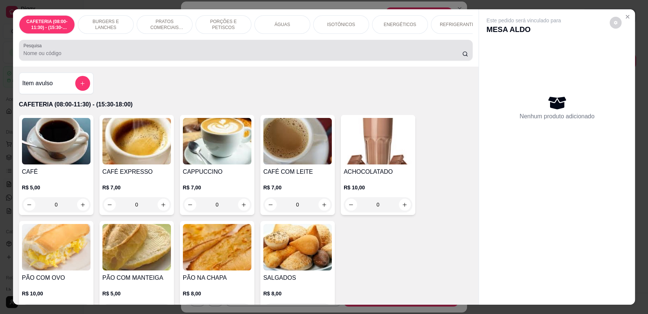
click at [193, 57] on input "Pesquisa" at bounding box center [242, 53] width 439 height 7
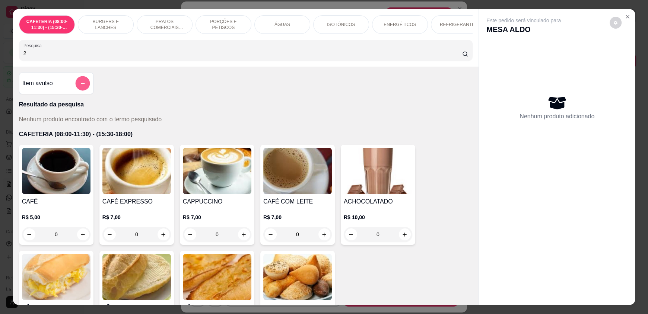
click at [82, 91] on button "add-separate-item" at bounding box center [82, 83] width 15 height 15
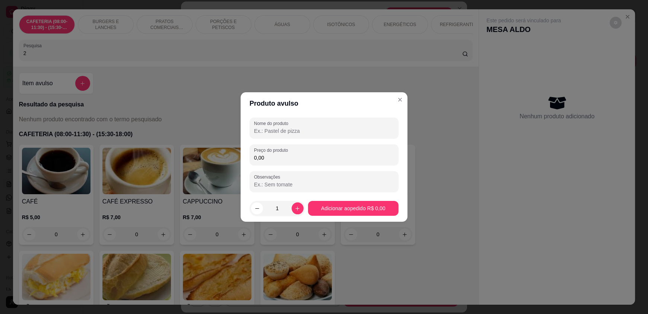
click at [310, 126] on div at bounding box center [324, 128] width 140 height 15
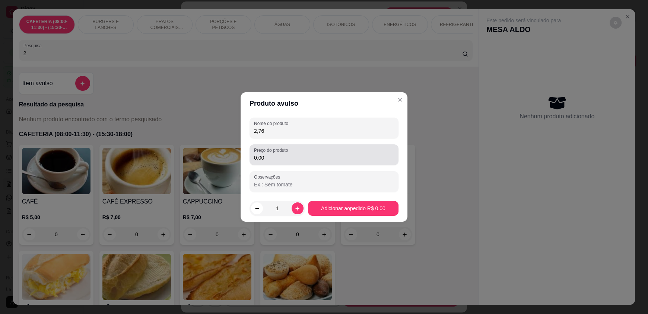
click at [281, 154] on input "0,00" at bounding box center [324, 157] width 140 height 7
click at [276, 131] on input "2,76" at bounding box center [324, 130] width 140 height 7
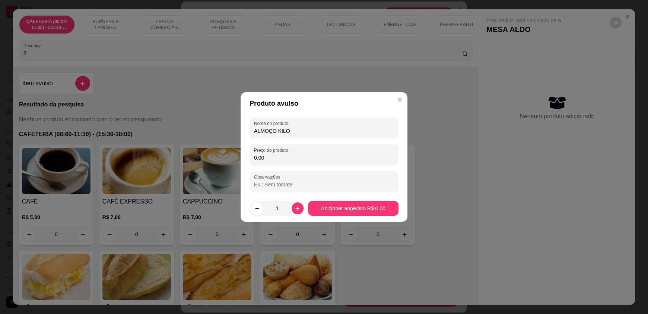
drag, startPoint x: 285, startPoint y: 155, endPoint x: 277, endPoint y: 149, distance: 9.7
click at [282, 152] on div "Preço do produto 0,00" at bounding box center [323, 154] width 149 height 21
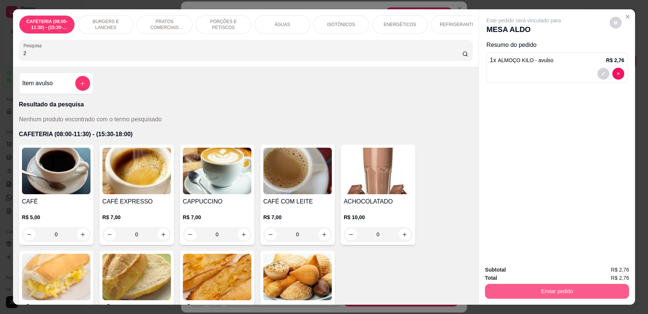
click at [550, 290] on button "Enviar pedido" at bounding box center [557, 291] width 144 height 15
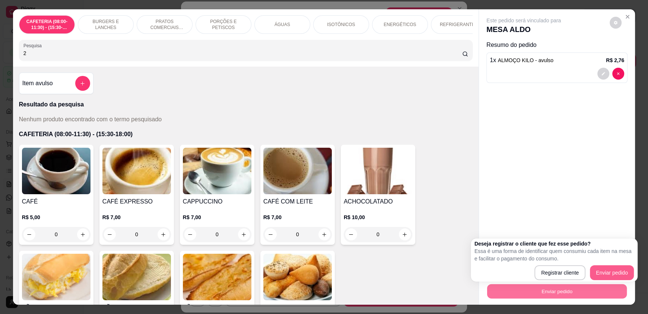
click at [624, 274] on button "Enviar pedido" at bounding box center [612, 273] width 44 height 15
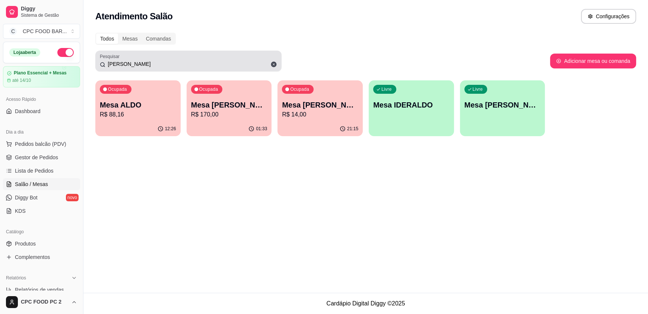
click at [182, 60] on div "[PERSON_NAME]" at bounding box center [188, 61] width 177 height 15
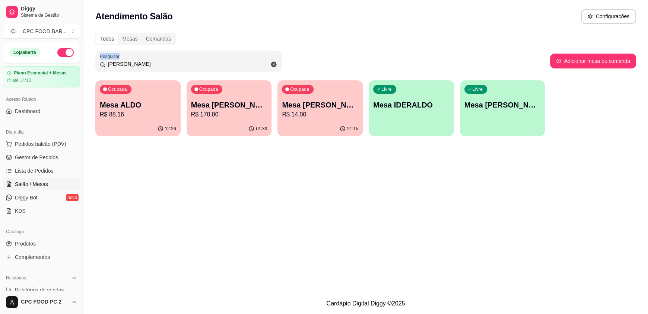
click at [182, 59] on div "[PERSON_NAME]" at bounding box center [188, 61] width 177 height 15
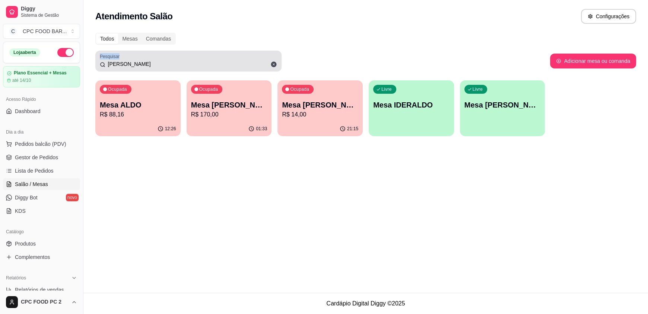
click at [182, 59] on div "[PERSON_NAME]" at bounding box center [188, 61] width 177 height 15
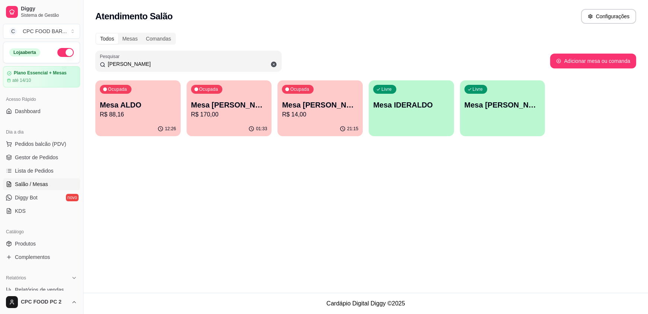
click at [139, 66] on input "[PERSON_NAME]" at bounding box center [191, 63] width 172 height 7
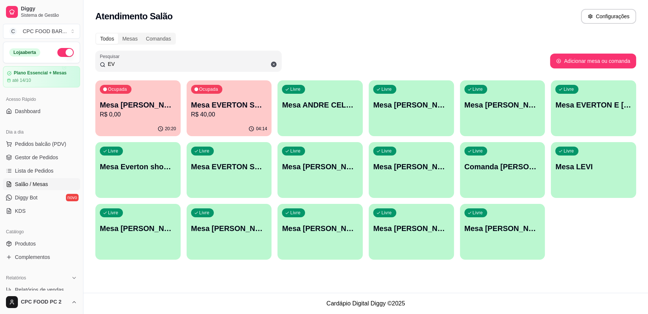
click at [223, 118] on p "R$ 40,00" at bounding box center [229, 114] width 76 height 9
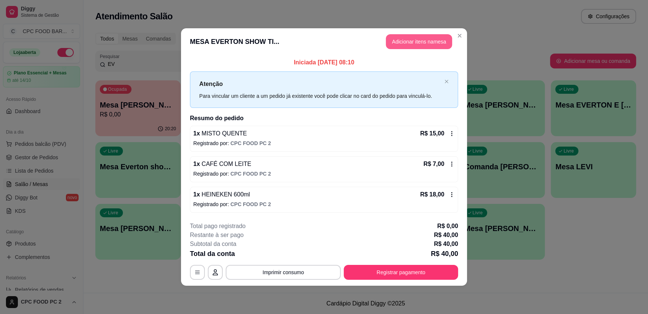
click at [405, 38] on button "Adicionar itens na mesa" at bounding box center [419, 41] width 66 height 15
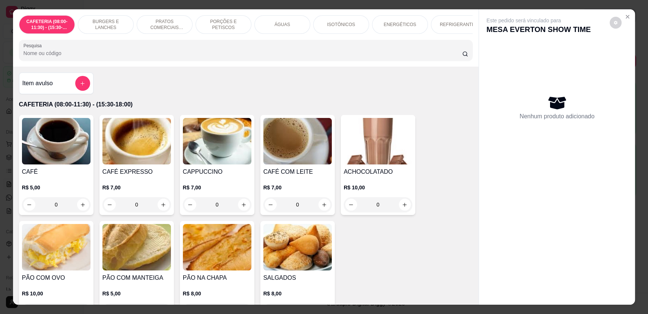
drag, startPoint x: 220, startPoint y: 55, endPoint x: 214, endPoint y: 50, distance: 8.2
click at [219, 54] on div at bounding box center [245, 50] width 445 height 15
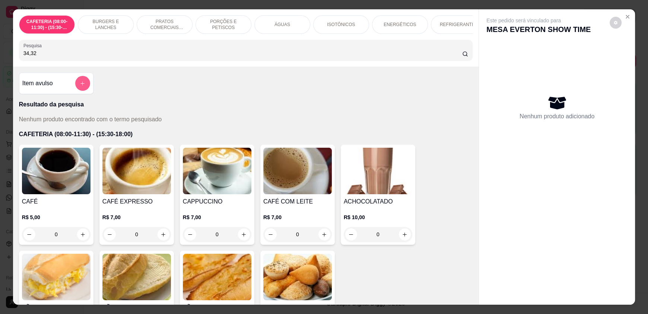
click at [75, 89] on button "add-separate-item" at bounding box center [82, 83] width 15 height 15
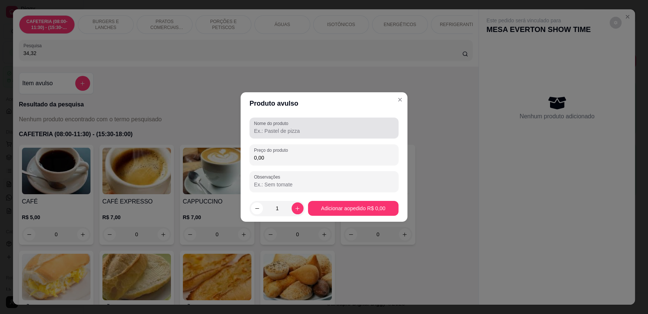
click at [280, 125] on label "Nome do produto" at bounding box center [272, 123] width 37 height 6
click at [280, 127] on input "Nome do produto" at bounding box center [324, 130] width 140 height 7
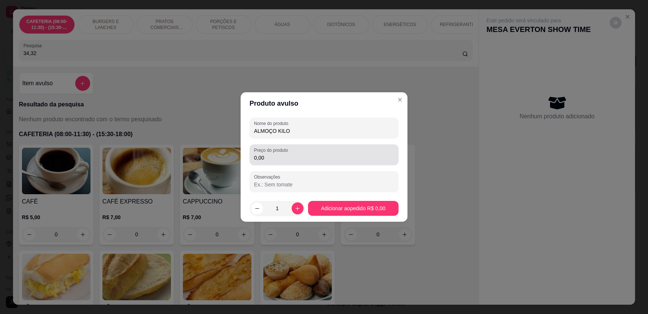
click at [282, 153] on label "Preço do produto" at bounding box center [272, 150] width 36 height 6
click at [282, 154] on input "0,00" at bounding box center [324, 157] width 140 height 7
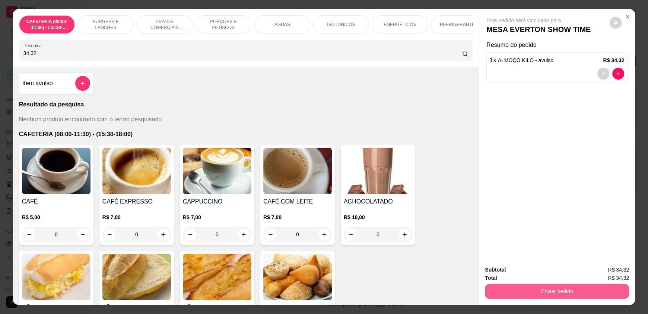
click at [584, 294] on button "Enviar pedido" at bounding box center [557, 291] width 144 height 15
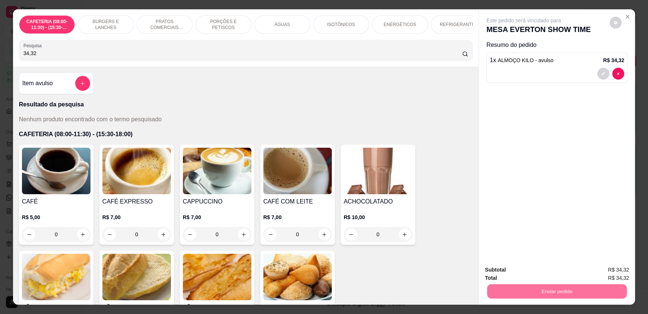
click at [611, 272] on button "Enviar pedido" at bounding box center [609, 273] width 41 height 14
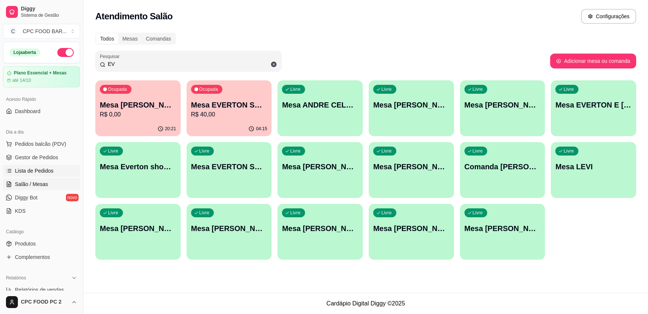
click at [40, 171] on span "Lista de Pedidos" at bounding box center [34, 170] width 39 height 7
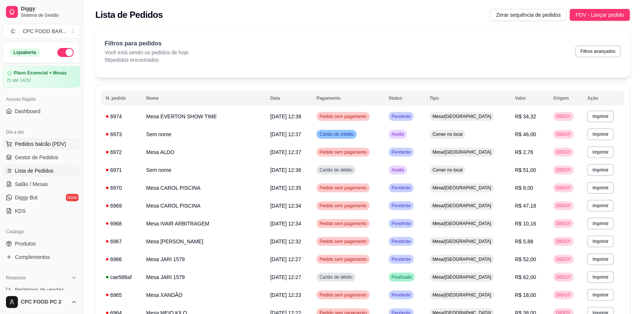
click at [36, 142] on span "Pedidos balcão (PDV)" at bounding box center [40, 143] width 51 height 7
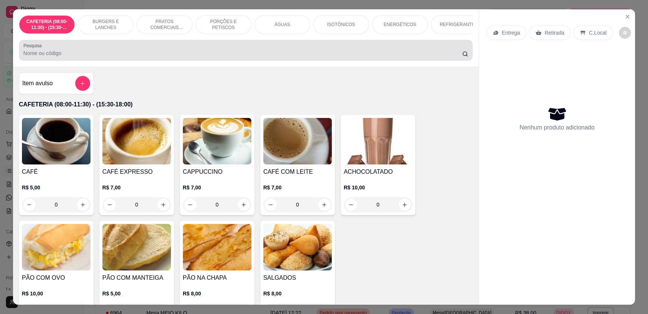
click at [166, 50] on div at bounding box center [245, 50] width 445 height 15
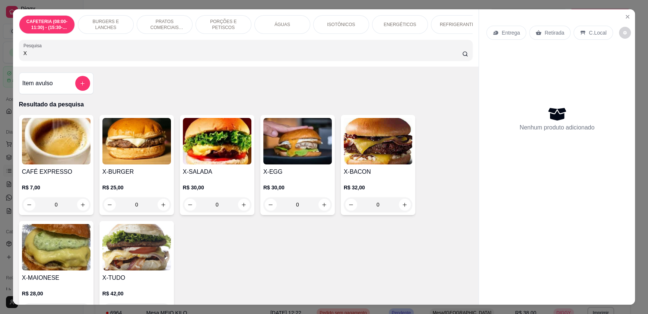
click at [319, 209] on div "0" at bounding box center [297, 204] width 69 height 15
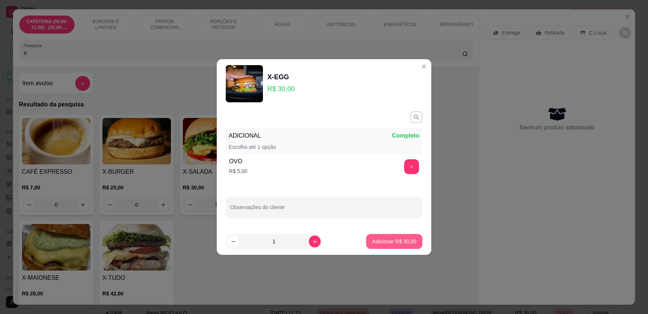
click at [394, 243] on p "Adicionar R$ 30,00" at bounding box center [394, 241] width 44 height 7
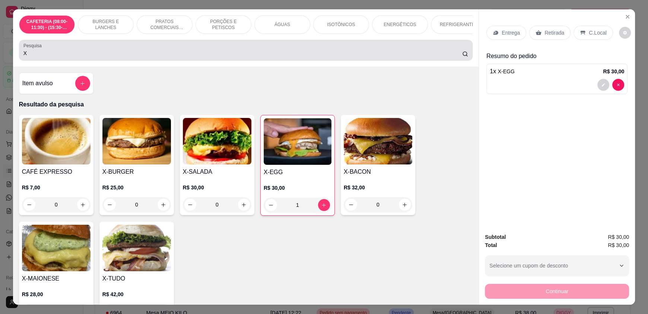
click at [95, 58] on div "X" at bounding box center [245, 50] width 445 height 15
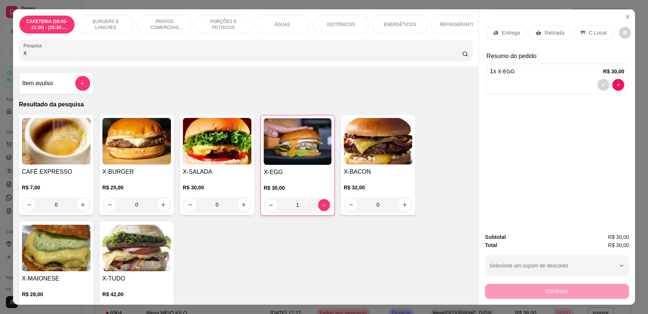
click at [95, 58] on div "X" at bounding box center [245, 50] width 445 height 15
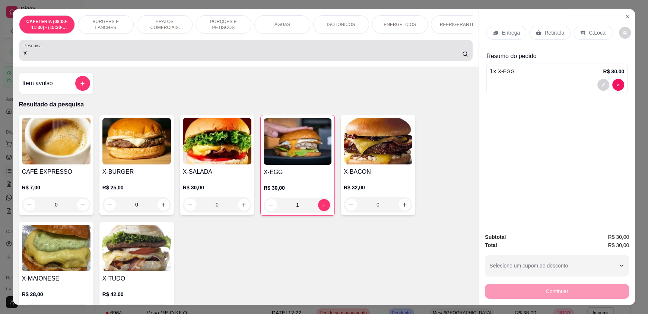
click at [95, 58] on div "X" at bounding box center [245, 50] width 445 height 15
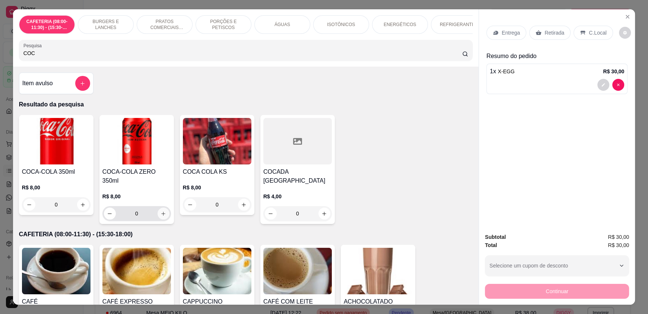
click at [158, 210] on button "increase-product-quantity" at bounding box center [164, 214] width 12 height 12
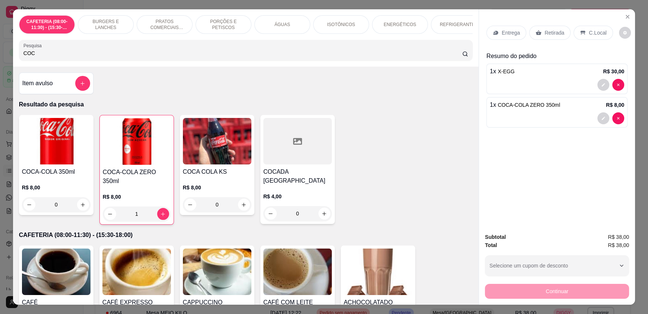
click at [536, 290] on div "Continuar" at bounding box center [557, 290] width 144 height 17
click at [548, 33] on p "Retirada" at bounding box center [554, 32] width 20 height 7
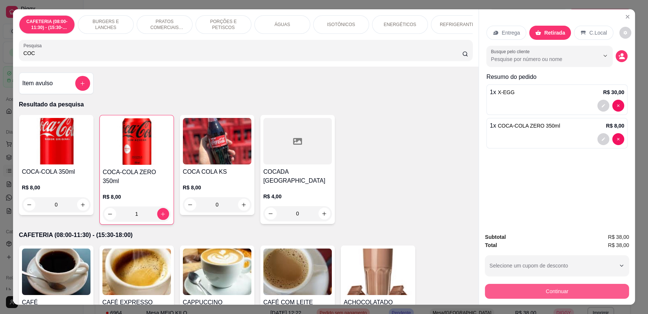
click at [569, 290] on button "Continuar" at bounding box center [557, 291] width 144 height 15
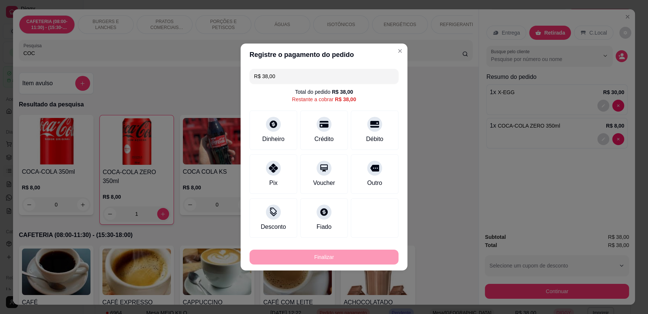
drag, startPoint x: 306, startPoint y: 130, endPoint x: 311, endPoint y: 130, distance: 4.1
click at [307, 130] on div "Crédito" at bounding box center [324, 130] width 48 height 39
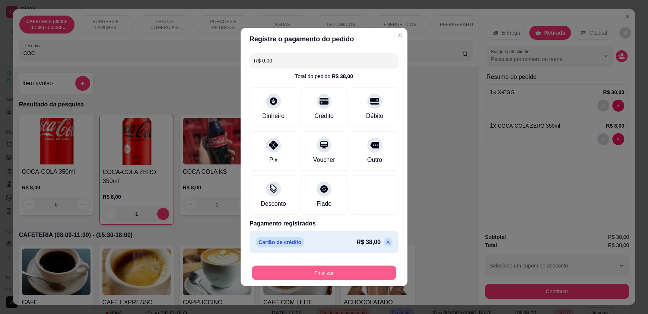
click at [345, 274] on button "Finalizar" at bounding box center [324, 273] width 144 height 15
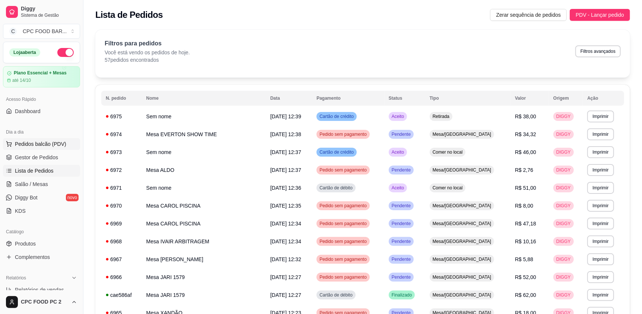
click at [40, 143] on span "Pedidos balcão (PDV)" at bounding box center [40, 143] width 51 height 7
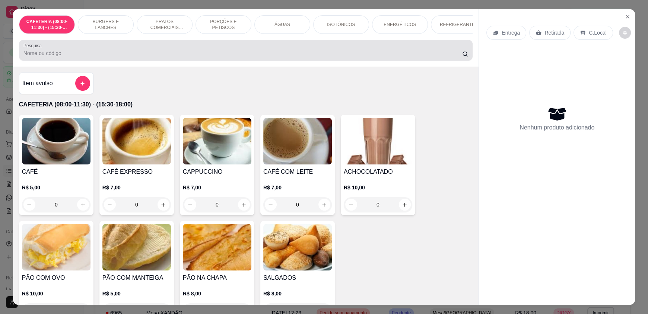
click at [188, 58] on div at bounding box center [245, 50] width 445 height 15
click at [188, 57] on input "Pesquisa" at bounding box center [242, 53] width 439 height 7
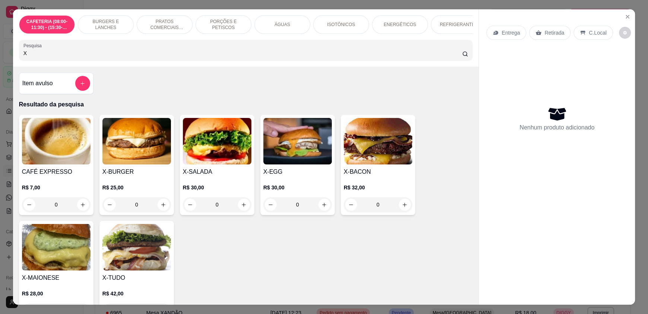
click at [157, 210] on div "0" at bounding box center [136, 204] width 69 height 15
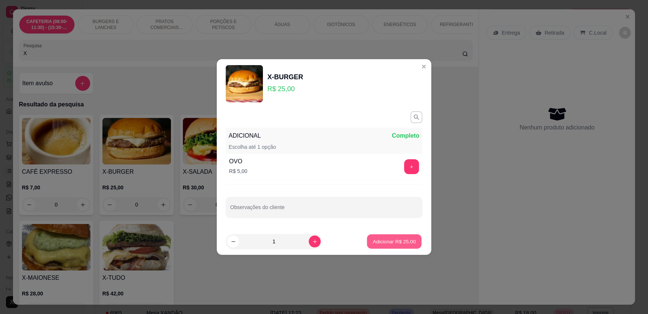
click at [393, 244] on p "Adicionar R$ 25,00" at bounding box center [394, 241] width 43 height 7
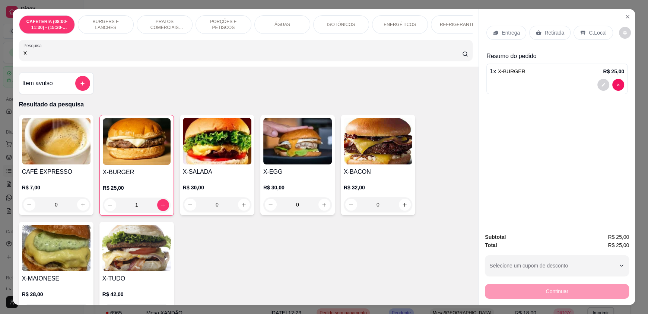
click at [48, 57] on input "X" at bounding box center [242, 53] width 439 height 7
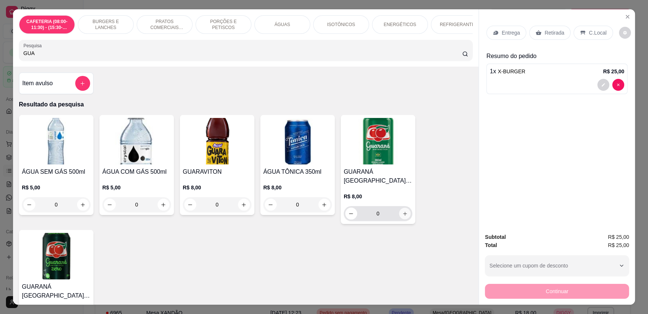
click at [406, 220] on button "increase-product-quantity" at bounding box center [405, 214] width 12 height 12
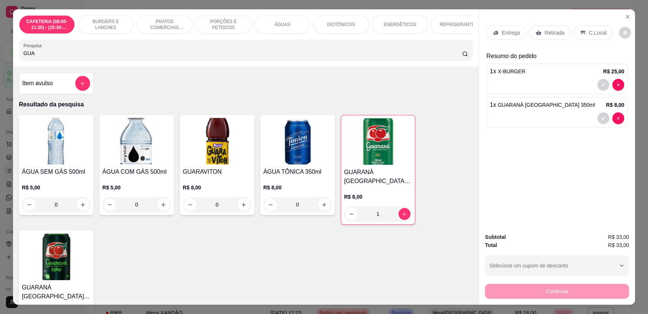
click at [533, 295] on div "Continuar" at bounding box center [557, 290] width 144 height 17
click at [552, 33] on p "Retirada" at bounding box center [554, 32] width 20 height 7
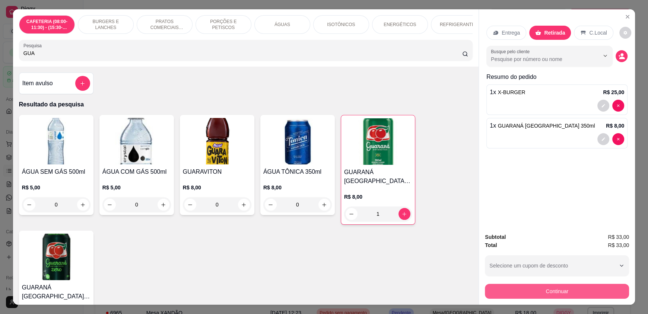
click at [536, 295] on button "Continuar" at bounding box center [557, 291] width 144 height 15
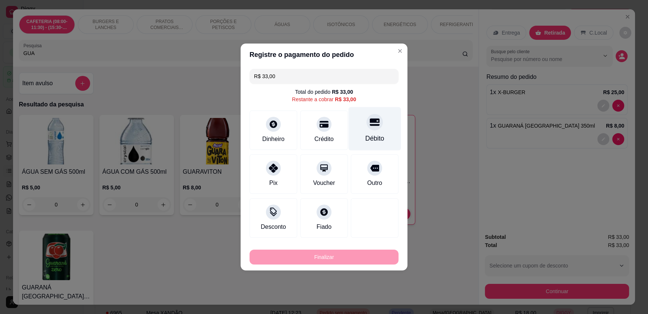
click at [367, 127] on div at bounding box center [374, 122] width 16 height 16
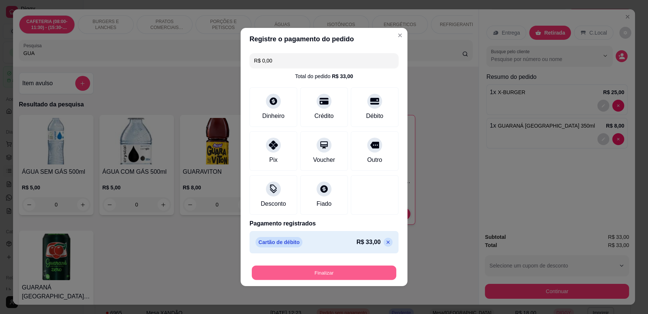
click at [356, 271] on button "Finalizar" at bounding box center [324, 273] width 144 height 15
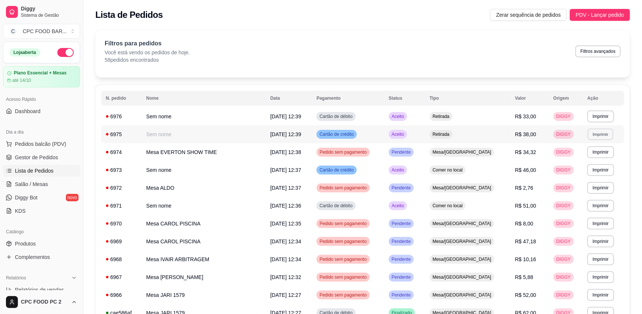
click at [596, 134] on button "Imprimir" at bounding box center [601, 134] width 26 height 12
click at [587, 164] on button "IMPRESSORA" at bounding box center [583, 161] width 54 height 12
click at [42, 121] on div "Loja aberta Plano Essencial + Mesas até 14/10 Acesso Rápido Dashboard Dia a dia…" at bounding box center [41, 166] width 83 height 249
click at [62, 10] on span "Diggy" at bounding box center [49, 9] width 56 height 7
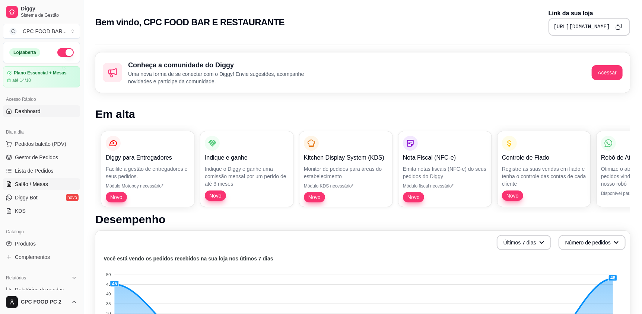
click at [47, 189] on link "Salão / Mesas" at bounding box center [41, 184] width 77 height 12
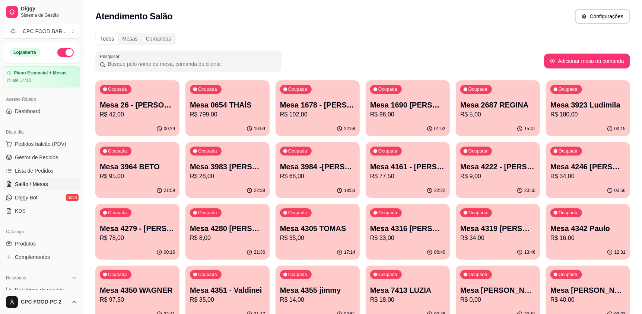
click at [152, 64] on input "Pesquisar" at bounding box center [191, 63] width 172 height 7
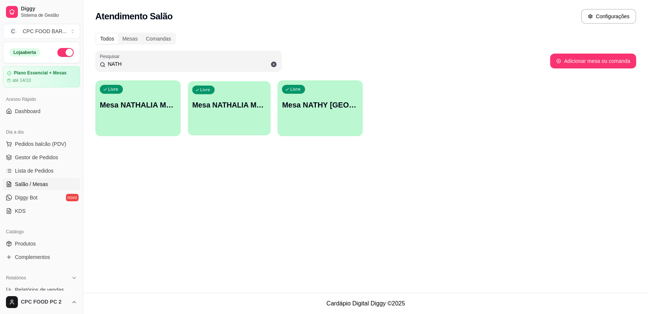
click at [227, 105] on p "Mesa NATHALIA MONTEIRO 4357" at bounding box center [229, 105] width 74 height 10
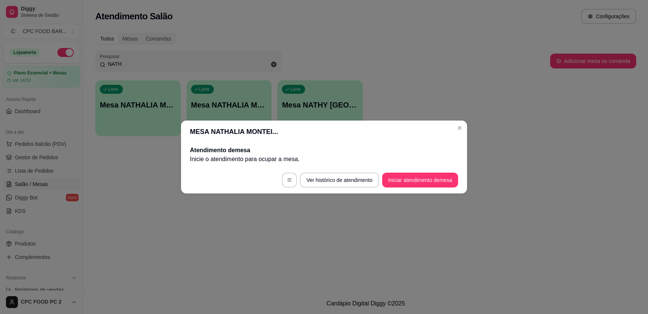
click at [432, 188] on footer "Ver histórico de atendimento Iniciar atendimento de mesa" at bounding box center [324, 180] width 286 height 27
click at [432, 182] on button "Iniciar atendimento de mesa" at bounding box center [420, 180] width 76 height 15
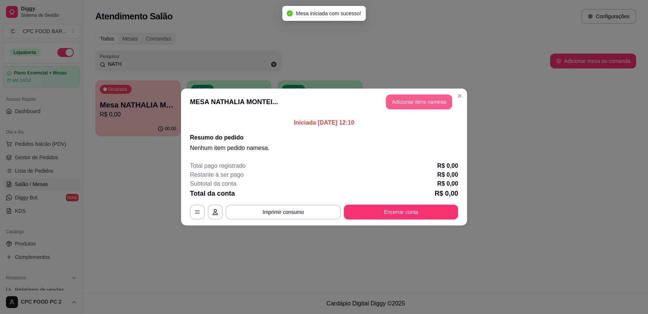
click at [439, 97] on button "Adicionar itens na mesa" at bounding box center [419, 102] width 66 height 15
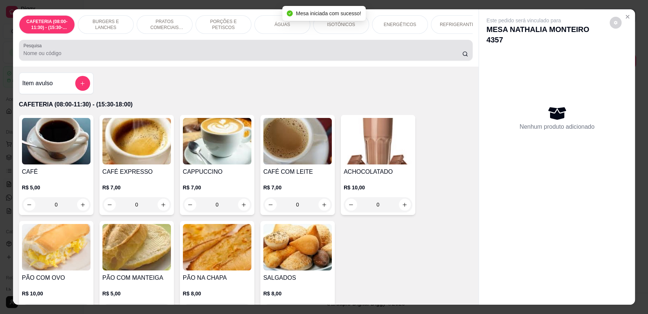
click at [387, 55] on input "Pesquisa" at bounding box center [242, 53] width 439 height 7
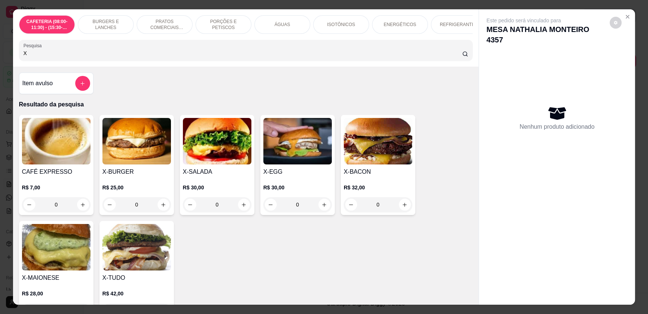
click at [403, 212] on div "0" at bounding box center [378, 204] width 69 height 15
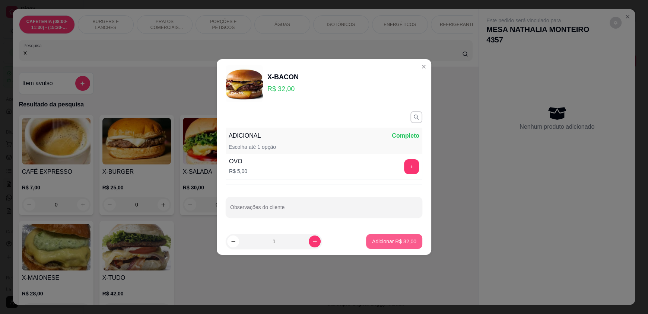
click at [400, 240] on p "Adicionar R$ 32,00" at bounding box center [394, 241] width 44 height 7
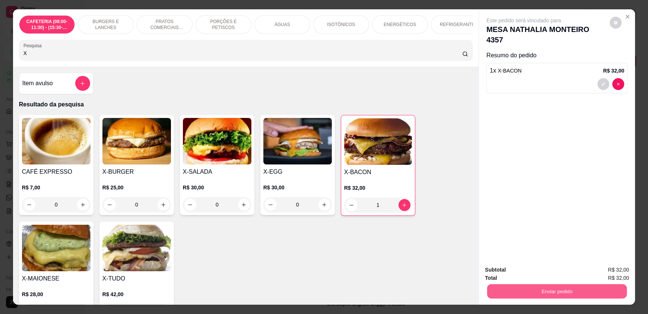
click at [522, 289] on button "Enviar pedido" at bounding box center [557, 291] width 140 height 15
click at [611, 271] on button "Enviar pedido" at bounding box center [609, 273] width 42 height 14
